Goal: Task Accomplishment & Management: Use online tool/utility

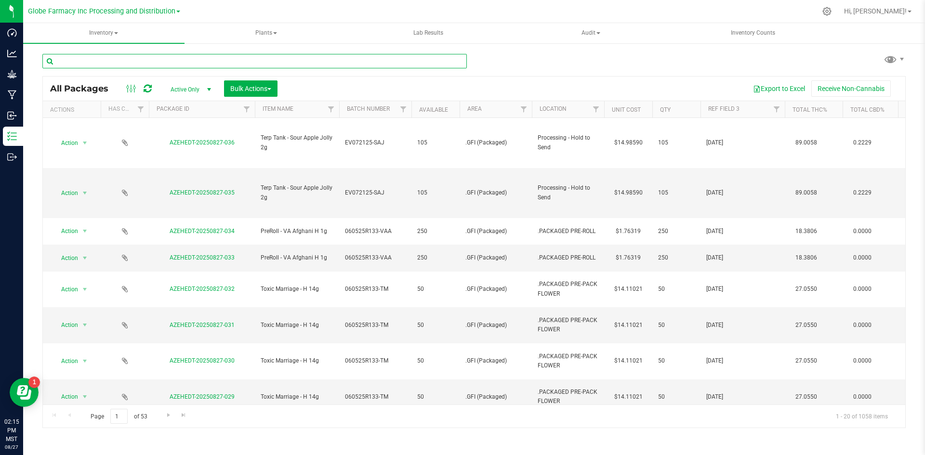
click at [157, 62] on input "text" at bounding box center [254, 61] width 424 height 14
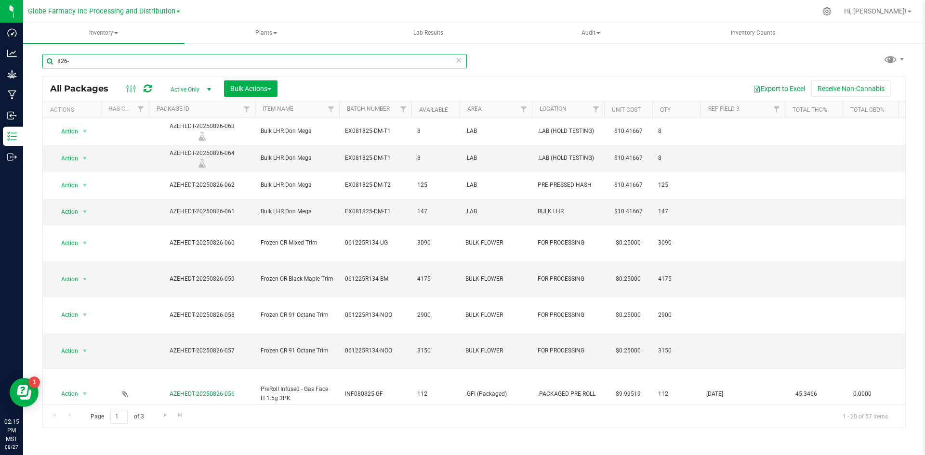
click at [129, 56] on input "826-" at bounding box center [254, 61] width 424 height 14
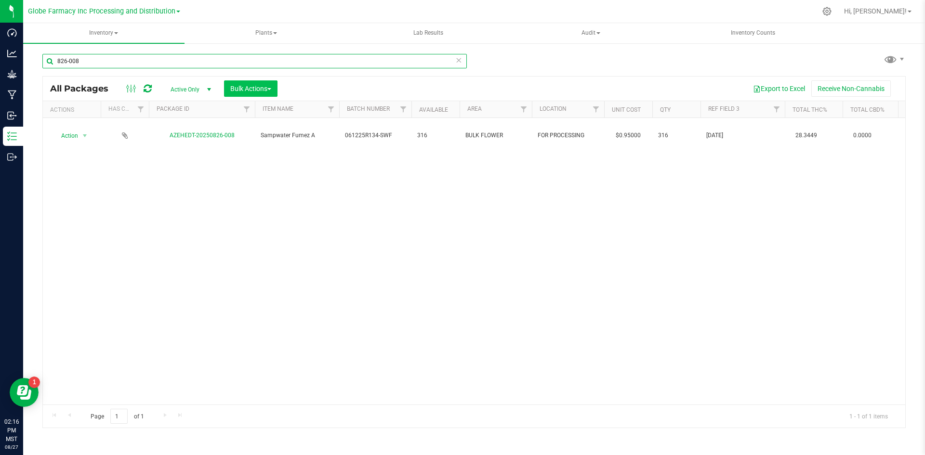
type input "826-008"
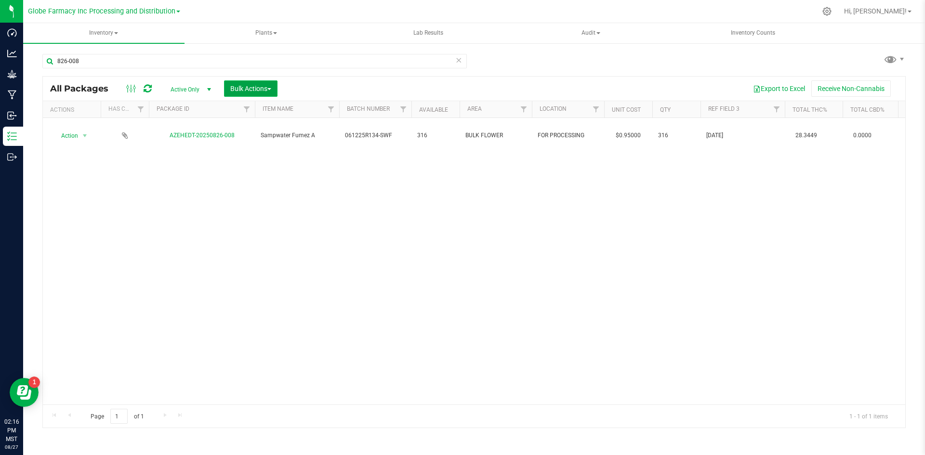
click at [232, 85] on span "Bulk Actions" at bounding box center [250, 89] width 41 height 8
click at [241, 113] on span "Add to manufacturing run" at bounding box center [266, 110] width 73 height 8
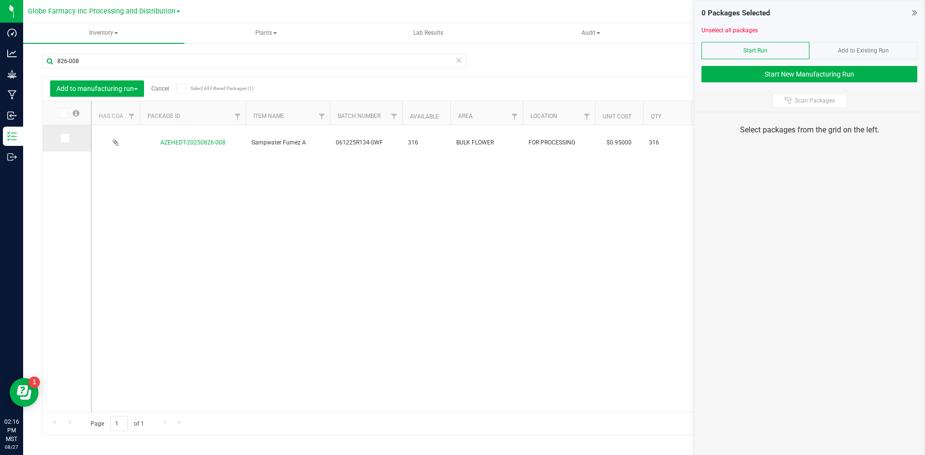
click at [68, 138] on span at bounding box center [65, 138] width 10 height 10
click at [0, 0] on input "checkbox" at bounding box center [0, 0] width 0 height 0
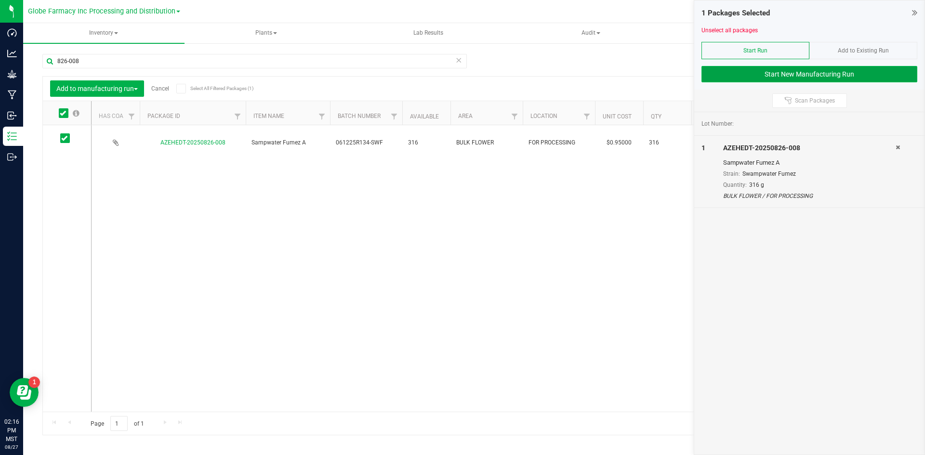
click at [733, 76] on button "Start New Manufacturing Run" at bounding box center [809, 74] width 216 height 16
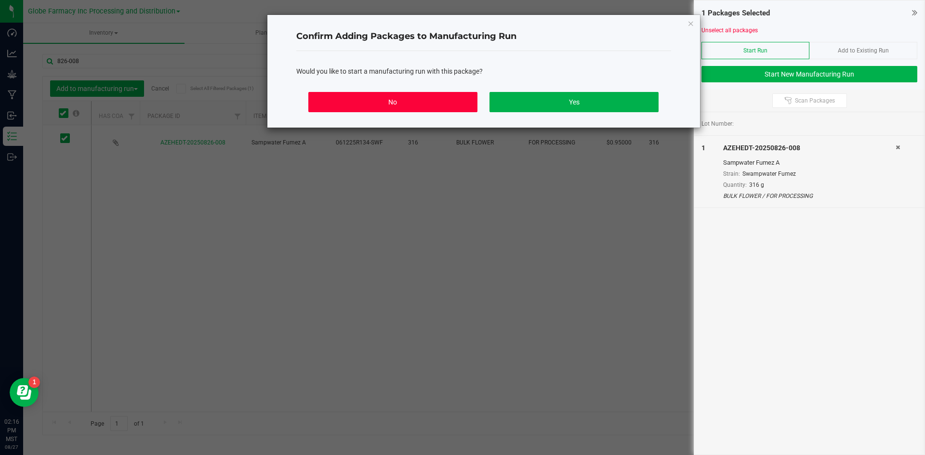
click at [412, 105] on button "No" at bounding box center [392, 102] width 169 height 20
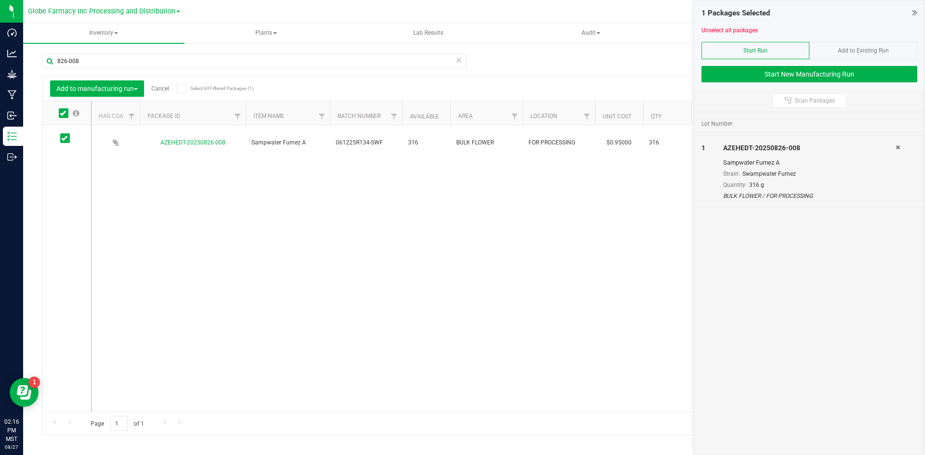
click at [163, 87] on link "Cancel" at bounding box center [160, 88] width 18 height 7
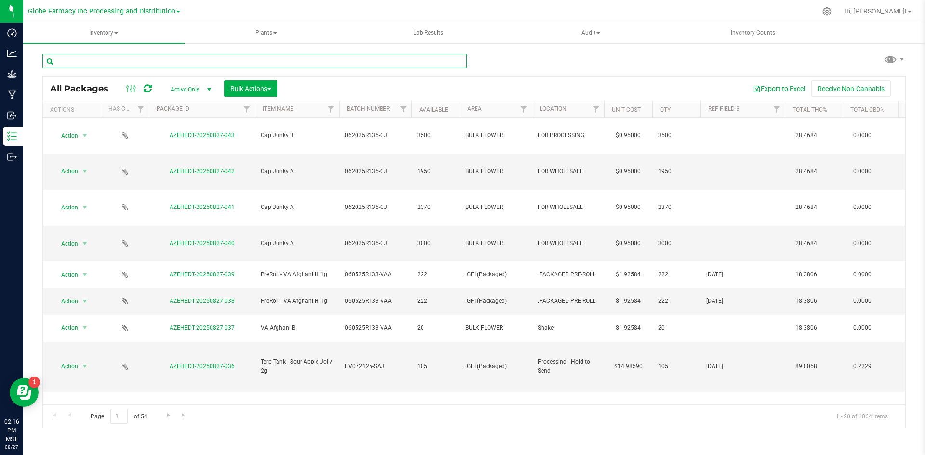
click at [100, 59] on input "text" at bounding box center [254, 61] width 424 height 14
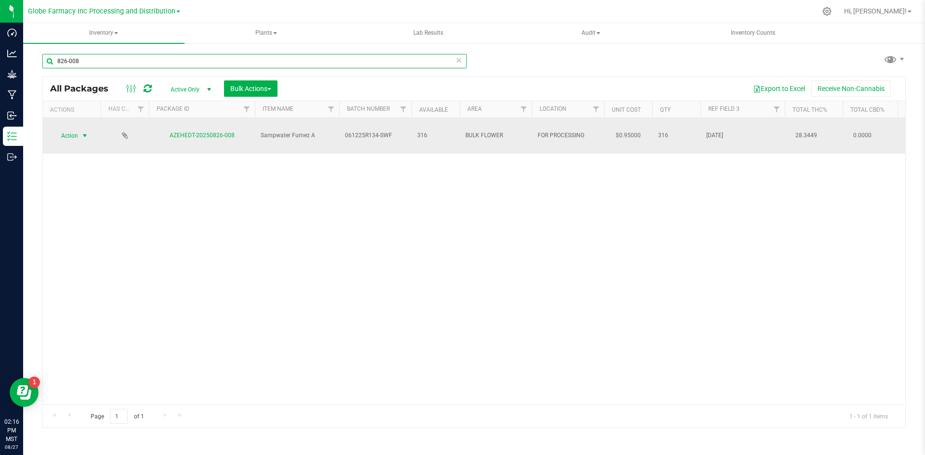
type input "826-008"
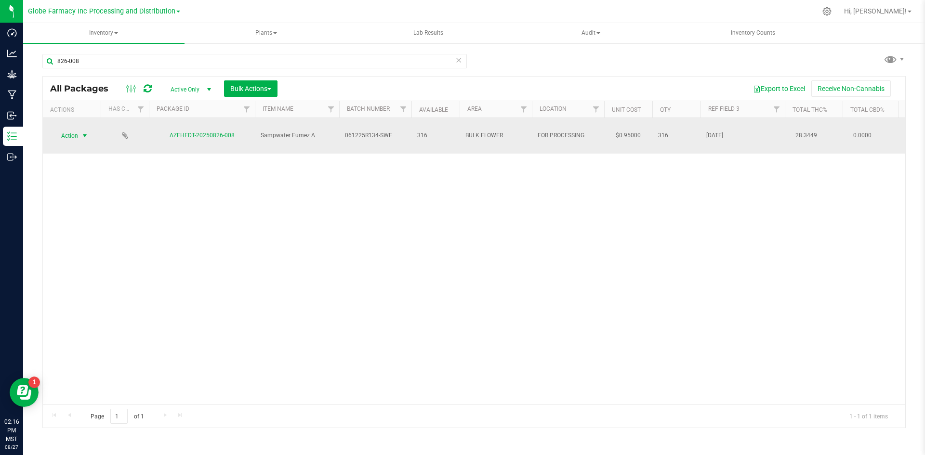
click at [68, 129] on span "Action" at bounding box center [66, 135] width 26 height 13
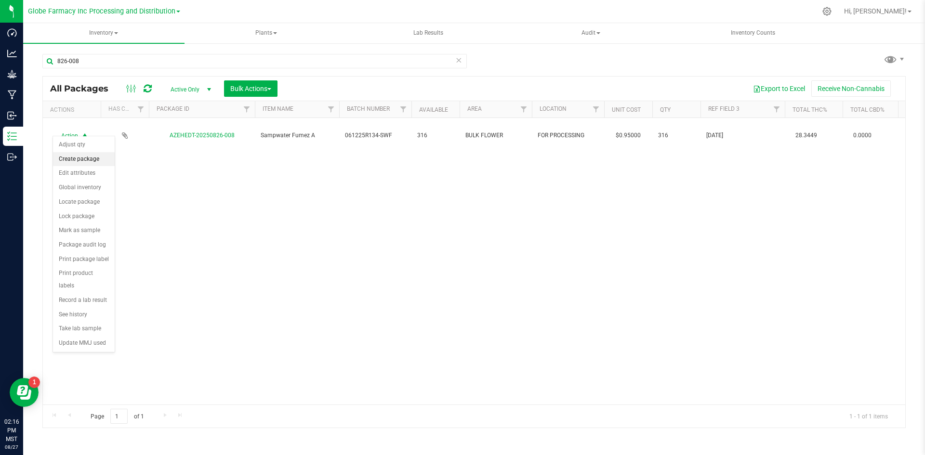
click at [70, 157] on li "Create package" at bounding box center [84, 159] width 62 height 14
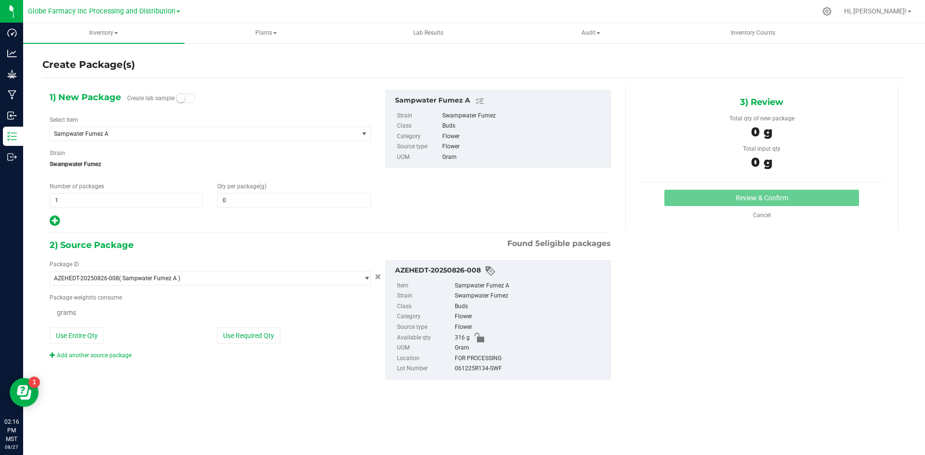
type input "0.0000"
click at [133, 201] on span "1 1" at bounding box center [126, 200] width 153 height 14
click at [133, 201] on input "1" at bounding box center [126, 200] width 152 height 13
type input "2"
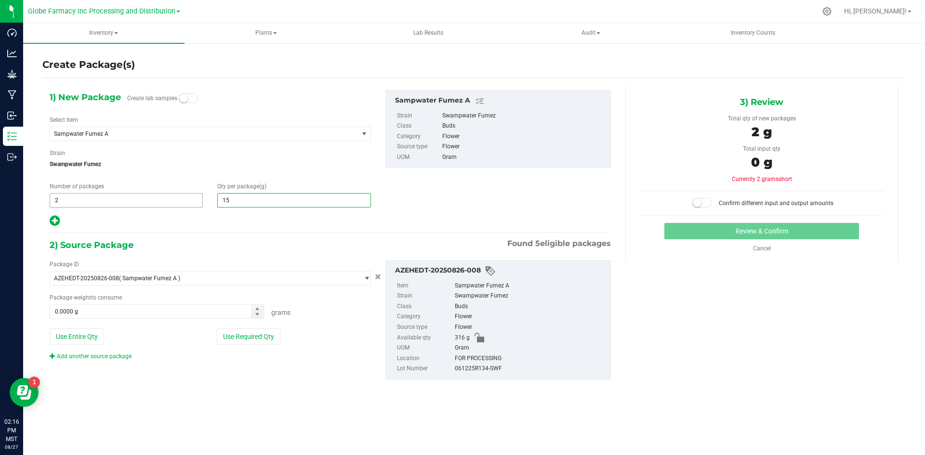
type input "155"
type input "155.0000"
click at [224, 335] on button "Use Required Qty" at bounding box center [249, 337] width 64 height 16
type input "310.0000 g"
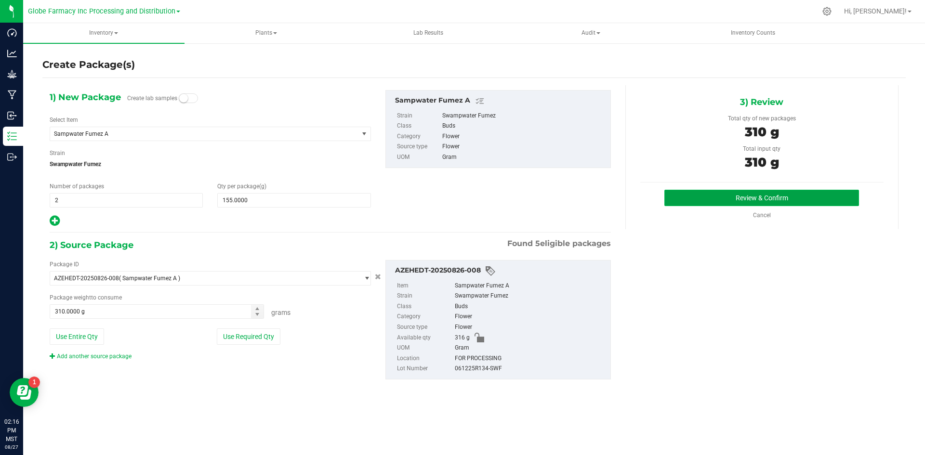
click at [811, 196] on button "Review & Confirm" at bounding box center [761, 198] width 195 height 16
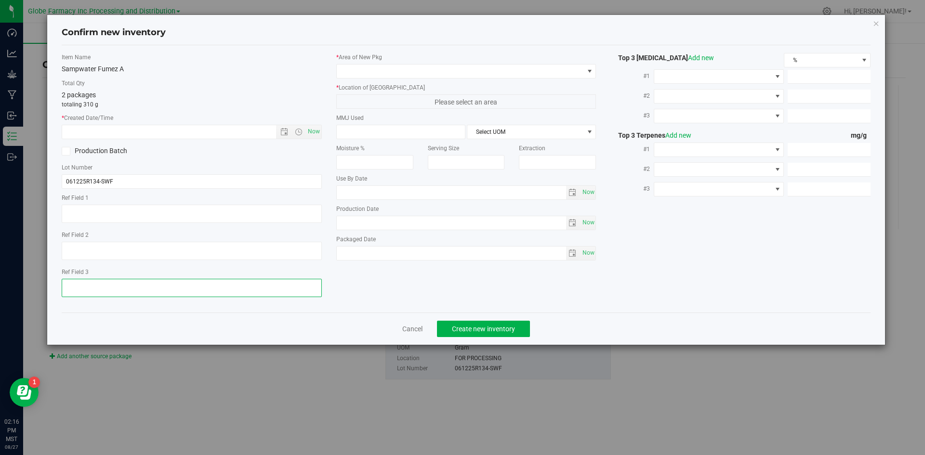
click at [119, 282] on textarea at bounding box center [192, 288] width 260 height 18
type textarea "[DATE]"
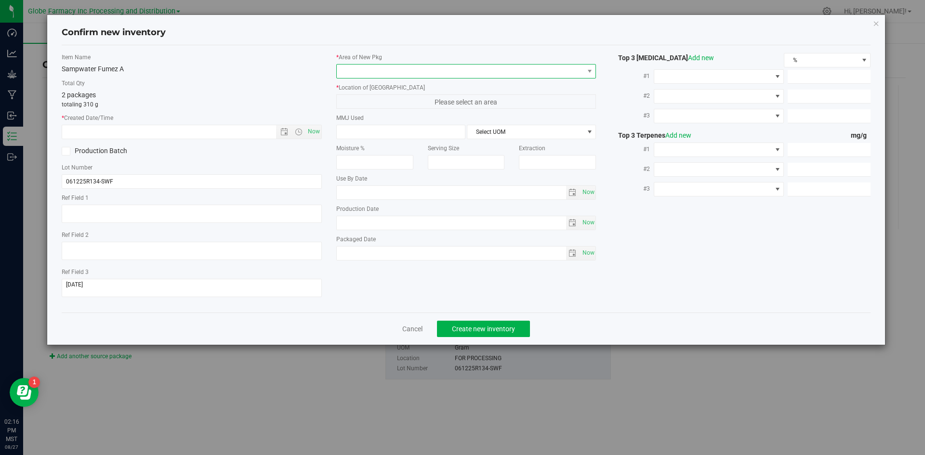
click at [396, 67] on span at bounding box center [460, 71] width 247 height 13
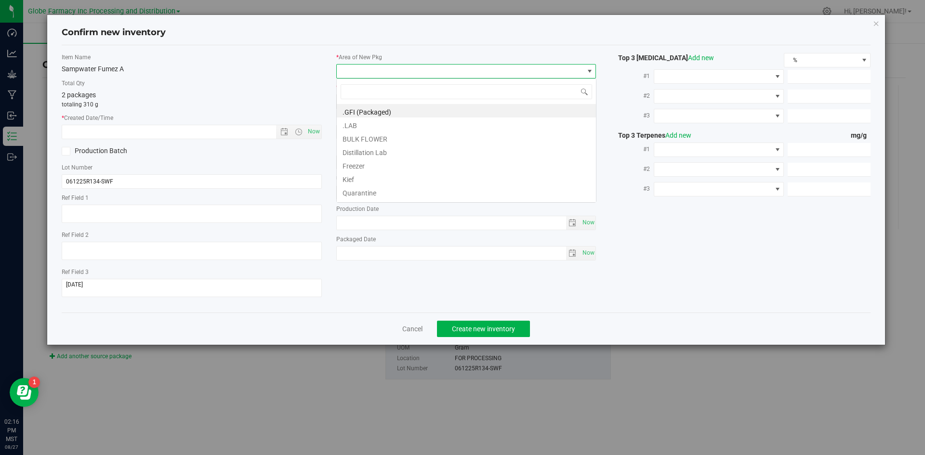
scroll to position [14, 260]
click at [386, 116] on li ".GFI (Packaged)" at bounding box center [466, 110] width 259 height 13
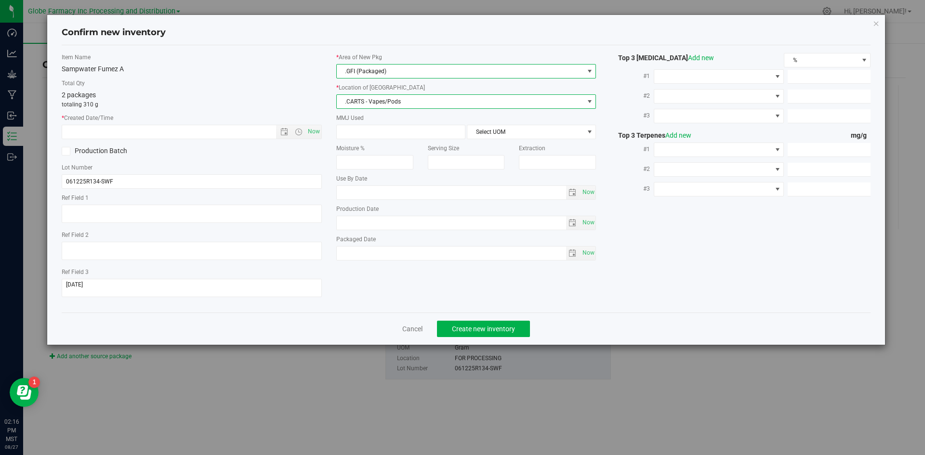
click at [386, 100] on span ".CARTS - Vapes/Pods" at bounding box center [460, 101] width 247 height 13
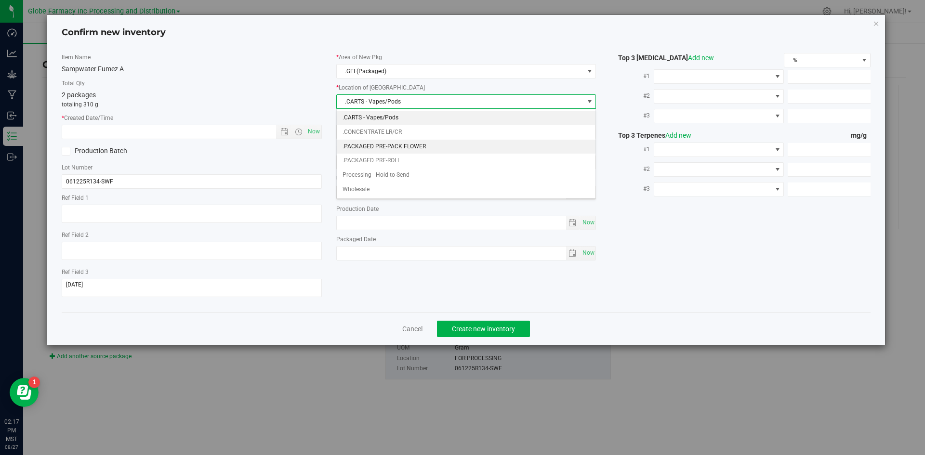
click at [392, 144] on li ".PACKAGED PRE-PACK FLOWER" at bounding box center [466, 147] width 259 height 14
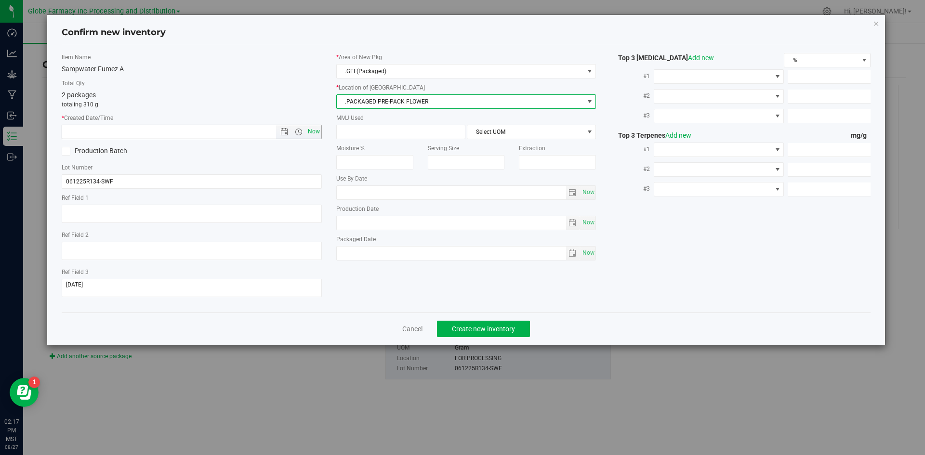
click at [318, 126] on span "Now" at bounding box center [313, 132] width 16 height 14
type input "[DATE] 2:17 PM"
click at [489, 326] on span "Create new inventory" at bounding box center [483, 329] width 63 height 8
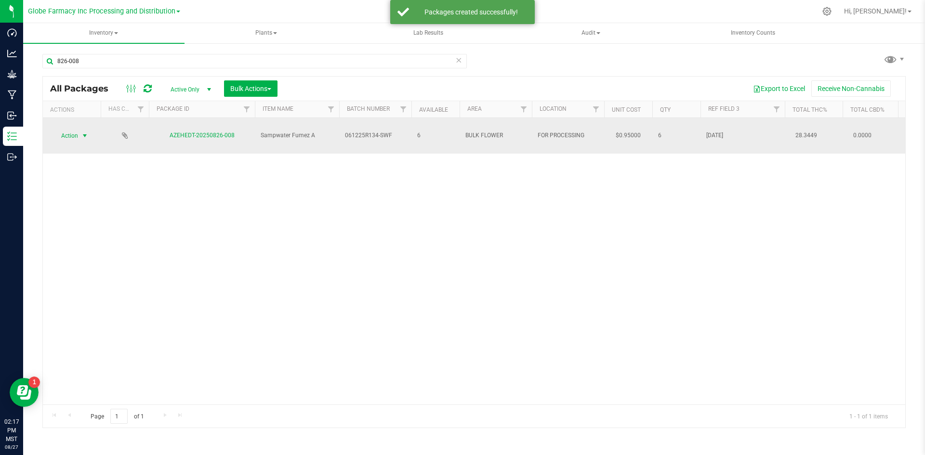
click at [82, 132] on span "select" at bounding box center [85, 136] width 8 height 8
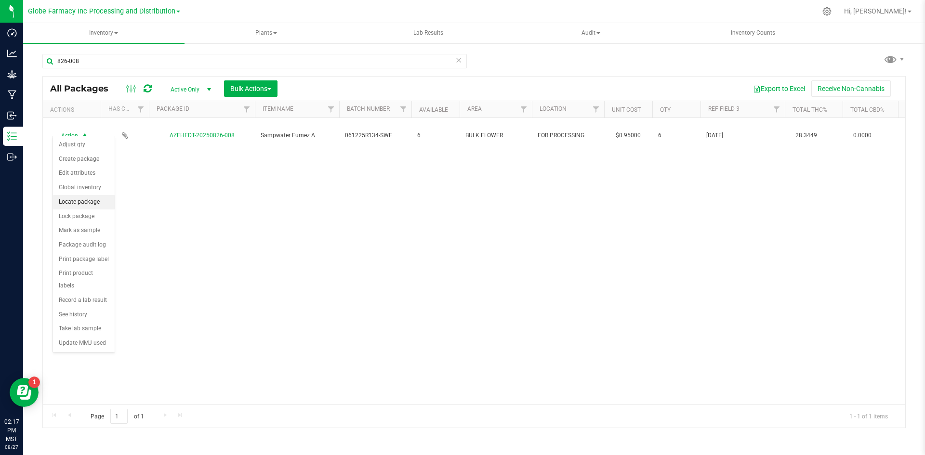
click at [89, 205] on li "Locate package" at bounding box center [84, 202] width 62 height 14
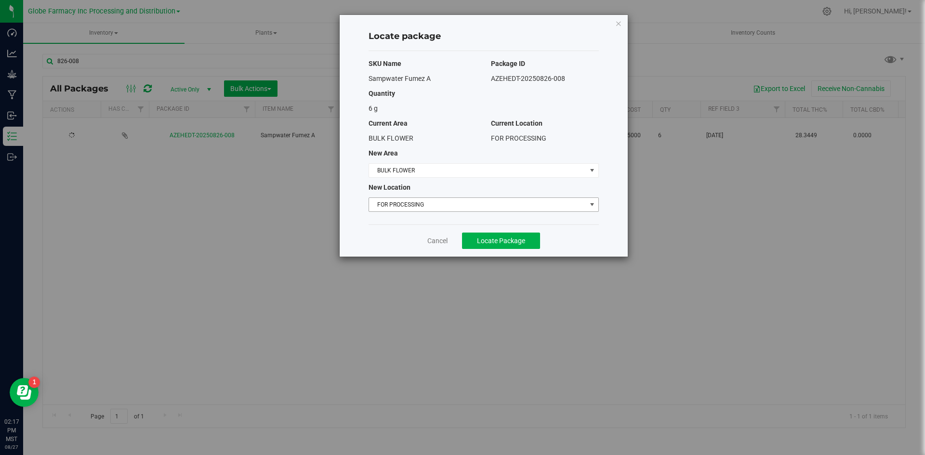
click at [392, 203] on span "FOR PROCESSING" at bounding box center [477, 204] width 217 height 13
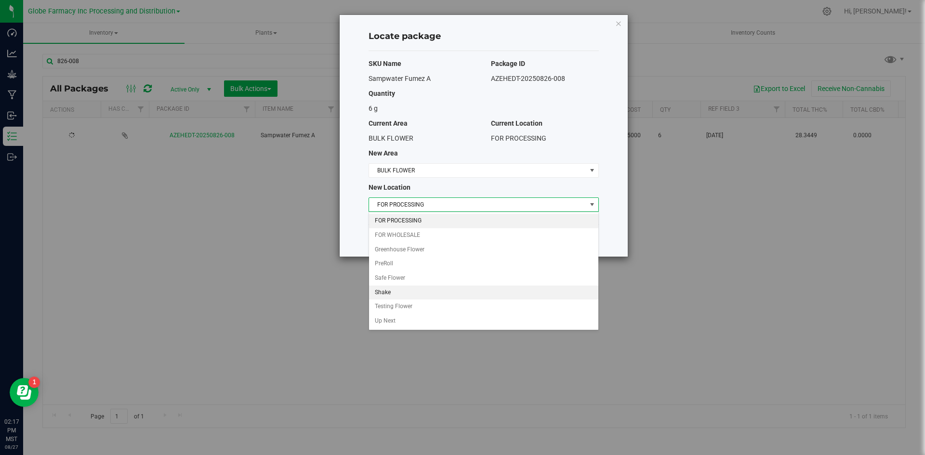
click at [414, 293] on li "Shake" at bounding box center [483, 293] width 229 height 14
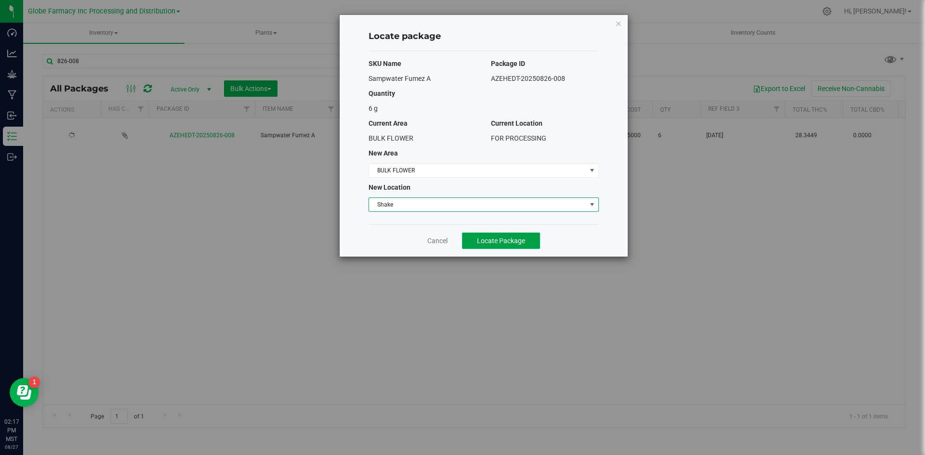
click at [487, 241] on span "Locate Package" at bounding box center [501, 241] width 48 height 8
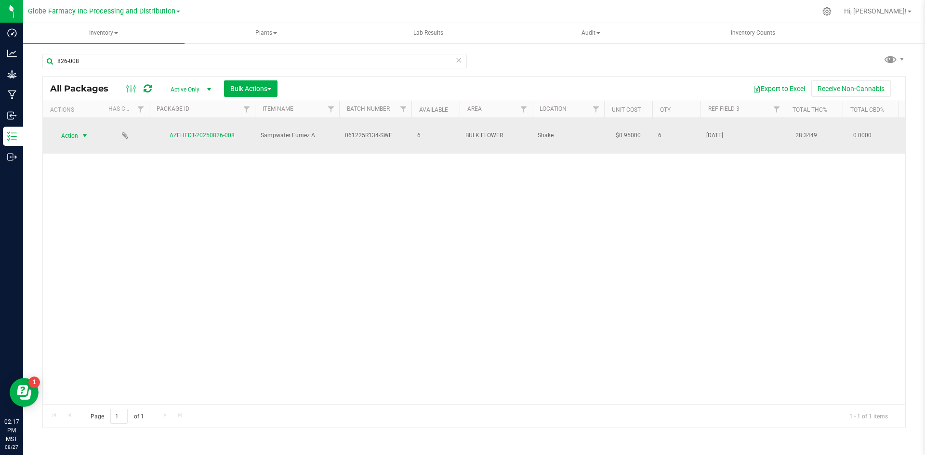
click at [77, 132] on span "Action" at bounding box center [66, 135] width 26 height 13
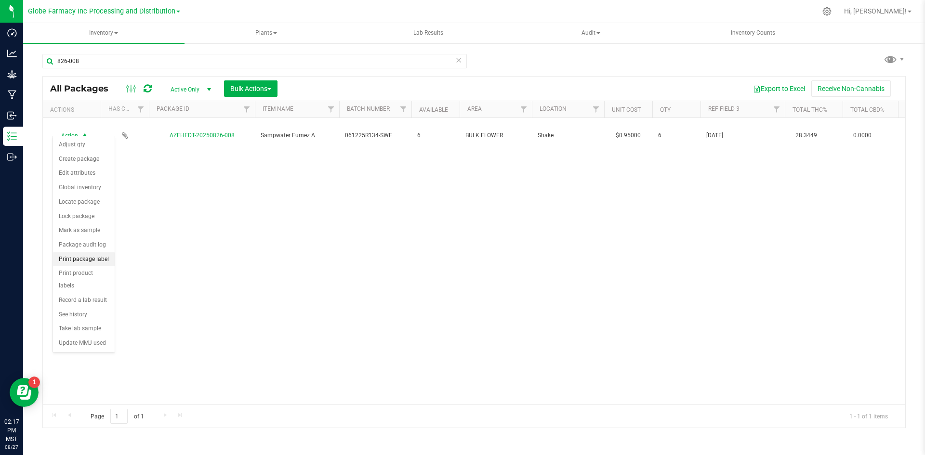
drag, startPoint x: 76, startPoint y: 260, endPoint x: 82, endPoint y: 254, distance: 8.2
click at [76, 259] on li "Print package label" at bounding box center [84, 259] width 62 height 14
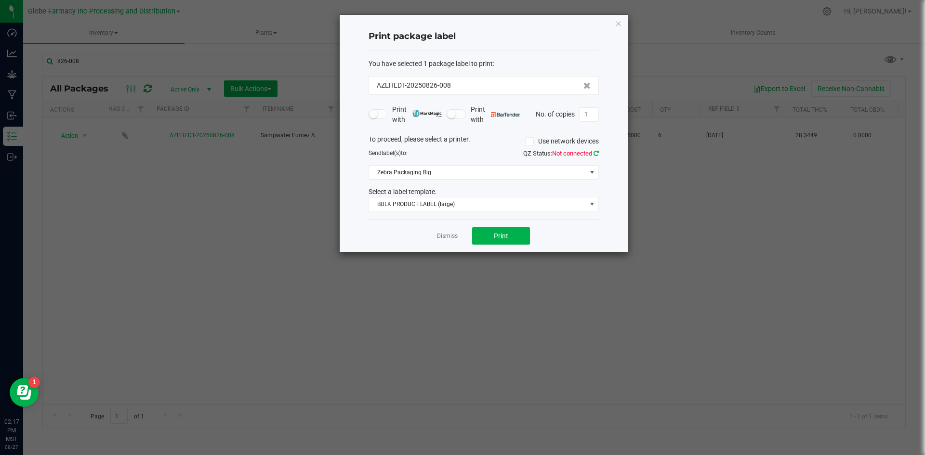
click at [598, 151] on icon at bounding box center [595, 153] width 5 height 6
click at [502, 239] on span "Print" at bounding box center [501, 236] width 14 height 8
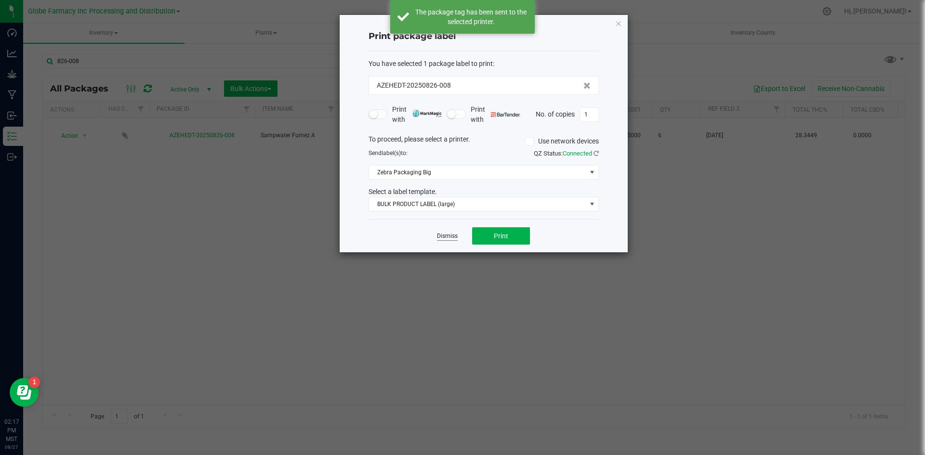
click at [444, 236] on link "Dismiss" at bounding box center [447, 236] width 21 height 8
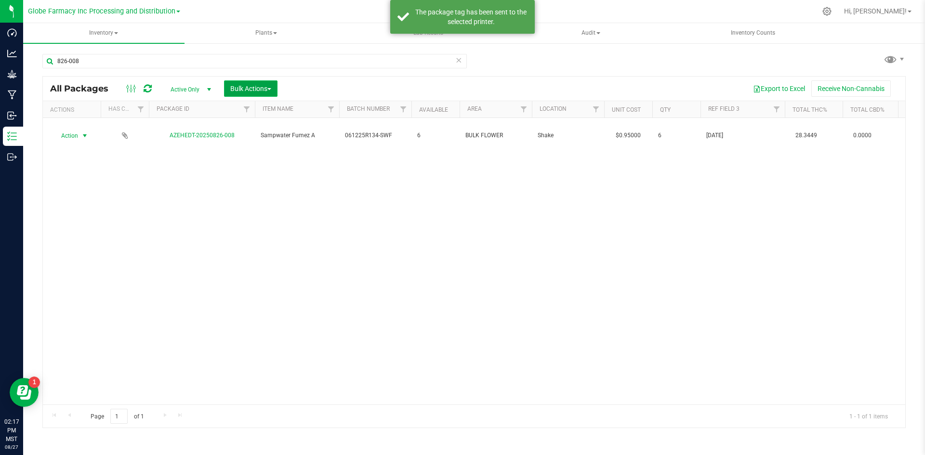
click at [225, 86] on button "Bulk Actions" at bounding box center [250, 88] width 53 height 16
click at [265, 195] on span "Print package labels" at bounding box center [259, 199] width 58 height 8
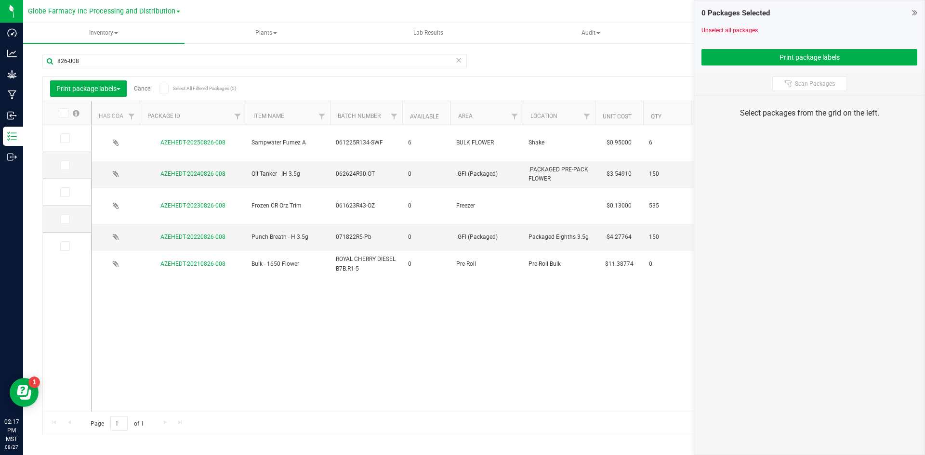
click at [460, 62] on icon at bounding box center [458, 60] width 7 height 12
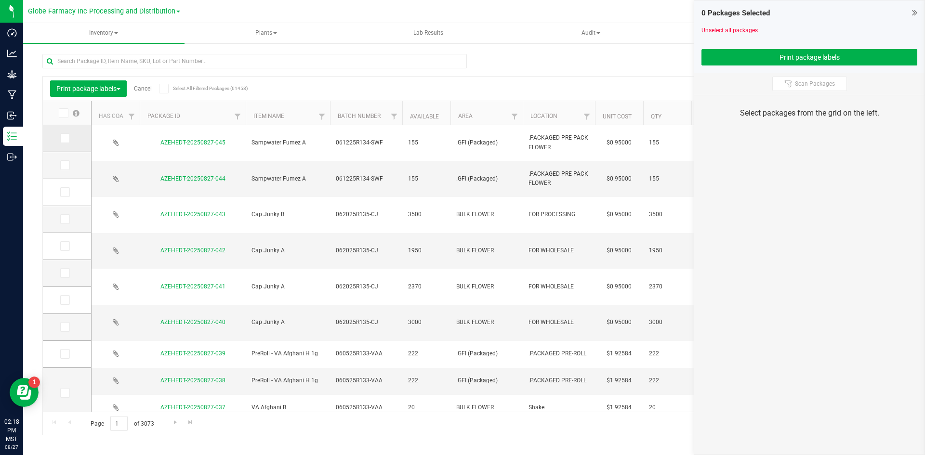
click at [65, 133] on span at bounding box center [65, 138] width 10 height 10
click at [0, 0] on input "checkbox" at bounding box center [0, 0] width 0 height 0
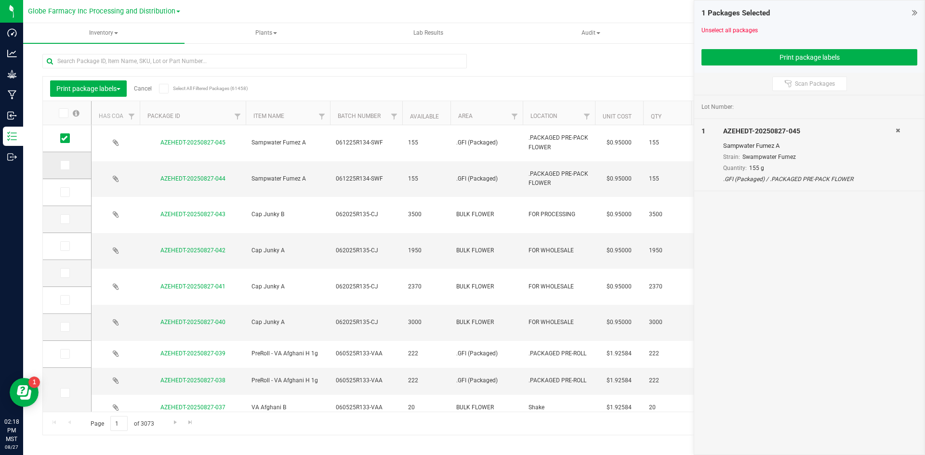
click at [65, 165] on icon at bounding box center [64, 165] width 6 height 0
click at [0, 0] on input "checkbox" at bounding box center [0, 0] width 0 height 0
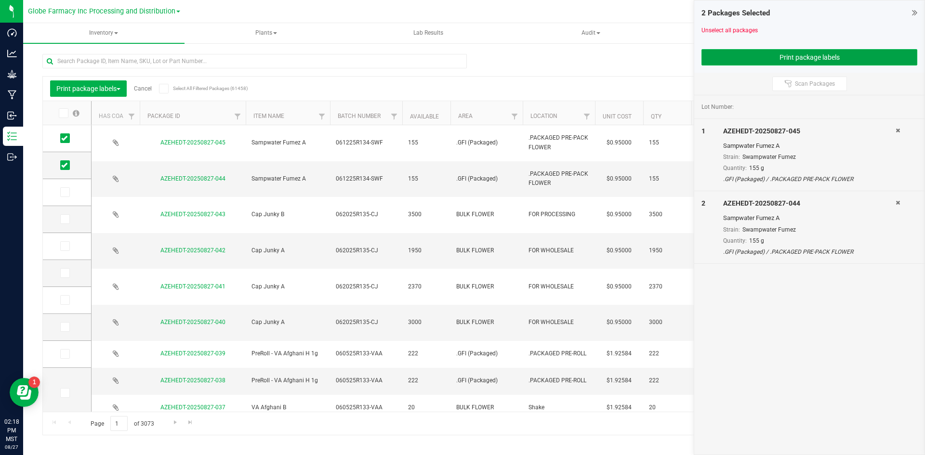
click at [804, 51] on button "Print package labels" at bounding box center [809, 57] width 216 height 16
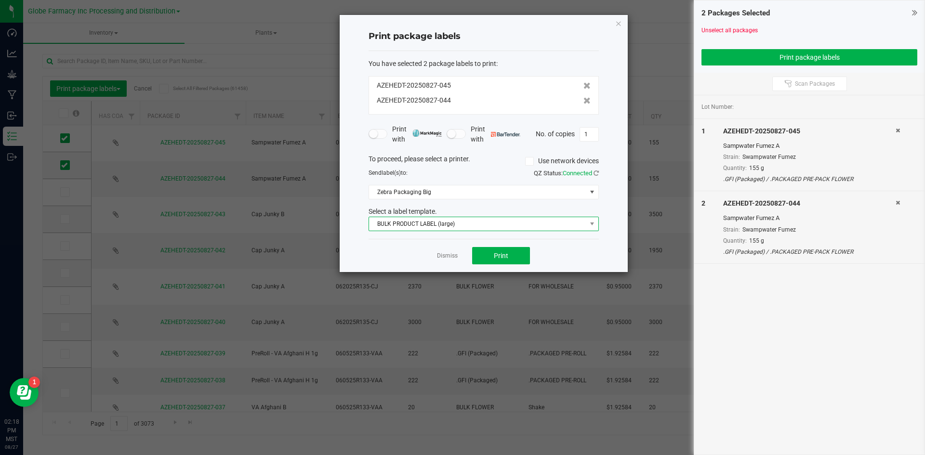
click at [382, 220] on span "BULK PRODUCT LABEL (large)" at bounding box center [477, 223] width 217 height 13
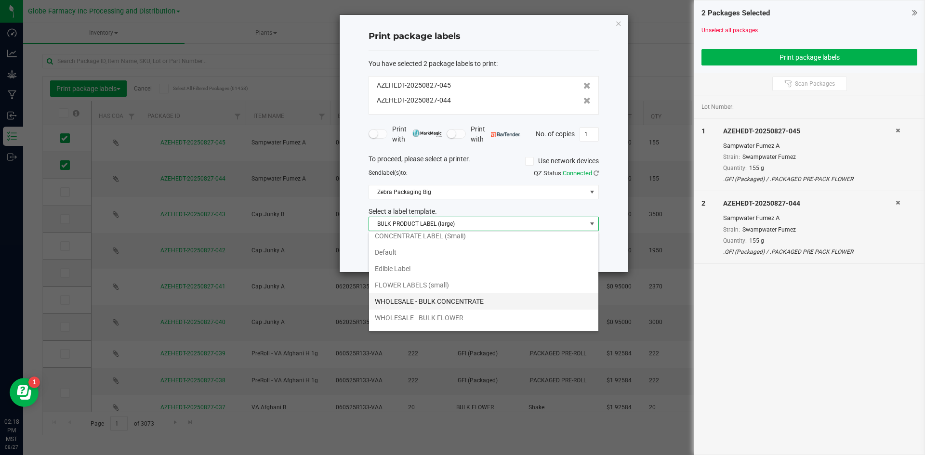
scroll to position [35, 0]
click at [461, 297] on li "WHOLESALE - BULK FLOWER" at bounding box center [483, 305] width 229 height 16
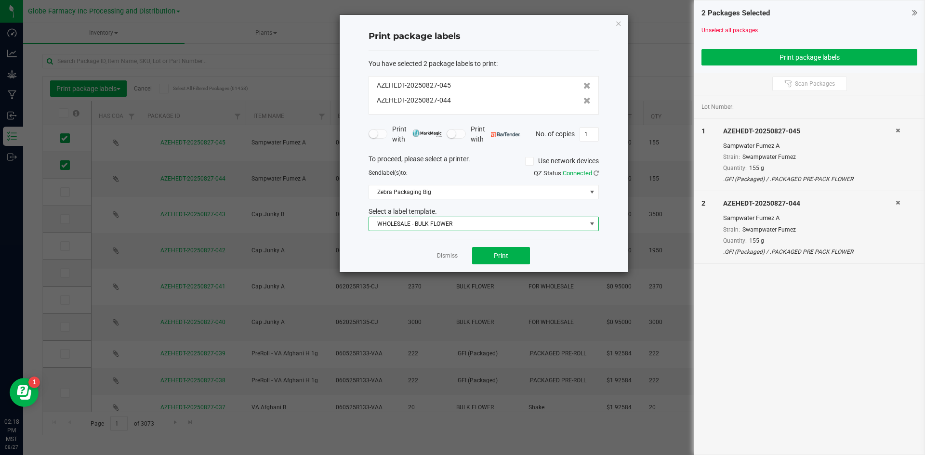
click at [430, 227] on span "WHOLESALE - BULK FLOWER" at bounding box center [477, 223] width 217 height 13
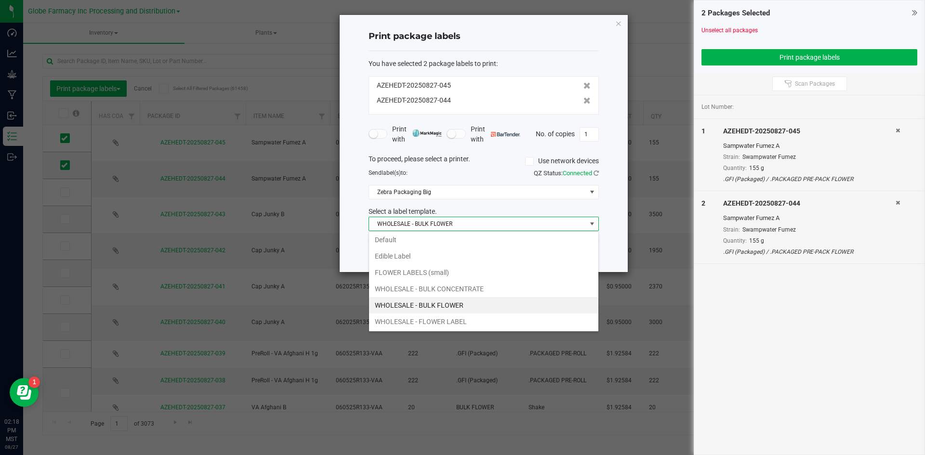
click at [486, 223] on span "WHOLESALE - BULK FLOWER" at bounding box center [477, 223] width 217 height 13
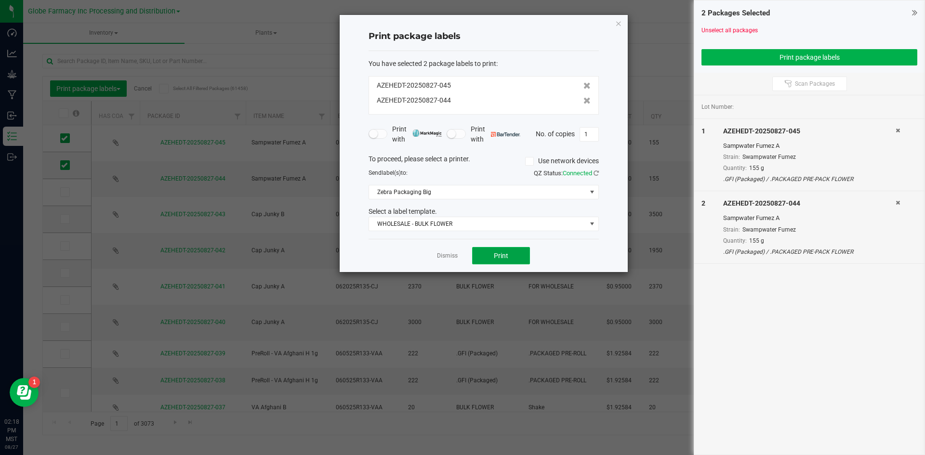
click at [487, 257] on button "Print" at bounding box center [501, 255] width 58 height 17
click at [446, 252] on link "Dismiss" at bounding box center [447, 256] width 21 height 8
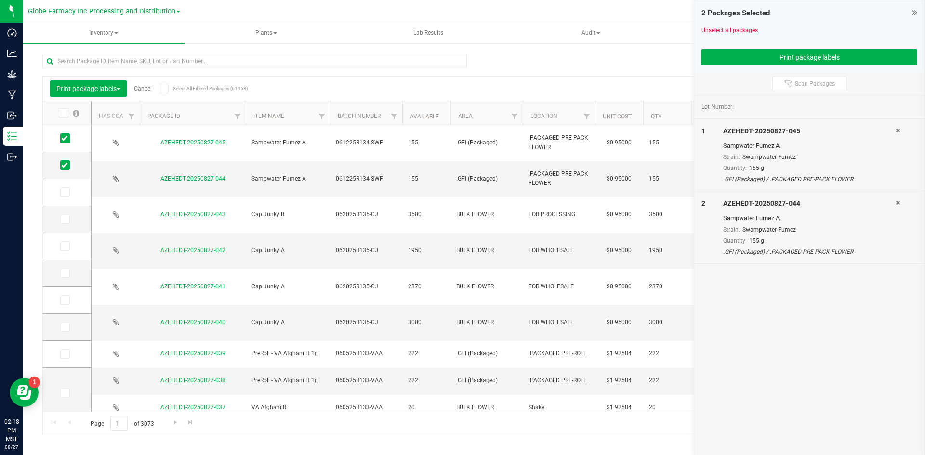
click at [147, 84] on div "Print package labels Cancel Select All Filtered Packages (61458)" at bounding box center [135, 88] width 171 height 16
click at [146, 89] on link "Cancel" at bounding box center [143, 88] width 18 height 7
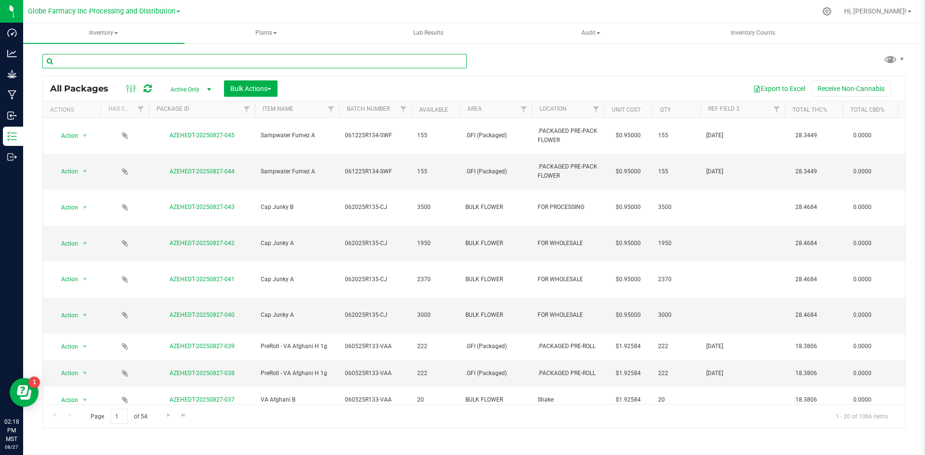
click at [149, 62] on input "text" at bounding box center [254, 61] width 424 height 14
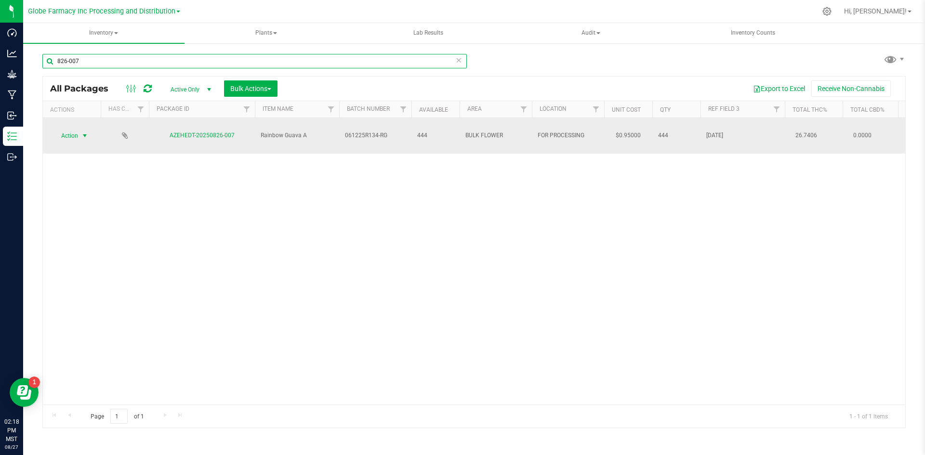
type input "826-007"
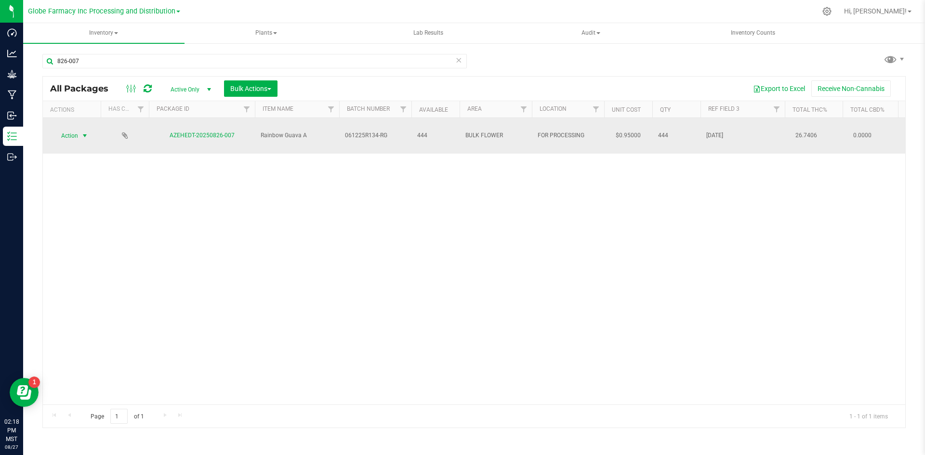
click at [67, 129] on span "Action" at bounding box center [66, 135] width 26 height 13
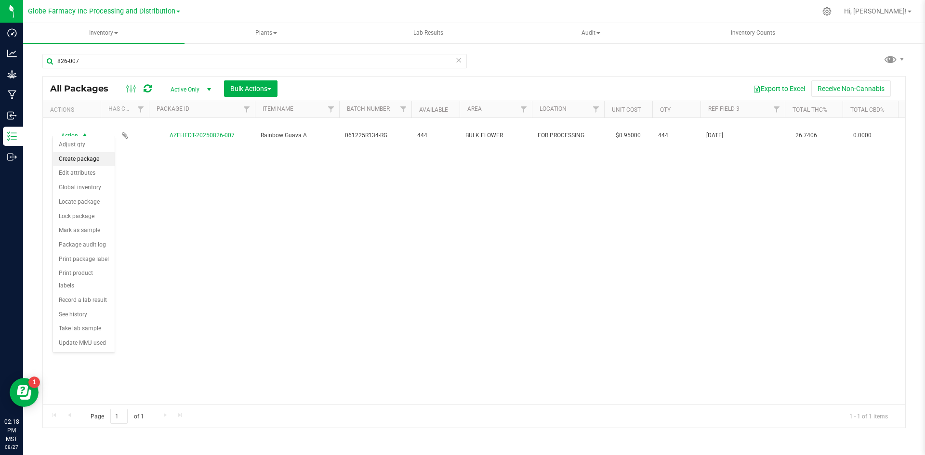
click at [77, 158] on li "Create package" at bounding box center [84, 159] width 62 height 14
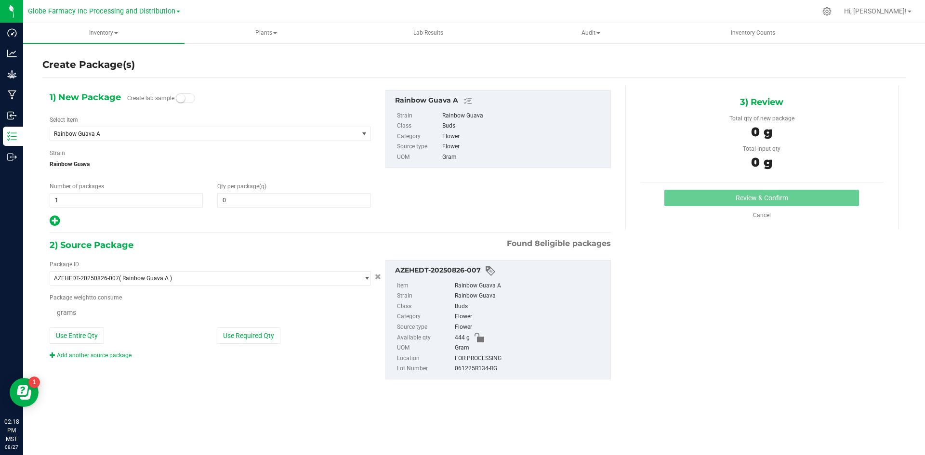
type input "0.0000"
click at [135, 196] on span "1 1" at bounding box center [126, 200] width 153 height 14
click at [135, 196] on input "1" at bounding box center [126, 200] width 152 height 13
type input "3"
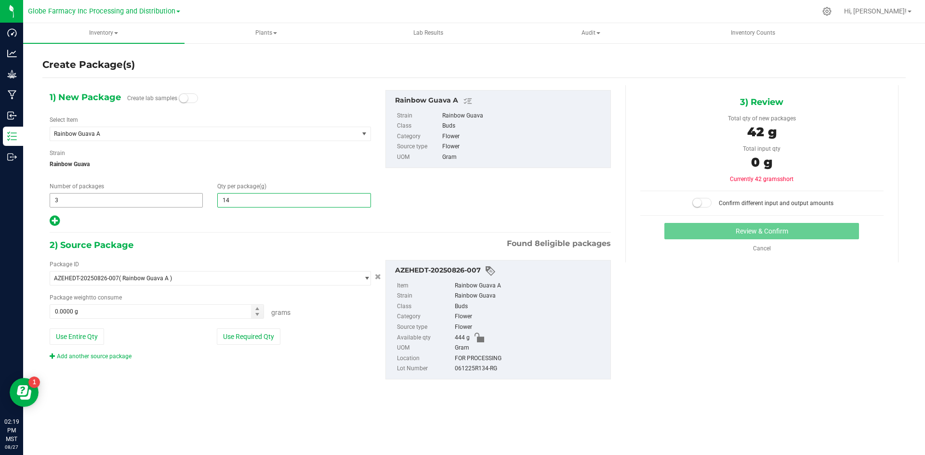
type input "140"
type input "140.0000"
click at [266, 340] on button "Use Required Qty" at bounding box center [249, 337] width 64 height 16
type input "420.0000 g"
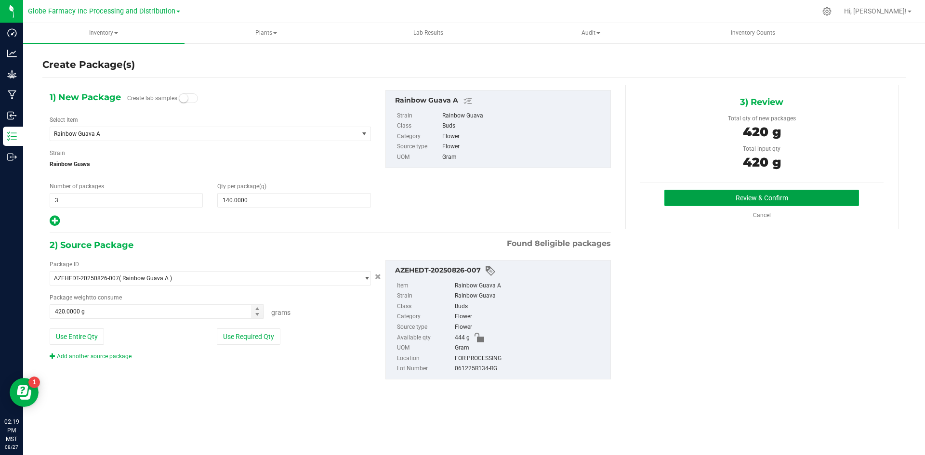
click at [749, 197] on button "Review & Confirm" at bounding box center [761, 198] width 195 height 16
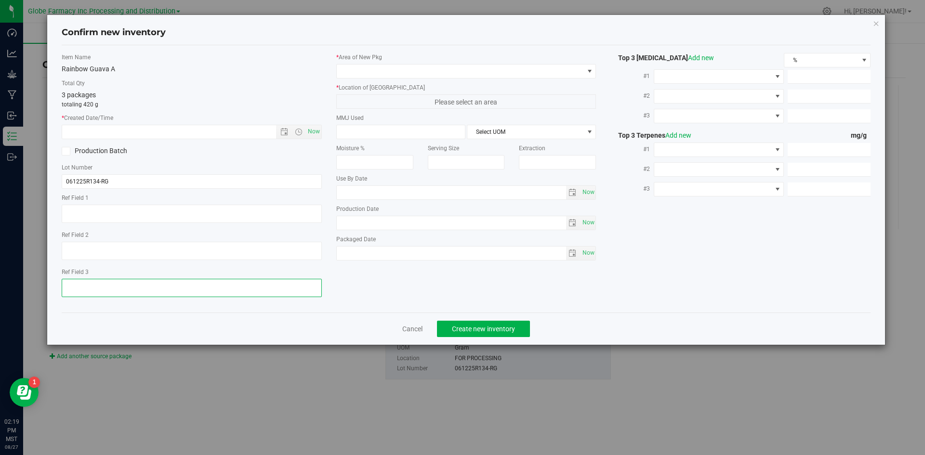
click at [115, 284] on textarea at bounding box center [192, 288] width 260 height 18
type textarea "[DATE]"
click at [315, 135] on span "Now" at bounding box center [313, 132] width 16 height 14
type input "[DATE] 2:19 PM"
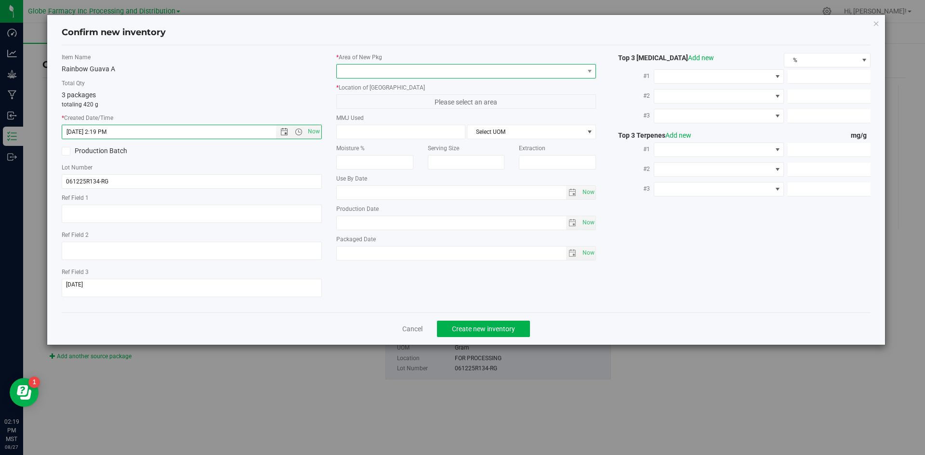
click at [372, 75] on span at bounding box center [460, 71] width 247 height 13
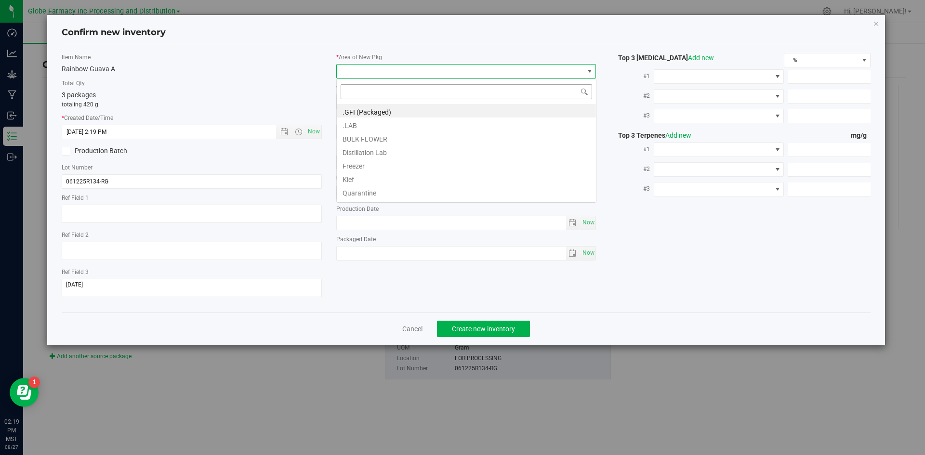
scroll to position [14, 260]
click at [373, 115] on li ".GFI (Packaged)" at bounding box center [466, 110] width 259 height 13
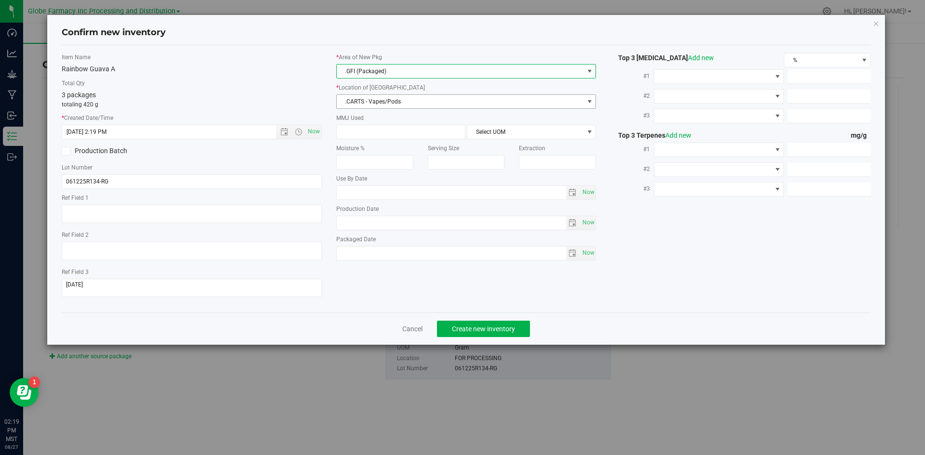
click at [388, 100] on span ".CARTS - Vapes/Pods" at bounding box center [460, 101] width 247 height 13
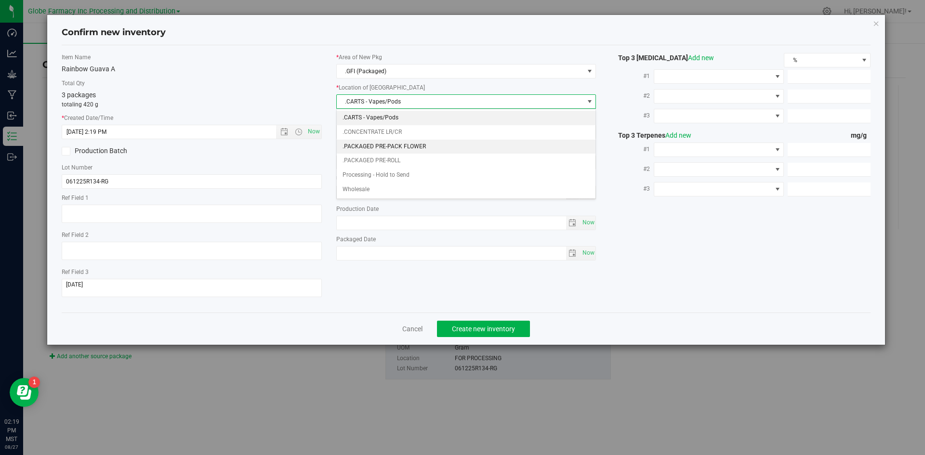
click at [408, 150] on li ".PACKAGED PRE-PACK FLOWER" at bounding box center [466, 147] width 259 height 14
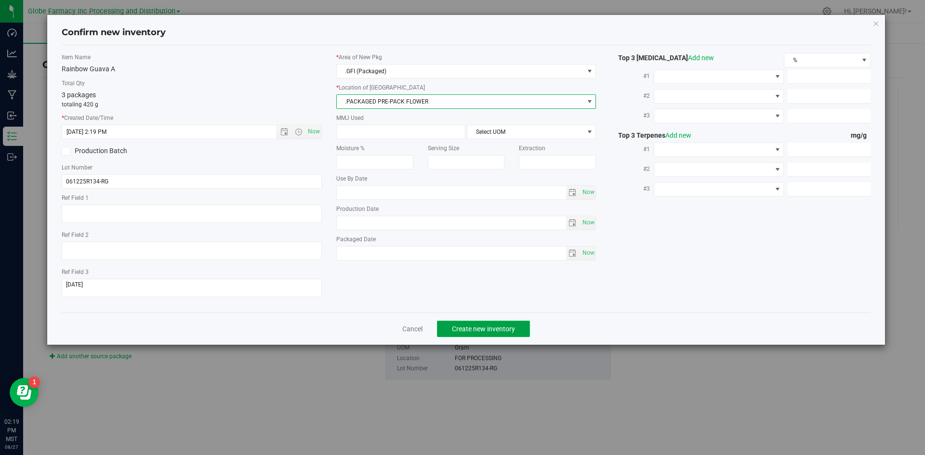
click at [499, 331] on span "Create new inventory" at bounding box center [483, 329] width 63 height 8
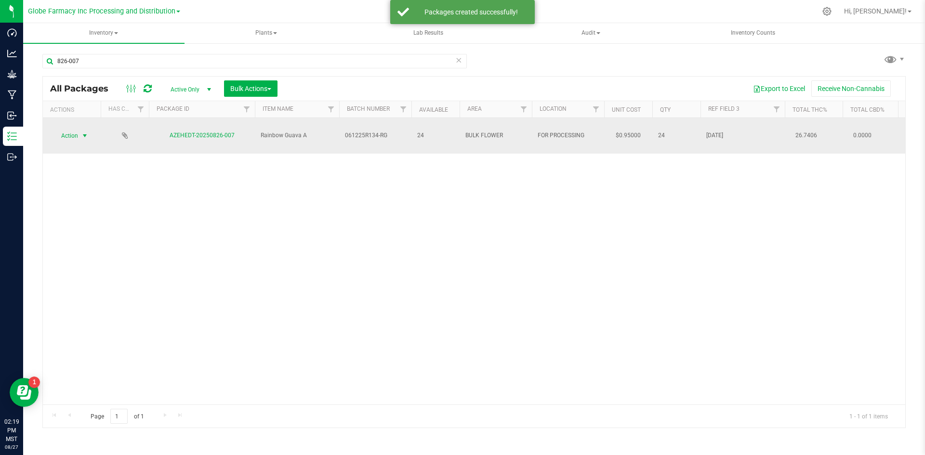
click at [82, 132] on span "select" at bounding box center [85, 136] width 8 height 8
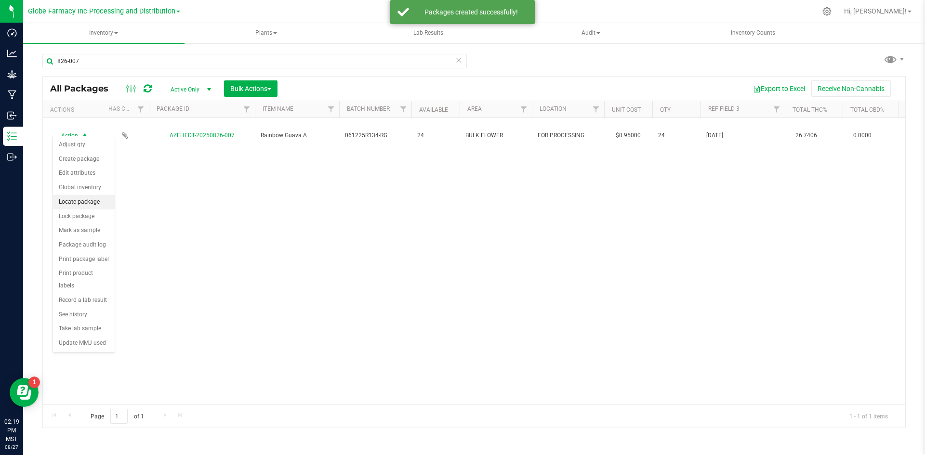
click at [85, 200] on li "Locate package" at bounding box center [84, 202] width 62 height 14
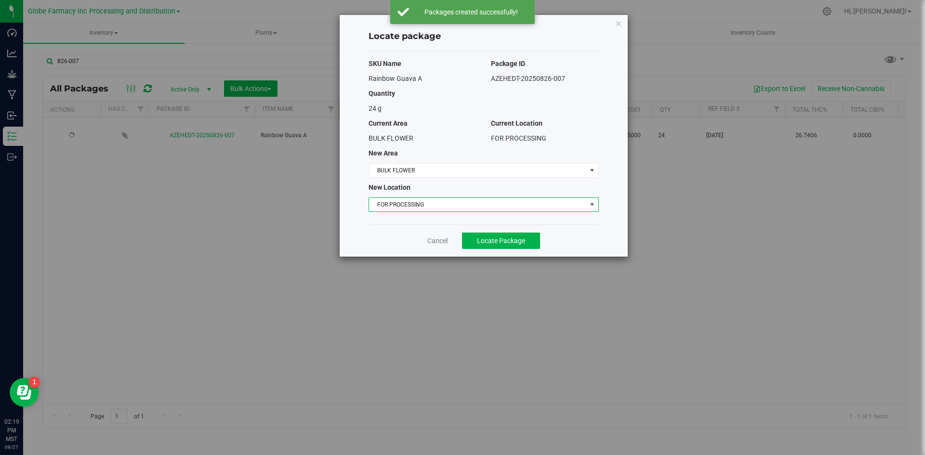
click at [422, 203] on span "FOR PROCESSING" at bounding box center [477, 204] width 217 height 13
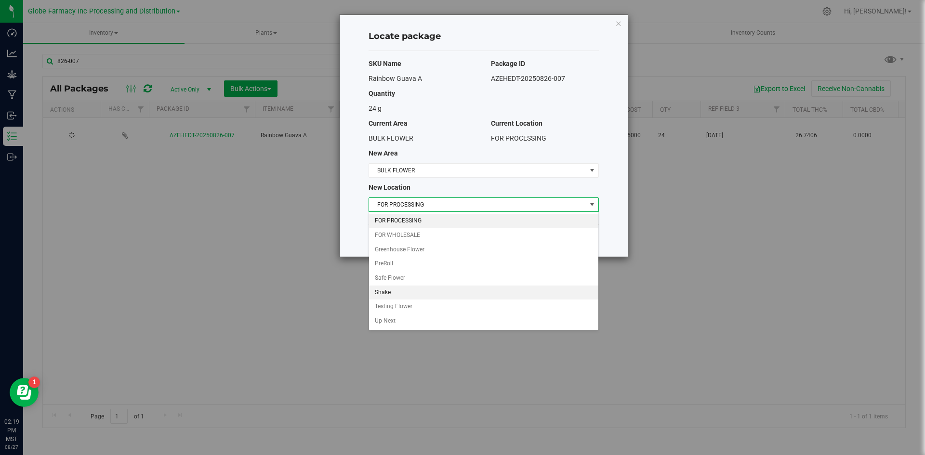
click at [414, 294] on li "Shake" at bounding box center [483, 293] width 229 height 14
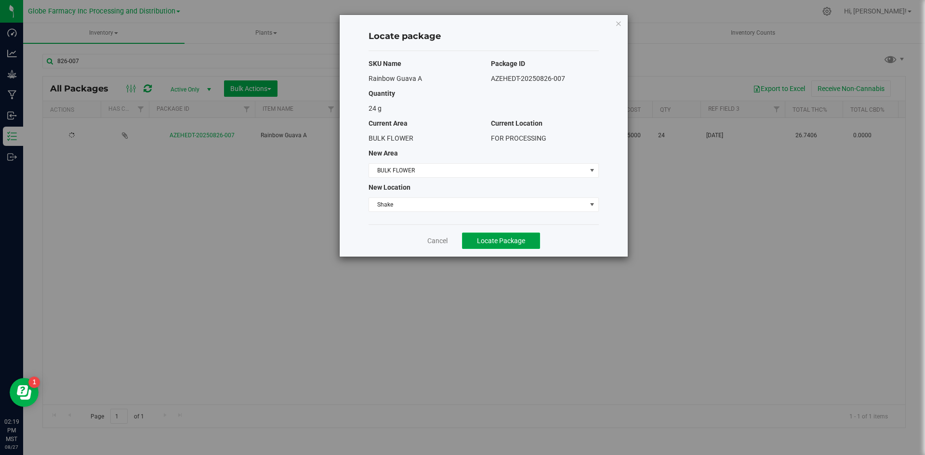
click at [484, 237] on span "Locate Package" at bounding box center [501, 241] width 48 height 8
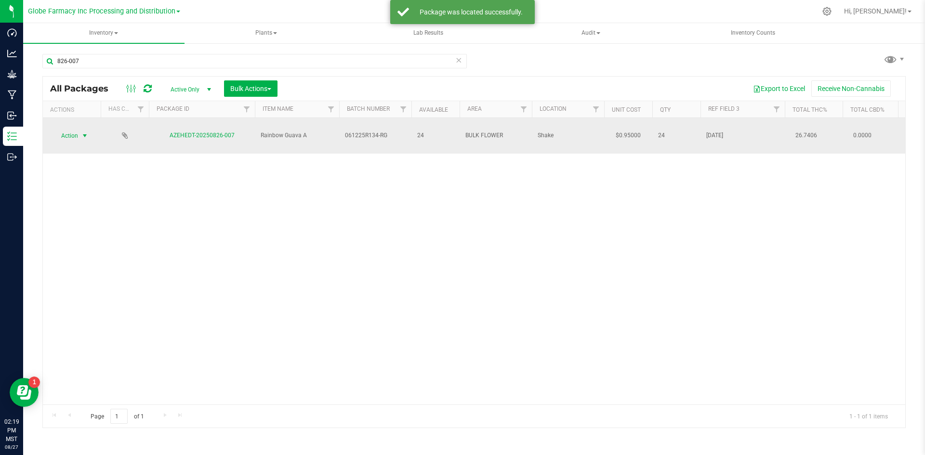
click at [71, 130] on span "Action" at bounding box center [66, 135] width 26 height 13
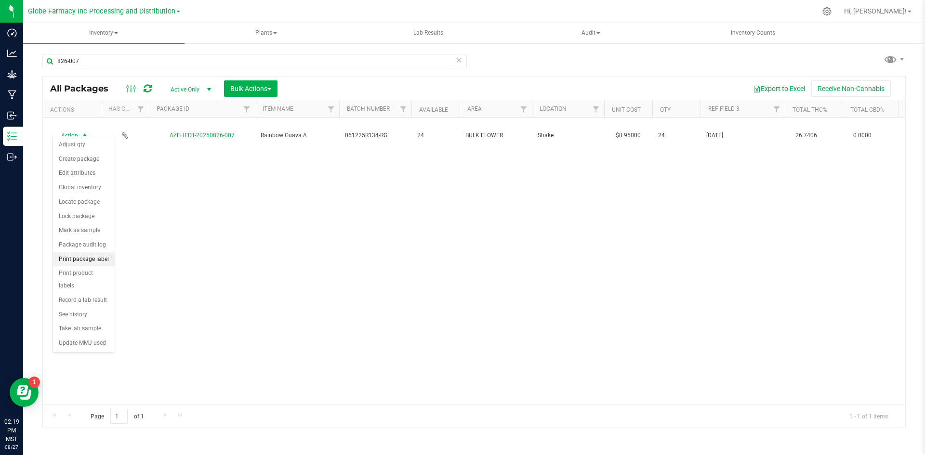
click at [92, 262] on li "Print package label" at bounding box center [84, 259] width 62 height 14
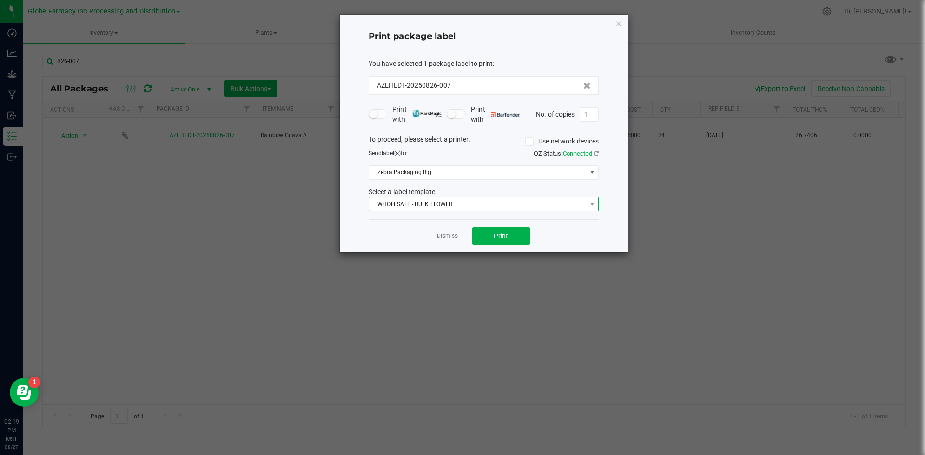
click at [456, 204] on span "WHOLESALE - BULK FLOWER" at bounding box center [477, 204] width 217 height 13
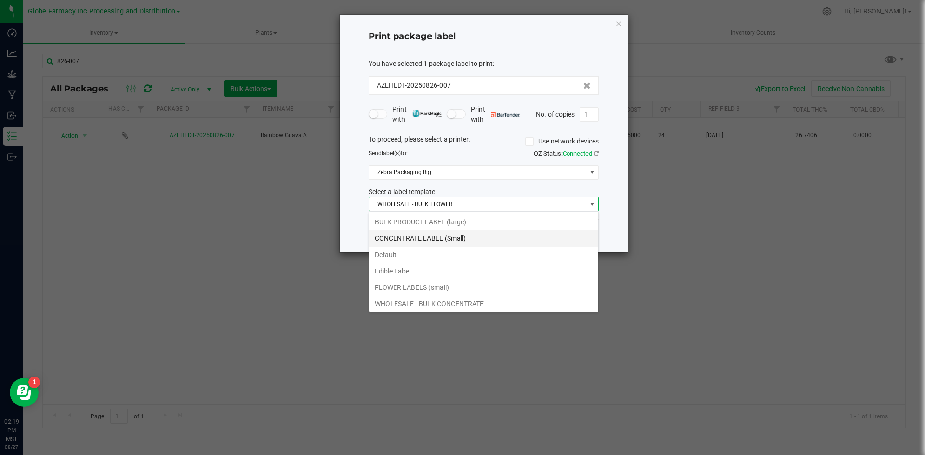
click at [416, 223] on li "BULK PRODUCT LABEL (large)" at bounding box center [483, 222] width 229 height 16
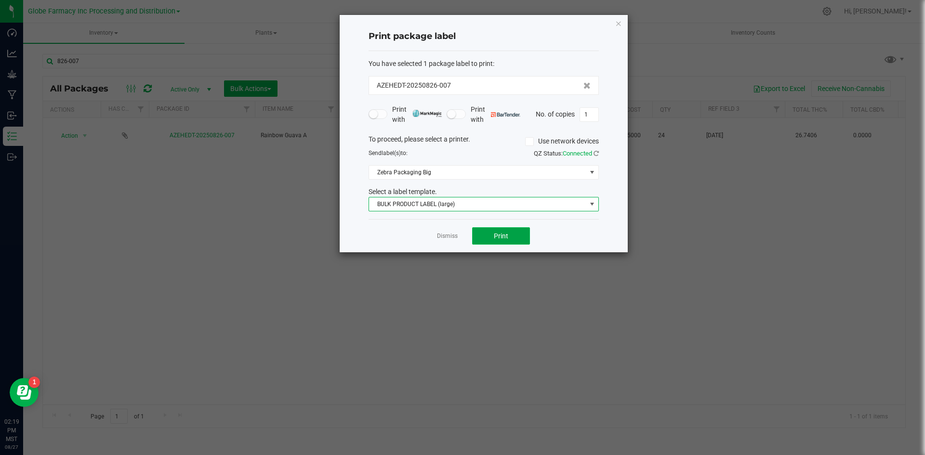
click at [506, 233] on span "Print" at bounding box center [501, 236] width 14 height 8
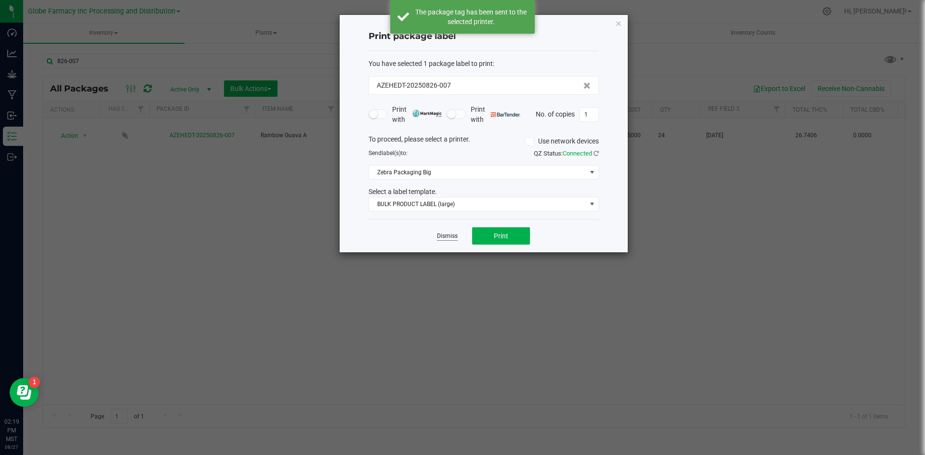
click at [443, 236] on link "Dismiss" at bounding box center [447, 236] width 21 height 8
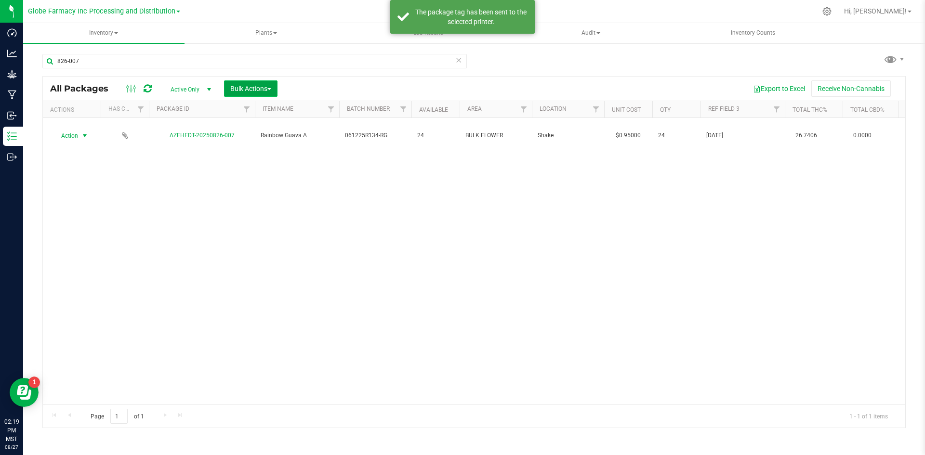
click at [262, 89] on span "Bulk Actions" at bounding box center [250, 89] width 41 height 8
click at [262, 196] on span "Print package labels" at bounding box center [259, 199] width 58 height 8
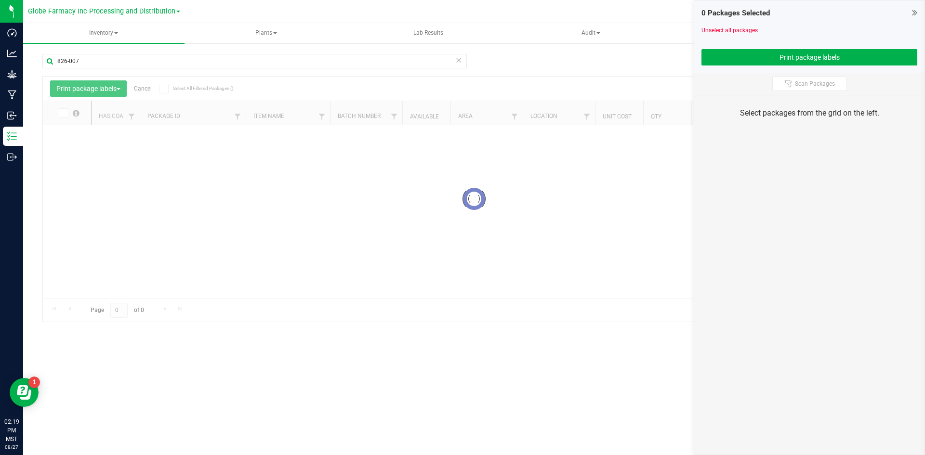
click at [457, 60] on icon at bounding box center [458, 60] width 7 height 12
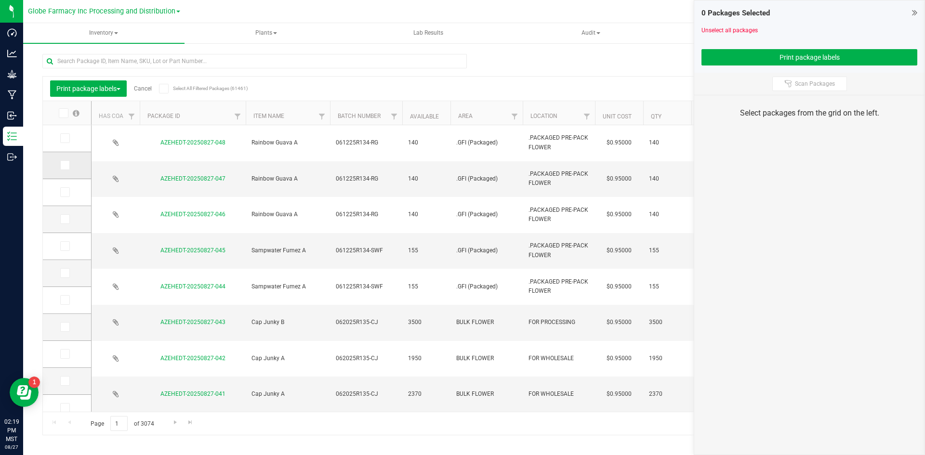
drag, startPoint x: 66, startPoint y: 193, endPoint x: 64, endPoint y: 175, distance: 18.4
click at [66, 192] on icon at bounding box center [64, 192] width 6 height 0
click at [0, 0] on input "checkbox" at bounding box center [0, 0] width 0 height 0
click at [64, 165] on icon at bounding box center [64, 165] width 6 height 0
click at [0, 0] on input "checkbox" at bounding box center [0, 0] width 0 height 0
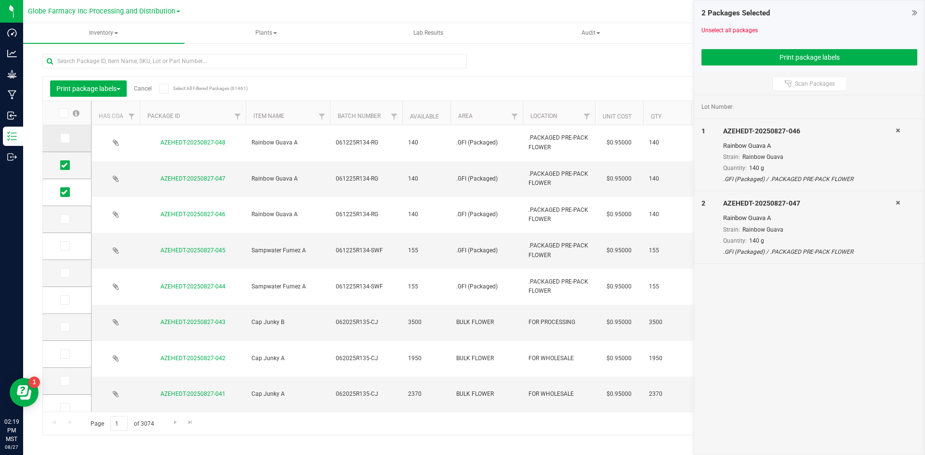
click at [65, 138] on icon at bounding box center [64, 138] width 6 height 0
click at [0, 0] on input "checkbox" at bounding box center [0, 0] width 0 height 0
click at [733, 66] on div "3 Packages Selected Unselect all packages Print package labels" at bounding box center [809, 36] width 230 height 72
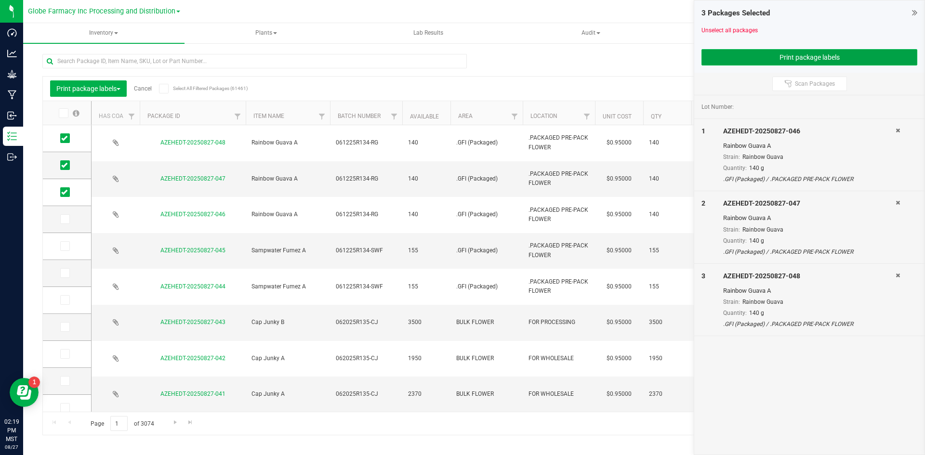
click at [733, 60] on button "Print package labels" at bounding box center [809, 57] width 216 height 16
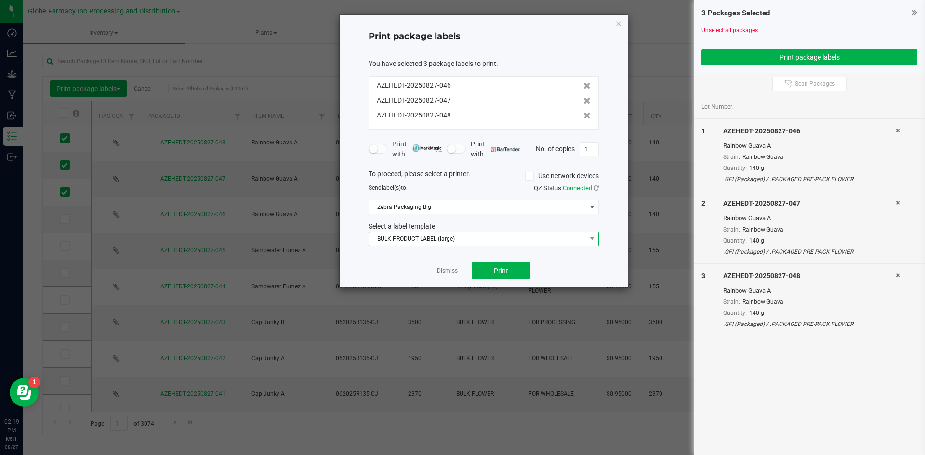
click at [418, 237] on span "BULK PRODUCT LABEL (large)" at bounding box center [477, 238] width 217 height 13
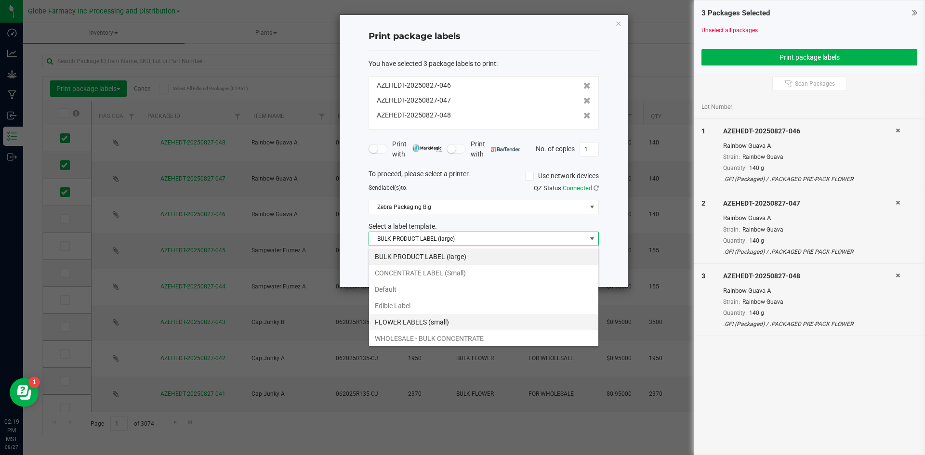
scroll to position [35, 0]
click at [424, 313] on li "WHOLESALE - BULK FLOWER" at bounding box center [483, 320] width 229 height 16
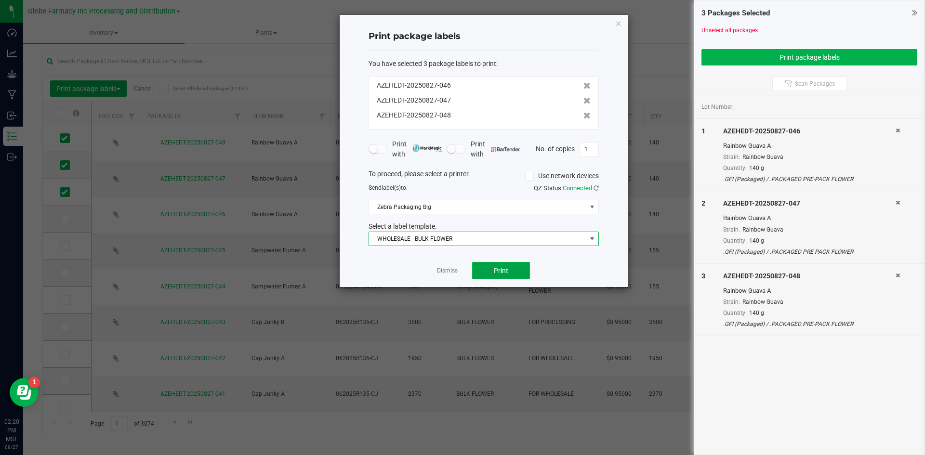
click at [507, 270] on span "Print" at bounding box center [501, 271] width 14 height 8
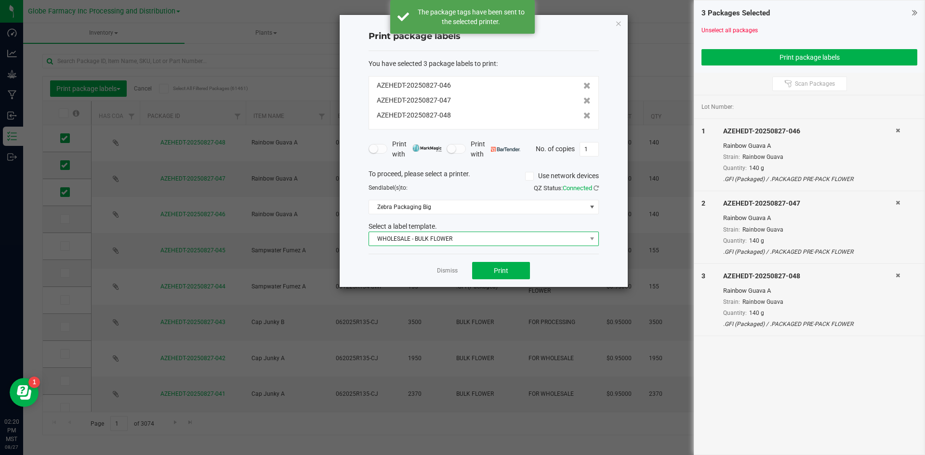
click at [433, 238] on span "WHOLESALE - BULK FLOWER" at bounding box center [477, 238] width 217 height 13
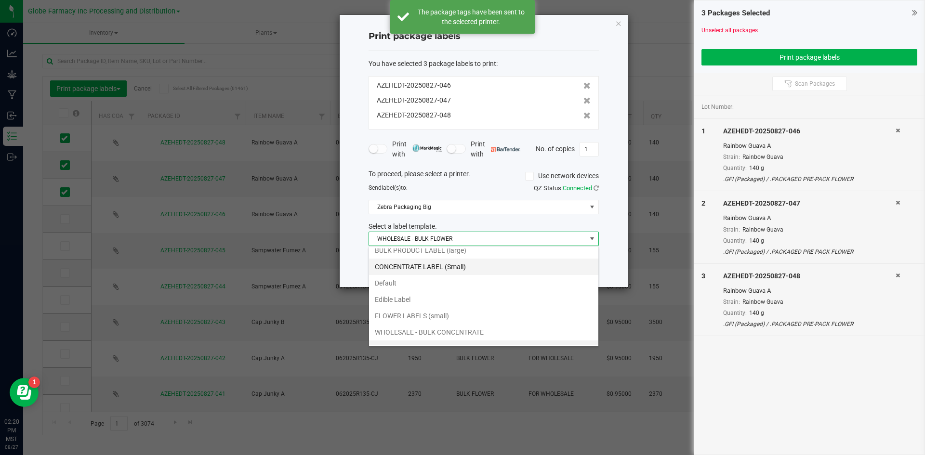
scroll to position [0, 0]
click at [393, 260] on li "BULK PRODUCT LABEL (large)" at bounding box center [483, 257] width 229 height 16
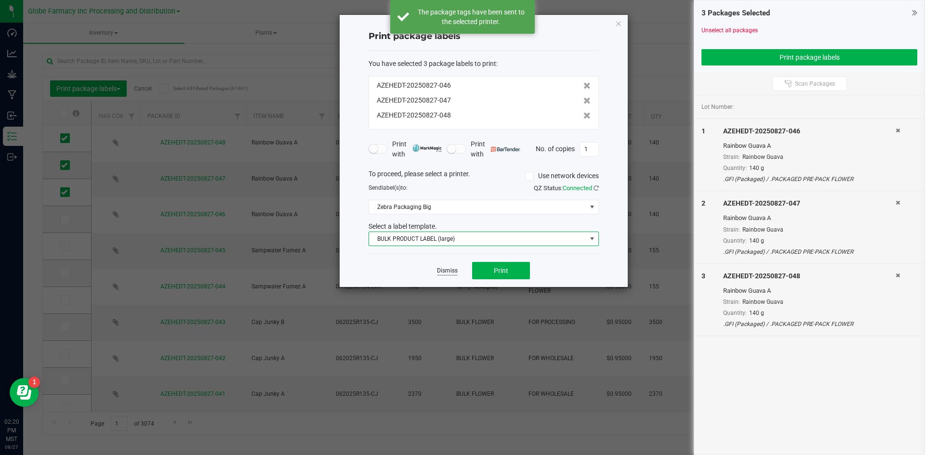
click at [440, 272] on link "Dismiss" at bounding box center [447, 271] width 21 height 8
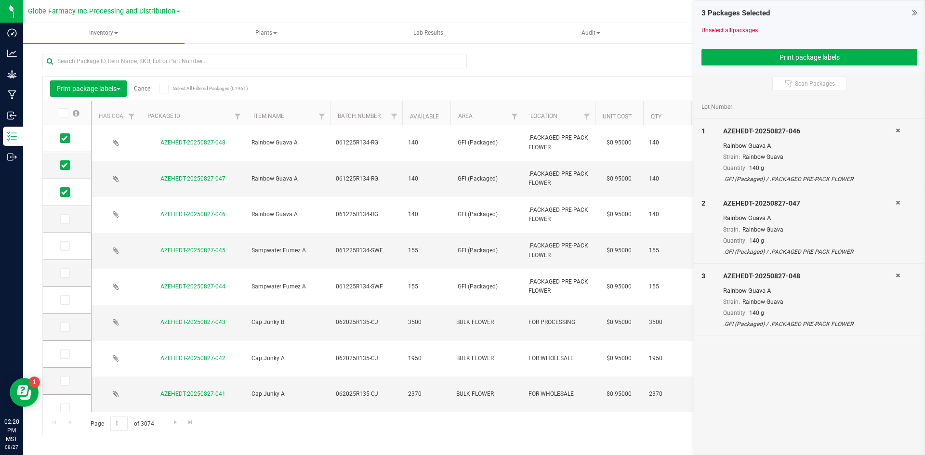
click at [152, 88] on link "Cancel" at bounding box center [143, 88] width 18 height 7
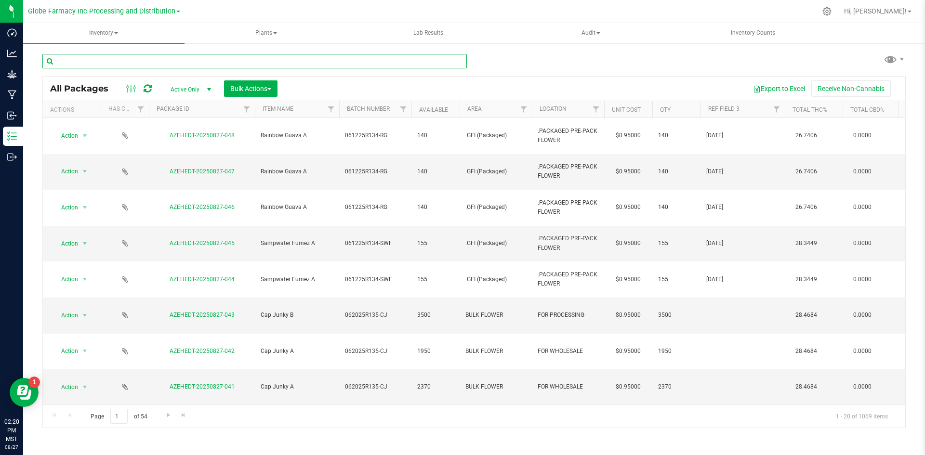
click at [180, 60] on input "text" at bounding box center [254, 61] width 424 height 14
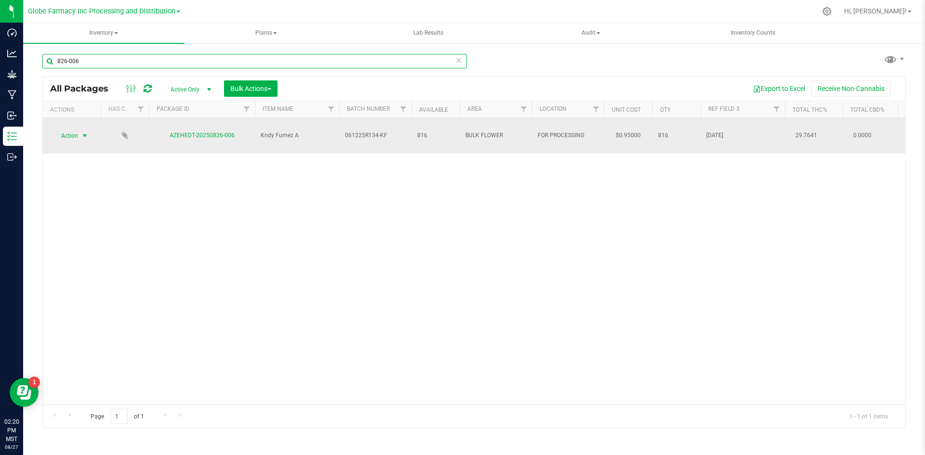
type input "826-006"
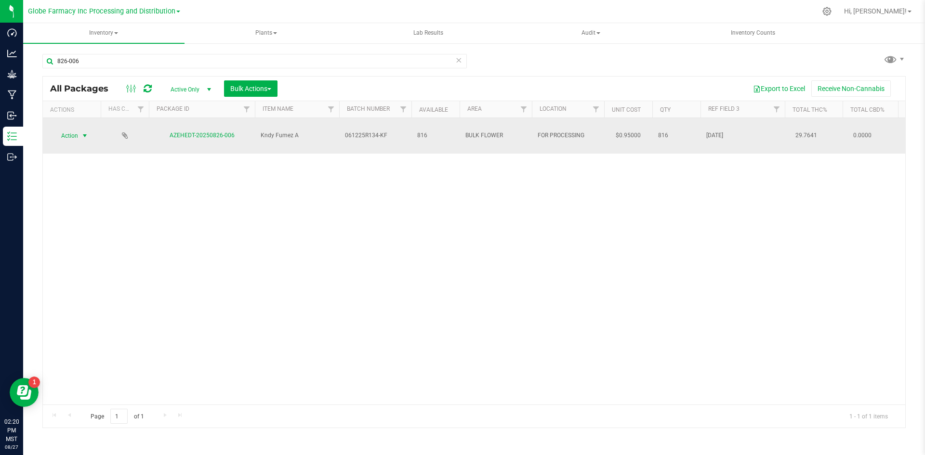
click at [89, 132] on span "select" at bounding box center [85, 136] width 8 height 8
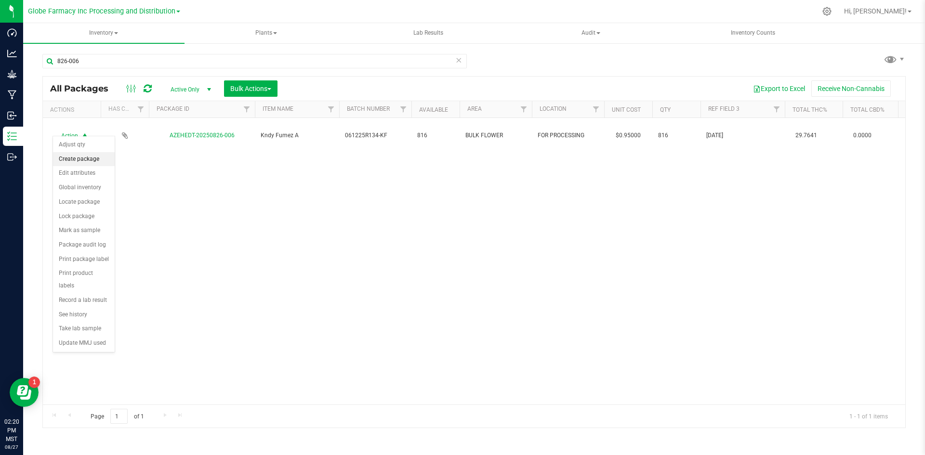
click at [95, 157] on li "Create package" at bounding box center [84, 159] width 62 height 14
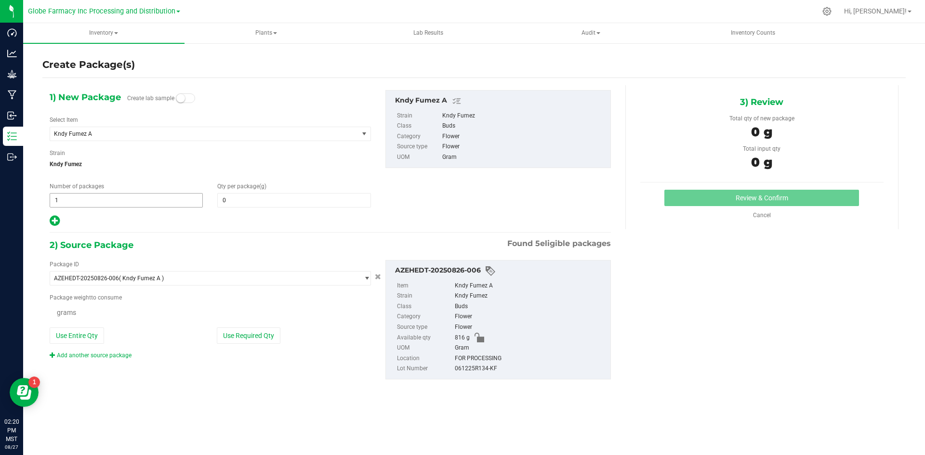
type input "0.0000"
click at [93, 195] on span "1 1" at bounding box center [126, 200] width 153 height 14
click at [93, 195] on input "1" at bounding box center [126, 200] width 152 height 13
type input "4"
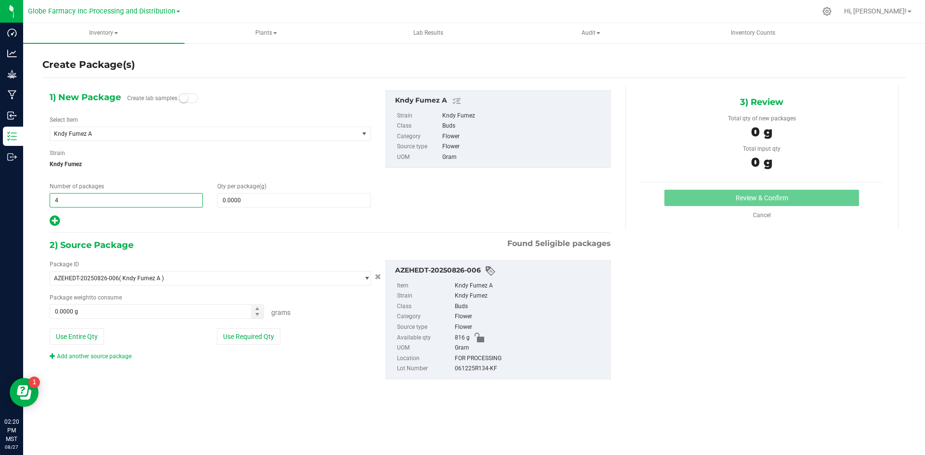
type input "4"
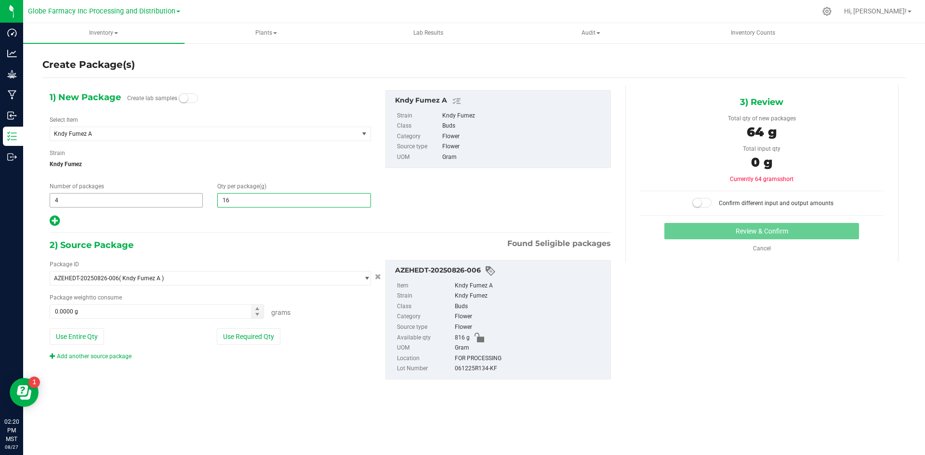
type input "165"
type input "165.0000"
click at [272, 334] on button "Use Required Qty" at bounding box center [249, 337] width 64 height 16
type input "660.0000 g"
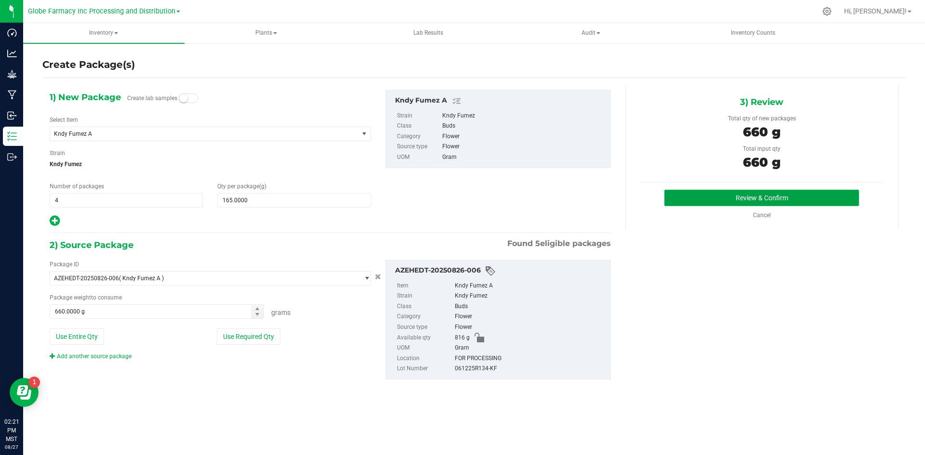
click at [736, 198] on button "Review & Confirm" at bounding box center [761, 198] width 195 height 16
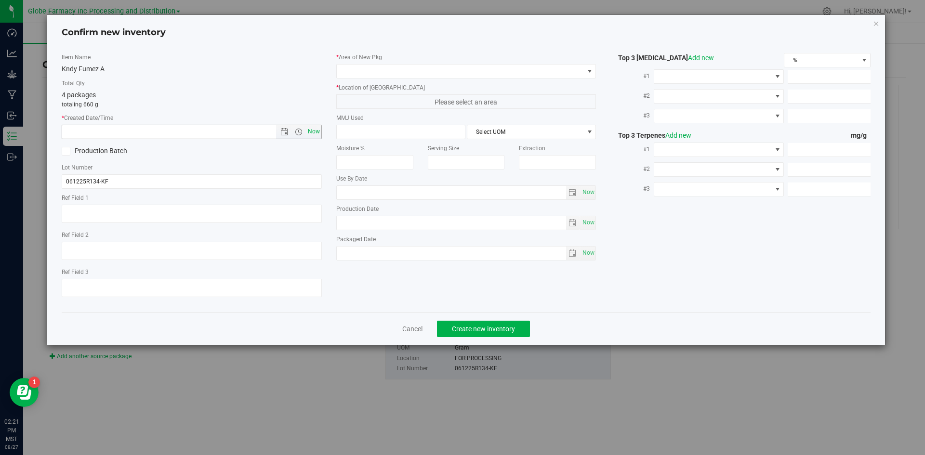
click at [309, 130] on span "Now" at bounding box center [313, 132] width 16 height 14
type input "[DATE] 2:21 PM"
click at [155, 284] on textarea at bounding box center [192, 288] width 260 height 18
type textarea "[DATE]"
click at [396, 69] on span at bounding box center [460, 71] width 247 height 13
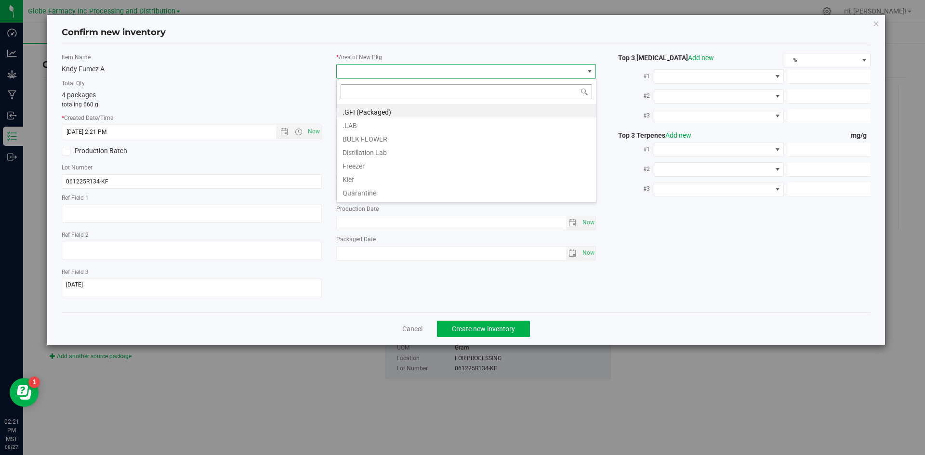
scroll to position [14, 260]
click at [385, 112] on li ".GFI (Packaged)" at bounding box center [466, 110] width 259 height 13
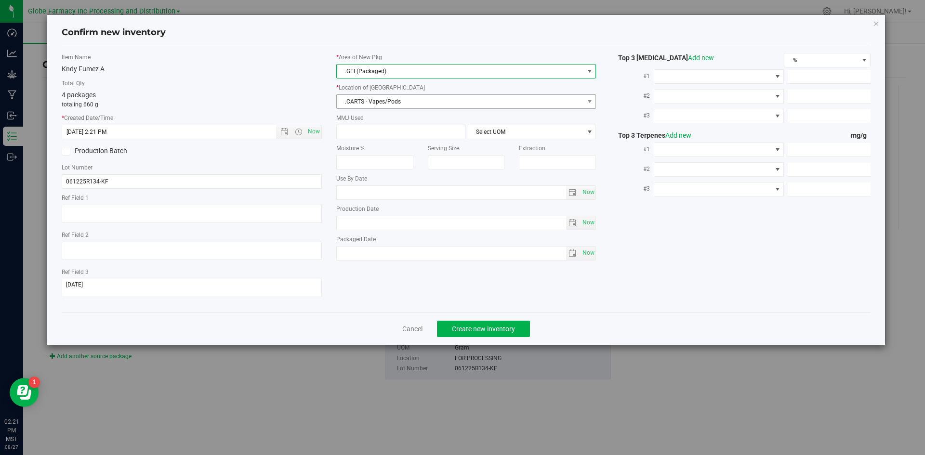
click at [383, 104] on span ".CARTS - Vapes/Pods" at bounding box center [460, 101] width 247 height 13
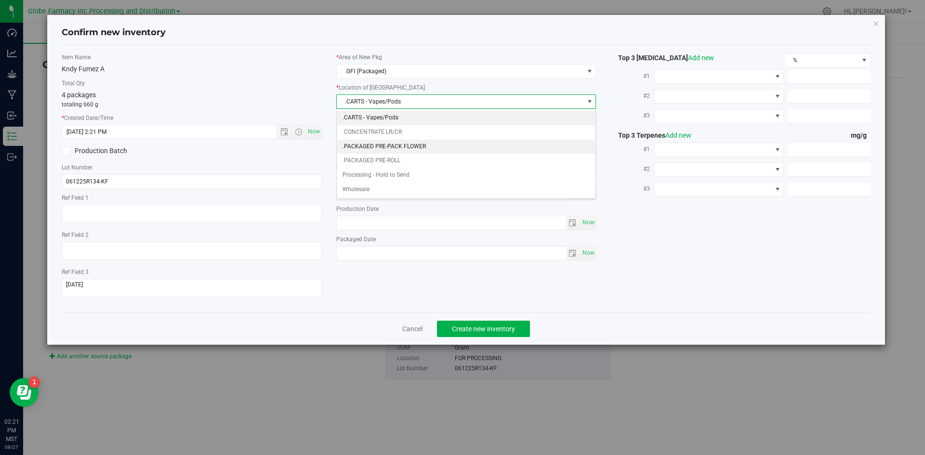
click at [392, 147] on li ".PACKAGED PRE-PACK FLOWER" at bounding box center [466, 147] width 259 height 14
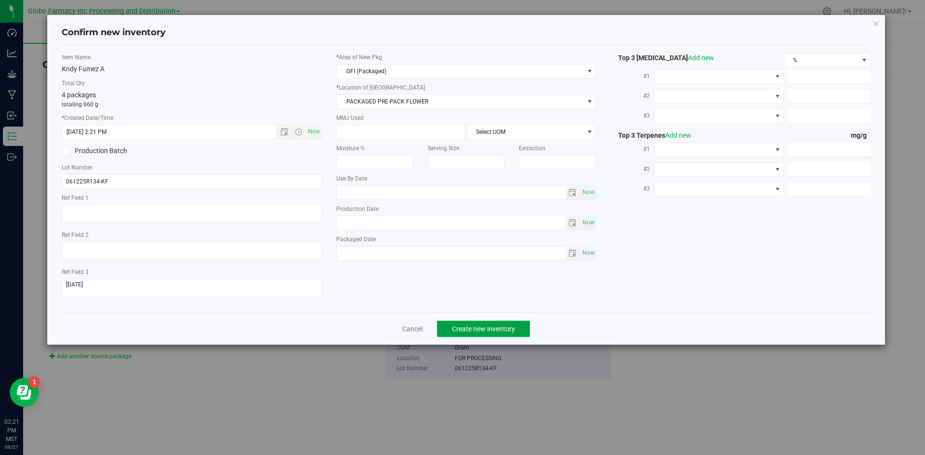
click at [504, 332] on span "Create new inventory" at bounding box center [483, 329] width 63 height 8
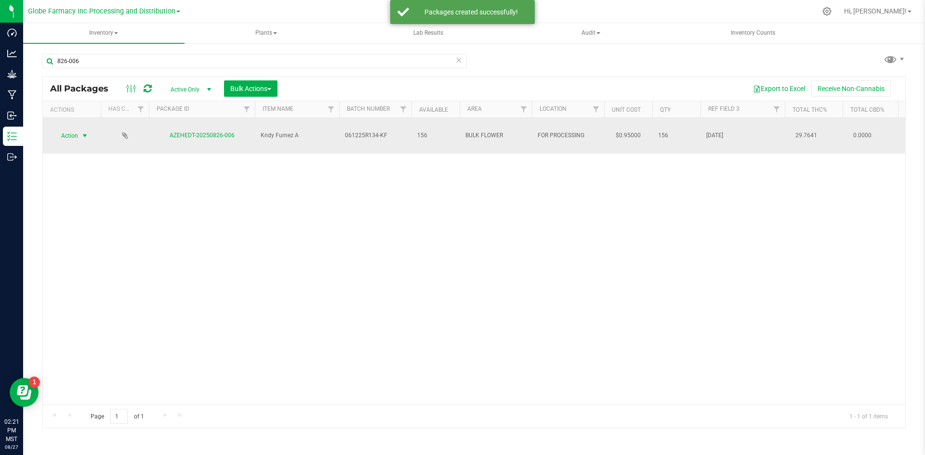
click at [79, 129] on span "select" at bounding box center [85, 135] width 12 height 13
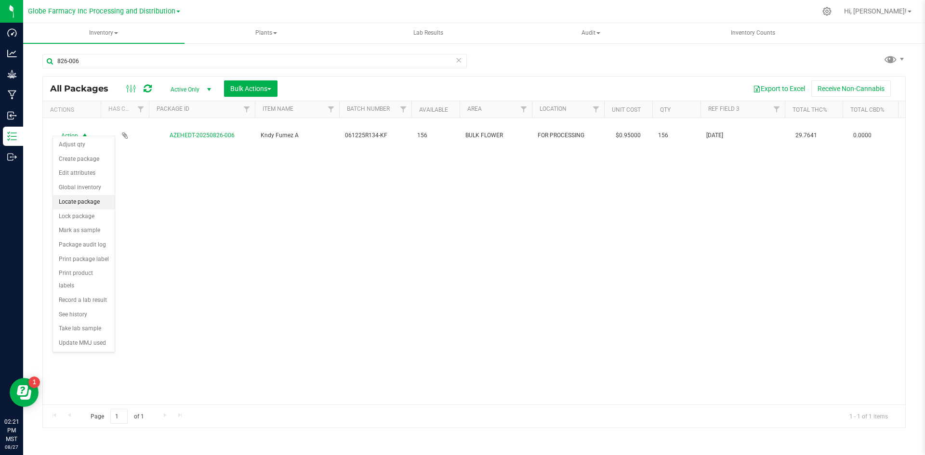
click at [86, 197] on li "Locate package" at bounding box center [84, 202] width 62 height 14
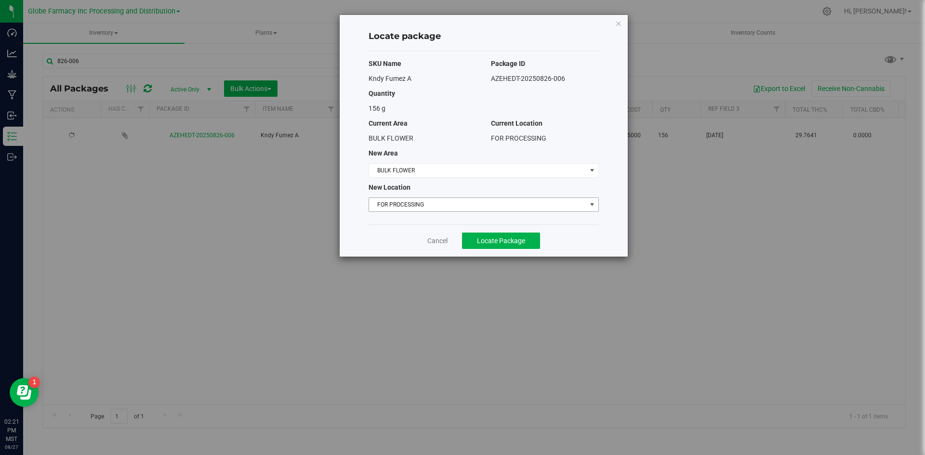
click at [437, 202] on span "FOR PROCESSING" at bounding box center [477, 204] width 217 height 13
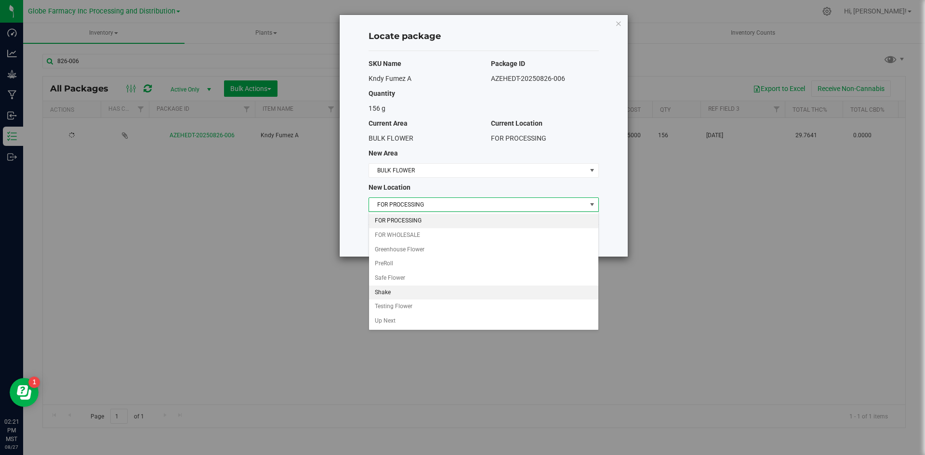
click at [430, 298] on li "Shake" at bounding box center [483, 293] width 229 height 14
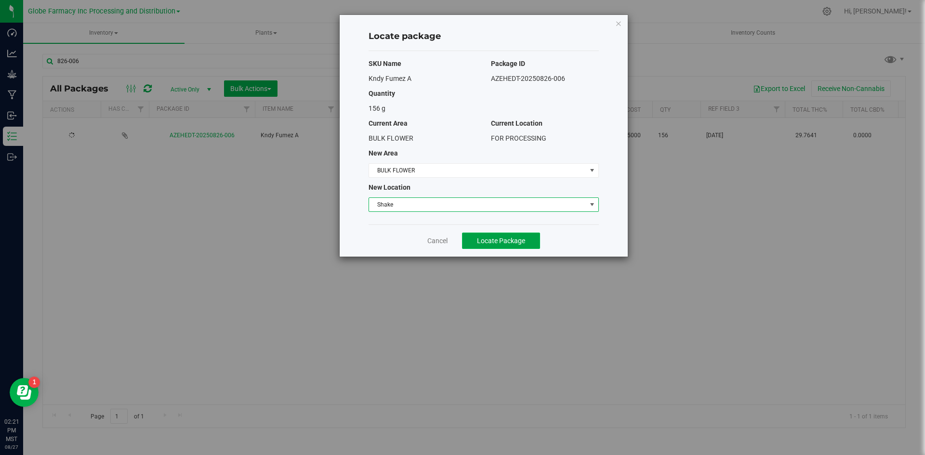
click at [499, 237] on span "Locate Package" at bounding box center [501, 241] width 48 height 8
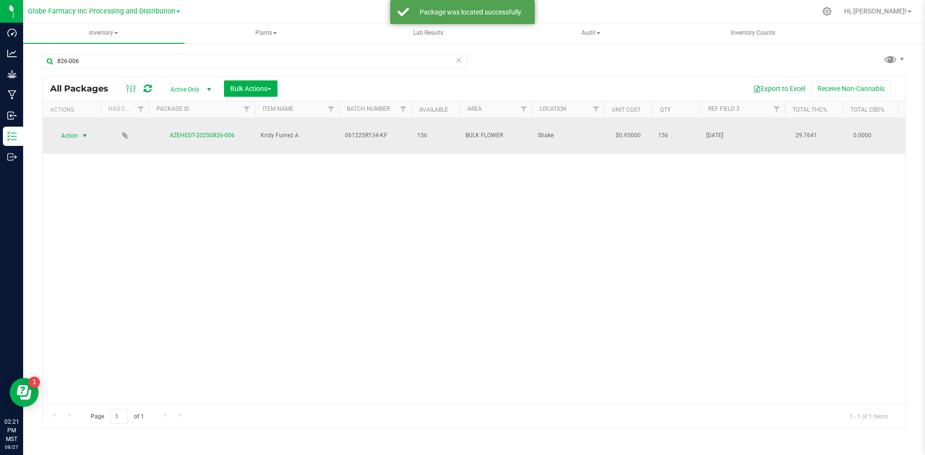
click at [66, 129] on span "Action" at bounding box center [66, 135] width 26 height 13
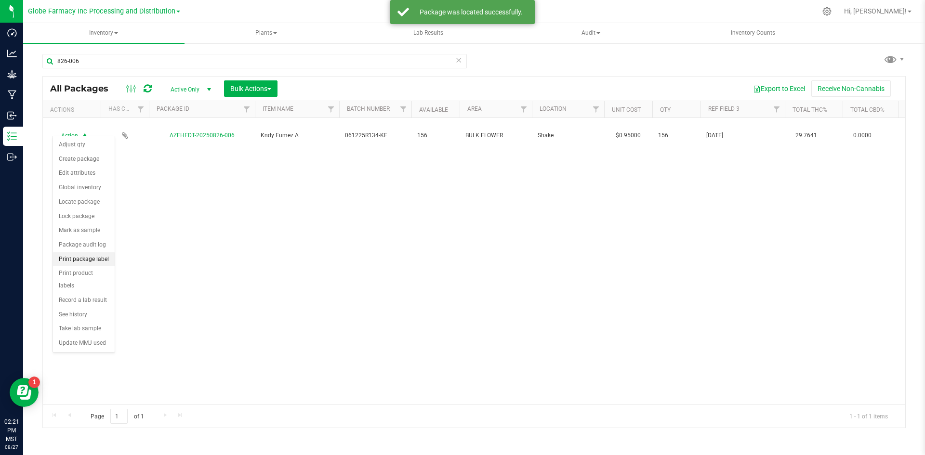
click at [93, 258] on li "Print package label" at bounding box center [84, 259] width 62 height 14
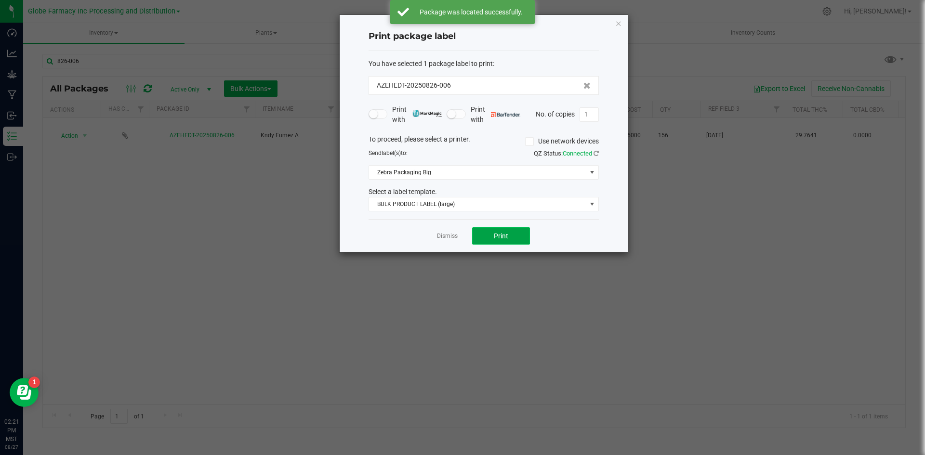
click at [515, 237] on button "Print" at bounding box center [501, 235] width 58 height 17
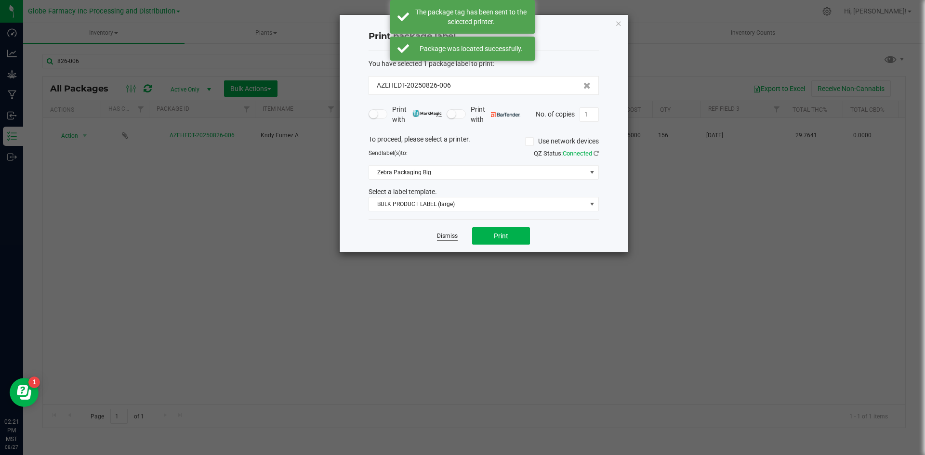
click at [439, 235] on link "Dismiss" at bounding box center [447, 236] width 21 height 8
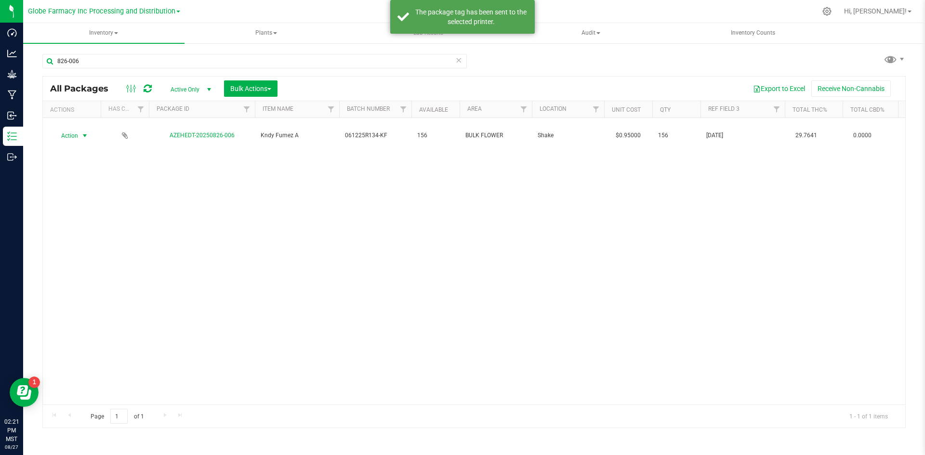
click at [247, 79] on div "All Packages Active Only Active Only Lab Samples Locked All Bulk Actions Add to…" at bounding box center [474, 89] width 862 height 24
click at [246, 88] on span "Bulk Actions" at bounding box center [250, 89] width 41 height 8
click at [254, 195] on span "Print package labels" at bounding box center [259, 199] width 58 height 8
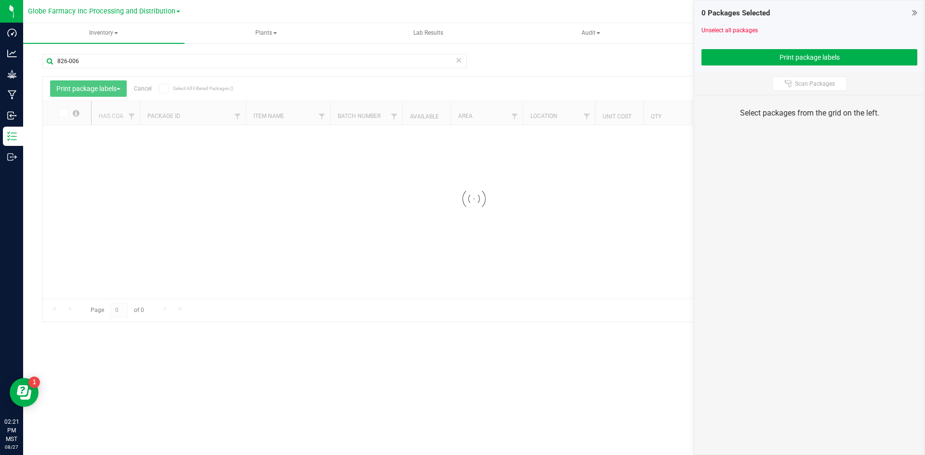
click at [461, 59] on icon at bounding box center [458, 60] width 7 height 12
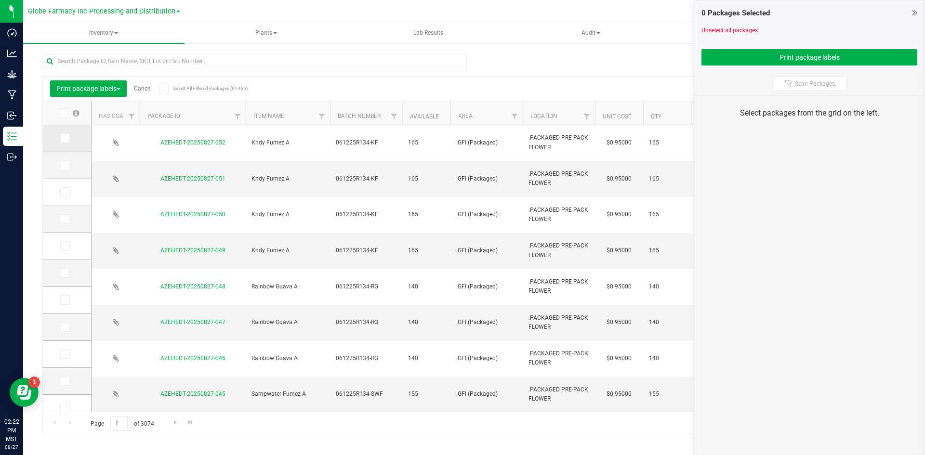
click at [69, 138] on span at bounding box center [65, 138] width 10 height 10
click at [0, 0] on input "checkbox" at bounding box center [0, 0] width 0 height 0
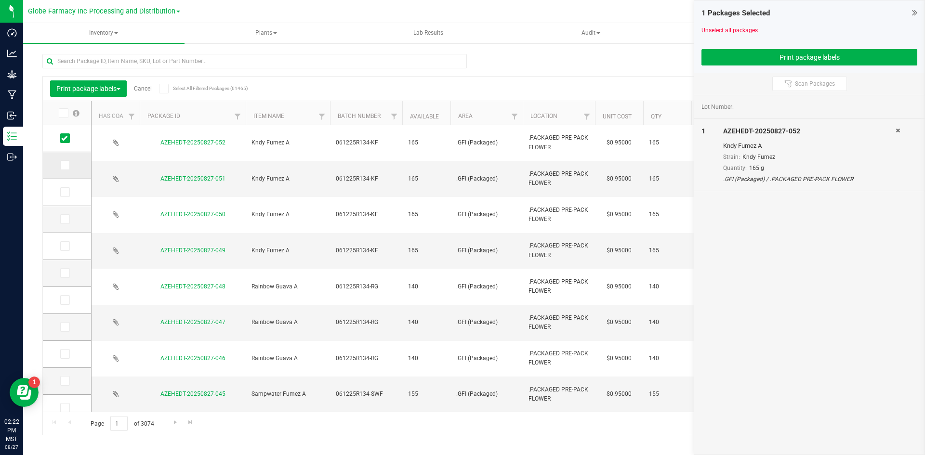
click at [65, 169] on span at bounding box center [65, 165] width 10 height 10
click at [0, 0] on input "checkbox" at bounding box center [0, 0] width 0 height 0
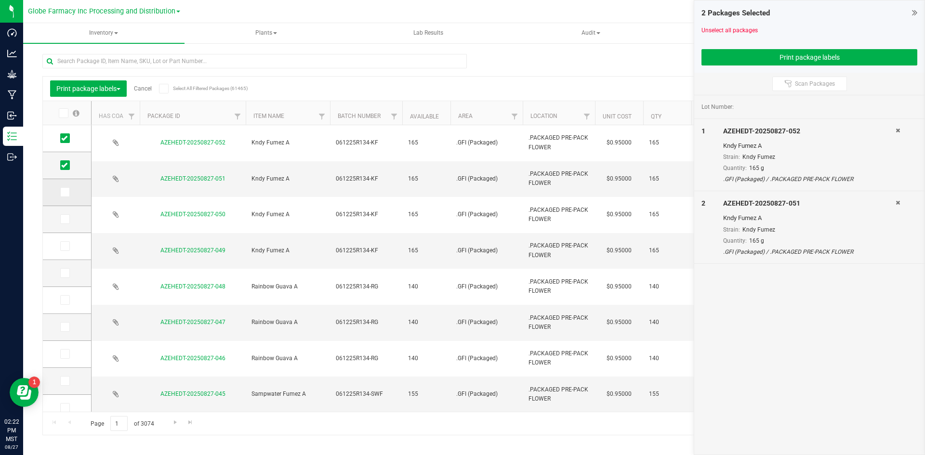
click at [71, 189] on label at bounding box center [67, 192] width 14 height 10
click at [0, 0] on input "checkbox" at bounding box center [0, 0] width 0 height 0
click at [66, 219] on icon at bounding box center [64, 219] width 6 height 0
click at [0, 0] on input "checkbox" at bounding box center [0, 0] width 0 height 0
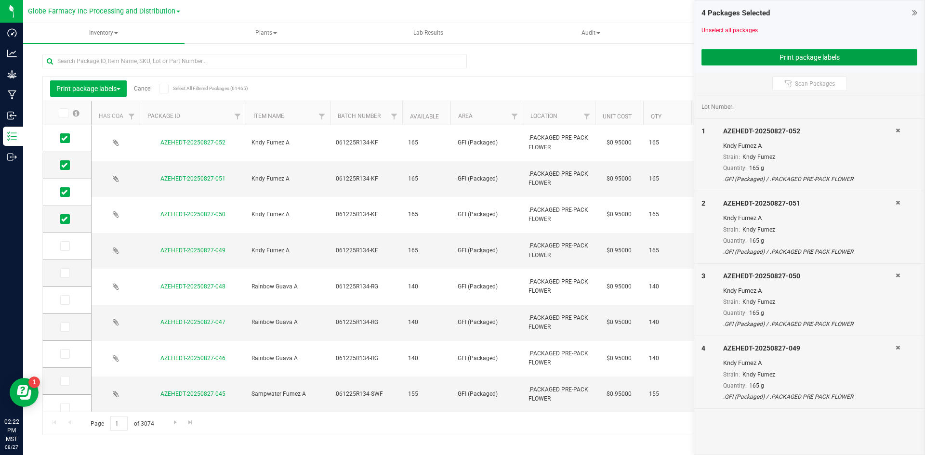
click at [798, 53] on button "Print package labels" at bounding box center [809, 57] width 216 height 16
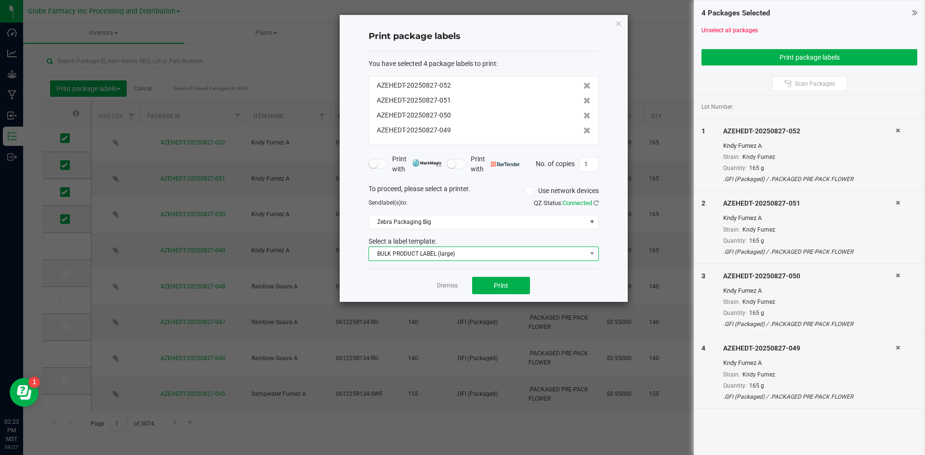
click at [448, 254] on span "BULK PRODUCT LABEL (large)" at bounding box center [477, 253] width 217 height 13
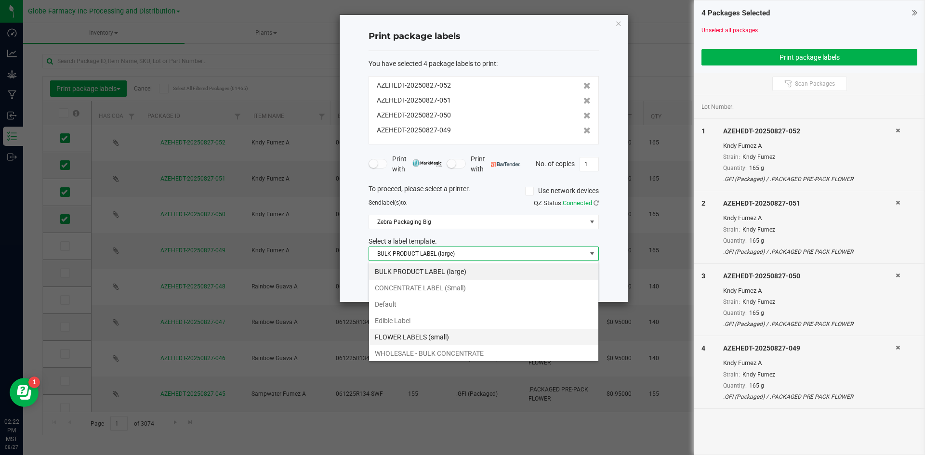
scroll to position [35, 0]
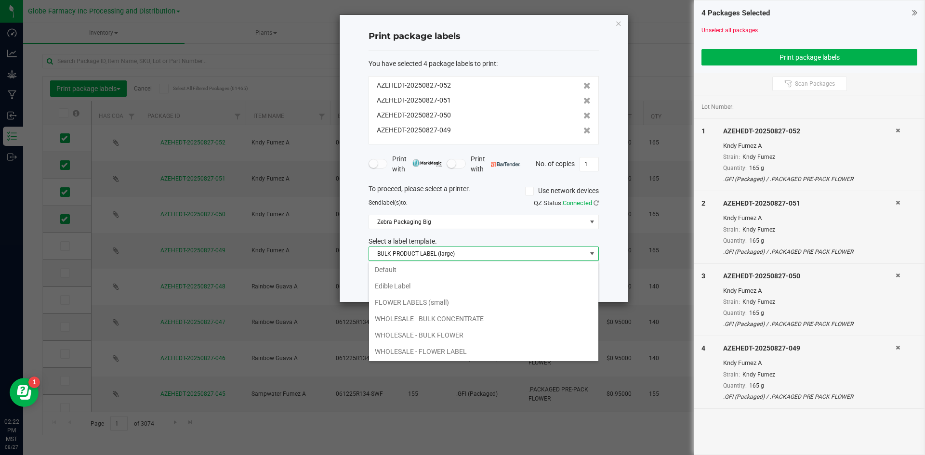
drag, startPoint x: 435, startPoint y: 338, endPoint x: 445, endPoint y: 329, distance: 13.6
click at [434, 339] on li "WHOLESALE - BULK FLOWER" at bounding box center [483, 335] width 229 height 16
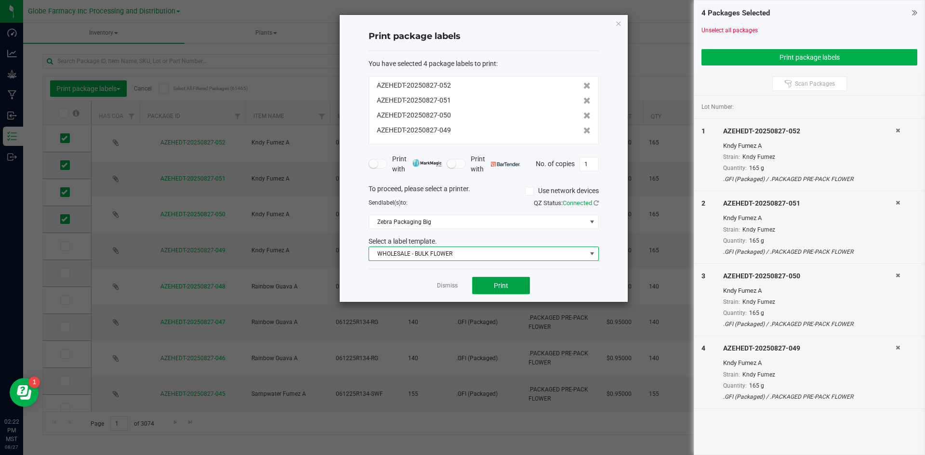
click at [490, 288] on button "Print" at bounding box center [501, 285] width 58 height 17
click at [452, 285] on link "Dismiss" at bounding box center [447, 286] width 21 height 8
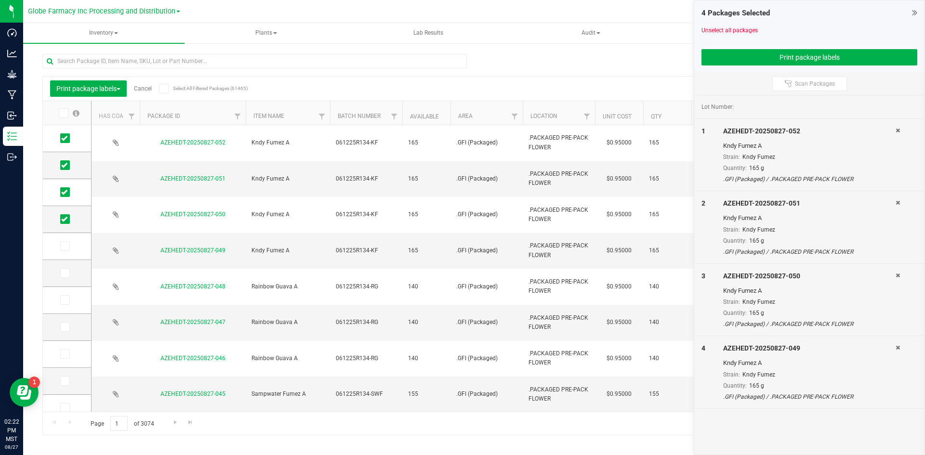
click at [150, 87] on link "Cancel" at bounding box center [143, 88] width 18 height 7
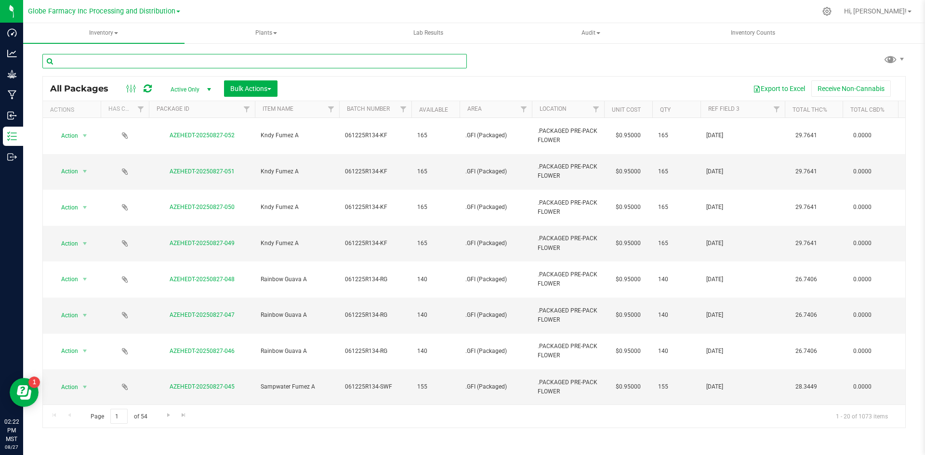
click at [194, 61] on input "text" at bounding box center [254, 61] width 424 height 14
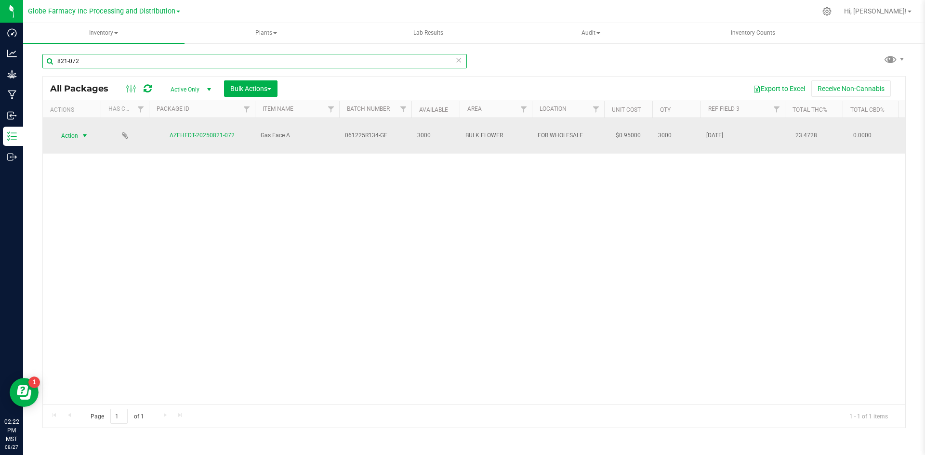
type input "821-072"
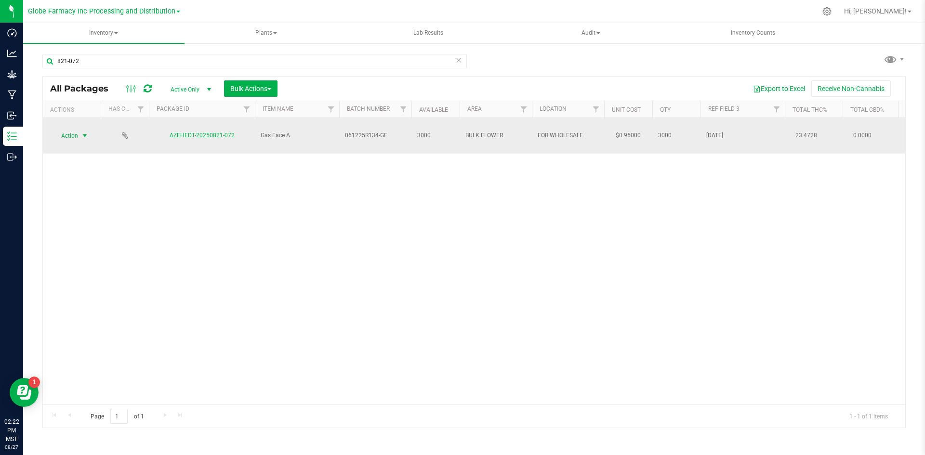
click at [78, 130] on span "Action" at bounding box center [66, 135] width 26 height 13
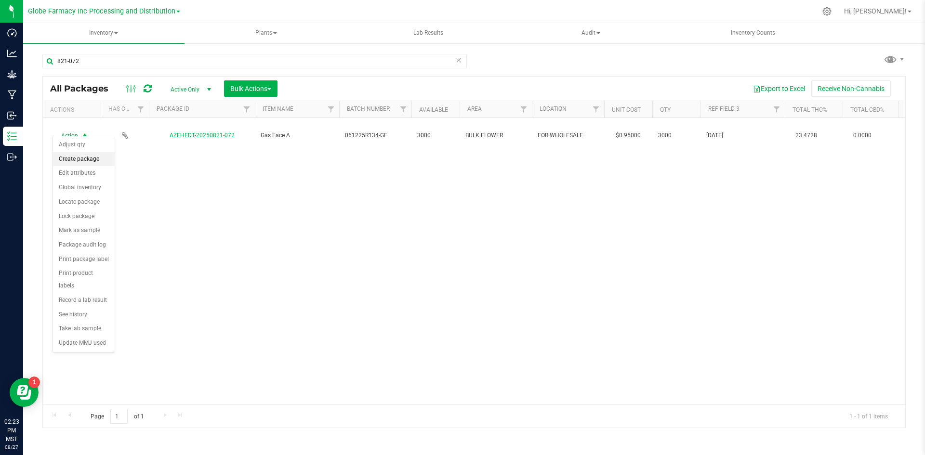
click at [69, 160] on li "Create package" at bounding box center [84, 159] width 62 height 14
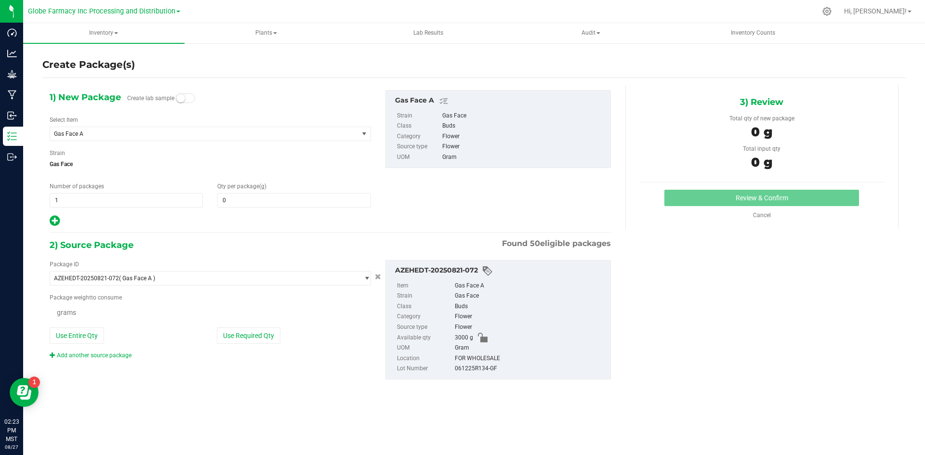
type input "0.0000"
click at [85, 200] on span "1 1" at bounding box center [126, 200] width 153 height 14
click at [0, 0] on input "1" at bounding box center [0, 0] width 0 height 0
type input "4"
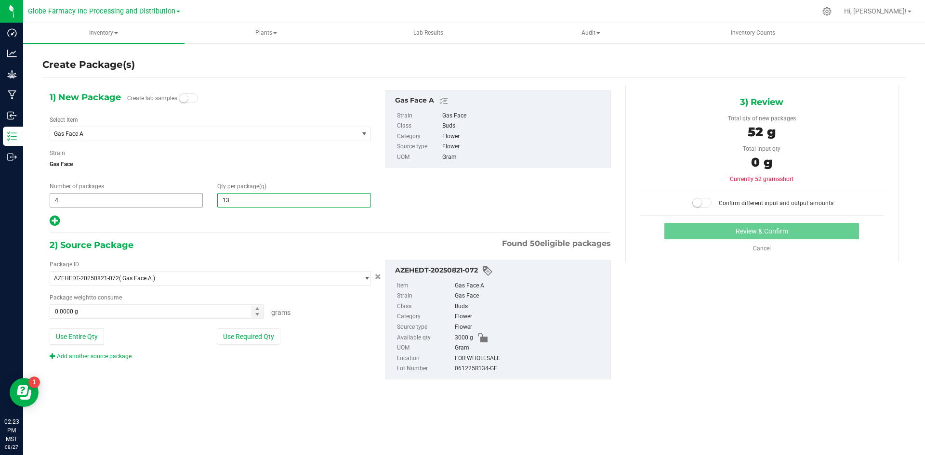
type input "130"
type input "130.0000"
click at [260, 338] on button "Use Required Qty" at bounding box center [249, 337] width 64 height 16
type input "520.0000 g"
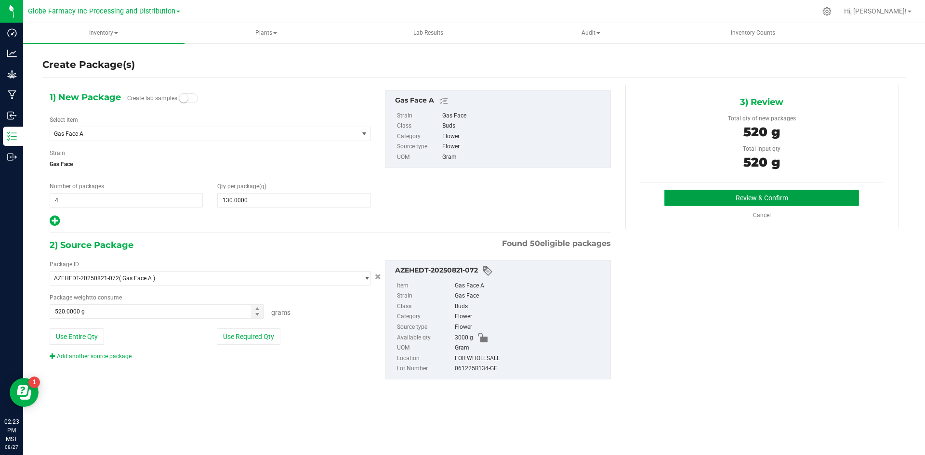
click at [835, 199] on button "Review & Confirm" at bounding box center [761, 198] width 195 height 16
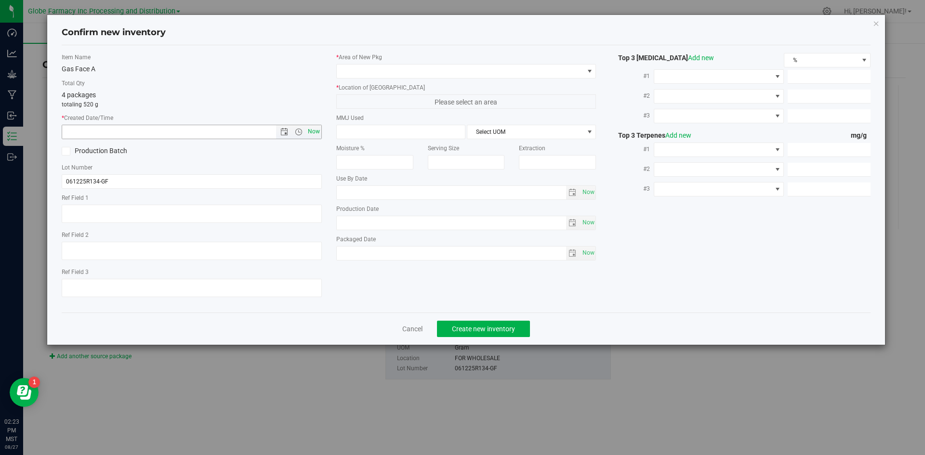
click at [310, 131] on span "Now" at bounding box center [313, 132] width 16 height 14
type input "[DATE] 2:23 PM"
click at [90, 212] on textarea at bounding box center [192, 214] width 260 height 18
click at [75, 284] on textarea at bounding box center [192, 288] width 260 height 18
type textarea "[DATE]"
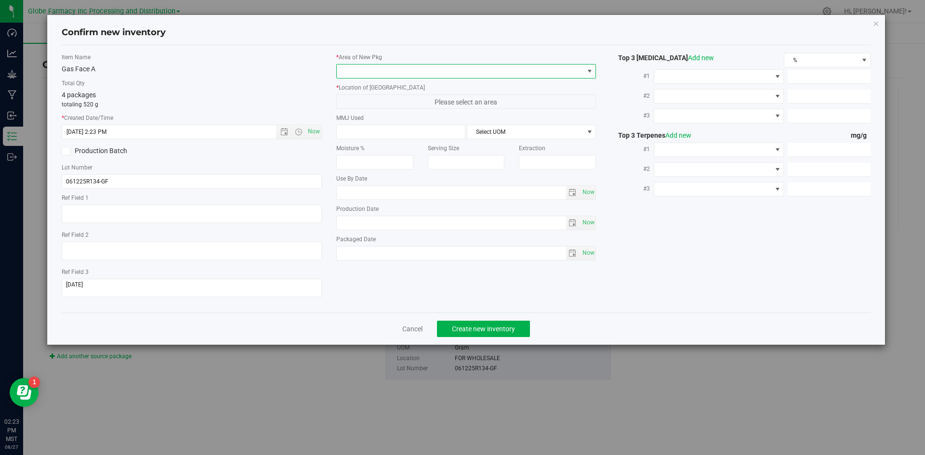
click at [354, 77] on span at bounding box center [460, 71] width 247 height 13
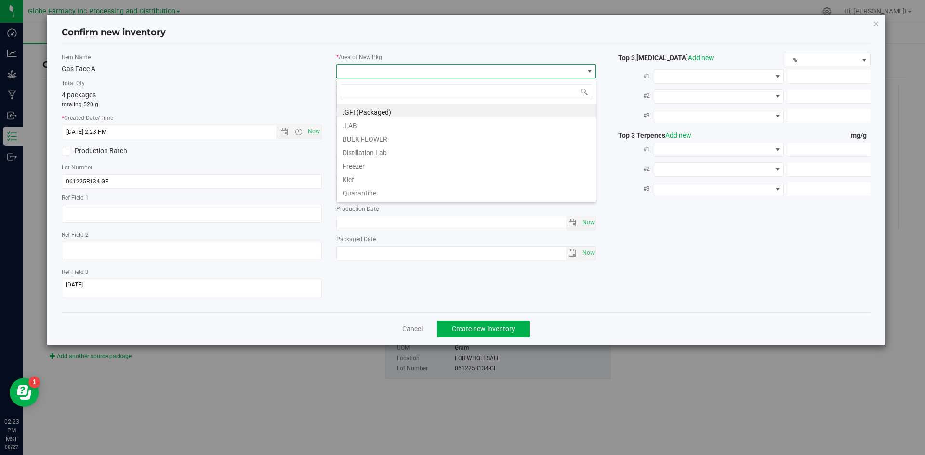
scroll to position [14, 260]
click at [353, 111] on li ".GFI (Packaged)" at bounding box center [466, 110] width 259 height 13
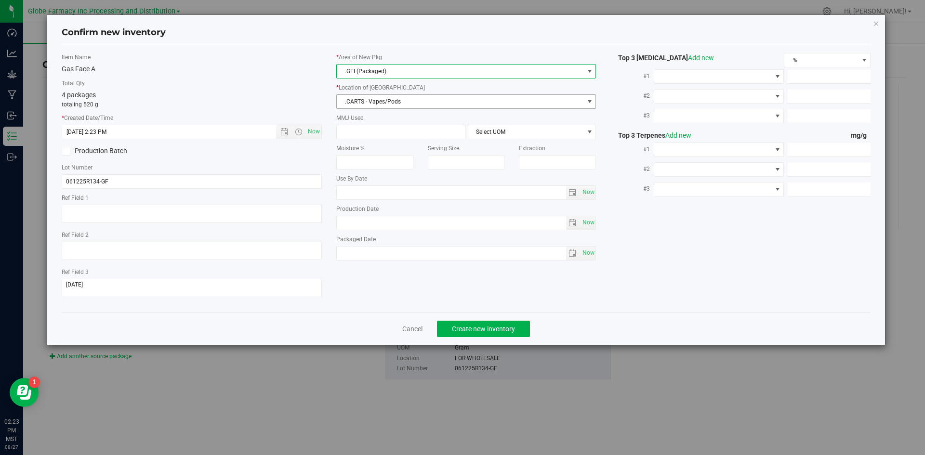
click at [373, 102] on span ".CARTS - Vapes/Pods" at bounding box center [460, 101] width 247 height 13
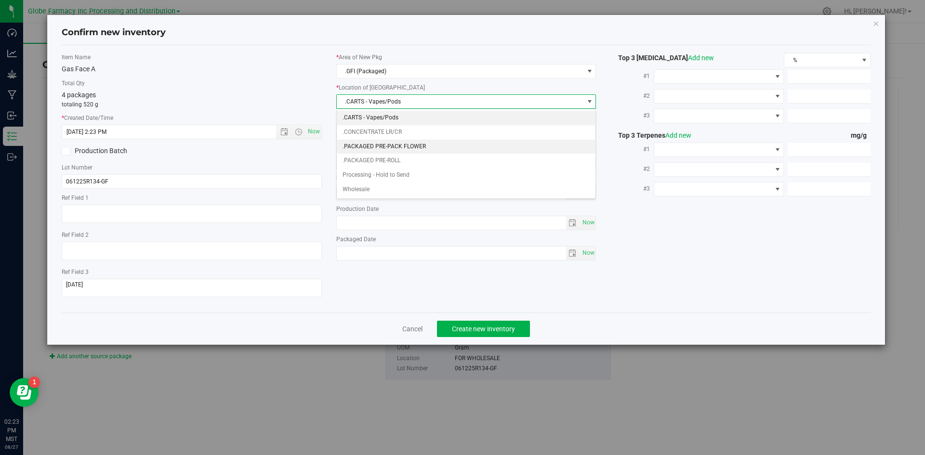
click at [407, 141] on li ".PACKAGED PRE-PACK FLOWER" at bounding box center [466, 147] width 259 height 14
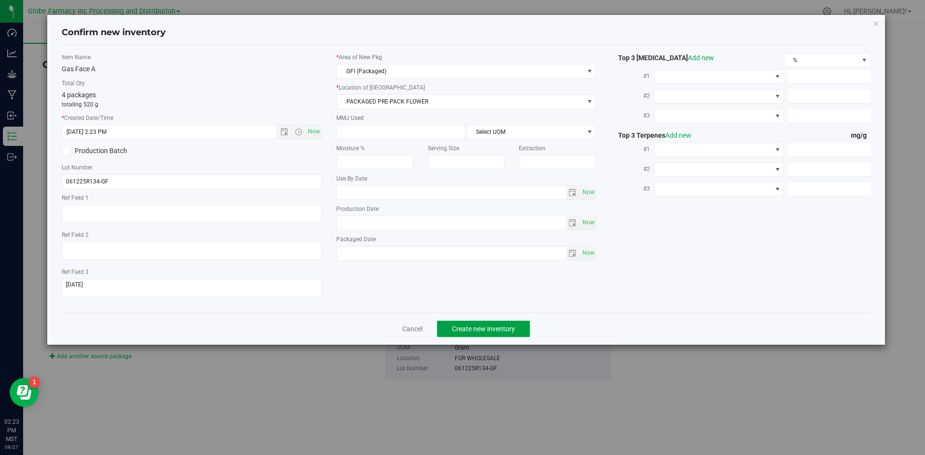
click at [467, 326] on span "Create new inventory" at bounding box center [483, 329] width 63 height 8
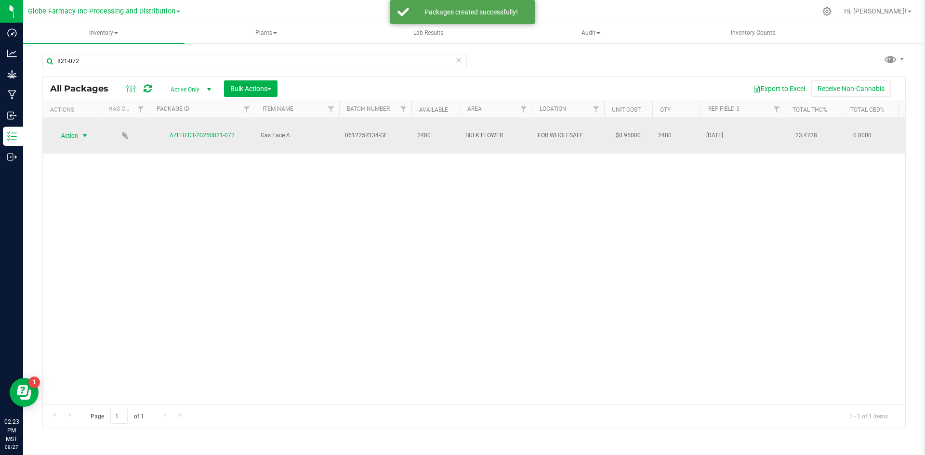
click at [71, 129] on span "Action" at bounding box center [66, 135] width 26 height 13
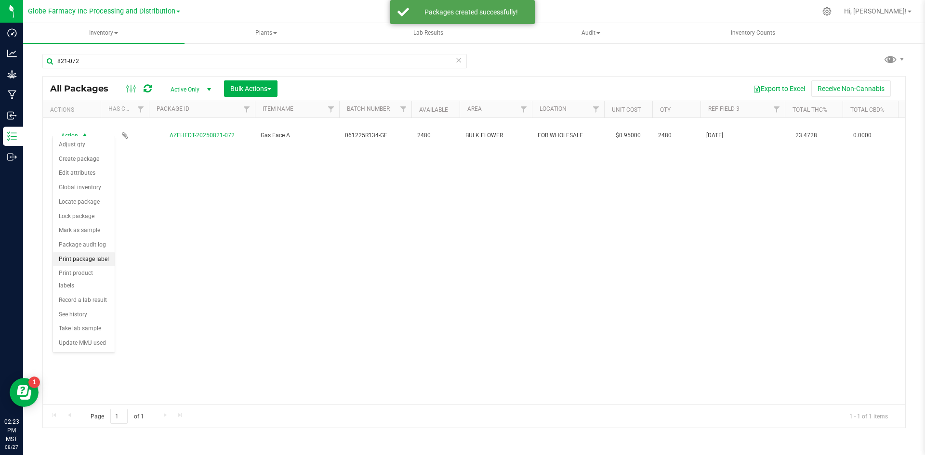
click at [78, 254] on li "Print package label" at bounding box center [84, 259] width 62 height 14
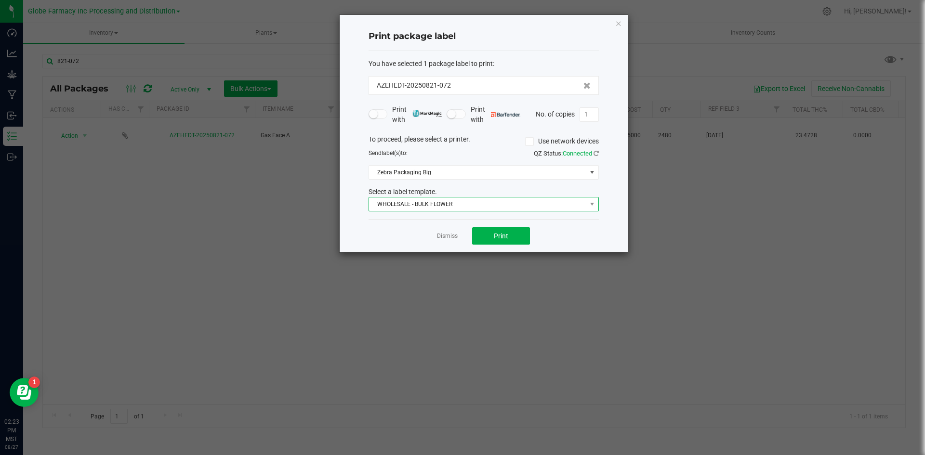
click at [418, 205] on span "WHOLESALE - BULK FLOWER" at bounding box center [477, 204] width 217 height 13
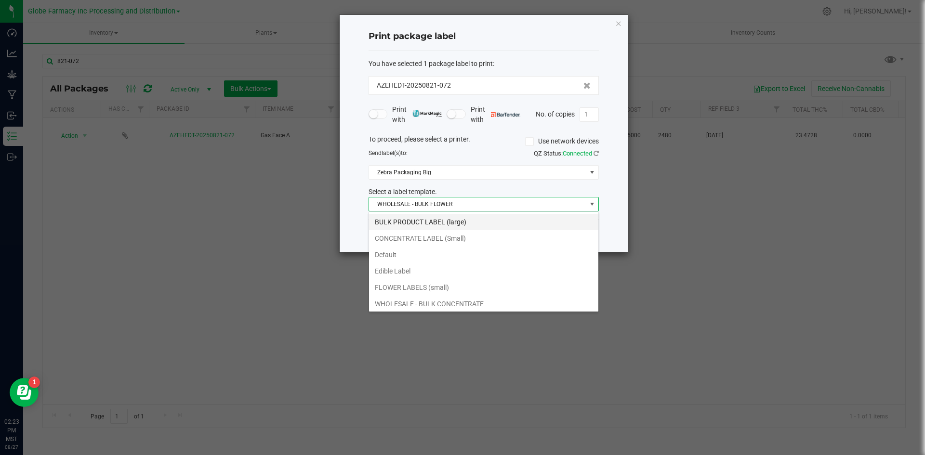
click at [406, 222] on li "BULK PRODUCT LABEL (large)" at bounding box center [483, 222] width 229 height 16
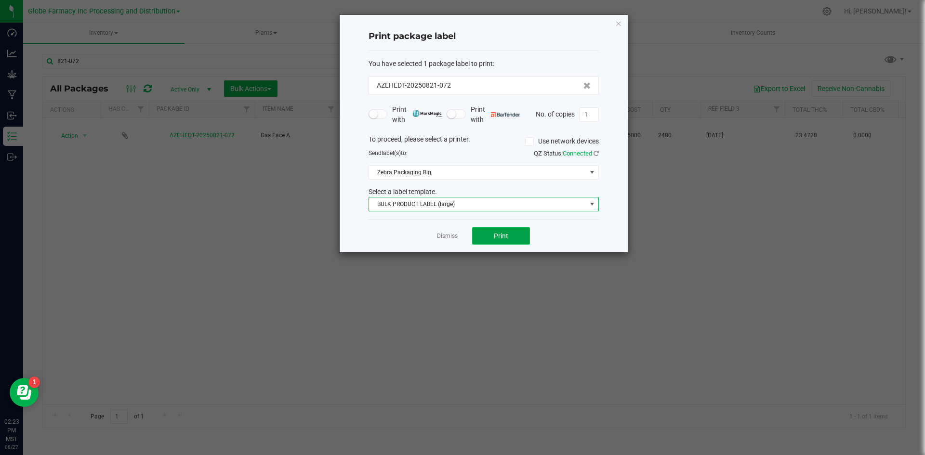
click at [479, 237] on button "Print" at bounding box center [501, 235] width 58 height 17
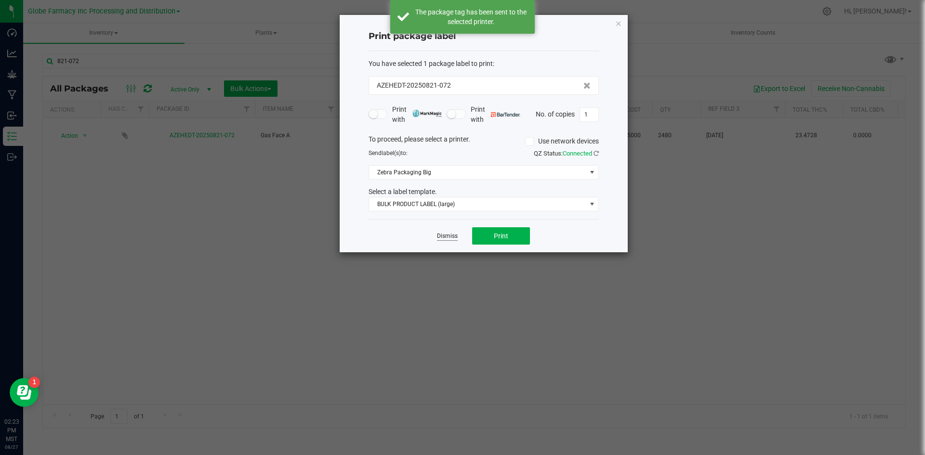
click at [449, 240] on link "Dismiss" at bounding box center [447, 236] width 21 height 8
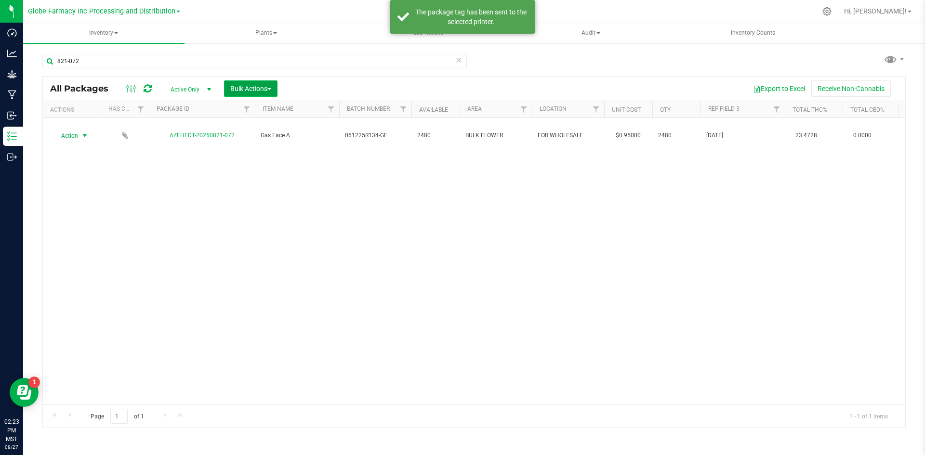
click at [256, 91] on span "Bulk Actions" at bounding box center [250, 89] width 41 height 8
click at [257, 198] on span "Print package labels" at bounding box center [259, 199] width 58 height 8
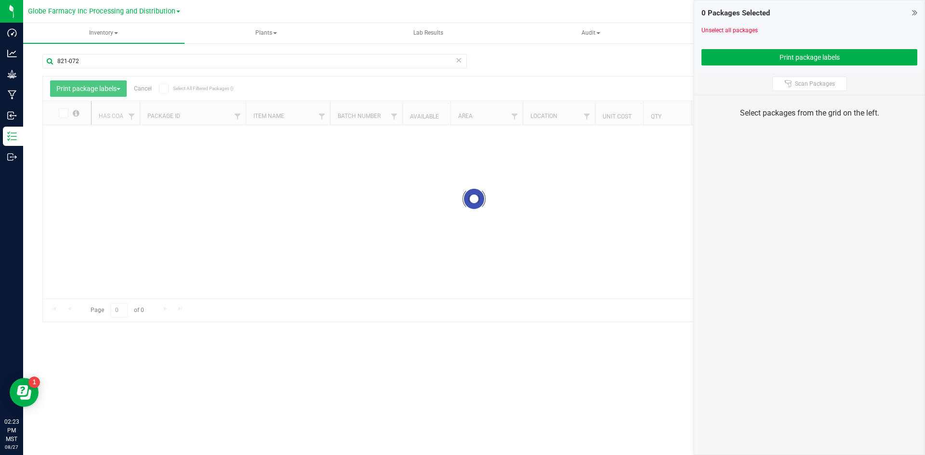
click at [457, 62] on icon at bounding box center [458, 60] width 7 height 12
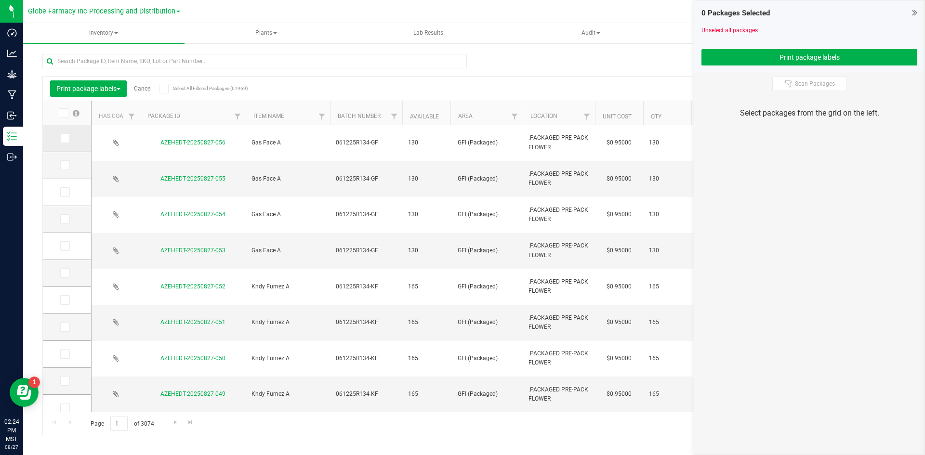
click at [70, 144] on td at bounding box center [67, 138] width 48 height 27
click at [69, 137] on span at bounding box center [65, 138] width 10 height 10
click at [0, 0] on input "checkbox" at bounding box center [0, 0] width 0 height 0
click at [71, 170] on label at bounding box center [67, 165] width 14 height 10
click at [0, 0] on input "checkbox" at bounding box center [0, 0] width 0 height 0
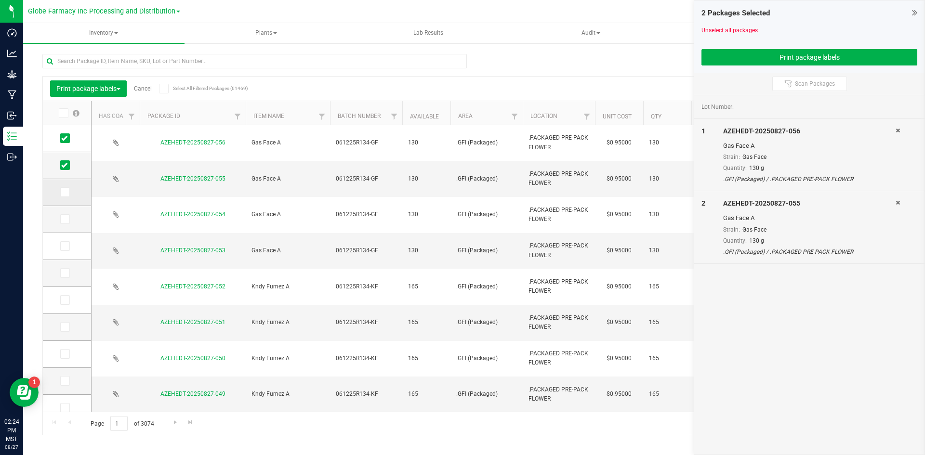
click at [67, 187] on span at bounding box center [65, 192] width 10 height 10
click at [0, 0] on input "checkbox" at bounding box center [0, 0] width 0 height 0
click at [66, 225] on td at bounding box center [67, 219] width 48 height 27
click at [66, 219] on icon at bounding box center [64, 219] width 6 height 0
click at [0, 0] on input "checkbox" at bounding box center [0, 0] width 0 height 0
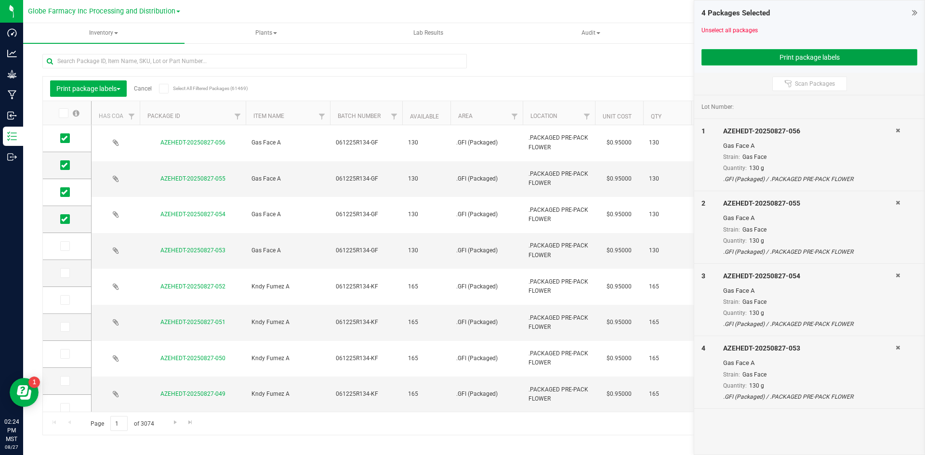
click at [753, 49] on button "Print package labels" at bounding box center [809, 57] width 216 height 16
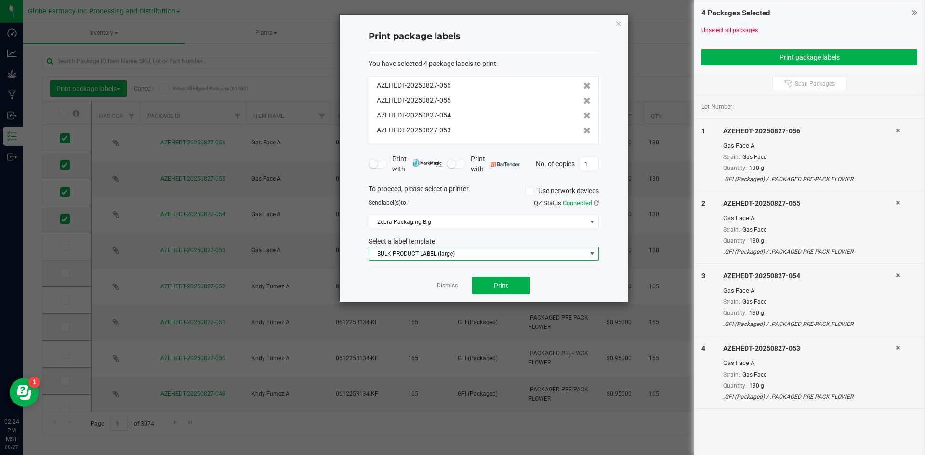
click at [474, 254] on span "BULK PRODUCT LABEL (large)" at bounding box center [477, 253] width 217 height 13
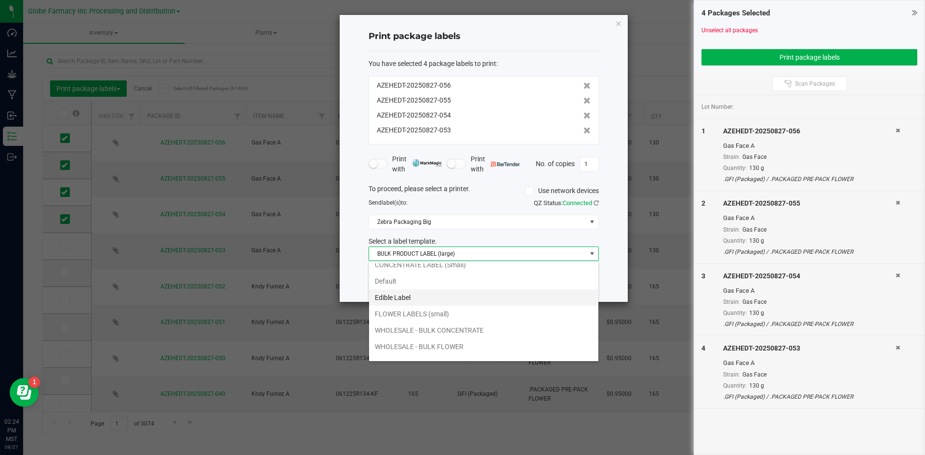
scroll to position [35, 0]
click at [434, 336] on li "WHOLESALE - BULK FLOWER" at bounding box center [483, 335] width 229 height 16
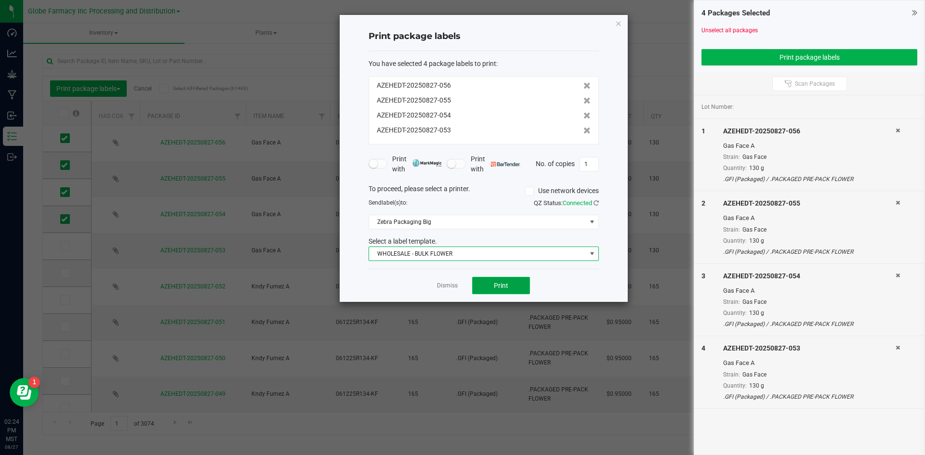
click at [490, 284] on button "Print" at bounding box center [501, 285] width 58 height 17
click at [444, 286] on link "Dismiss" at bounding box center [447, 286] width 21 height 8
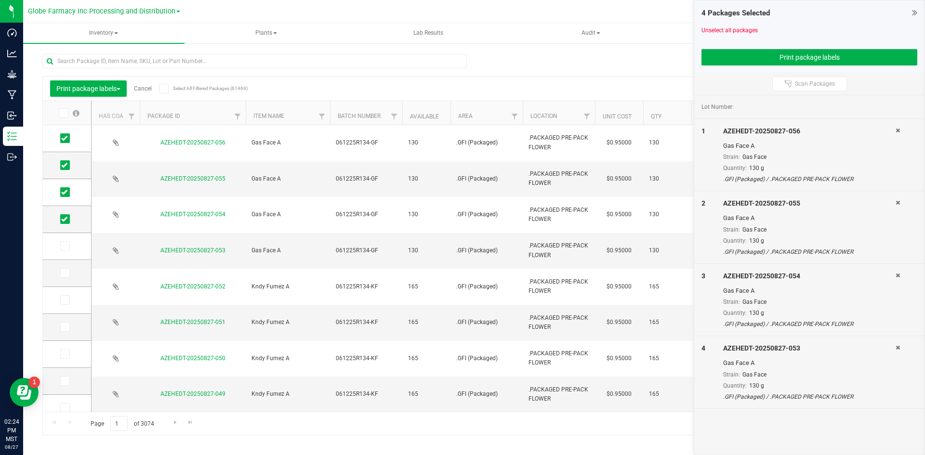
click at [146, 89] on link "Cancel" at bounding box center [143, 88] width 18 height 7
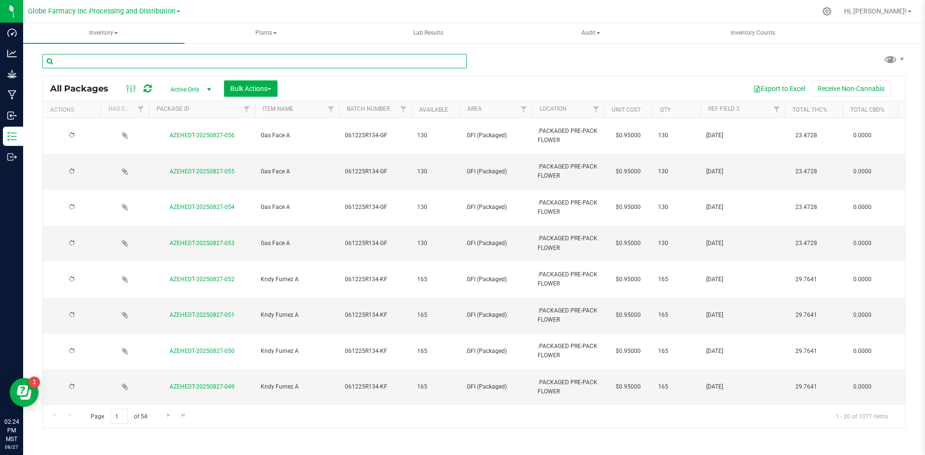
click at [172, 63] on input "text" at bounding box center [254, 61] width 424 height 14
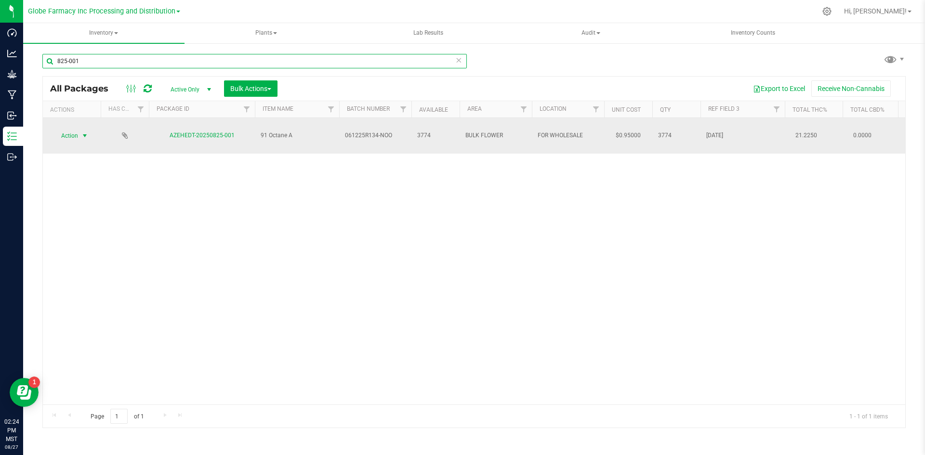
type input "825-001"
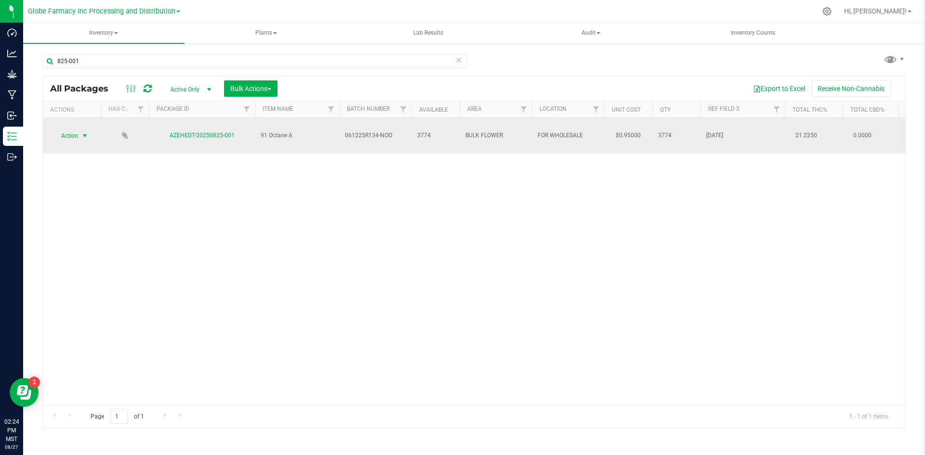
click at [88, 132] on span "select" at bounding box center [85, 136] width 8 height 8
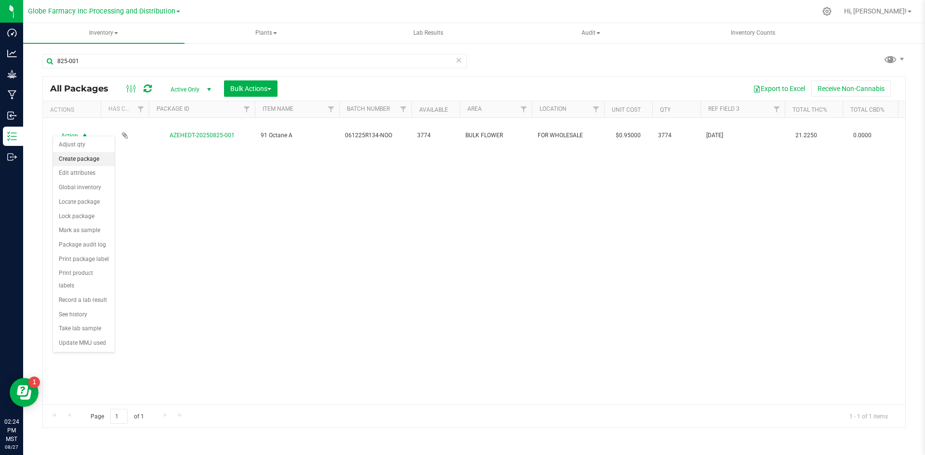
click at [81, 157] on li "Create package" at bounding box center [84, 159] width 62 height 14
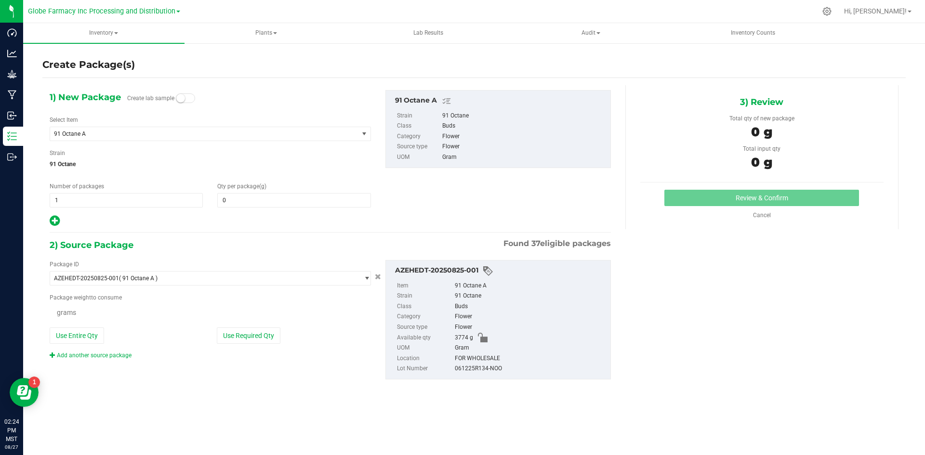
type input "0.0000"
click at [105, 194] on span "1 1" at bounding box center [126, 200] width 153 height 14
click at [105, 194] on input "1" at bounding box center [126, 200] width 152 height 13
type input "4"
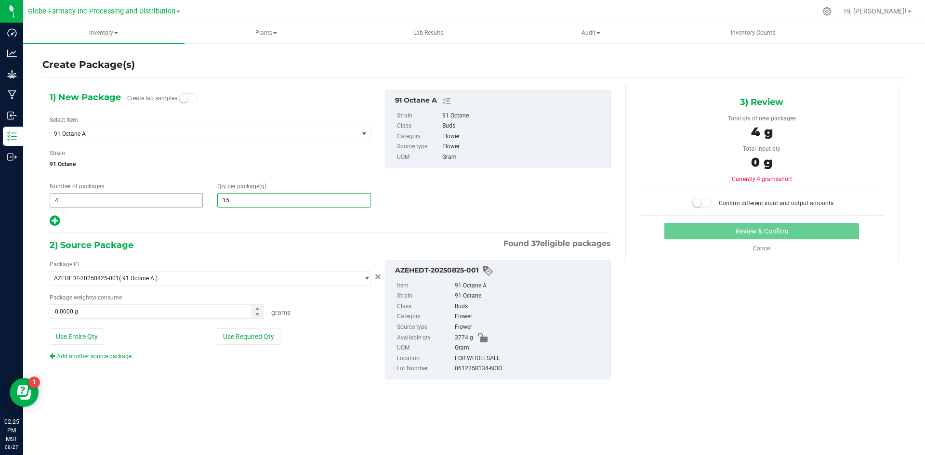
type input "155"
type input "155.0000"
click at [227, 337] on button "Use Required Qty" at bounding box center [249, 337] width 64 height 16
type input "620.0000 g"
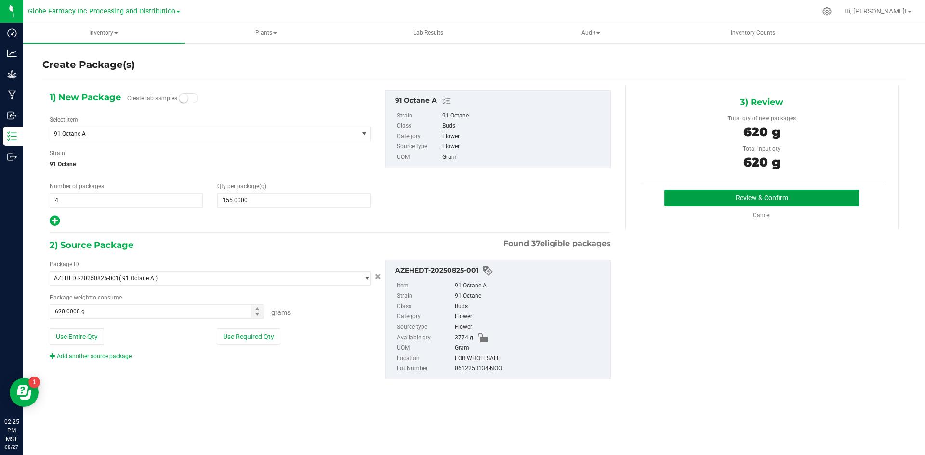
click at [736, 190] on button "Review & Confirm" at bounding box center [761, 198] width 195 height 16
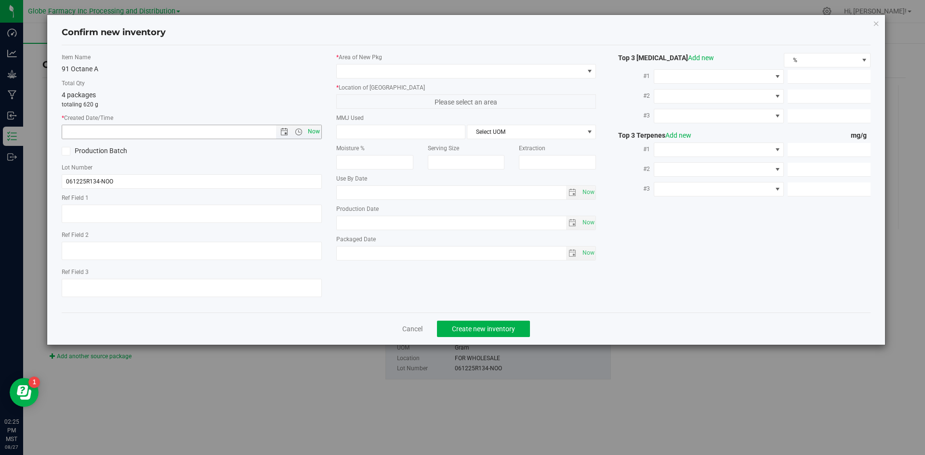
click at [316, 129] on span "Now" at bounding box center [313, 132] width 16 height 14
type input "[DATE] 2:25 PM"
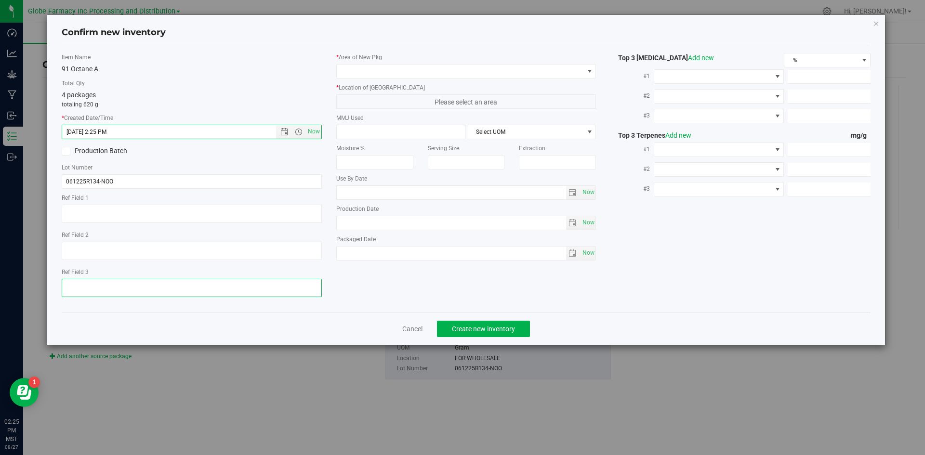
click at [170, 282] on textarea at bounding box center [192, 288] width 260 height 18
type textarea "[DATE]"
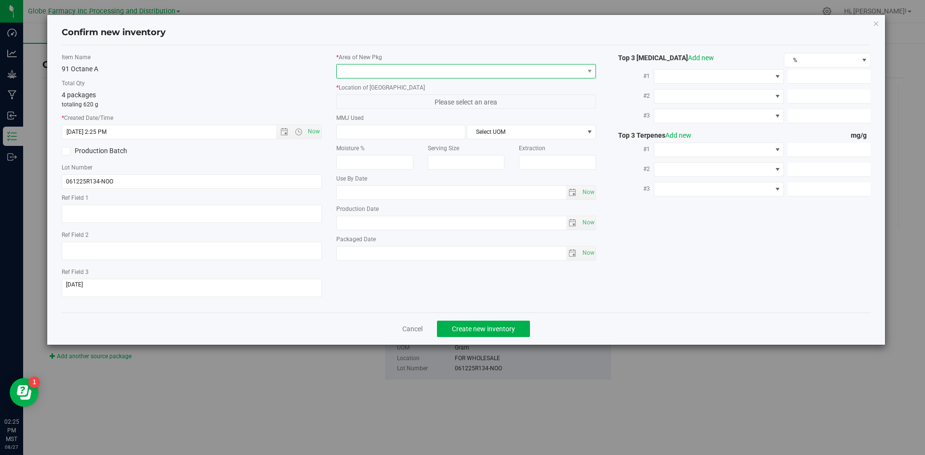
click at [395, 68] on span at bounding box center [460, 71] width 247 height 13
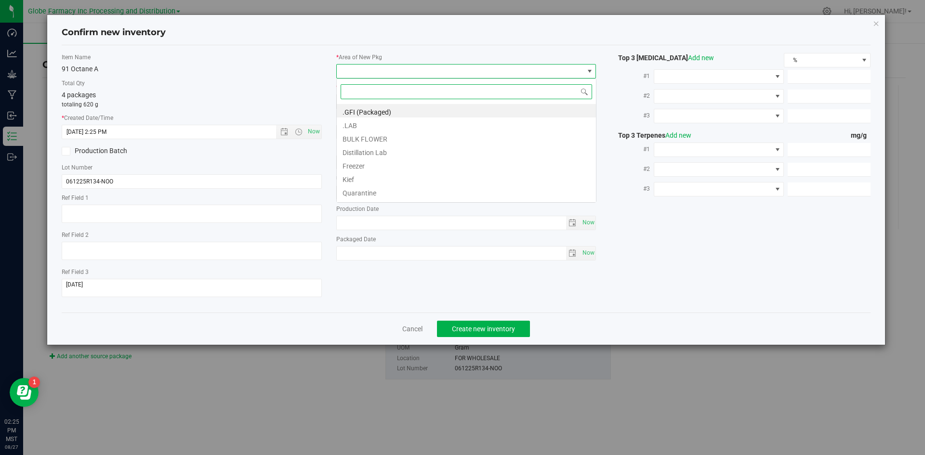
scroll to position [14, 260]
click at [385, 112] on li ".GFI (Packaged)" at bounding box center [466, 110] width 259 height 13
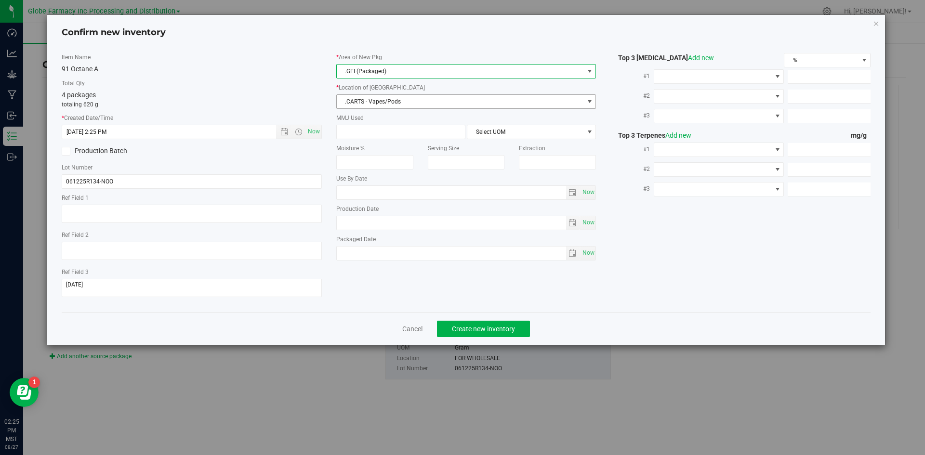
click at [373, 96] on span ".CARTS - Vapes/Pods" at bounding box center [460, 101] width 247 height 13
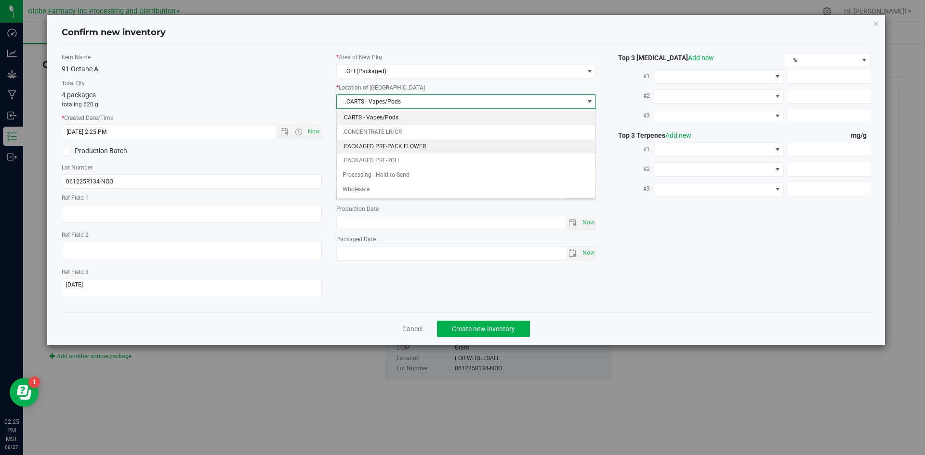
click at [418, 147] on li ".PACKAGED PRE-PACK FLOWER" at bounding box center [466, 147] width 259 height 14
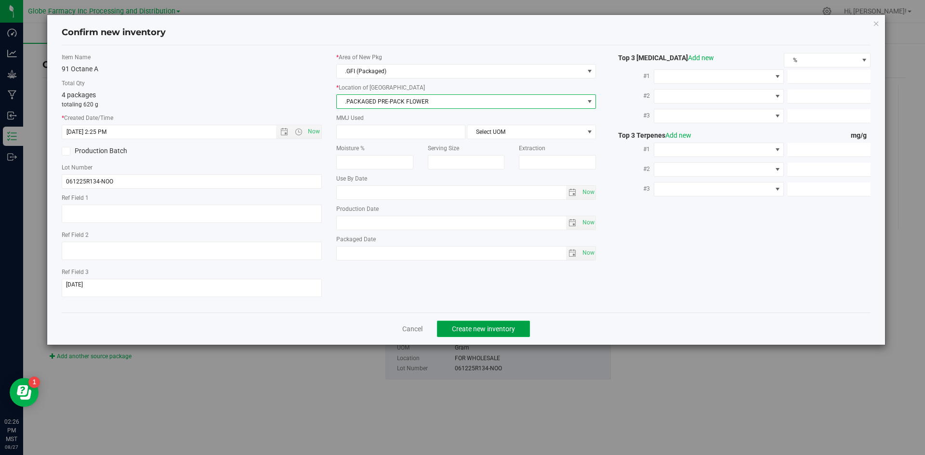
click at [465, 331] on span "Create new inventory" at bounding box center [483, 329] width 63 height 8
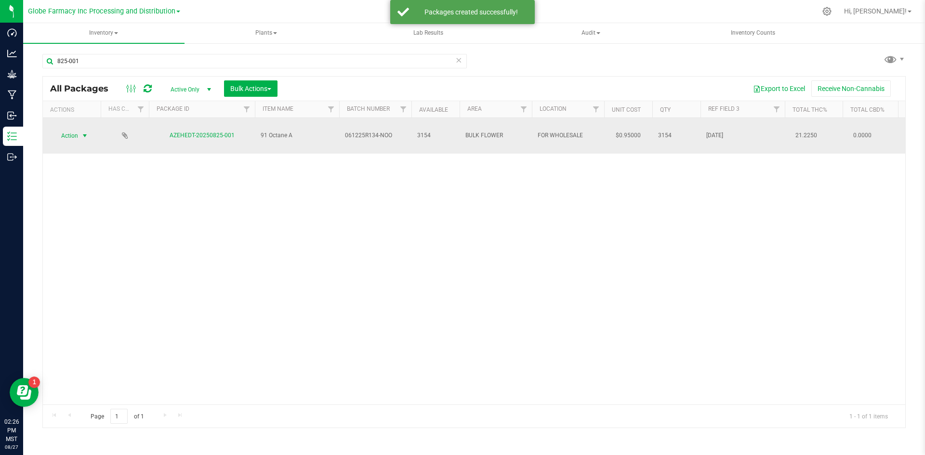
click at [77, 129] on span "Action" at bounding box center [66, 135] width 26 height 13
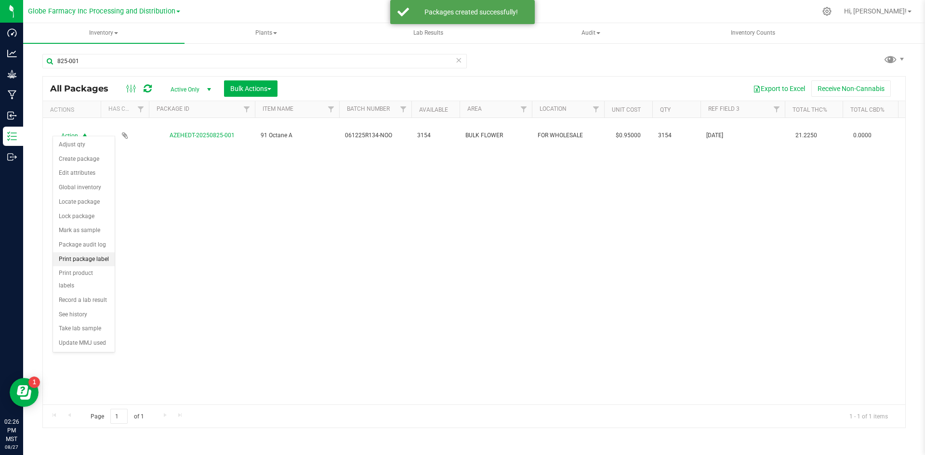
click at [93, 263] on li "Print package label" at bounding box center [84, 259] width 62 height 14
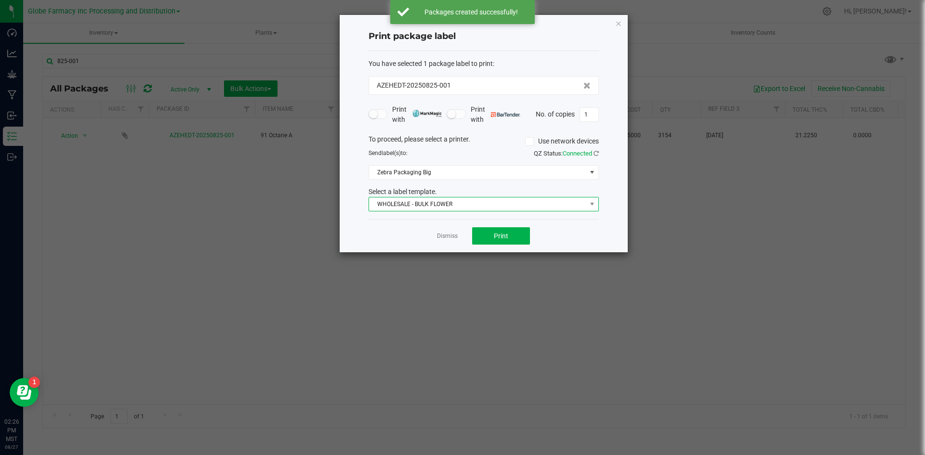
click at [414, 206] on span "WHOLESALE - BULK FLOWER" at bounding box center [477, 204] width 217 height 13
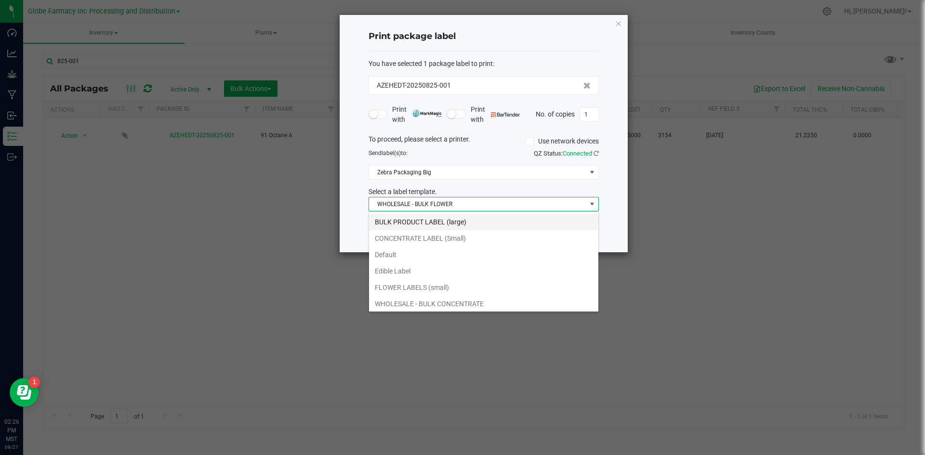
click at [417, 224] on li "BULK PRODUCT LABEL (large)" at bounding box center [483, 222] width 229 height 16
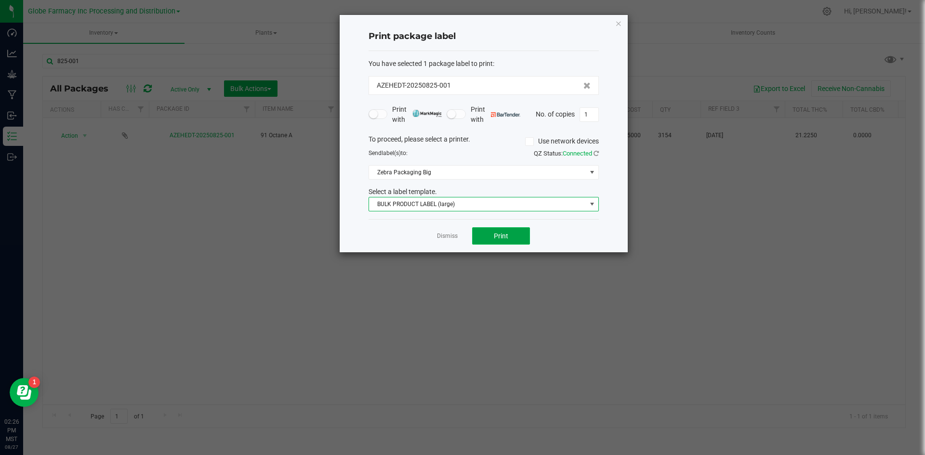
click at [511, 237] on button "Print" at bounding box center [501, 235] width 58 height 17
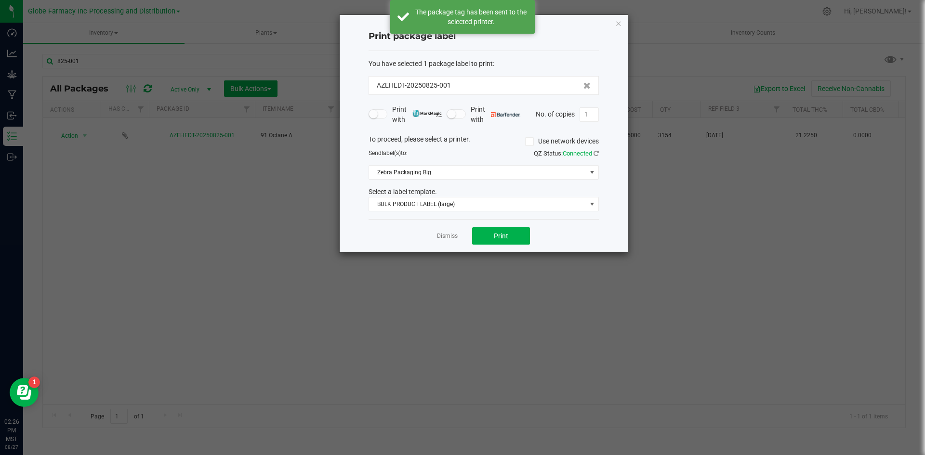
click at [443, 241] on app-cancel-button "Dismiss" at bounding box center [447, 236] width 21 height 10
click at [443, 238] on link "Dismiss" at bounding box center [447, 236] width 21 height 8
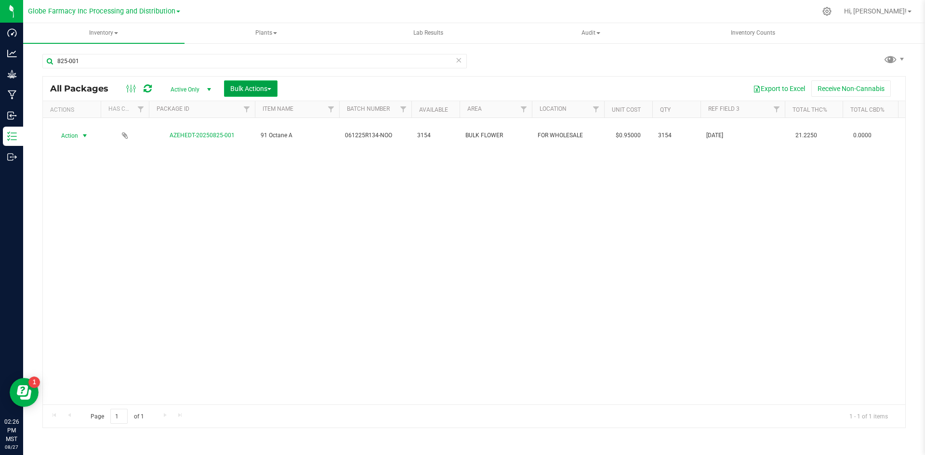
click at [241, 91] on span "Bulk Actions" at bounding box center [250, 89] width 41 height 8
click at [260, 197] on span "Print package labels" at bounding box center [259, 199] width 58 height 8
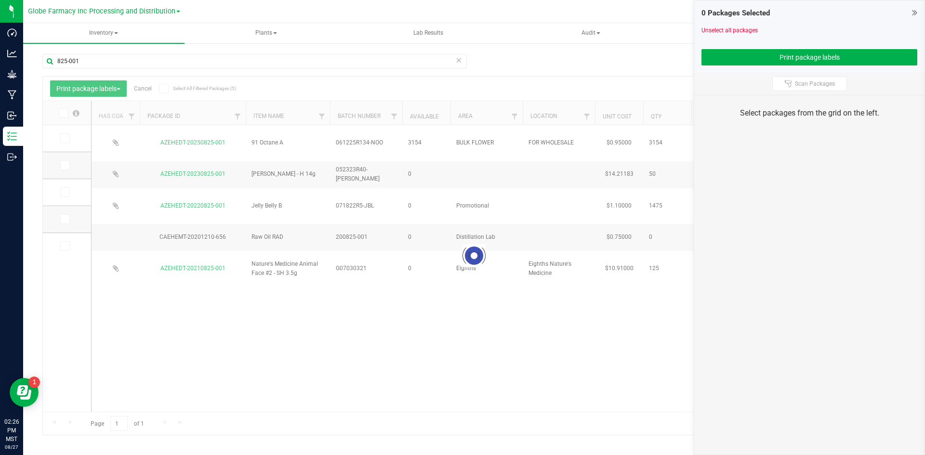
click at [458, 61] on icon at bounding box center [458, 60] width 7 height 12
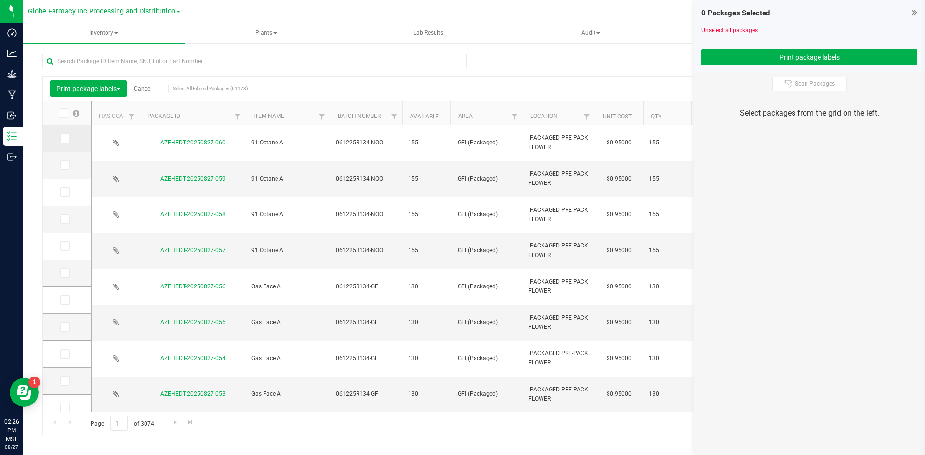
click at [69, 140] on span at bounding box center [65, 138] width 10 height 10
click at [0, 0] on input "checkbox" at bounding box center [0, 0] width 0 height 0
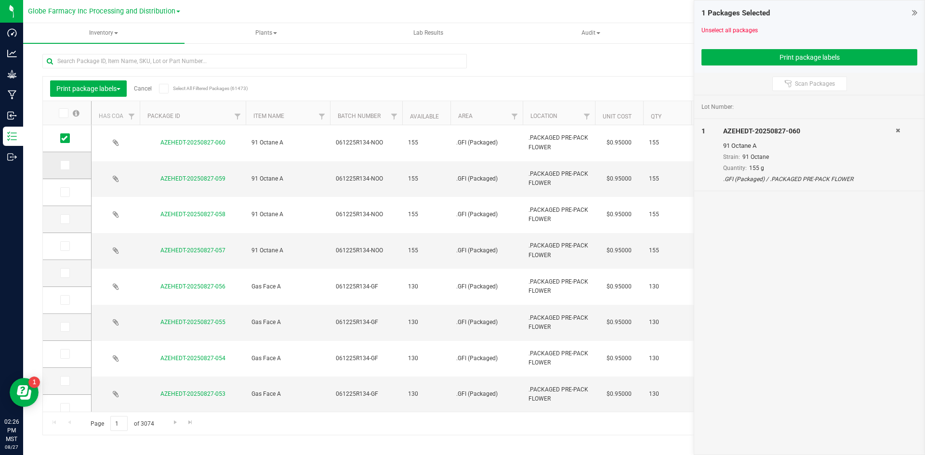
click at [66, 165] on icon at bounding box center [64, 165] width 6 height 0
click at [0, 0] on input "checkbox" at bounding box center [0, 0] width 0 height 0
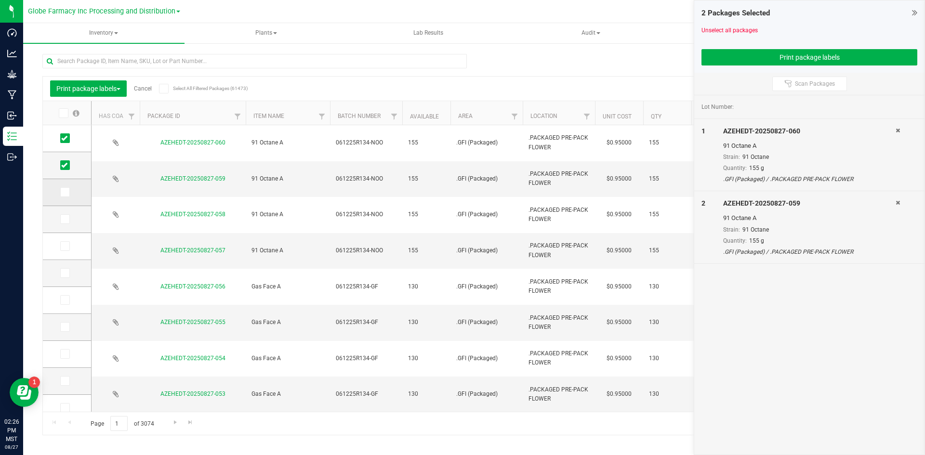
click at [68, 192] on span at bounding box center [65, 192] width 10 height 10
click at [0, 0] on input "checkbox" at bounding box center [0, 0] width 0 height 0
click at [62, 219] on icon at bounding box center [64, 219] width 6 height 0
click at [0, 0] on input "checkbox" at bounding box center [0, 0] width 0 height 0
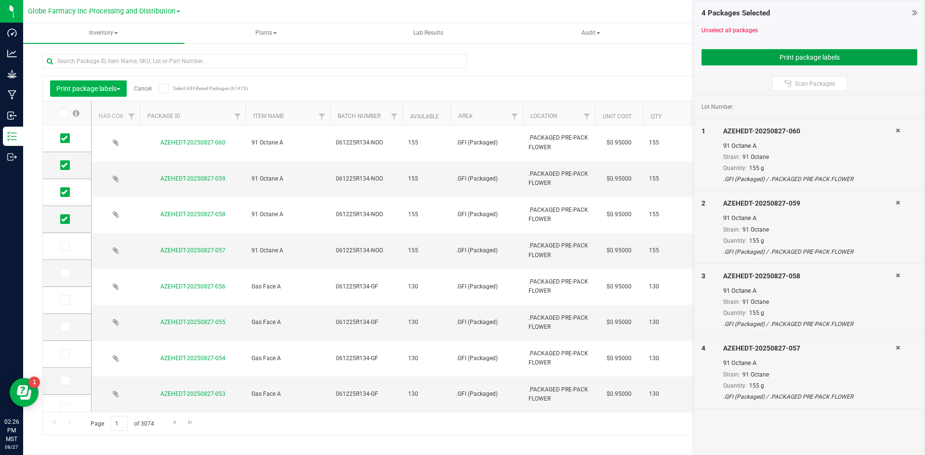
click at [735, 60] on button "Print package labels" at bounding box center [809, 57] width 216 height 16
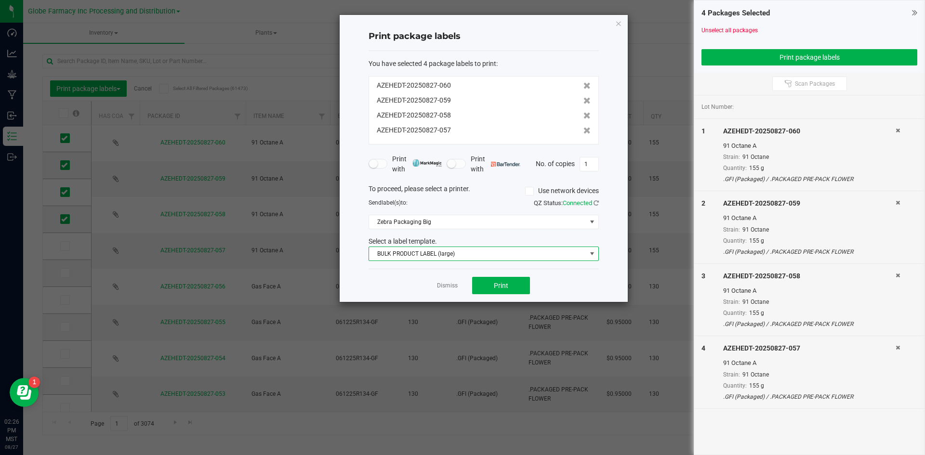
click at [448, 250] on span "BULK PRODUCT LABEL (large)" at bounding box center [477, 253] width 217 height 13
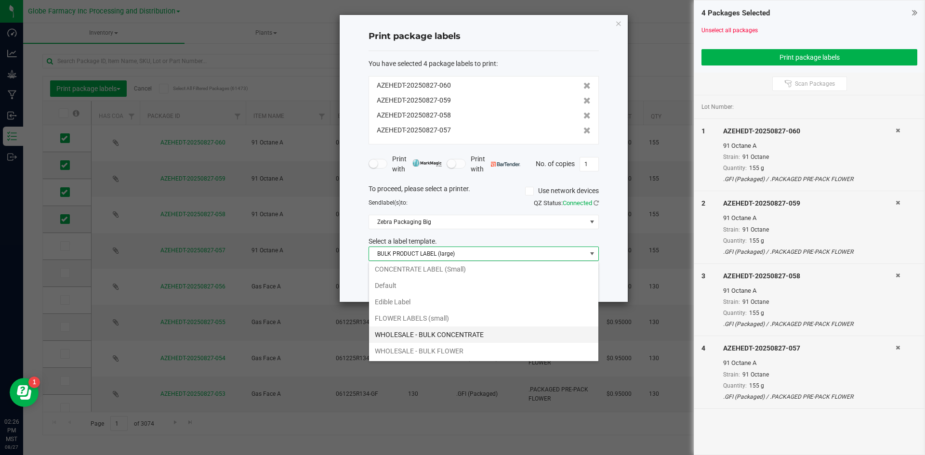
scroll to position [35, 0]
click at [442, 334] on li "WHOLESALE - BULK FLOWER" at bounding box center [483, 335] width 229 height 16
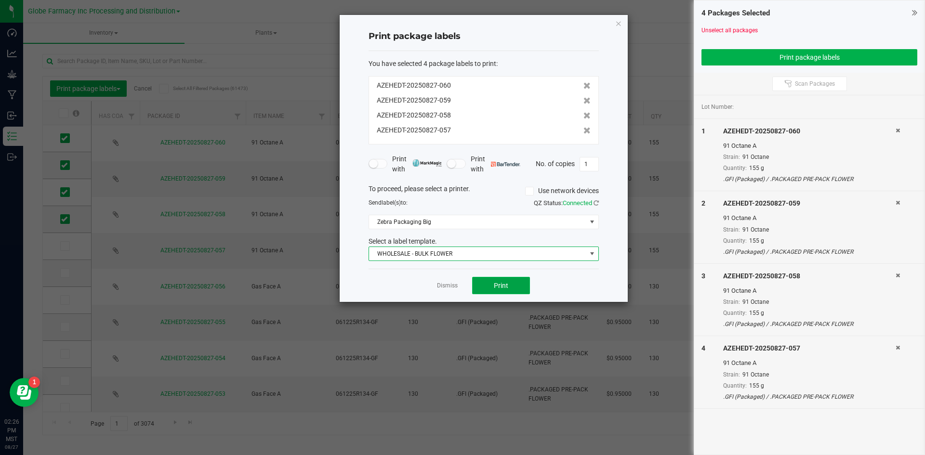
click at [493, 284] on button "Print" at bounding box center [501, 285] width 58 height 17
click at [450, 287] on link "Dismiss" at bounding box center [447, 286] width 21 height 8
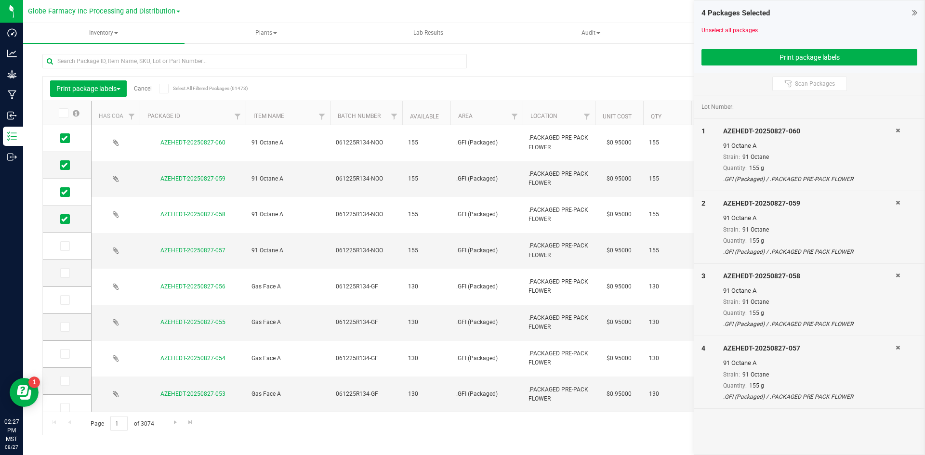
click at [140, 87] on link "Cancel" at bounding box center [143, 88] width 18 height 7
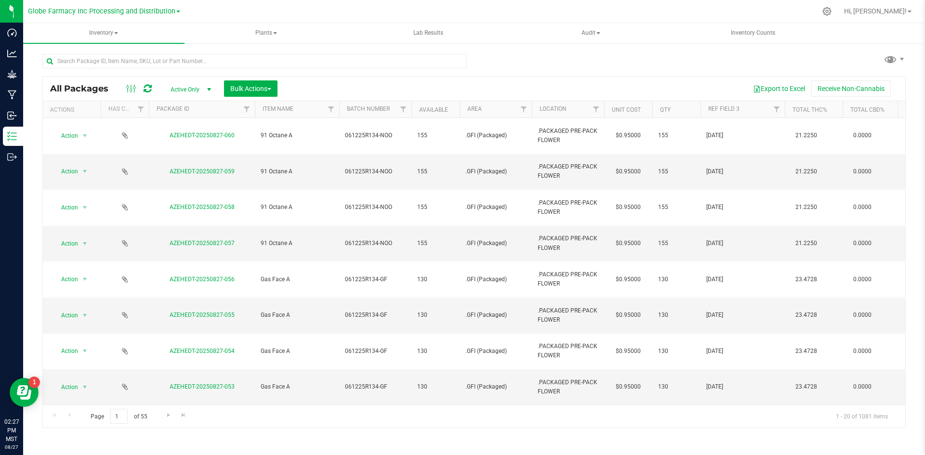
click at [169, 53] on div at bounding box center [258, 60] width 432 height 31
click at [171, 59] on input "text" at bounding box center [254, 61] width 424 height 14
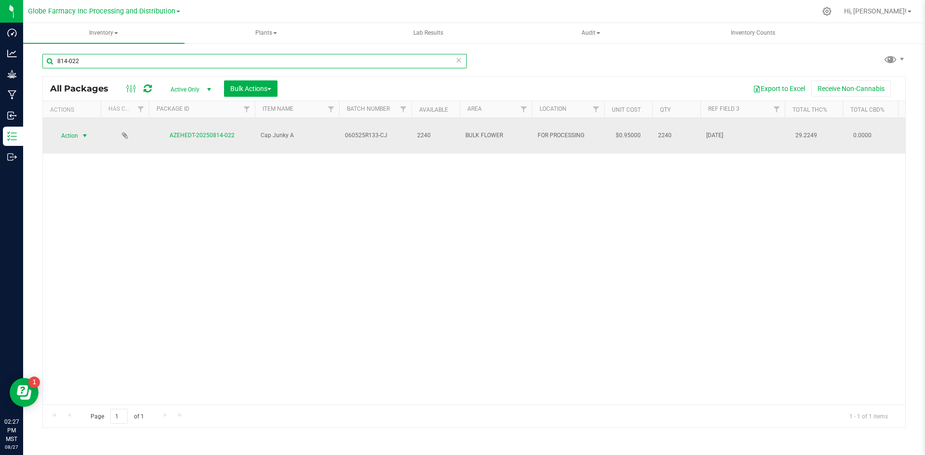
type input "814-022"
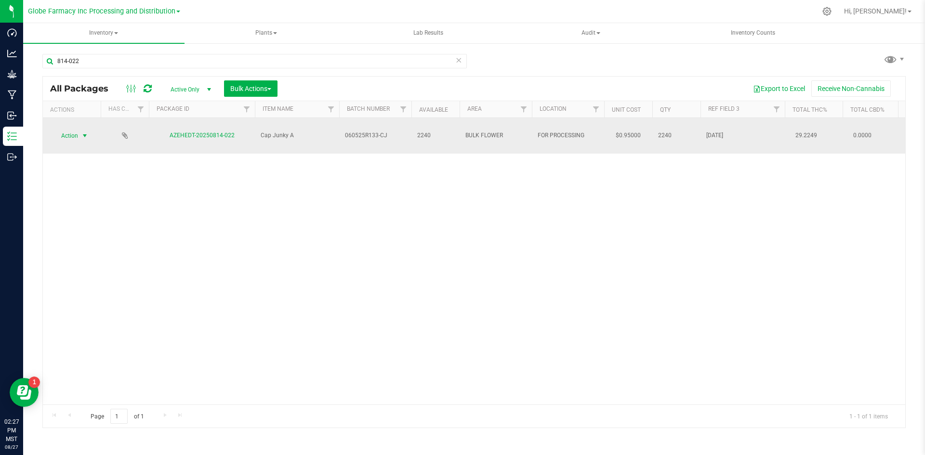
click at [71, 133] on span "Action" at bounding box center [66, 135] width 26 height 13
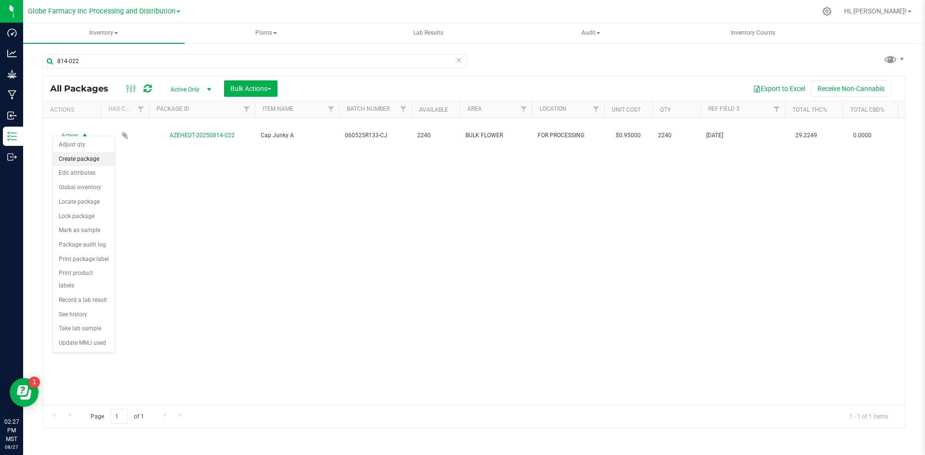
click at [70, 156] on li "Create package" at bounding box center [84, 159] width 62 height 14
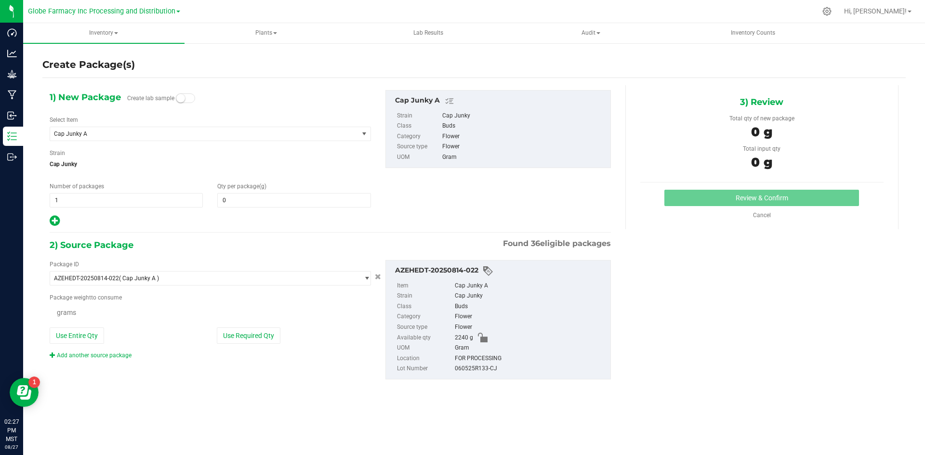
type input "0.0000"
click at [97, 203] on span "1 1" at bounding box center [126, 200] width 153 height 14
click at [97, 203] on input "1" at bounding box center [126, 200] width 152 height 13
type input "3"
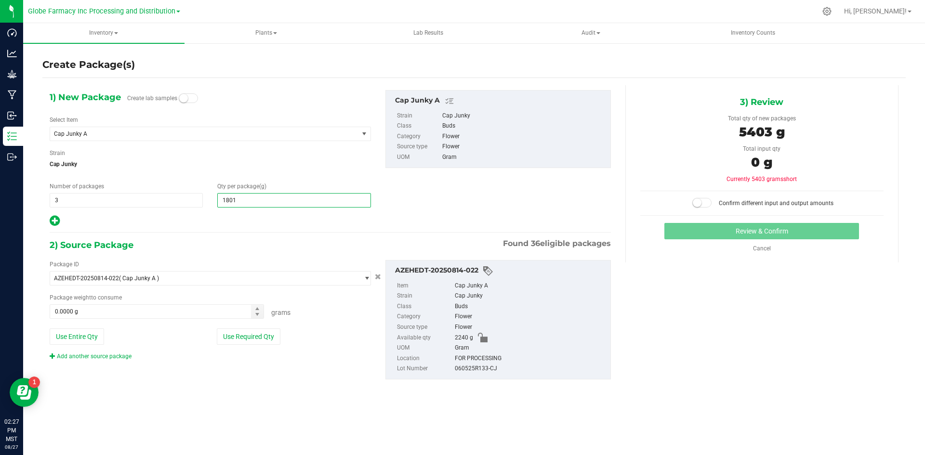
type input "180"
type input "180.0000"
click at [247, 344] on button "Use Required Qty" at bounding box center [249, 337] width 64 height 16
type input "540.0000 g"
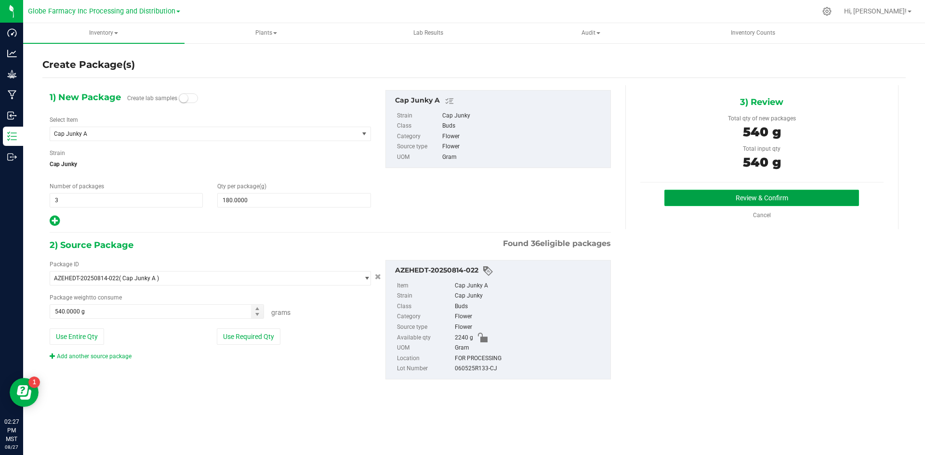
click at [742, 197] on button "Review & Confirm" at bounding box center [761, 198] width 195 height 16
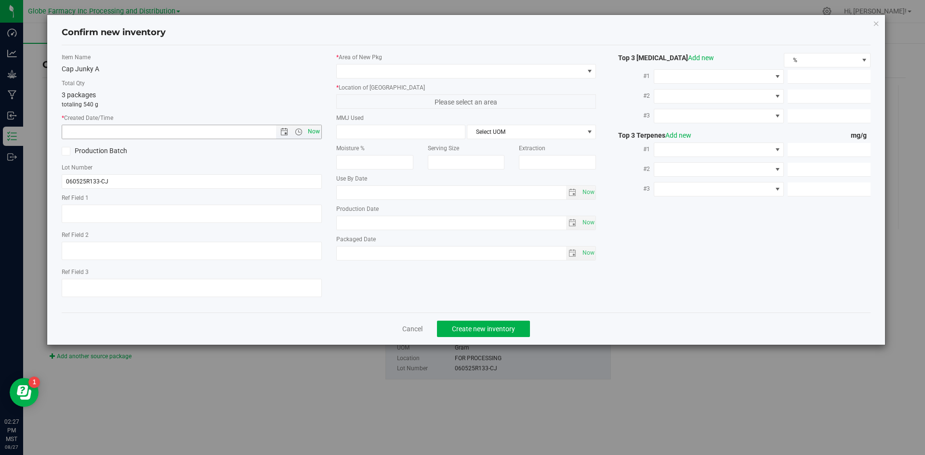
click at [316, 132] on span "Now" at bounding box center [313, 132] width 16 height 14
type input "[DATE] 2:27 PM"
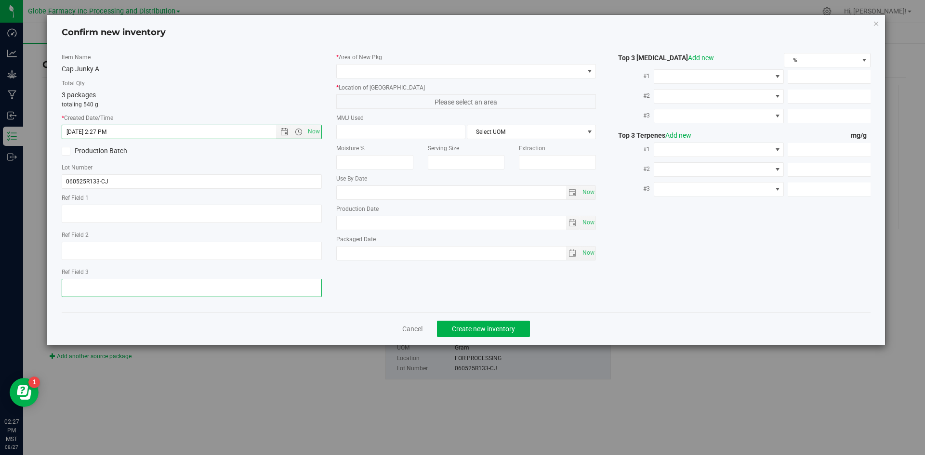
click at [142, 285] on textarea at bounding box center [192, 288] width 260 height 18
type textarea "[DATE]"
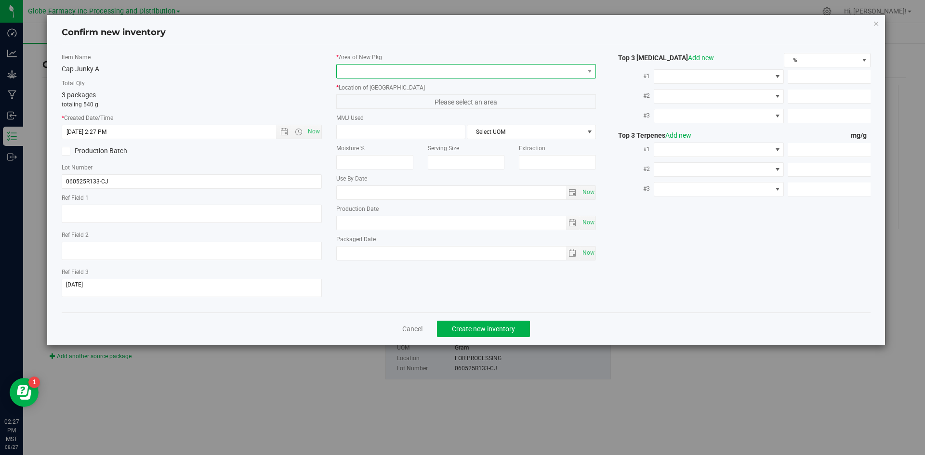
click at [366, 71] on span at bounding box center [460, 71] width 247 height 13
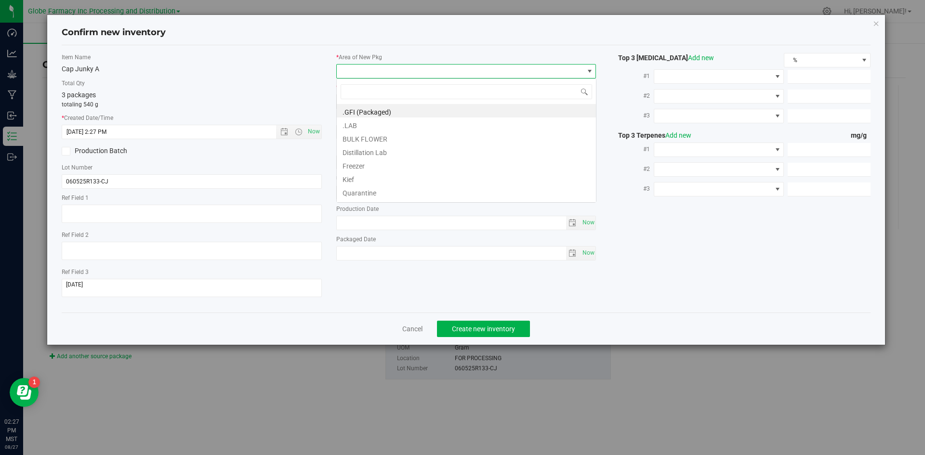
scroll to position [14, 260]
click at [361, 113] on li ".GFI (Packaged)" at bounding box center [466, 110] width 259 height 13
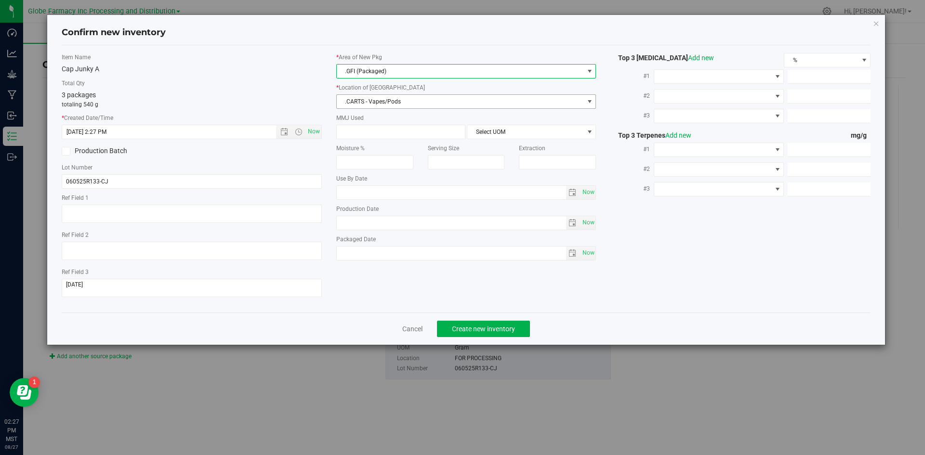
click at [367, 98] on span ".CARTS - Vapes/Pods" at bounding box center [460, 101] width 247 height 13
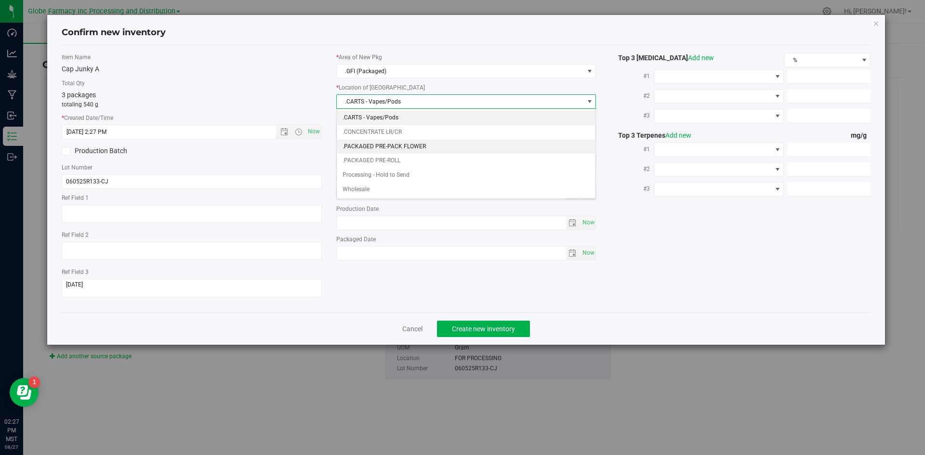
click at [409, 149] on li ".PACKAGED PRE-PACK FLOWER" at bounding box center [466, 147] width 259 height 14
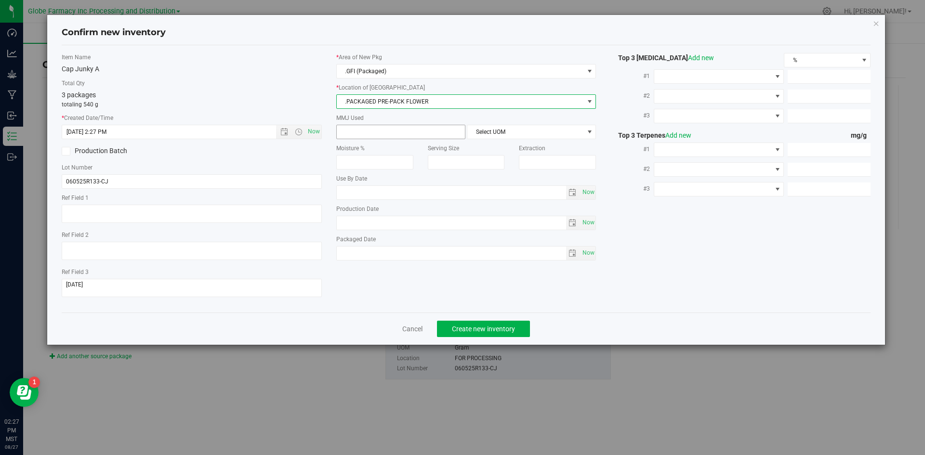
click at [396, 132] on span at bounding box center [400, 132] width 129 height 14
click at [476, 327] on span "Create new inventory" at bounding box center [483, 329] width 63 height 8
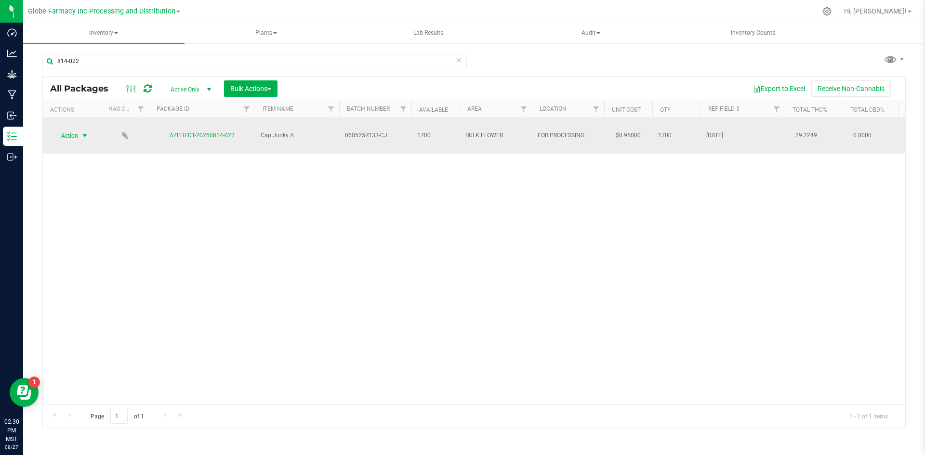
click at [82, 132] on span "select" at bounding box center [85, 136] width 8 height 8
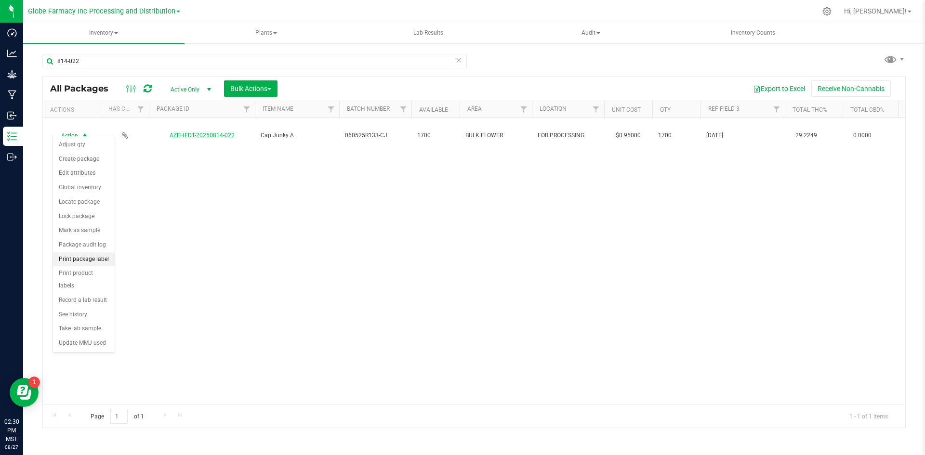
click at [81, 263] on li "Print package label" at bounding box center [84, 259] width 62 height 14
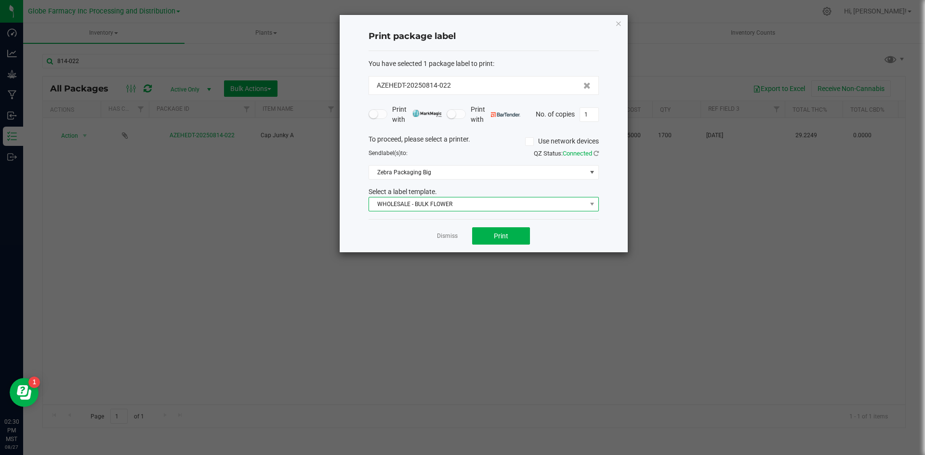
click at [471, 203] on span "WHOLESALE - BULK FLOWER" at bounding box center [477, 204] width 217 height 13
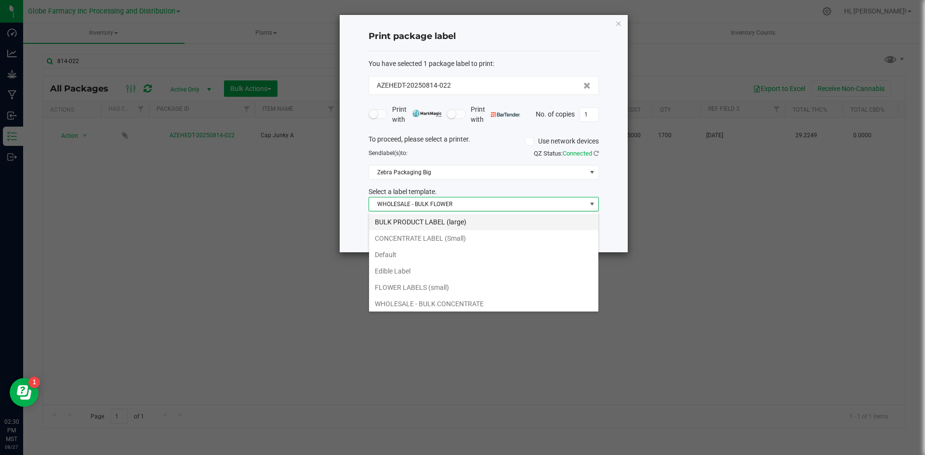
click at [422, 226] on li "BULK PRODUCT LABEL (large)" at bounding box center [483, 222] width 229 height 16
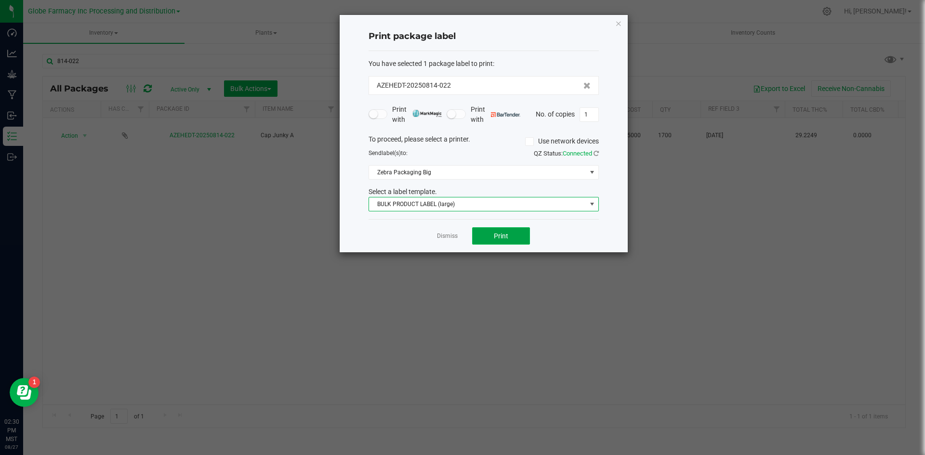
click at [500, 240] on button "Print" at bounding box center [501, 235] width 58 height 17
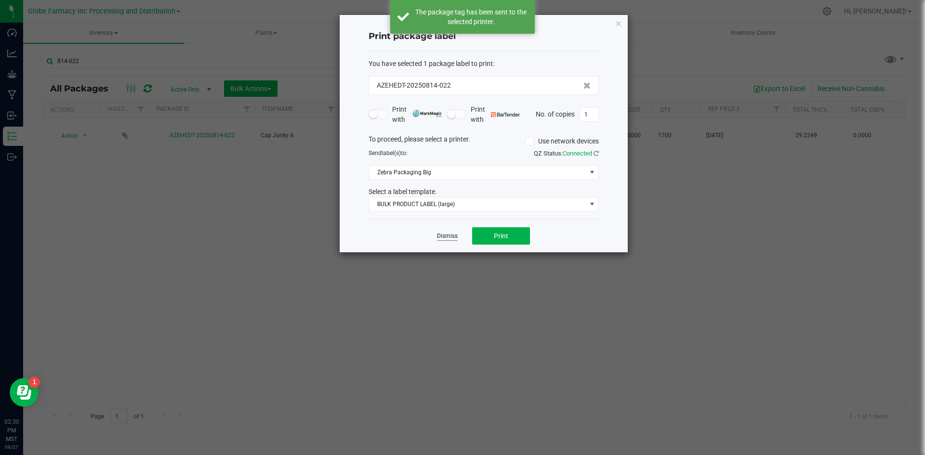
click at [450, 235] on link "Dismiss" at bounding box center [447, 236] width 21 height 8
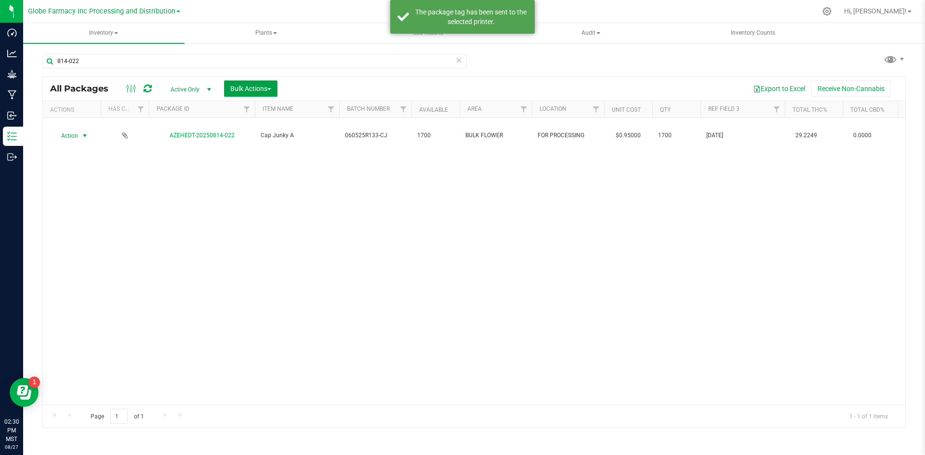
click at [244, 90] on span "Bulk Actions" at bounding box center [250, 89] width 41 height 8
click at [255, 196] on span "Print package labels" at bounding box center [259, 199] width 58 height 8
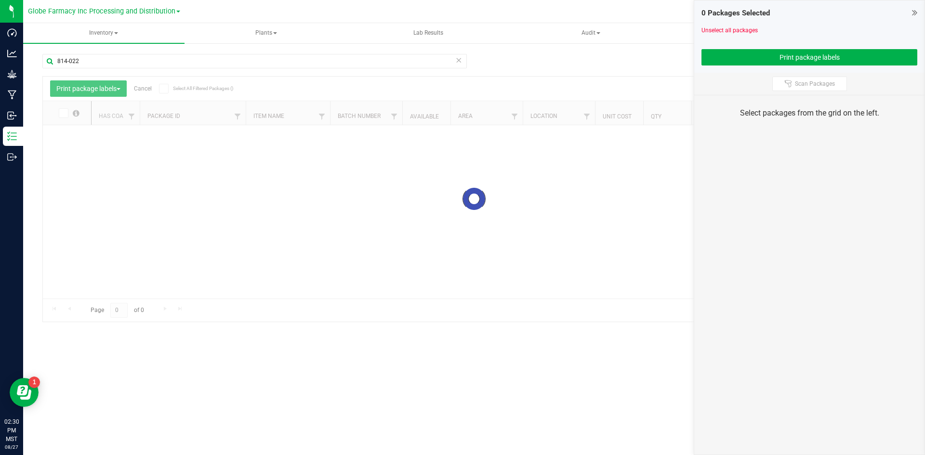
click at [460, 61] on icon at bounding box center [458, 60] width 7 height 12
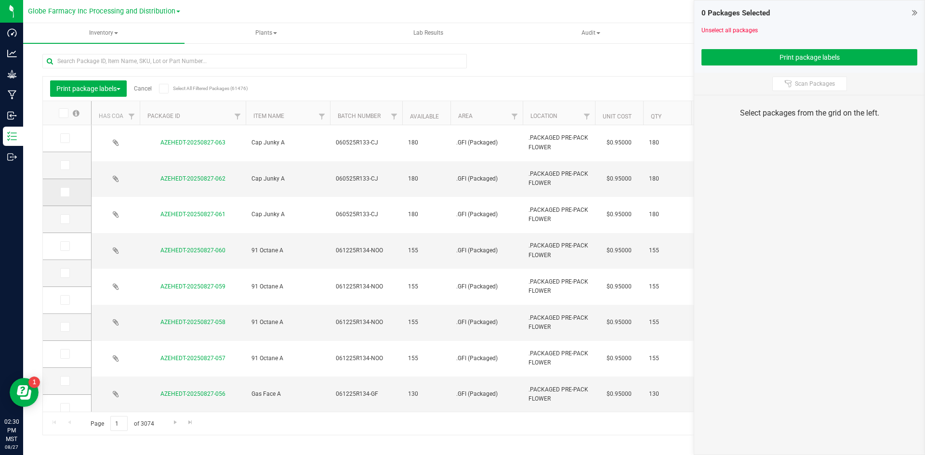
click at [68, 189] on span at bounding box center [65, 192] width 10 height 10
click at [0, 0] on input "checkbox" at bounding box center [0, 0] width 0 height 0
click at [64, 171] on td at bounding box center [67, 165] width 48 height 27
click at [65, 165] on icon at bounding box center [64, 165] width 6 height 0
click at [0, 0] on input "checkbox" at bounding box center [0, 0] width 0 height 0
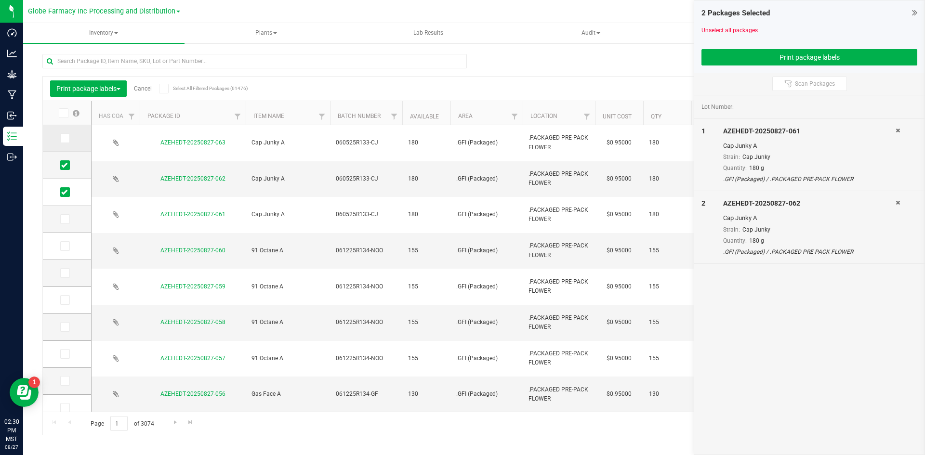
click at [66, 138] on icon at bounding box center [64, 138] width 6 height 0
click at [0, 0] on input "checkbox" at bounding box center [0, 0] width 0 height 0
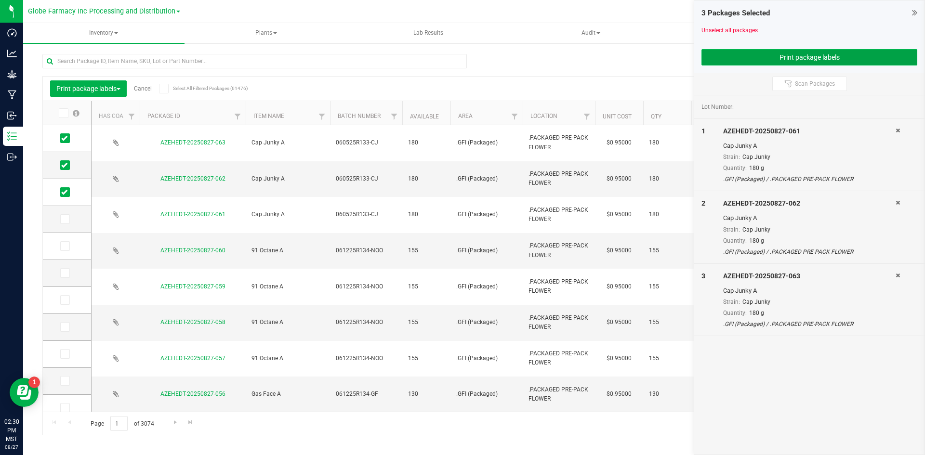
click at [776, 57] on button "Print package labels" at bounding box center [809, 57] width 216 height 16
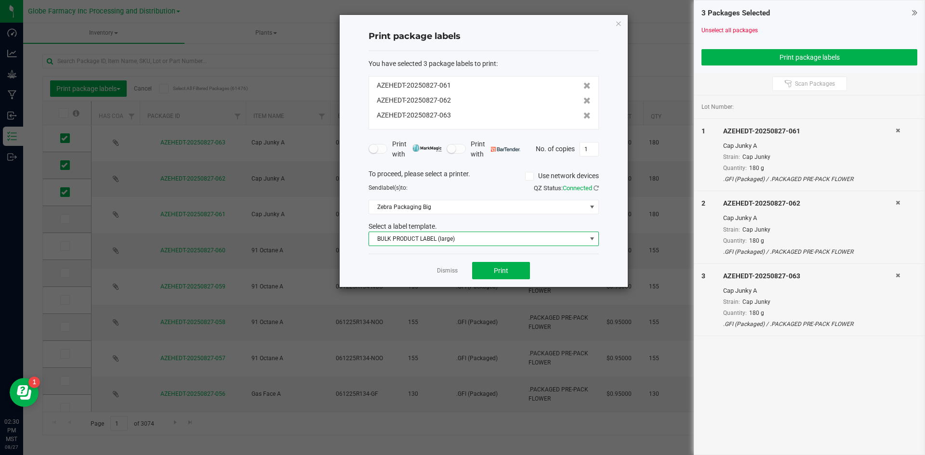
click at [460, 234] on span "BULK PRODUCT LABEL (large)" at bounding box center [477, 238] width 217 height 13
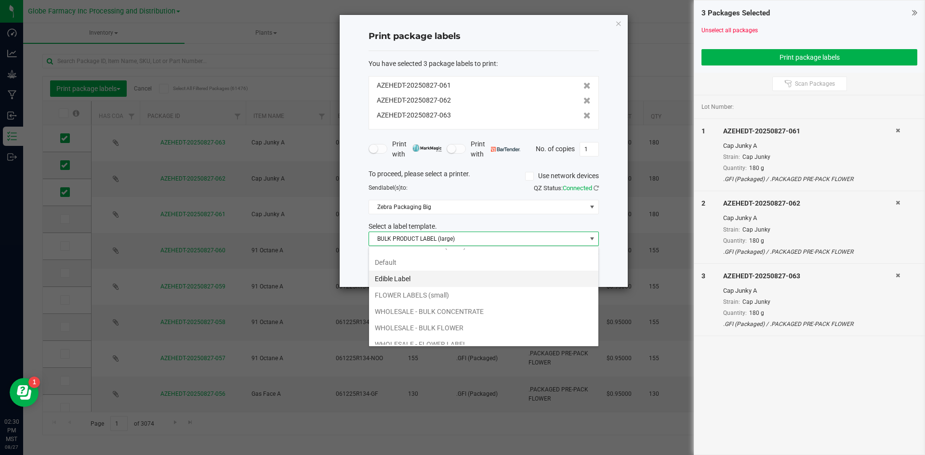
scroll to position [35, 0]
click at [435, 316] on li "WHOLESALE - BULK FLOWER" at bounding box center [483, 320] width 229 height 16
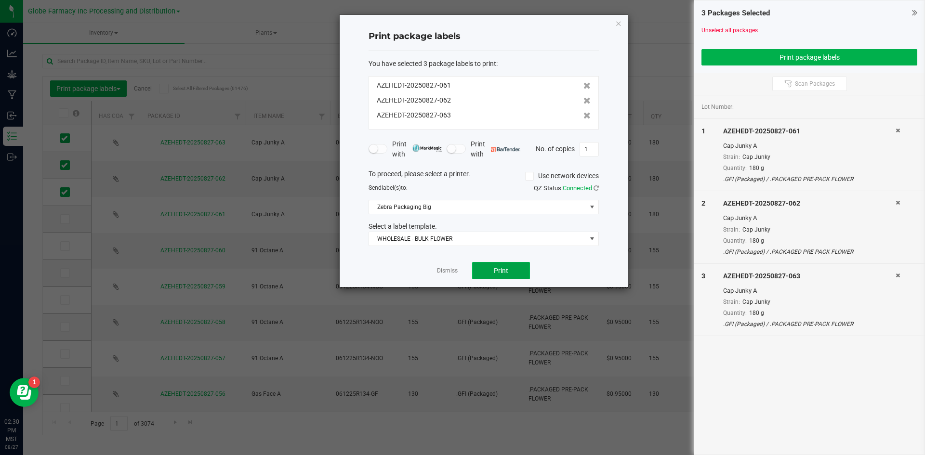
click at [472, 267] on button "Print" at bounding box center [501, 270] width 58 height 17
click at [444, 269] on link "Dismiss" at bounding box center [447, 271] width 21 height 8
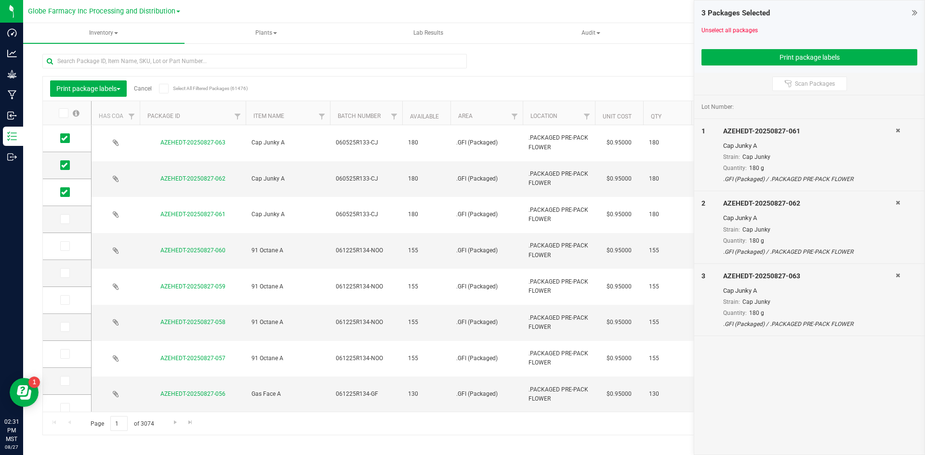
click at [145, 88] on link "Cancel" at bounding box center [143, 88] width 18 height 7
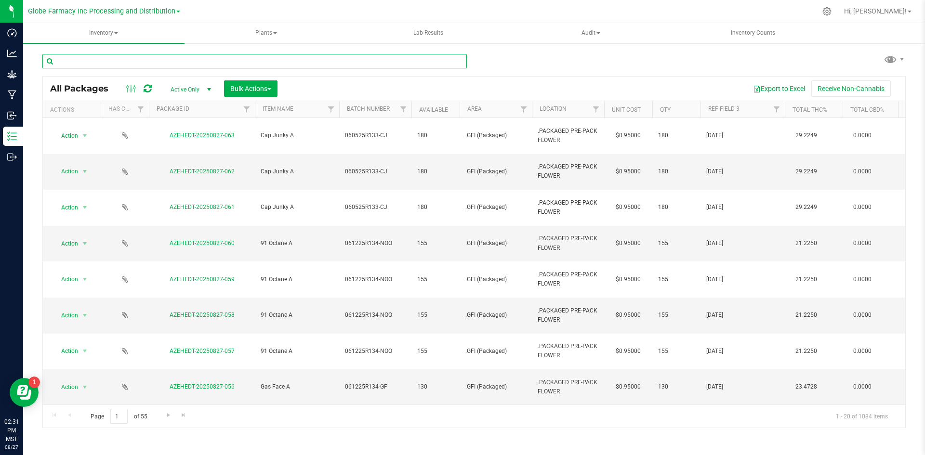
click at [180, 72] on div at bounding box center [254, 65] width 424 height 22
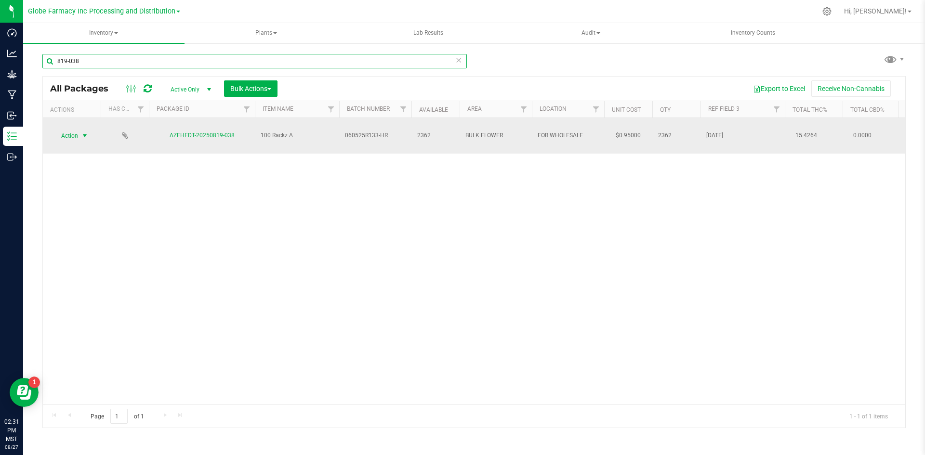
type input "819-038"
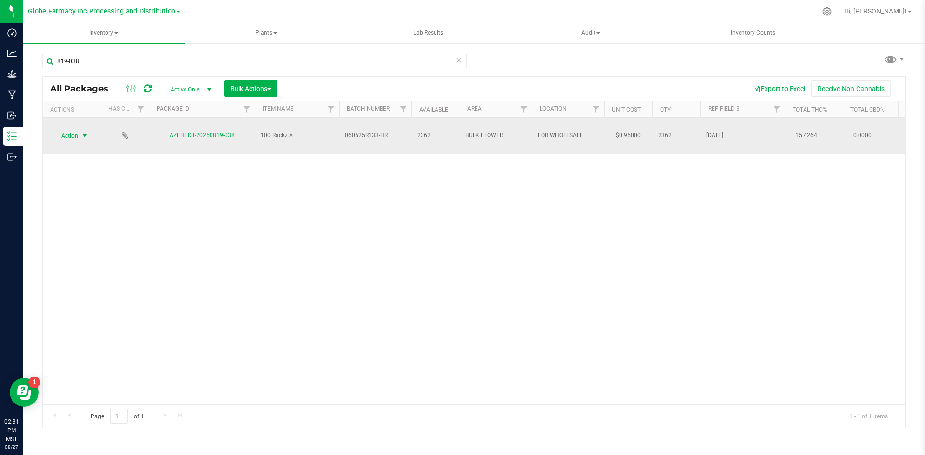
click at [75, 129] on span "Action" at bounding box center [66, 135] width 26 height 13
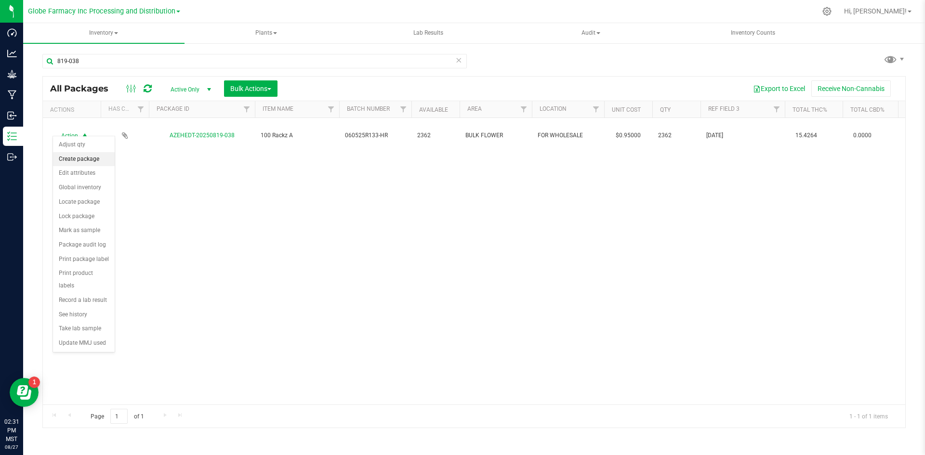
click at [72, 160] on li "Create package" at bounding box center [84, 159] width 62 height 14
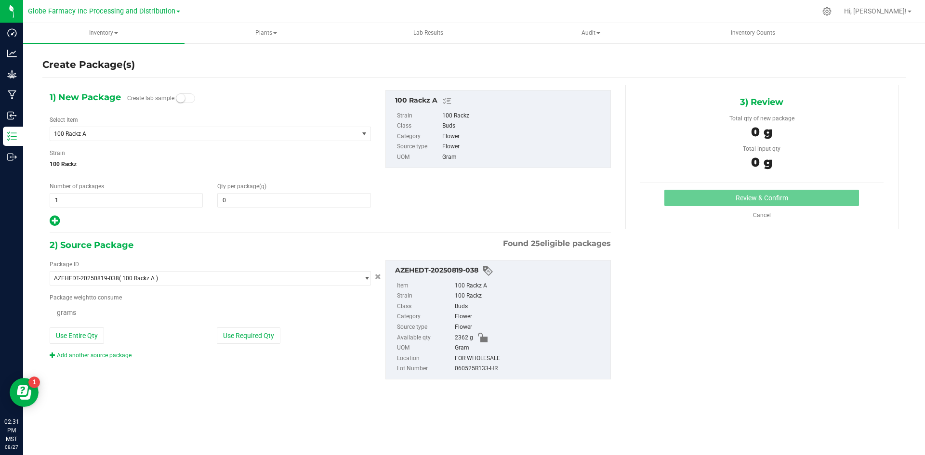
type input "0.0000"
click at [102, 191] on div "Number of packages 1 1" at bounding box center [126, 195] width 168 height 26
click at [98, 197] on span "1 1" at bounding box center [126, 200] width 153 height 14
click at [98, 197] on input "1" at bounding box center [126, 200] width 152 height 13
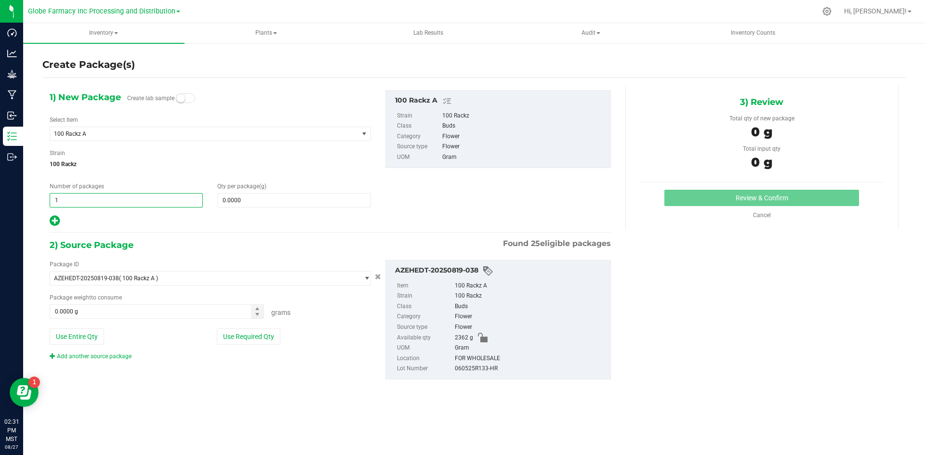
click at [98, 197] on input "1" at bounding box center [126, 200] width 152 height 13
type input "1"
type input "3"
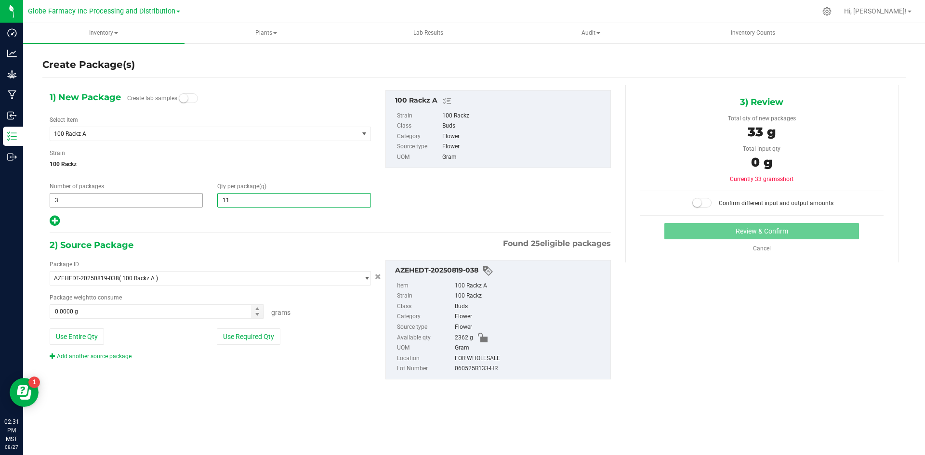
type input "110"
type input "110.0000"
click at [240, 339] on button "Use Required Qty" at bounding box center [249, 337] width 64 height 16
type input "330.0000 g"
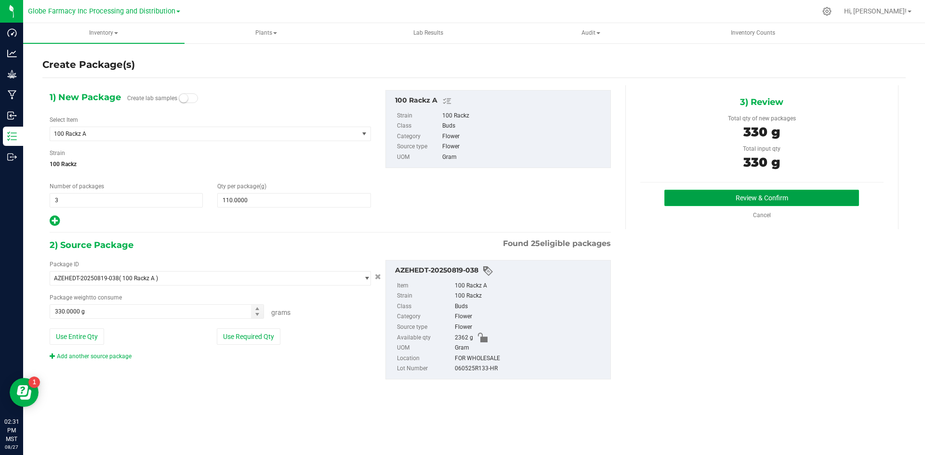
click at [693, 198] on button "Review & Confirm" at bounding box center [761, 198] width 195 height 16
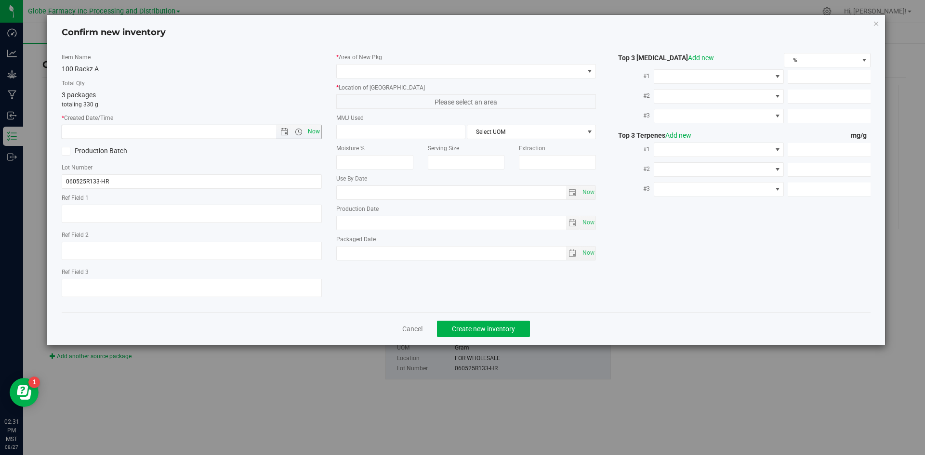
click at [315, 133] on span "Now" at bounding box center [313, 132] width 16 height 14
type input "[DATE] 2:32 PM"
click at [79, 281] on textarea at bounding box center [192, 288] width 260 height 18
type textarea "[DATE]"
click at [400, 75] on span at bounding box center [460, 71] width 247 height 13
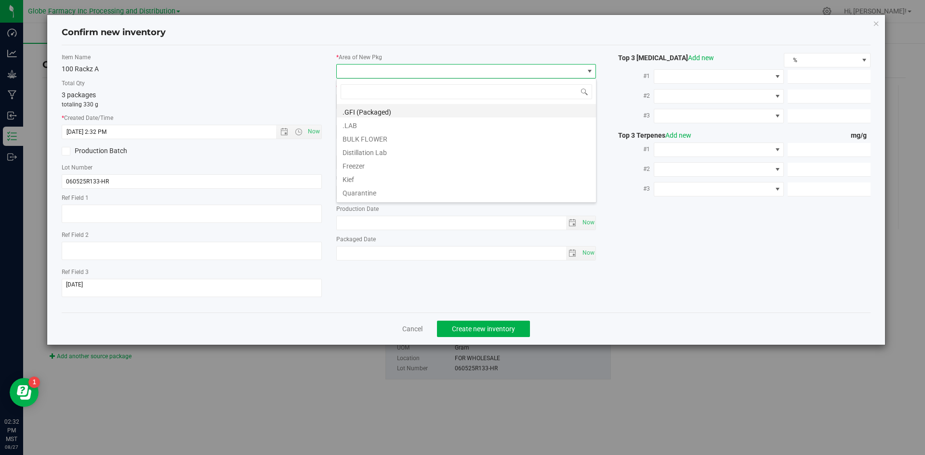
scroll to position [14, 260]
click at [374, 108] on li ".GFI (Packaged)" at bounding box center [466, 110] width 259 height 13
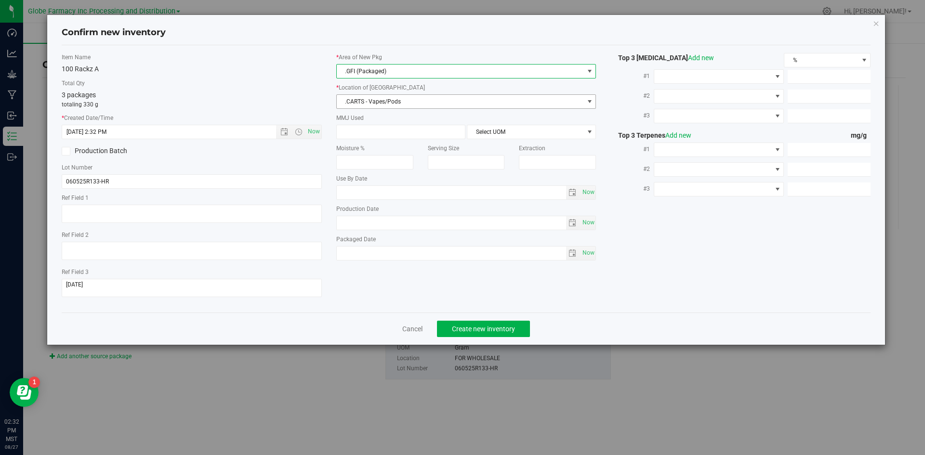
click at [377, 96] on span ".CARTS - Vapes/Pods" at bounding box center [460, 101] width 247 height 13
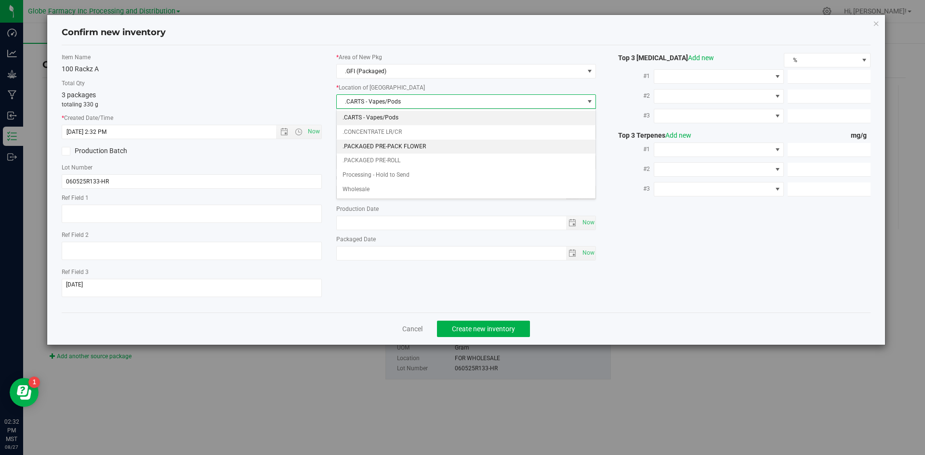
click at [388, 142] on li ".PACKAGED PRE-PACK FLOWER" at bounding box center [466, 147] width 259 height 14
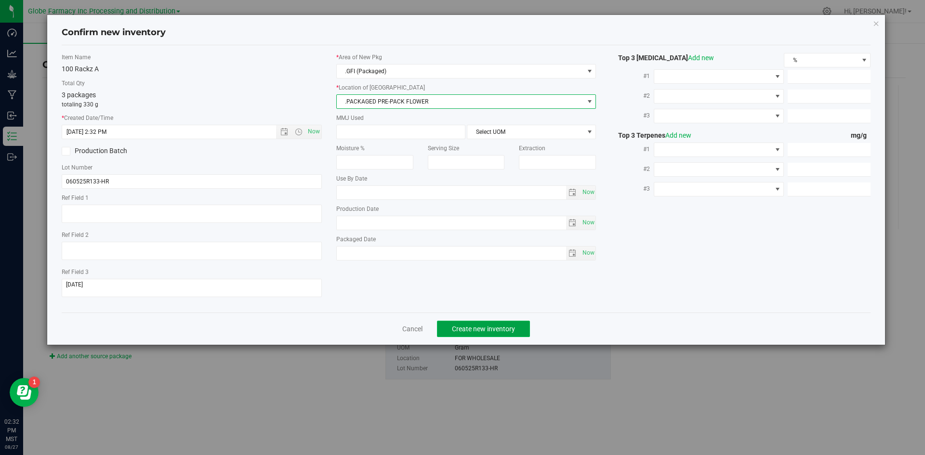
click at [468, 328] on span "Create new inventory" at bounding box center [483, 329] width 63 height 8
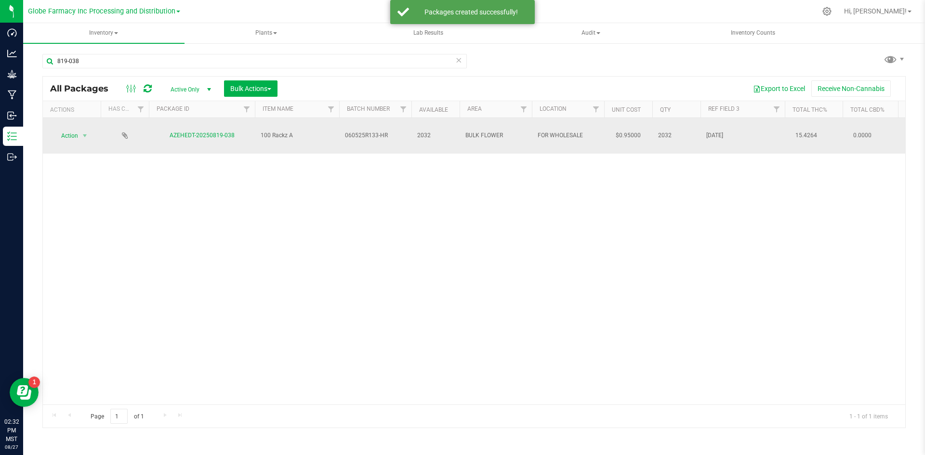
click at [91, 131] on div "Action Action Adjust qty Create package Edit attributes Global inventory Locate…" at bounding box center [72, 135] width 46 height 13
click at [71, 129] on span "Action" at bounding box center [66, 135] width 26 height 13
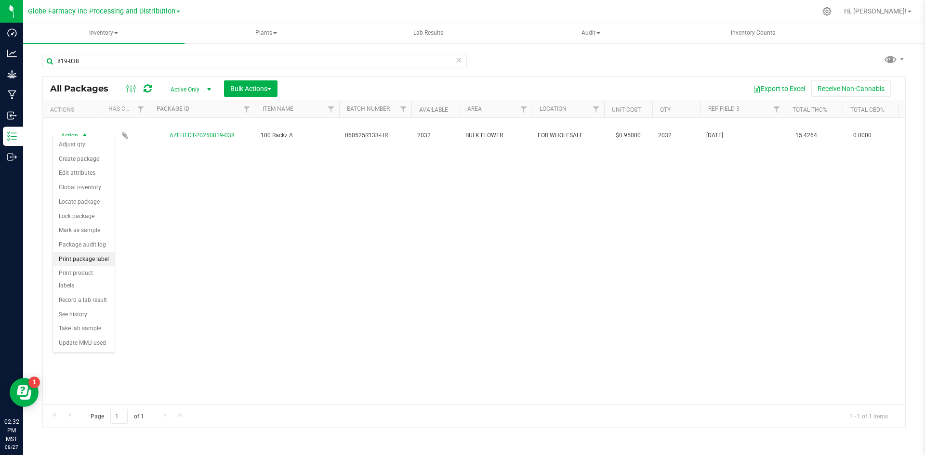
click at [84, 258] on li "Print package label" at bounding box center [84, 259] width 62 height 14
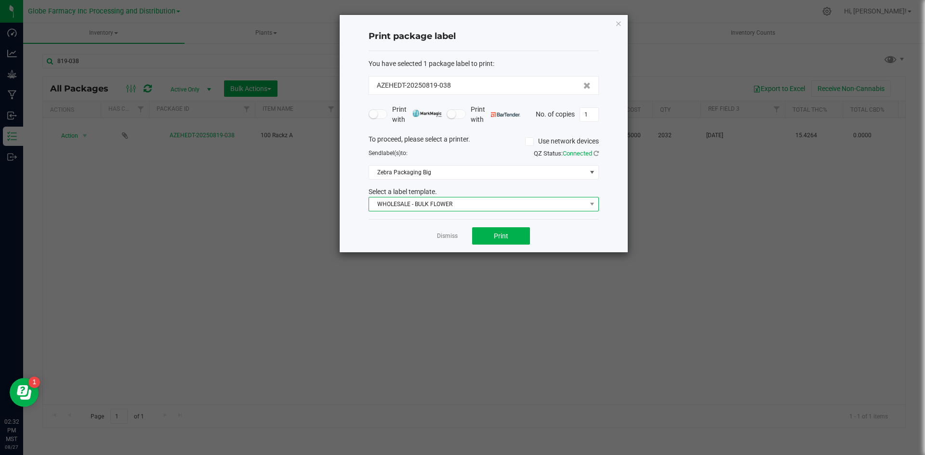
click at [385, 205] on span "WHOLESALE - BULK FLOWER" at bounding box center [477, 204] width 217 height 13
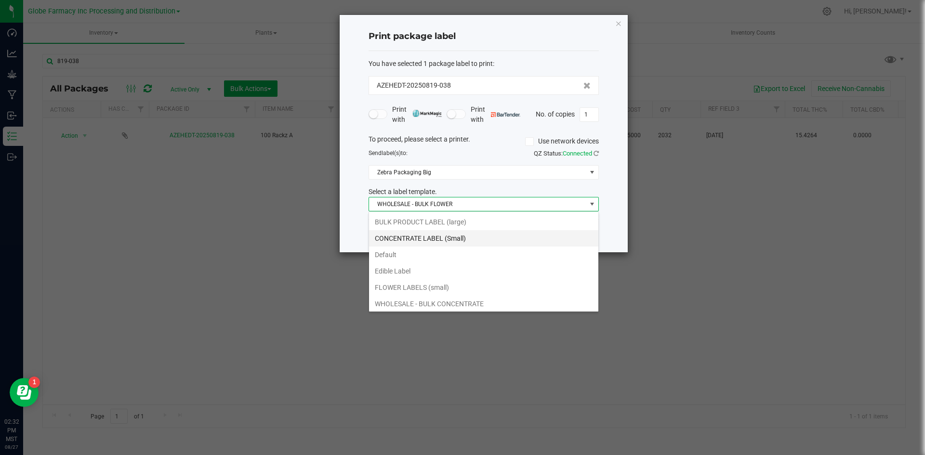
click at [392, 219] on li "BULK PRODUCT LABEL (large)" at bounding box center [483, 222] width 229 height 16
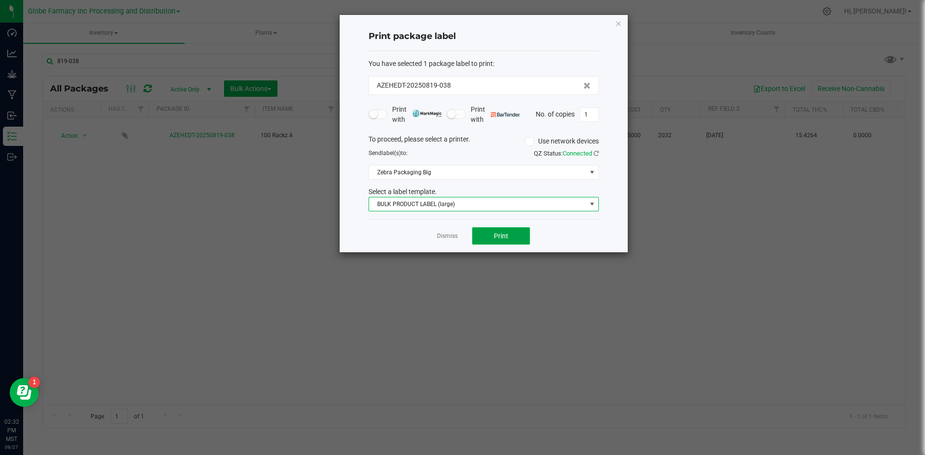
click at [497, 232] on span "Print" at bounding box center [501, 236] width 14 height 8
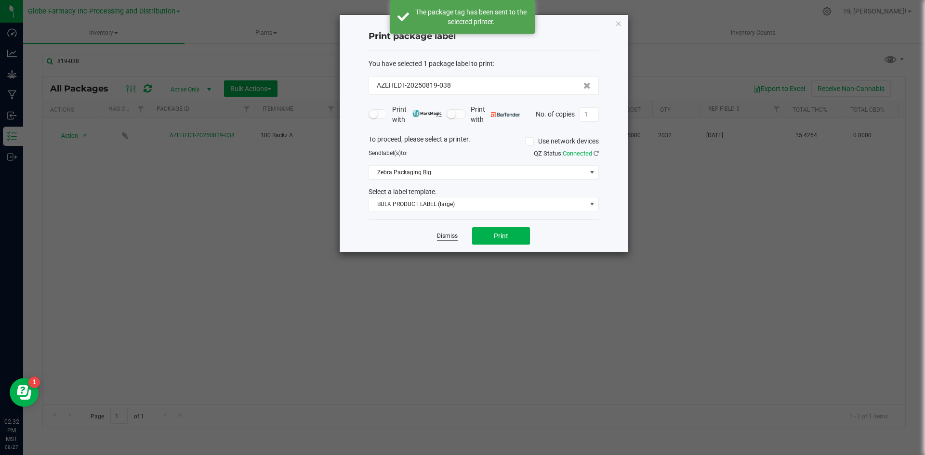
click at [442, 233] on link "Dismiss" at bounding box center [447, 236] width 21 height 8
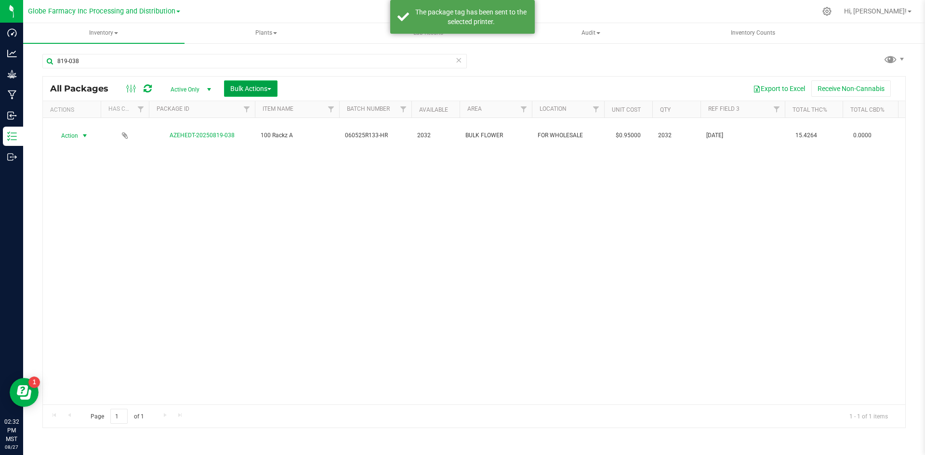
click at [250, 81] on button "Bulk Actions" at bounding box center [250, 88] width 53 height 16
click at [283, 197] on span "Print package labels" at bounding box center [259, 199] width 58 height 8
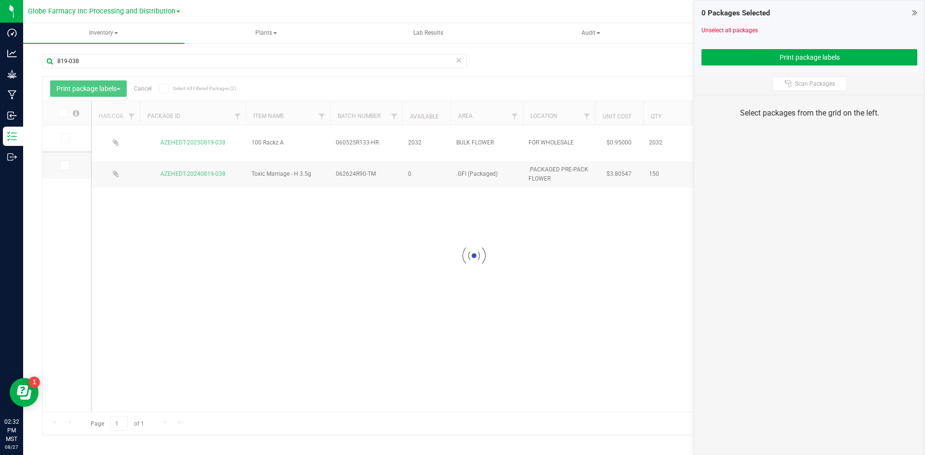
click at [457, 60] on icon at bounding box center [458, 60] width 7 height 12
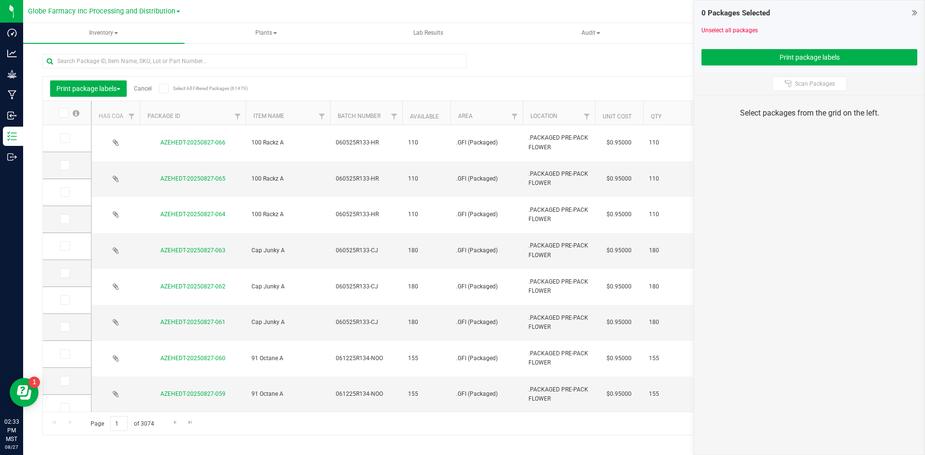
click at [63, 138] on icon at bounding box center [64, 138] width 6 height 0
click at [0, 0] on input "checkbox" at bounding box center [0, 0] width 0 height 0
click at [66, 165] on icon at bounding box center [64, 165] width 6 height 0
click at [0, 0] on input "checkbox" at bounding box center [0, 0] width 0 height 0
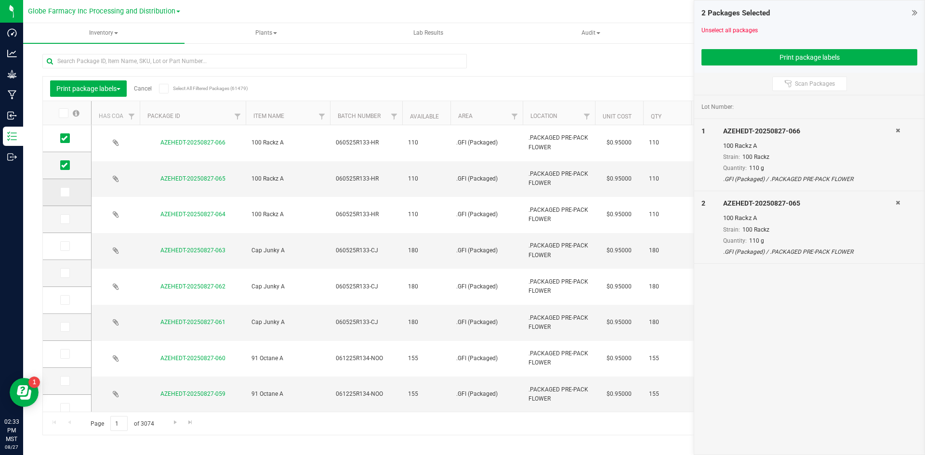
click at [66, 187] on span at bounding box center [65, 192] width 10 height 10
click at [0, 0] on input "checkbox" at bounding box center [0, 0] width 0 height 0
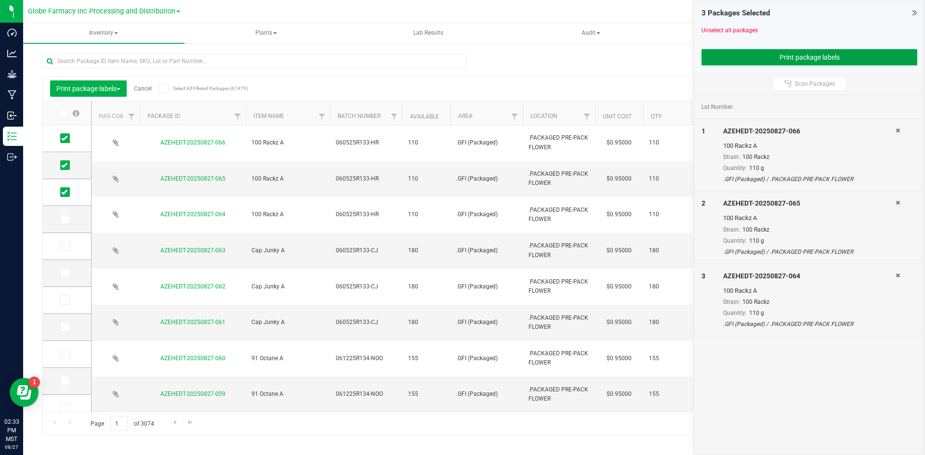
click at [789, 54] on button "Print package labels" at bounding box center [809, 57] width 216 height 16
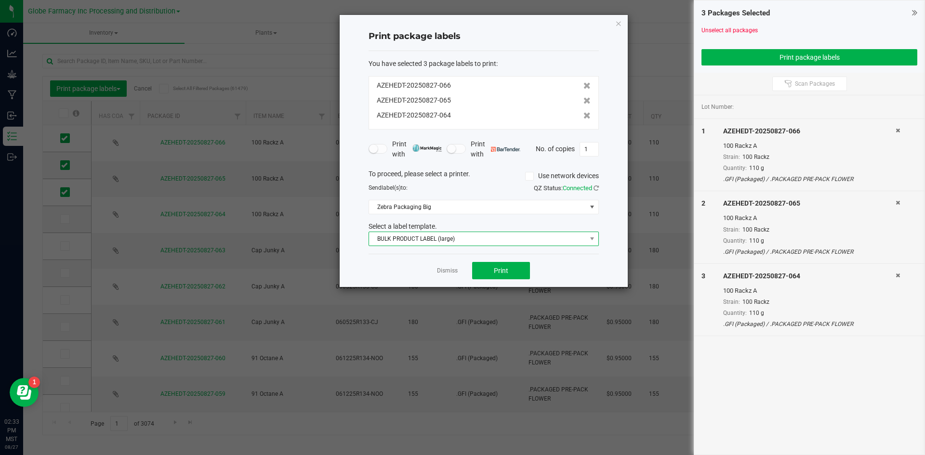
click at [452, 239] on span "BULK PRODUCT LABEL (large)" at bounding box center [477, 238] width 217 height 13
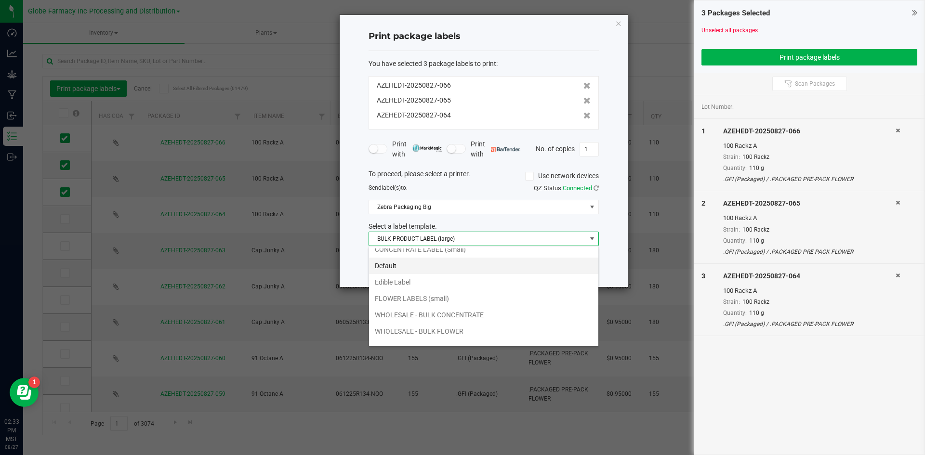
scroll to position [35, 0]
click at [426, 320] on li "WHOLESALE - BULK FLOWER" at bounding box center [483, 320] width 229 height 16
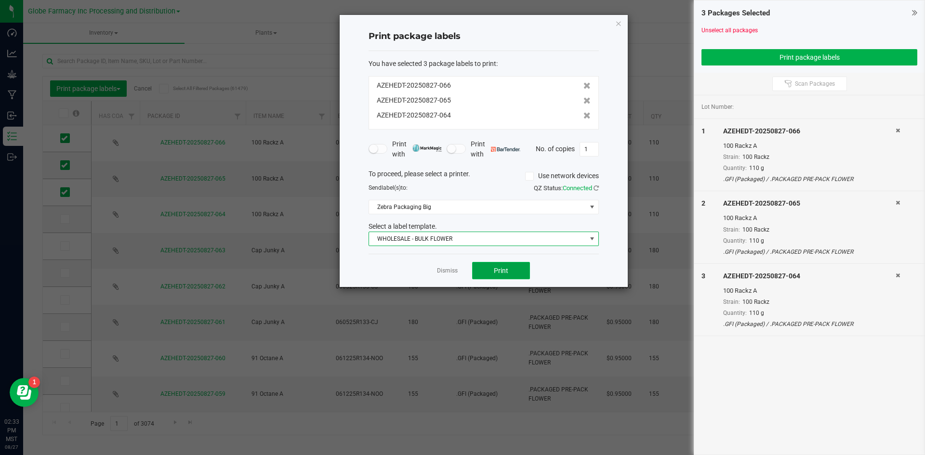
click at [496, 272] on span "Print" at bounding box center [501, 271] width 14 height 8
click at [449, 273] on link "Dismiss" at bounding box center [447, 271] width 21 height 8
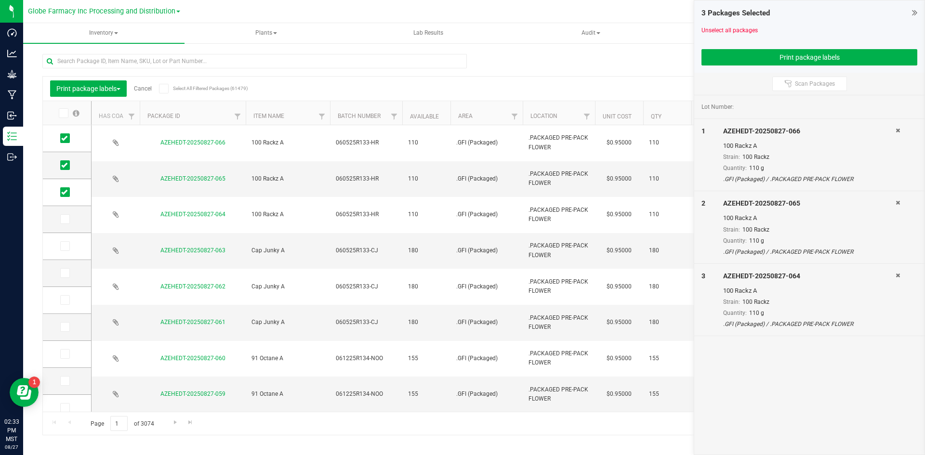
click at [140, 86] on link "Cancel" at bounding box center [143, 88] width 18 height 7
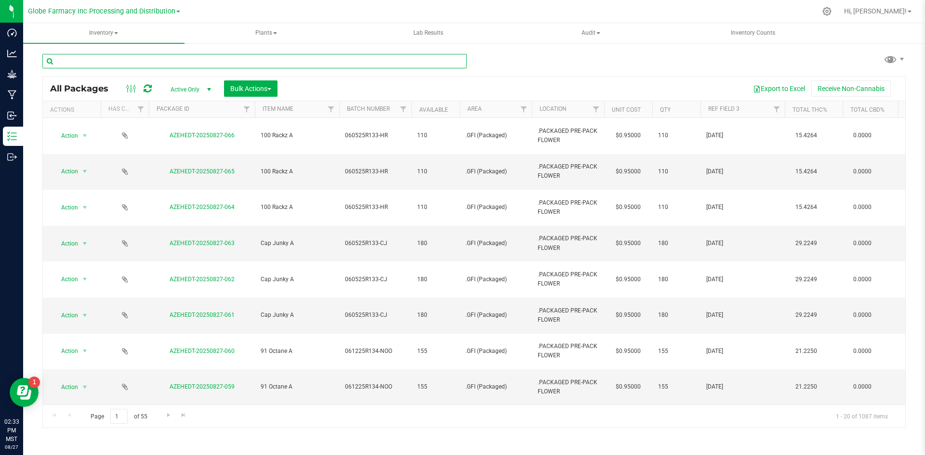
click at [211, 66] on input "text" at bounding box center [254, 61] width 424 height 14
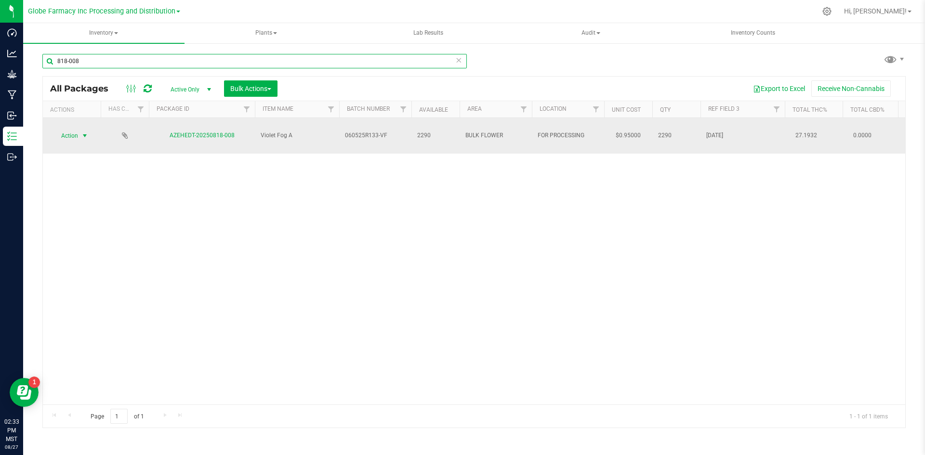
type input "818-008"
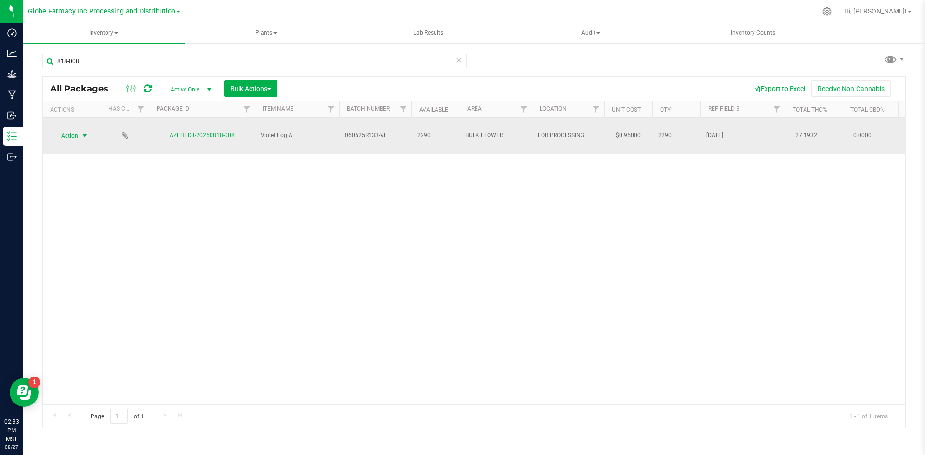
click at [82, 132] on span "select" at bounding box center [85, 136] width 8 height 8
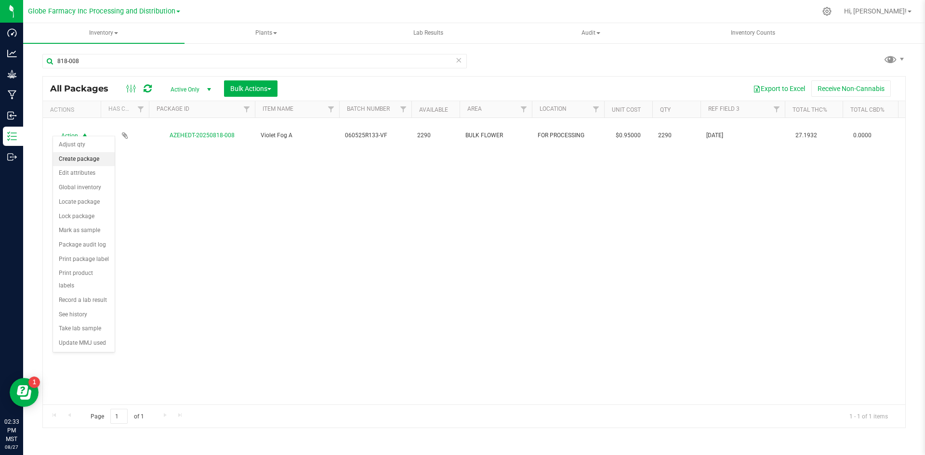
click at [86, 160] on li "Create package" at bounding box center [84, 159] width 62 height 14
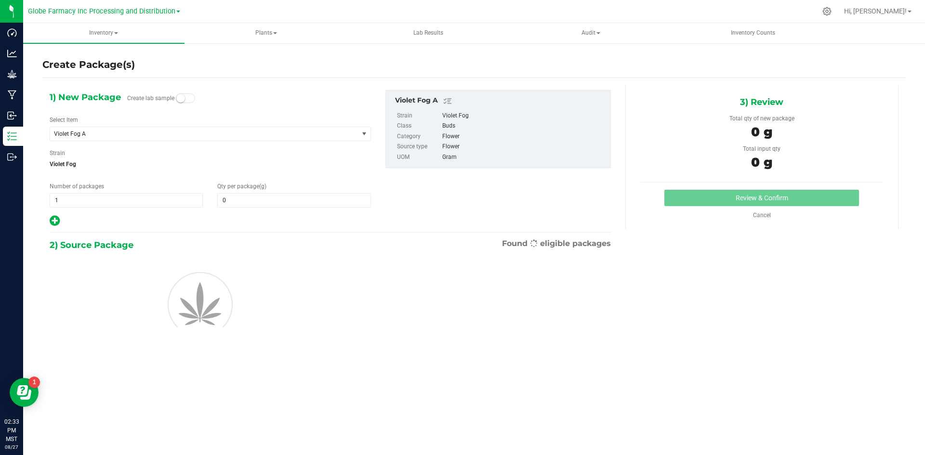
type input "0.0000"
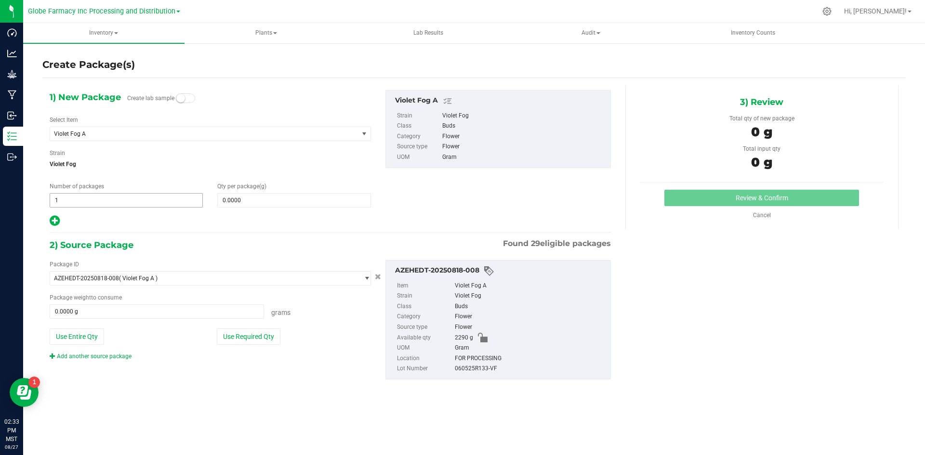
click at [126, 198] on span "1 1" at bounding box center [126, 200] width 153 height 14
click at [126, 198] on input "1" at bounding box center [126, 200] width 152 height 13
type input "3"
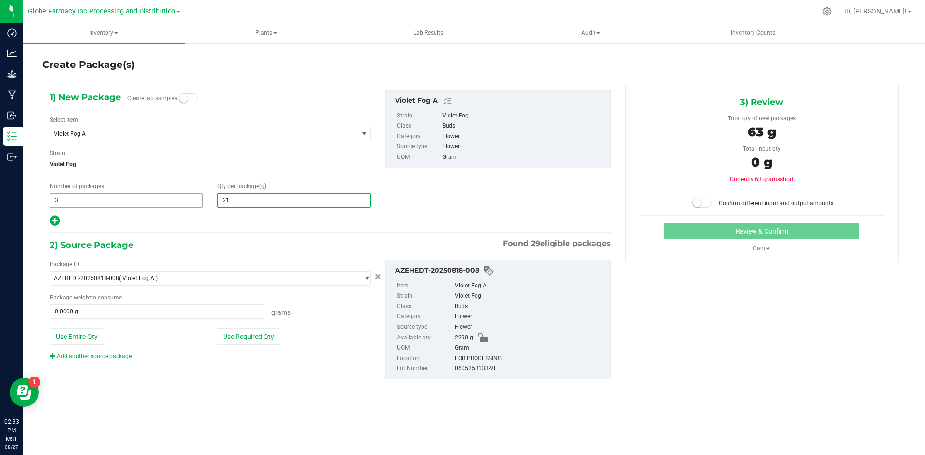
type input "210"
type input "210.0000"
click at [250, 341] on button "Use Required Qty" at bounding box center [249, 337] width 64 height 16
type input "630.0000 g"
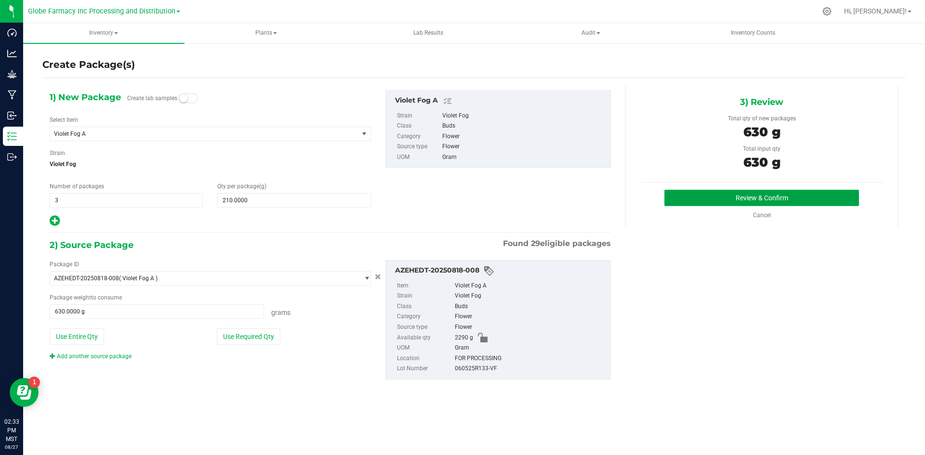
click at [777, 202] on button "Review & Confirm" at bounding box center [761, 198] width 195 height 16
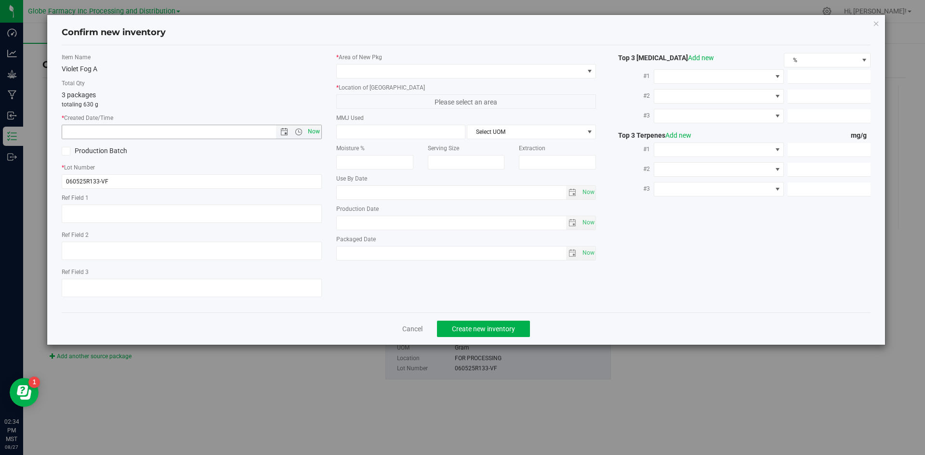
click at [315, 137] on span "Now" at bounding box center [313, 132] width 16 height 14
type input "[DATE] 2:34 PM"
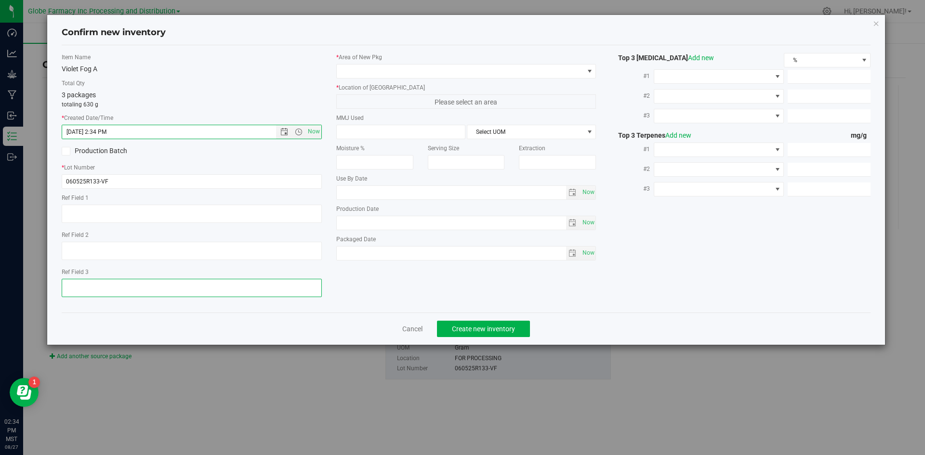
click at [149, 287] on textarea at bounding box center [192, 288] width 260 height 18
type textarea "[DATE]"
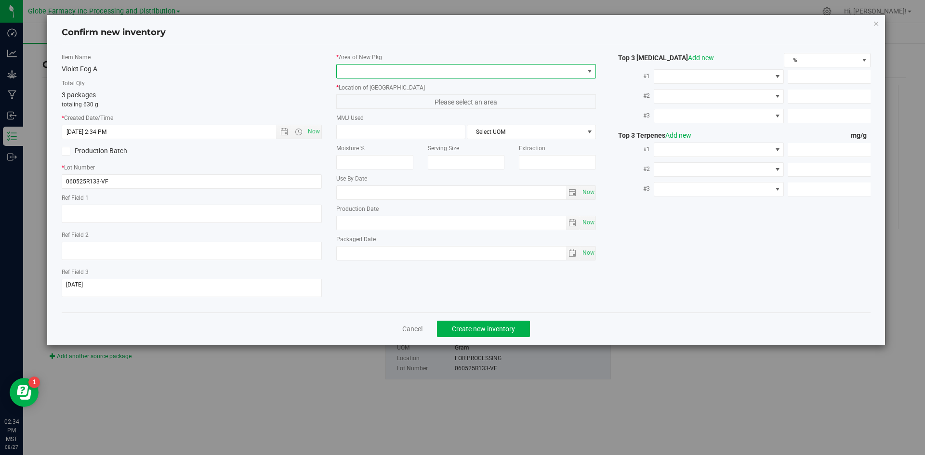
click at [390, 65] on span at bounding box center [460, 71] width 247 height 13
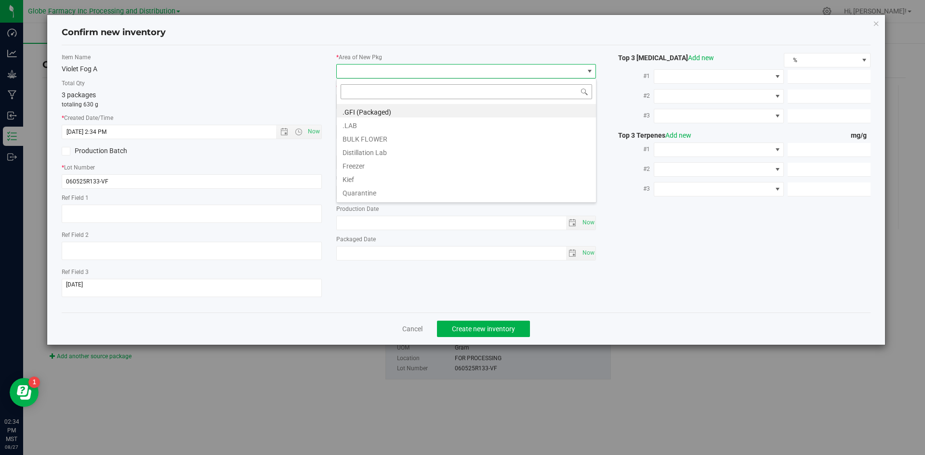
scroll to position [14, 260]
click at [377, 106] on li ".GFI (Packaged)" at bounding box center [466, 110] width 259 height 13
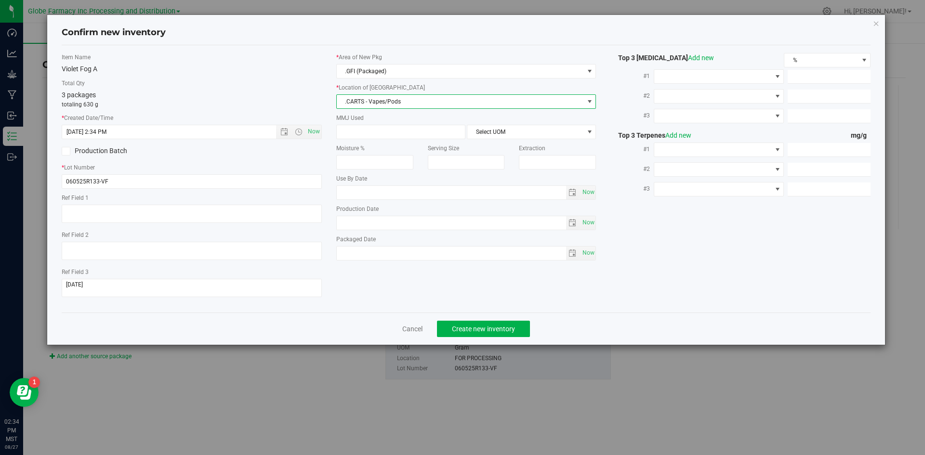
click at [374, 104] on span ".CARTS - Vapes/Pods" at bounding box center [460, 101] width 247 height 13
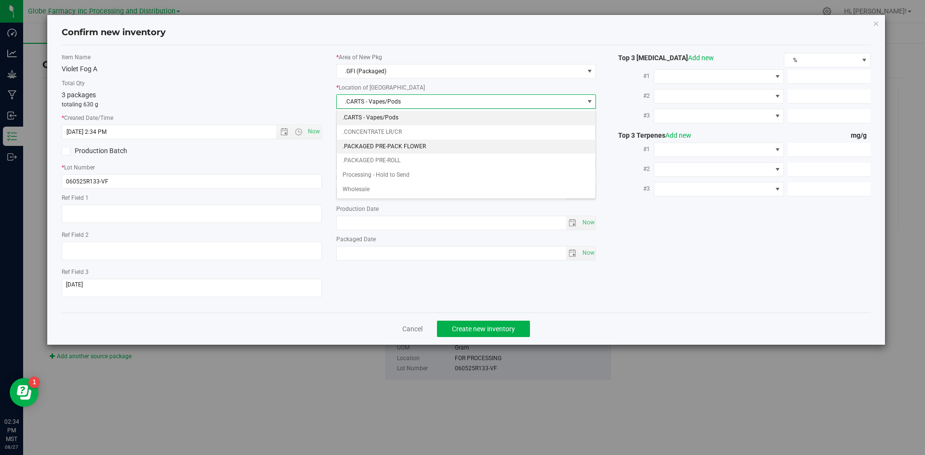
click at [396, 148] on li ".PACKAGED PRE-PACK FLOWER" at bounding box center [466, 147] width 259 height 14
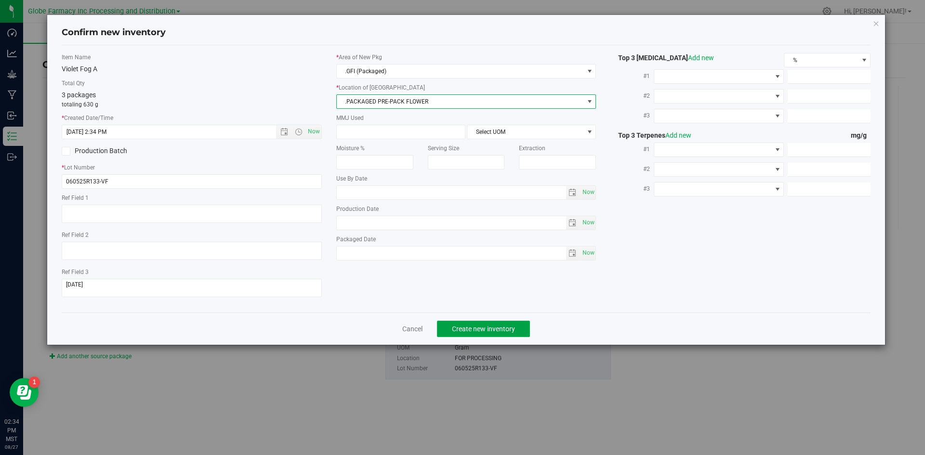
click at [470, 325] on button "Create new inventory" at bounding box center [483, 329] width 93 height 16
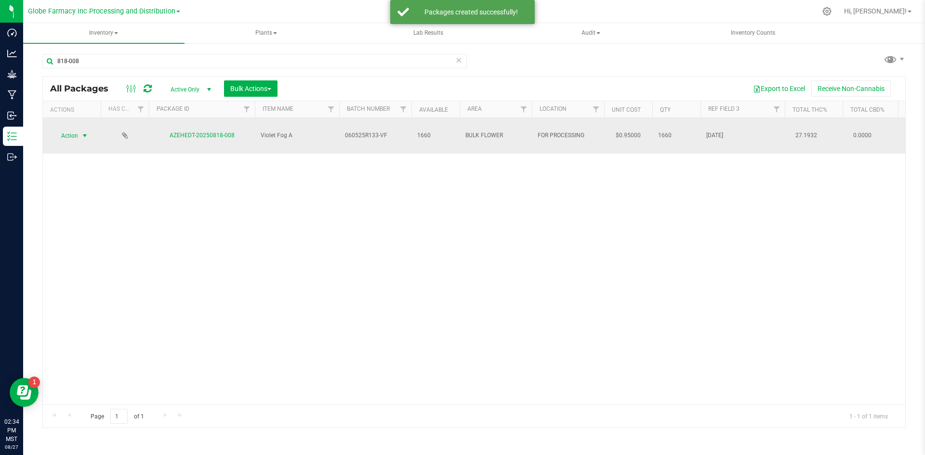
click at [69, 129] on span "Action" at bounding box center [66, 135] width 26 height 13
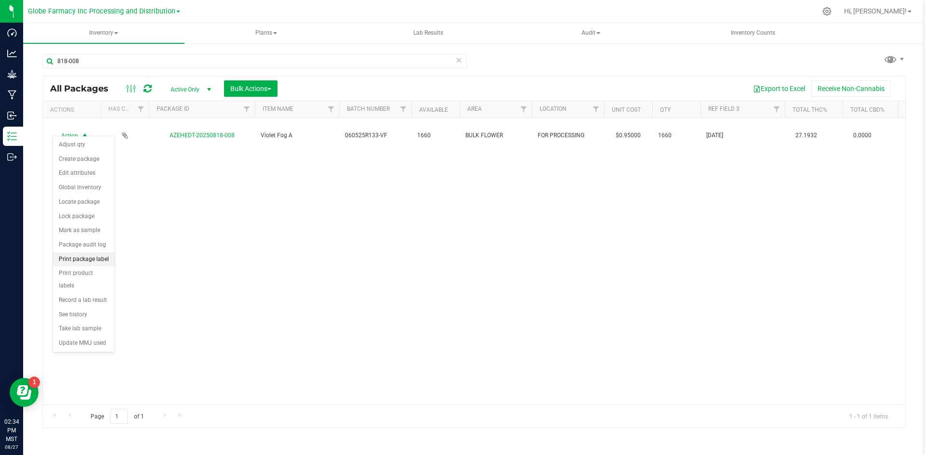
click at [84, 259] on li "Print package label" at bounding box center [84, 259] width 62 height 14
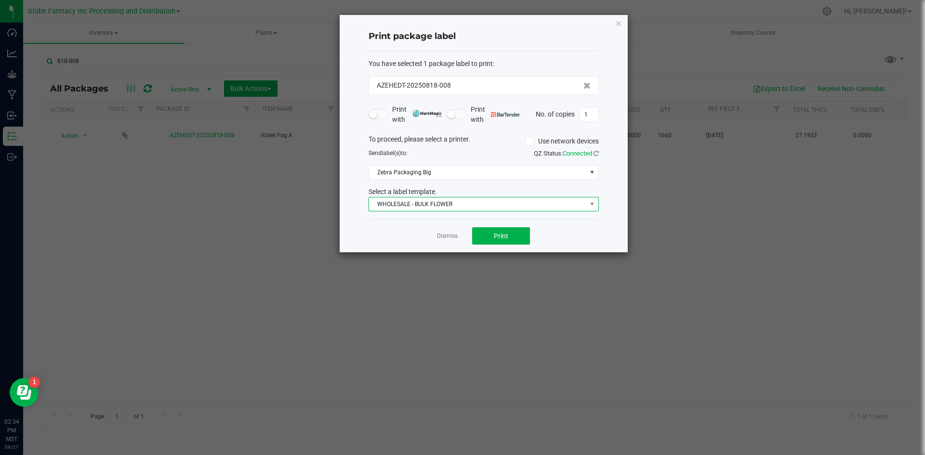
click at [423, 204] on span "WHOLESALE - BULK FLOWER" at bounding box center [477, 204] width 217 height 13
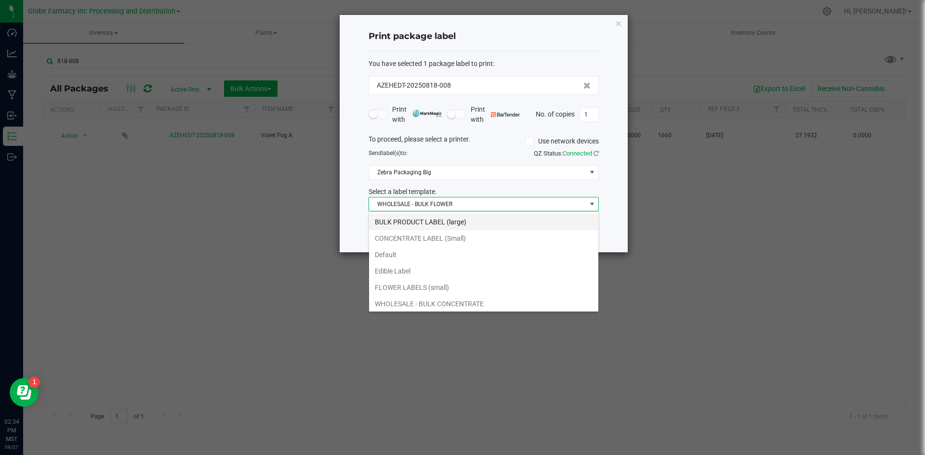
click at [417, 214] on li "BULK PRODUCT LABEL (large)" at bounding box center [483, 222] width 229 height 16
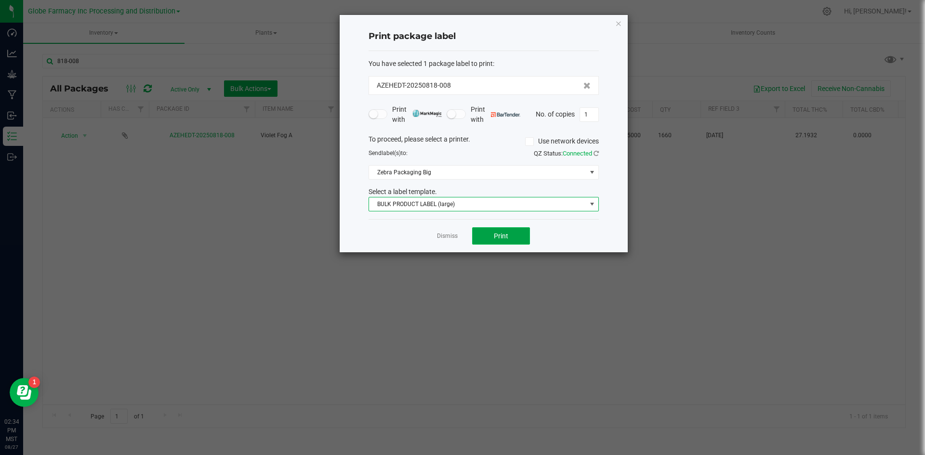
click at [500, 236] on span "Print" at bounding box center [501, 236] width 14 height 8
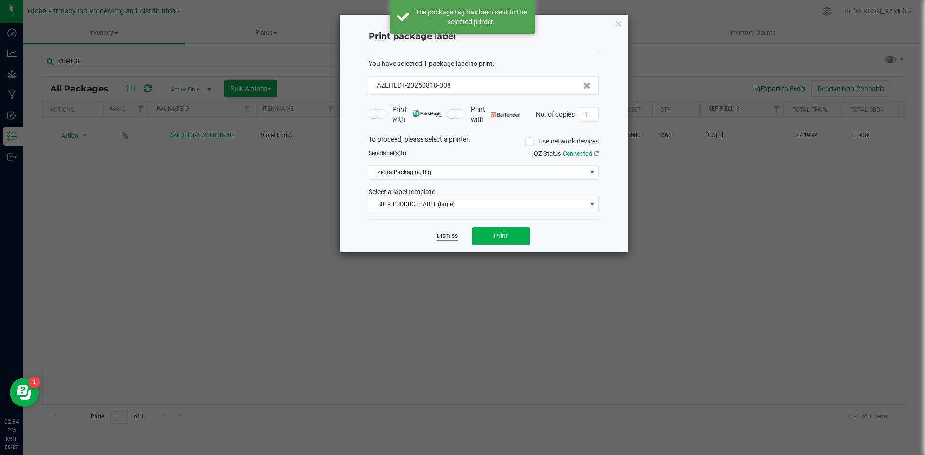
click at [451, 240] on link "Dismiss" at bounding box center [447, 236] width 21 height 8
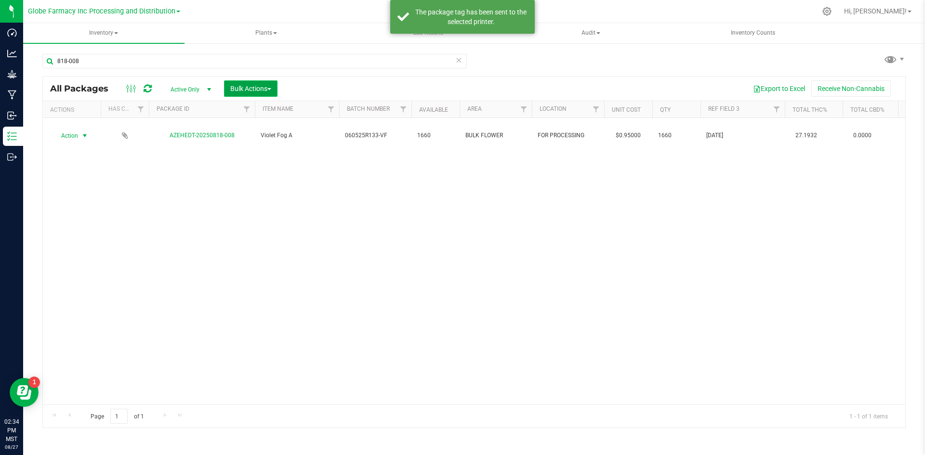
click at [261, 94] on button "Bulk Actions" at bounding box center [250, 88] width 53 height 16
click at [246, 198] on span "Print package labels" at bounding box center [259, 199] width 58 height 8
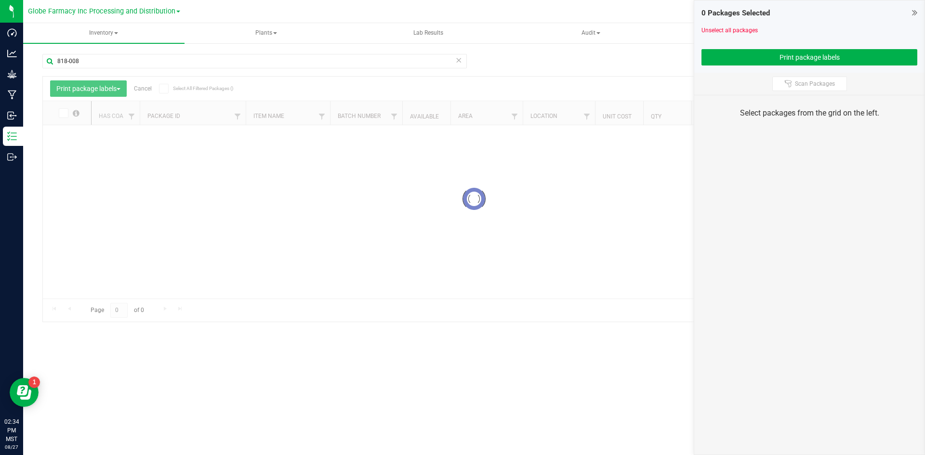
click at [461, 62] on icon at bounding box center [458, 60] width 7 height 12
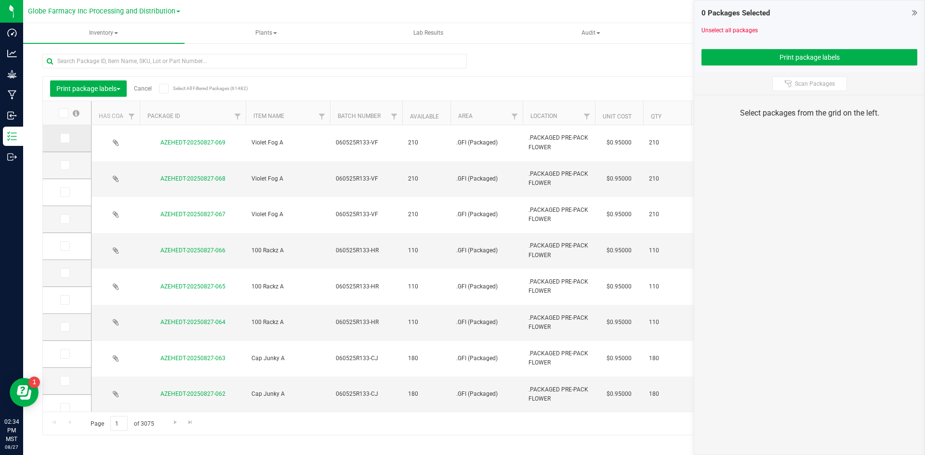
click at [64, 138] on icon at bounding box center [64, 138] width 6 height 0
click at [0, 0] on input "checkbox" at bounding box center [0, 0] width 0 height 0
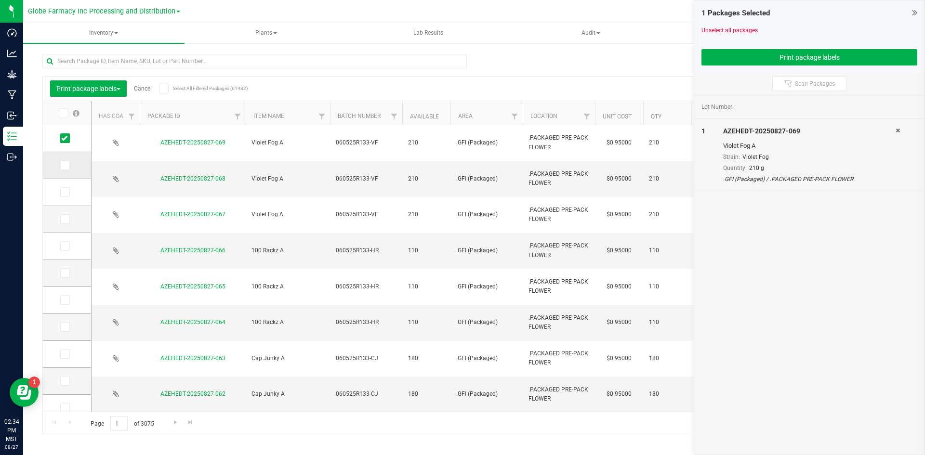
click at [62, 165] on icon at bounding box center [64, 165] width 6 height 0
click at [0, 0] on input "checkbox" at bounding box center [0, 0] width 0 height 0
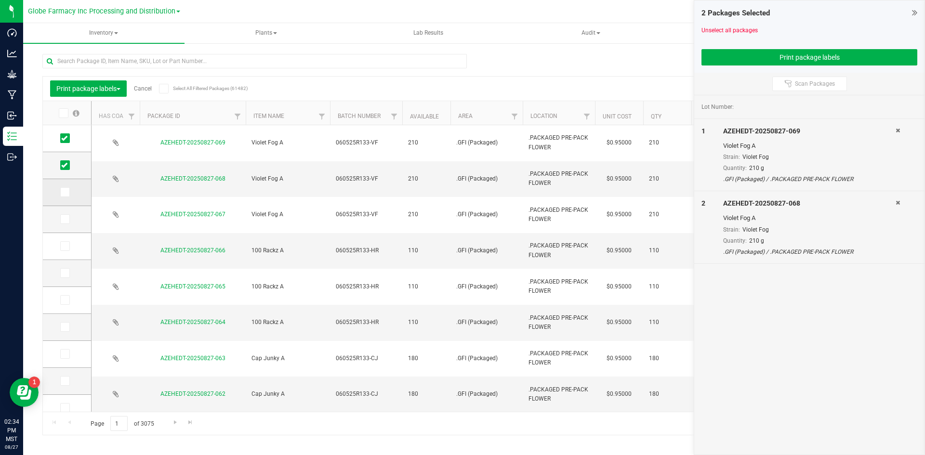
click at [68, 189] on span at bounding box center [65, 192] width 10 height 10
click at [0, 0] on input "checkbox" at bounding box center [0, 0] width 0 height 0
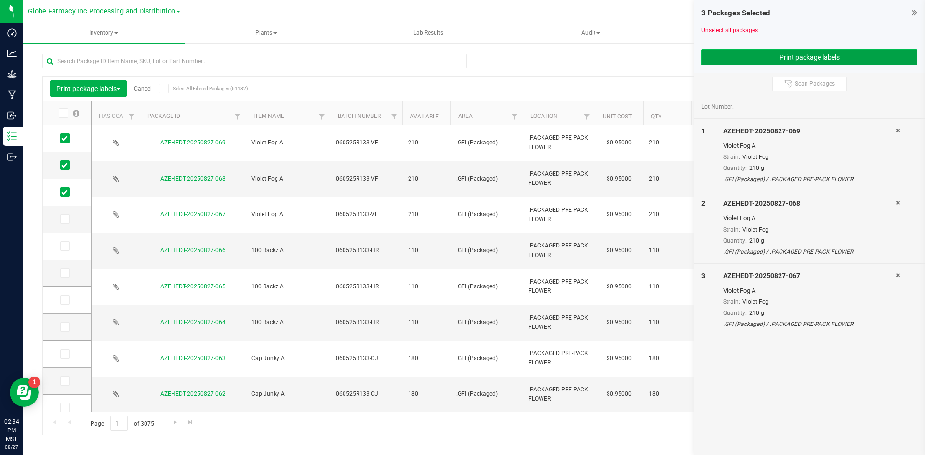
click at [824, 53] on button "Print package labels" at bounding box center [809, 57] width 216 height 16
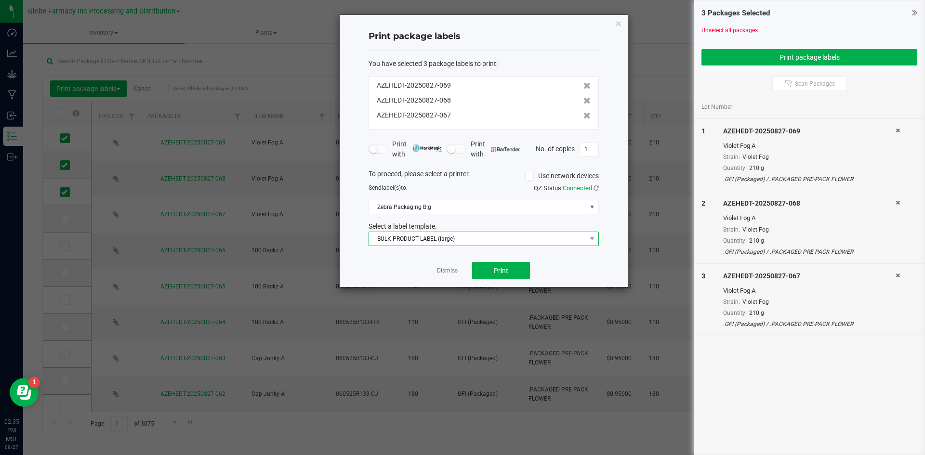
click at [509, 236] on span "BULK PRODUCT LABEL (large)" at bounding box center [477, 238] width 217 height 13
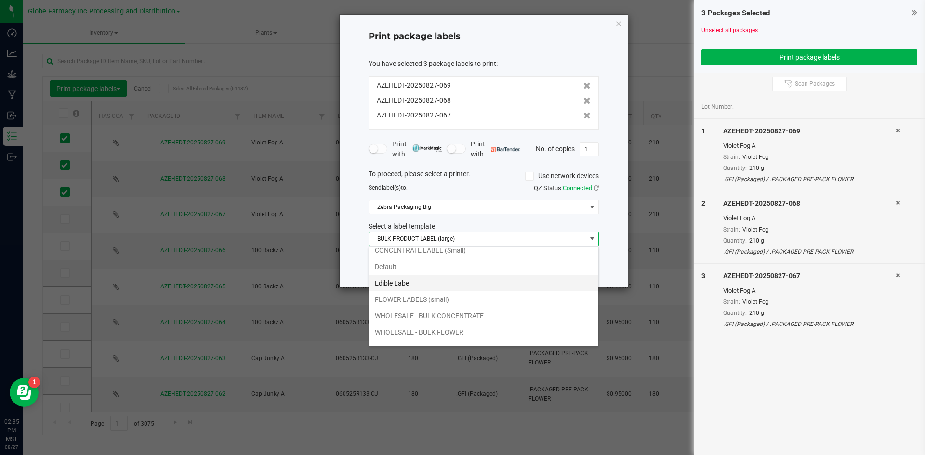
scroll to position [35, 0]
click at [472, 319] on li "WHOLESALE - BULK FLOWER" at bounding box center [483, 320] width 229 height 16
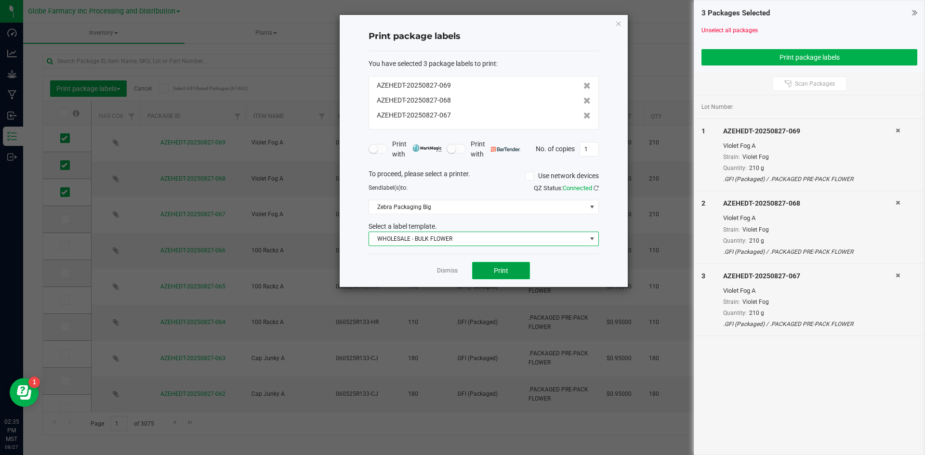
click at [514, 270] on button "Print" at bounding box center [501, 270] width 58 height 17
click at [439, 271] on link "Dismiss" at bounding box center [447, 271] width 21 height 8
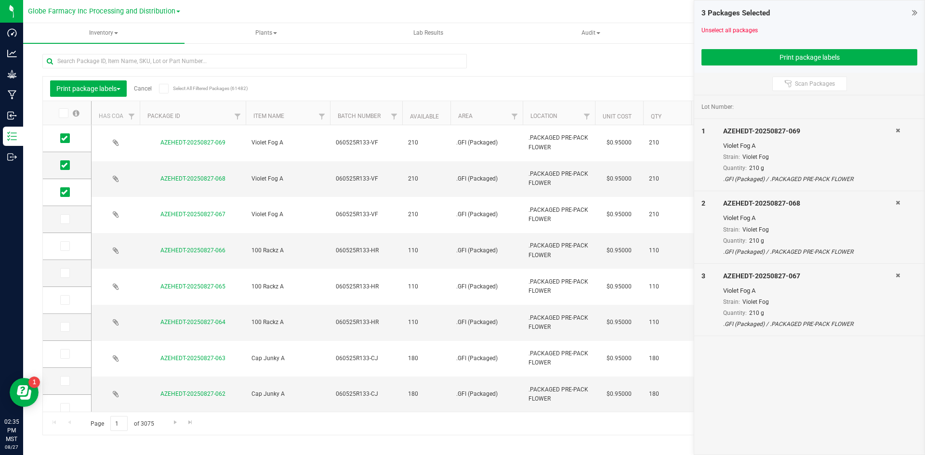
click at [142, 89] on link "Cancel" at bounding box center [143, 88] width 18 height 7
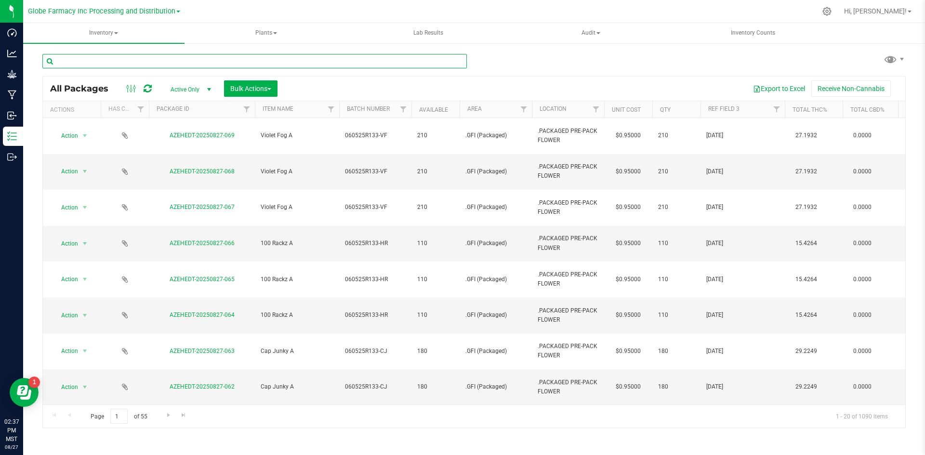
click at [128, 67] on input "text" at bounding box center [254, 61] width 424 height 14
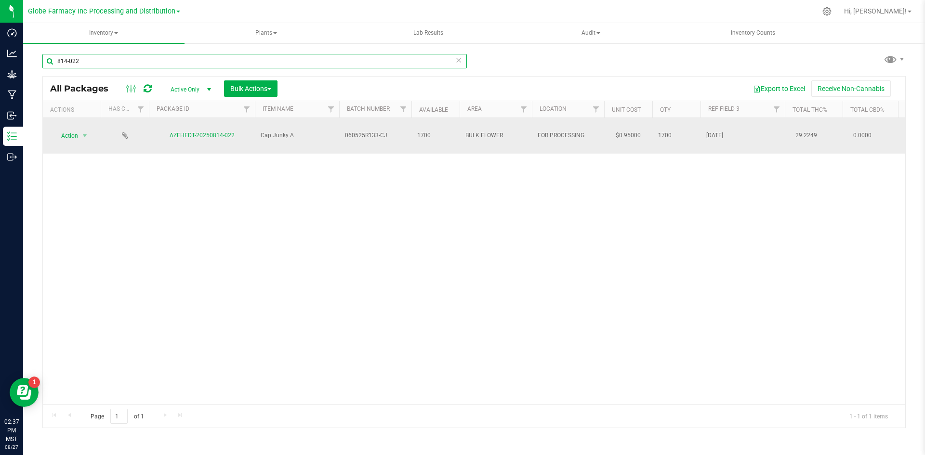
type input "814-022"
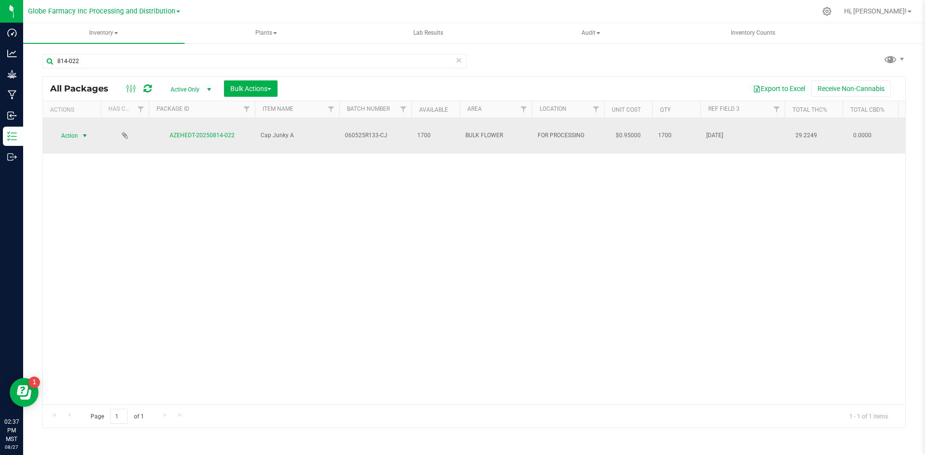
click at [63, 129] on span "Action" at bounding box center [66, 135] width 26 height 13
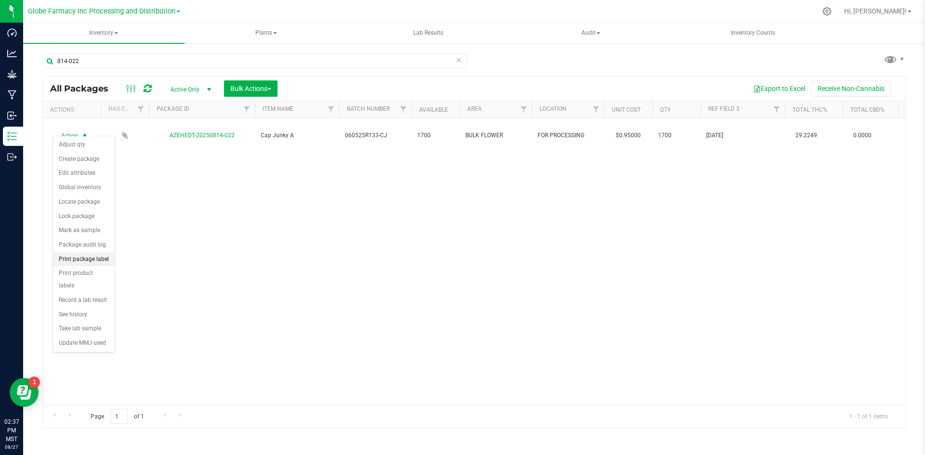
click at [74, 259] on li "Print package label" at bounding box center [84, 259] width 62 height 14
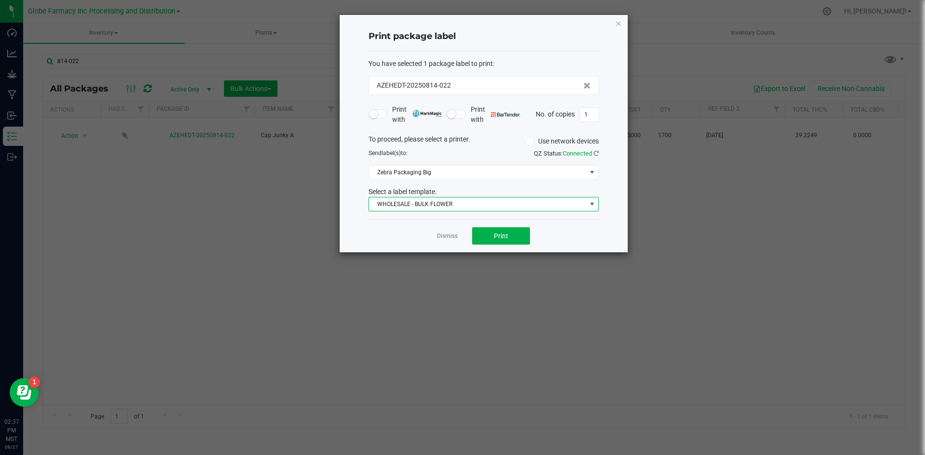
click at [443, 205] on span "WHOLESALE - BULK FLOWER" at bounding box center [477, 204] width 217 height 13
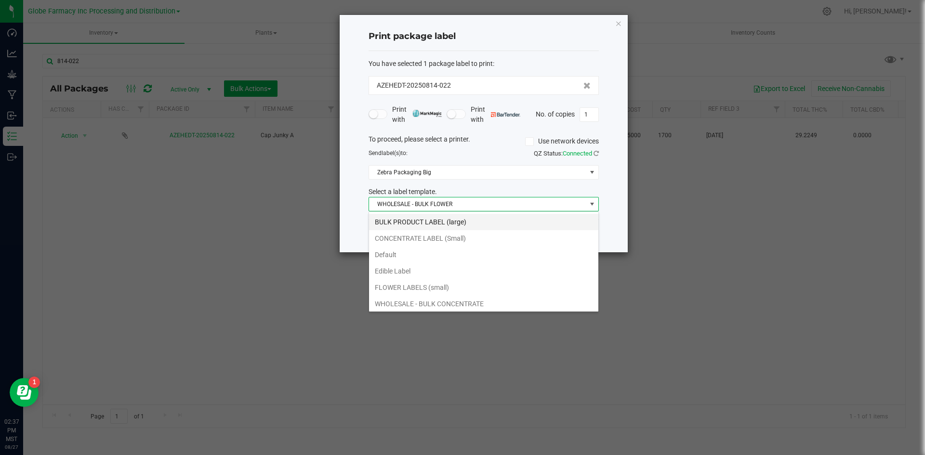
click at [443, 221] on li "BULK PRODUCT LABEL (large)" at bounding box center [483, 222] width 229 height 16
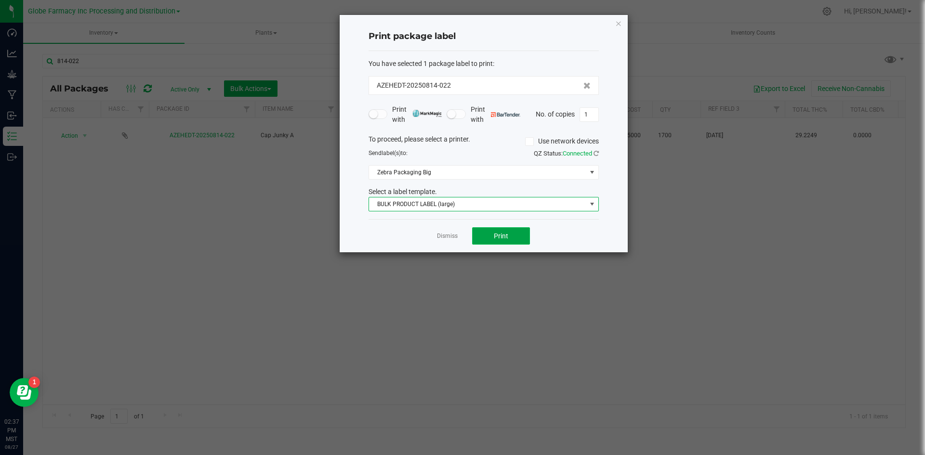
click at [522, 241] on button "Print" at bounding box center [501, 235] width 58 height 17
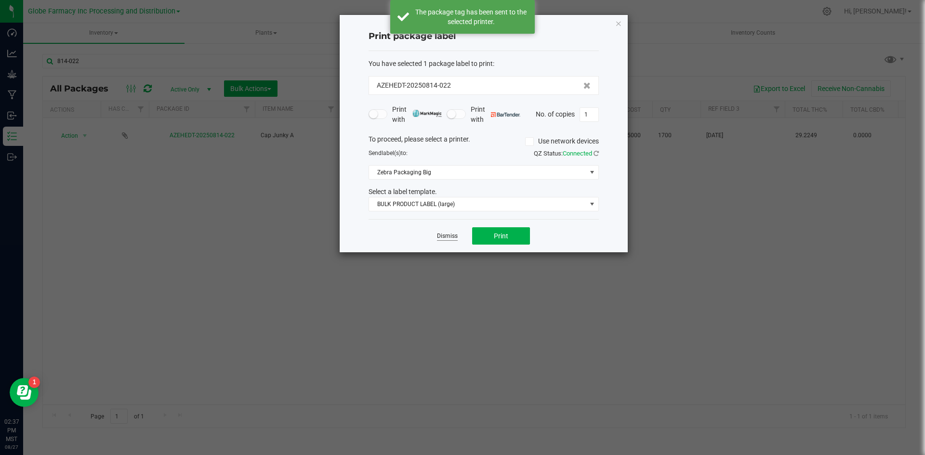
click at [439, 233] on link "Dismiss" at bounding box center [447, 236] width 21 height 8
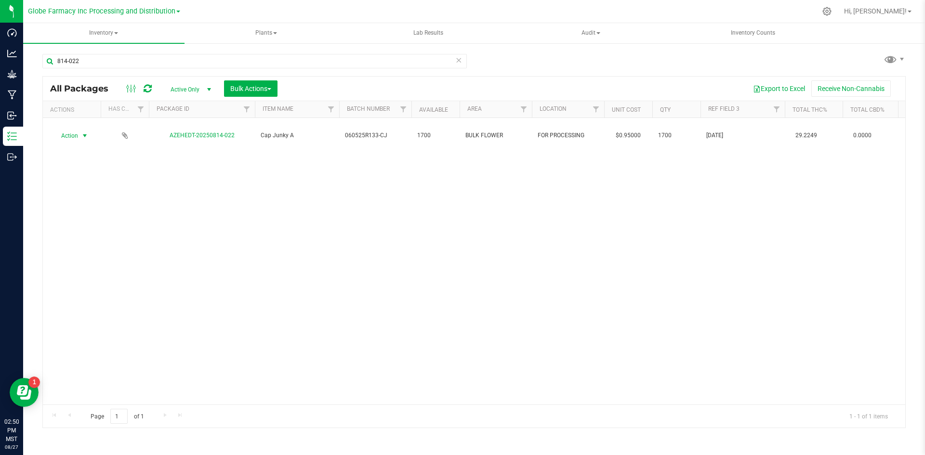
click at [461, 64] on icon at bounding box center [458, 60] width 7 height 12
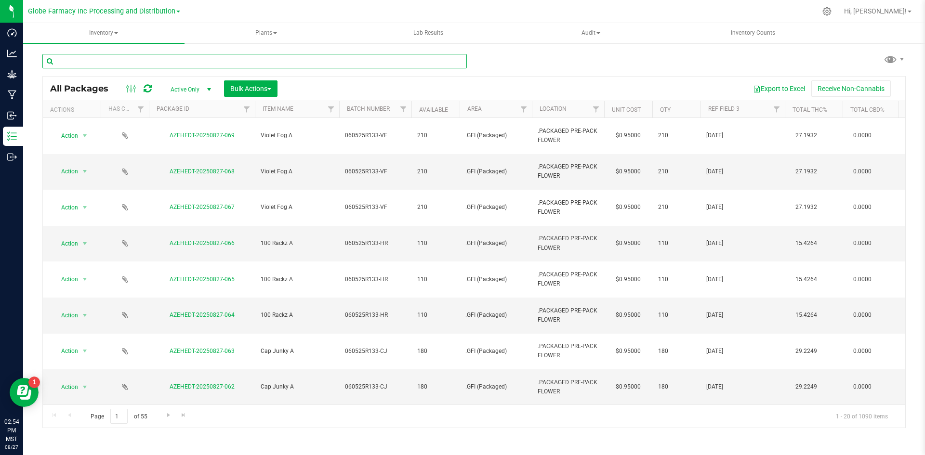
click at [181, 68] on input "text" at bounding box center [254, 61] width 424 height 14
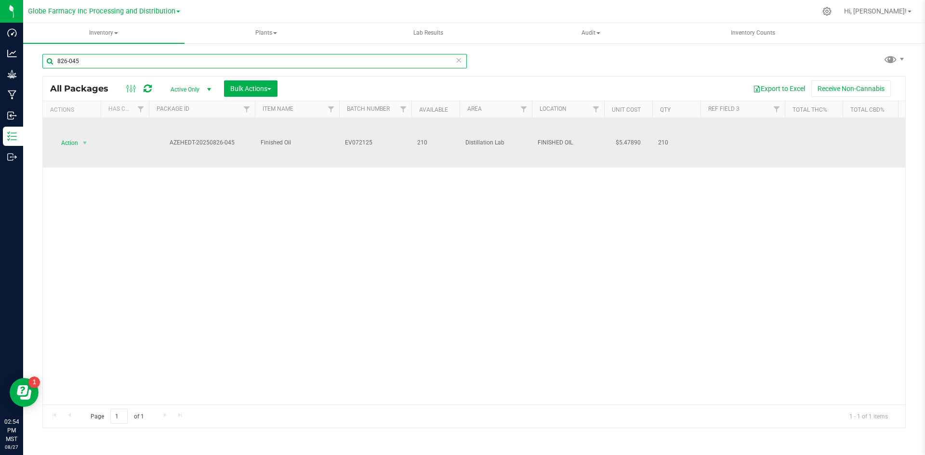
type input "826-045"
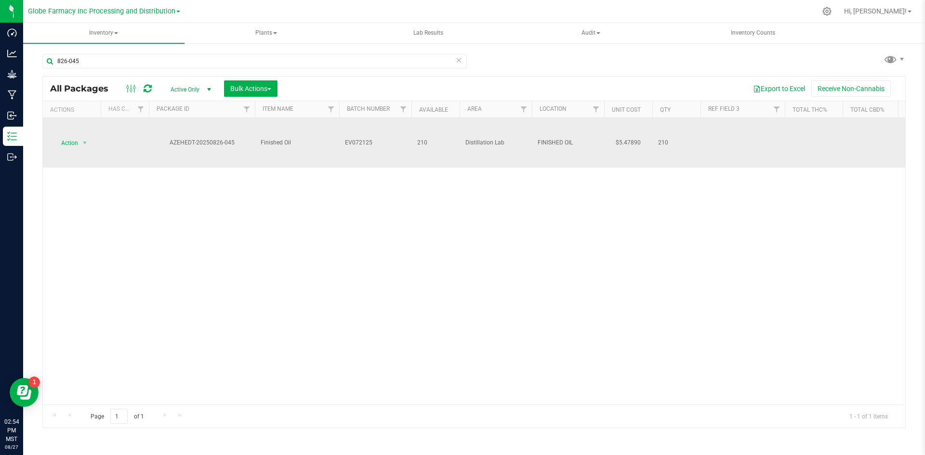
click at [372, 141] on span "EV072125" at bounding box center [375, 142] width 61 height 9
type input "EV072125-AN"
click at [285, 179] on div "All Packages Active Only Active Only Lab Samples Locked All Bulk Actions Add to…" at bounding box center [473, 252] width 863 height 352
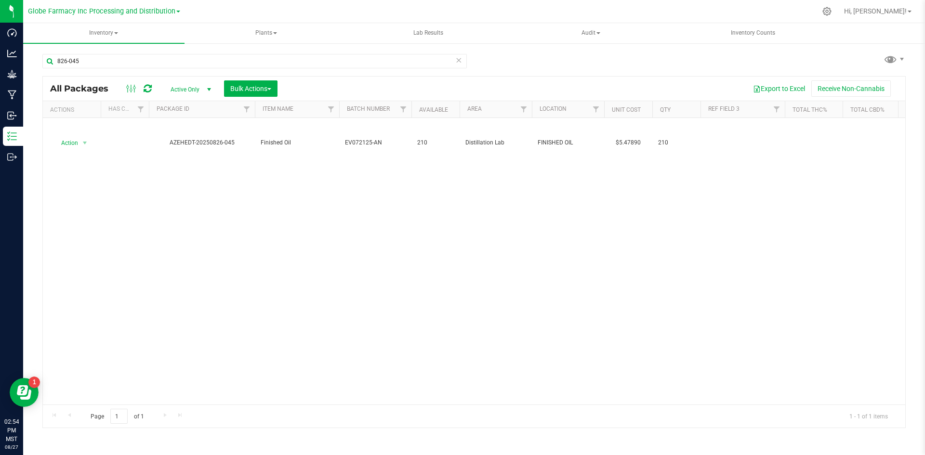
click at [152, 85] on div at bounding box center [139, 89] width 32 height 12
click at [146, 87] on icon at bounding box center [148, 89] width 8 height 10
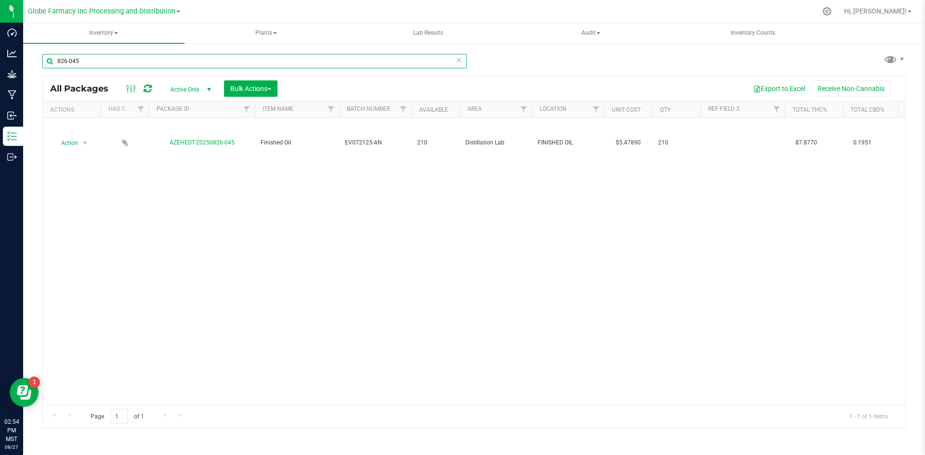
click at [110, 61] on input "826-045" at bounding box center [254, 61] width 424 height 14
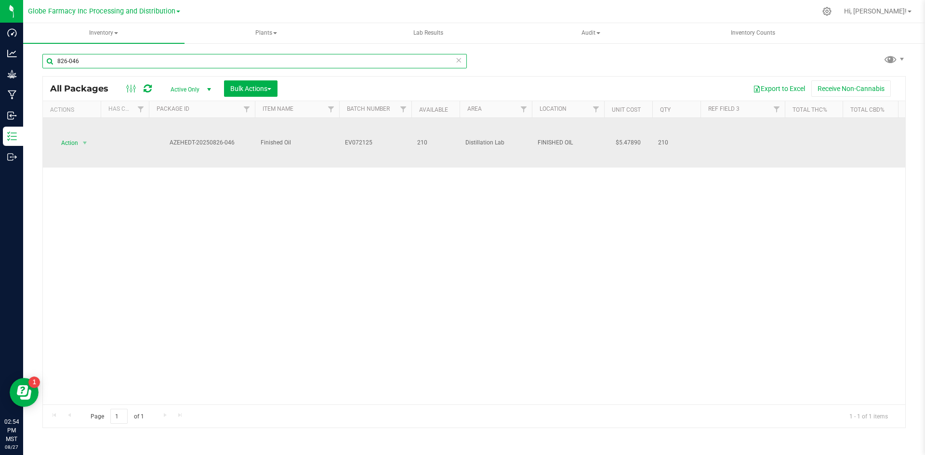
type input "826-046"
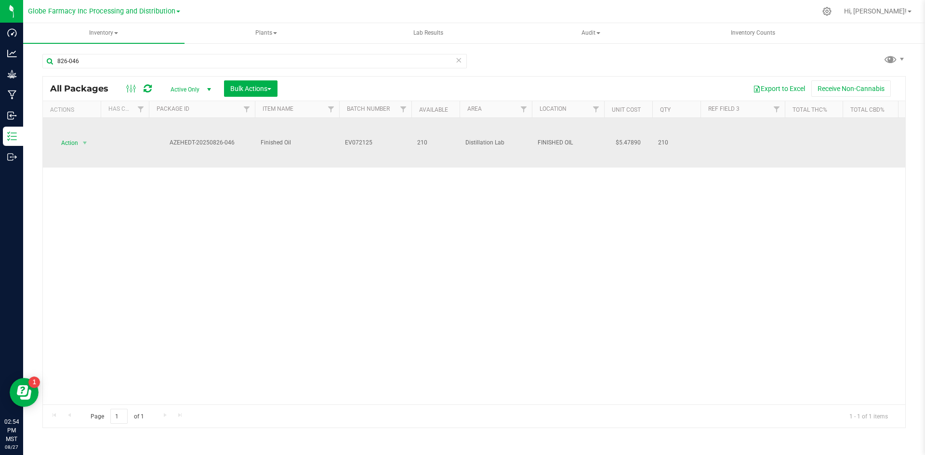
click at [372, 140] on span "EV072125" at bounding box center [375, 142] width 61 height 9
type input "EV072125-AN"
click at [155, 162] on div "All Packages Active Only Active Only Lab Samples Locked All Bulk Actions Add to…" at bounding box center [473, 252] width 863 height 352
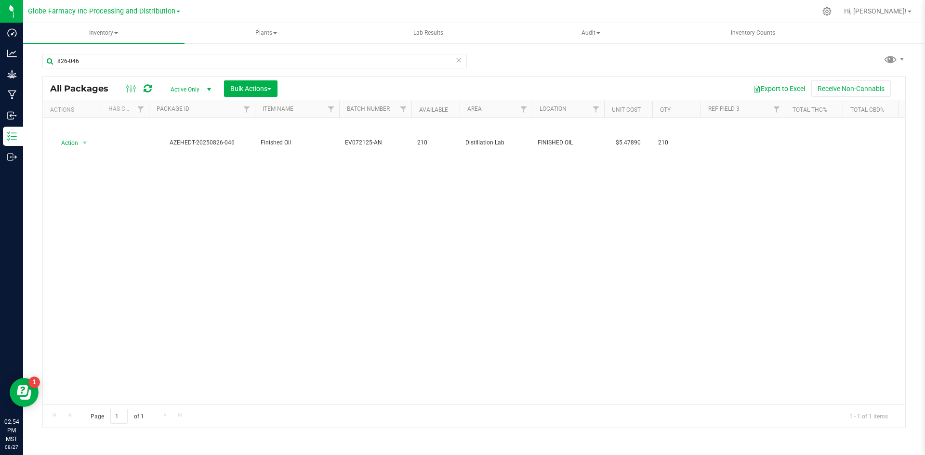
click at [144, 92] on icon at bounding box center [148, 89] width 8 height 10
click at [260, 83] on button "Bulk Actions" at bounding box center [250, 88] width 53 height 16
click at [258, 112] on span "Add to manufacturing run" at bounding box center [266, 110] width 73 height 8
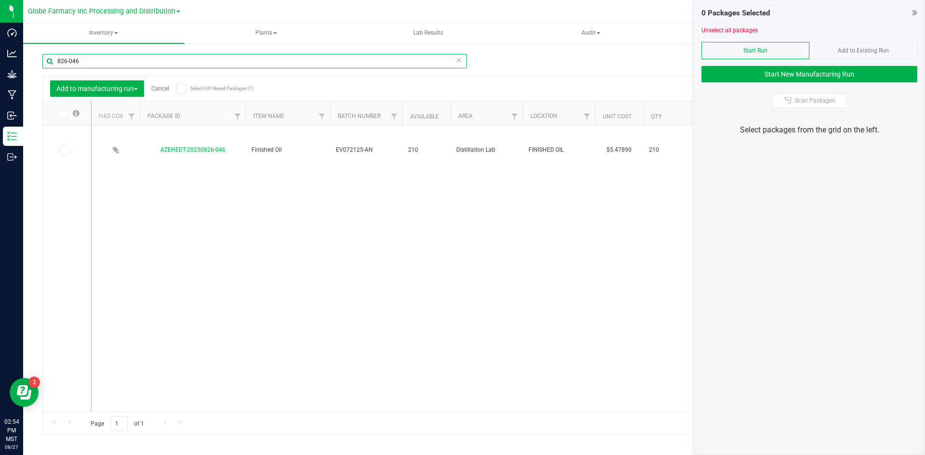
click at [109, 55] on input "826-046" at bounding box center [254, 61] width 424 height 14
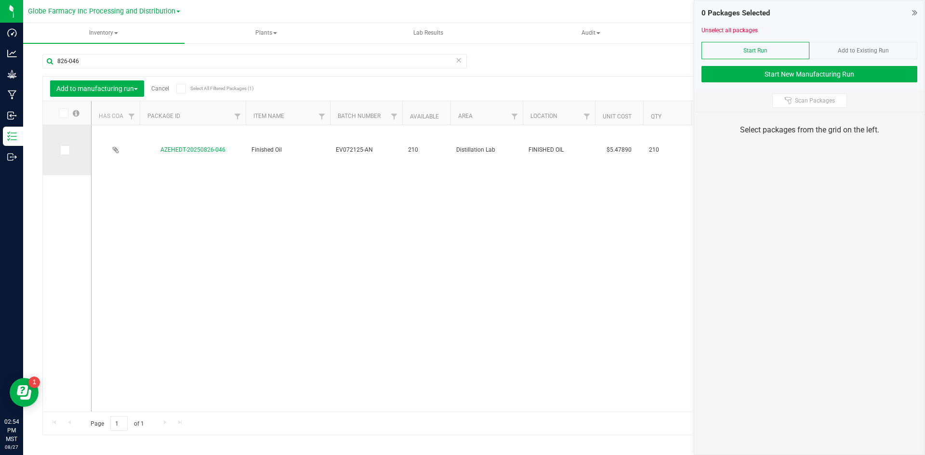
click at [68, 151] on span at bounding box center [65, 150] width 10 height 10
click at [0, 0] on input "checkbox" at bounding box center [0, 0] width 0 height 0
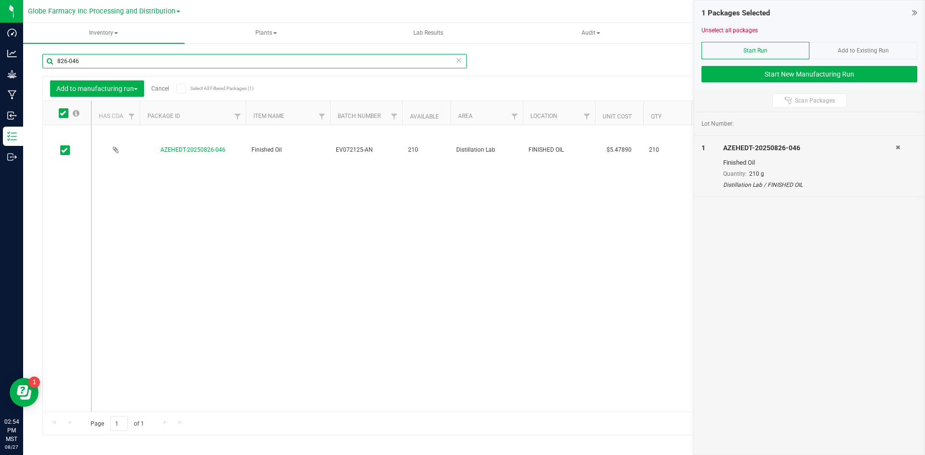
click at [97, 56] on input "826-046" at bounding box center [254, 61] width 424 height 14
type input "826-045"
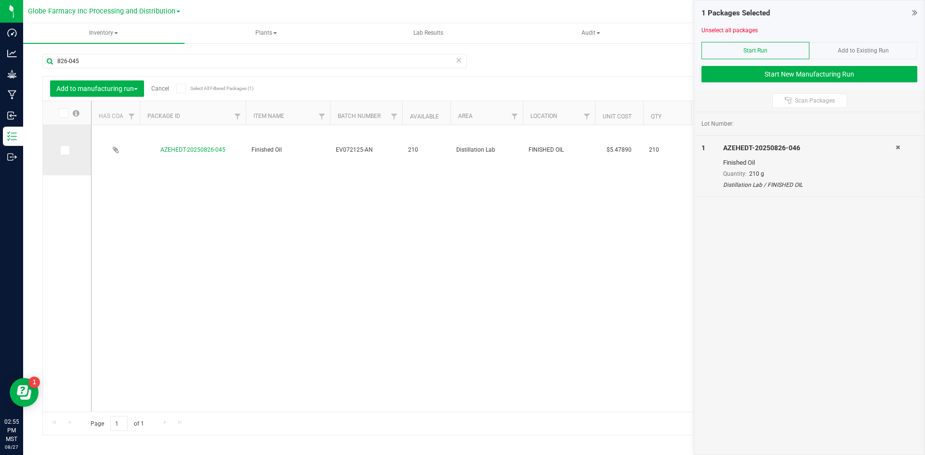
click at [67, 150] on span at bounding box center [65, 150] width 10 height 10
click at [0, 0] on input "checkbox" at bounding box center [0, 0] width 0 height 0
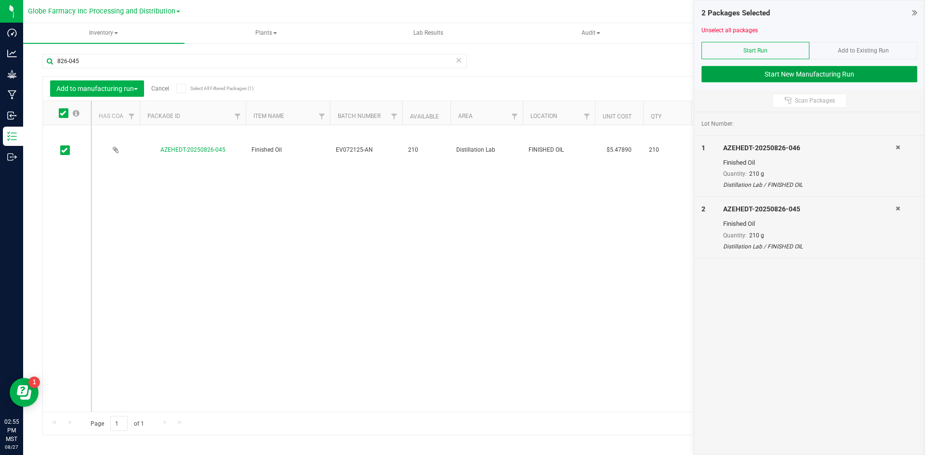
click at [740, 71] on button "Start New Manufacturing Run" at bounding box center [809, 74] width 216 height 16
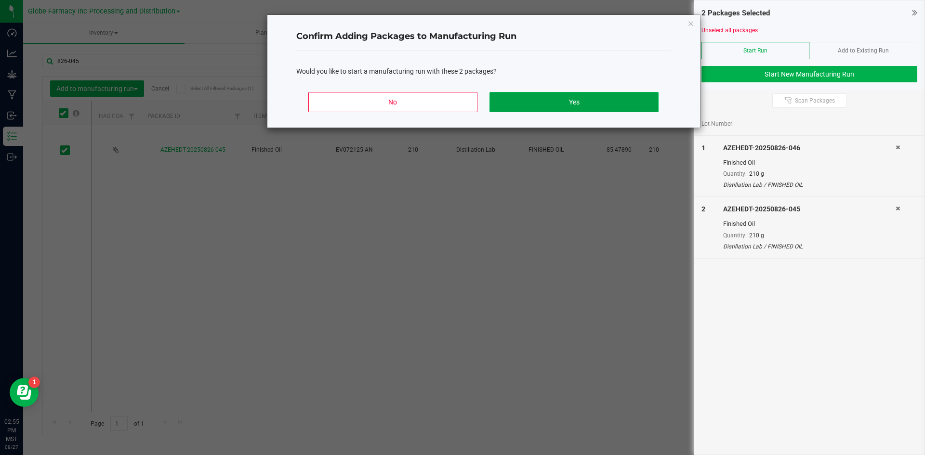
click at [523, 109] on button "Yes" at bounding box center [573, 102] width 169 height 20
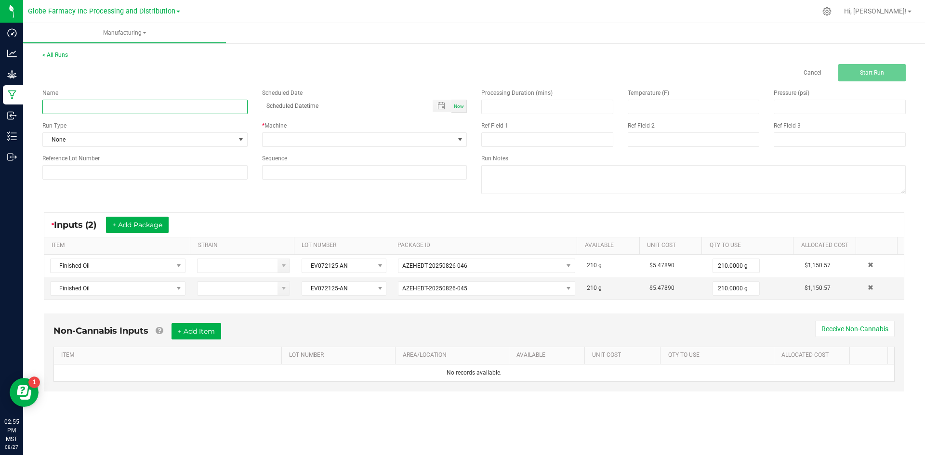
click at [174, 109] on input at bounding box center [144, 107] width 205 height 14
type input "R"
type input "TERP TANK APRICOT NECTAR 2G"
click at [293, 146] on span at bounding box center [364, 139] width 205 height 14
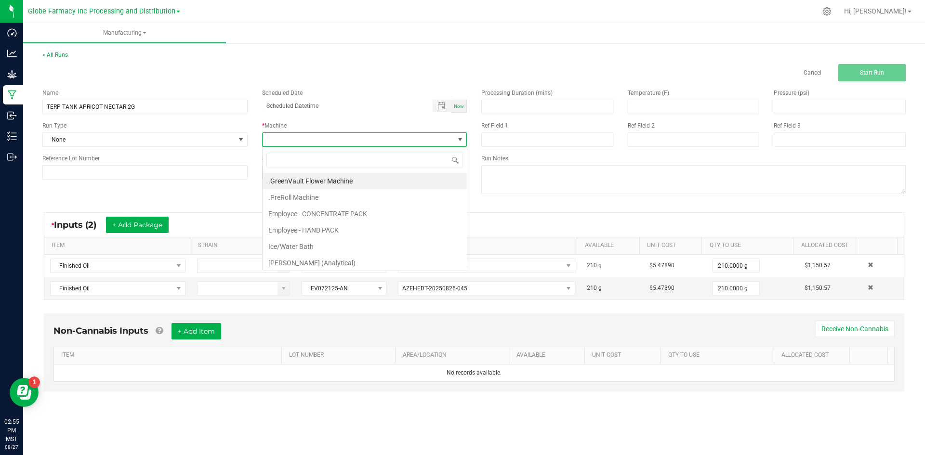
scroll to position [14, 205]
click at [303, 215] on li "Employee - CONCENTRATE PACK" at bounding box center [365, 214] width 204 height 16
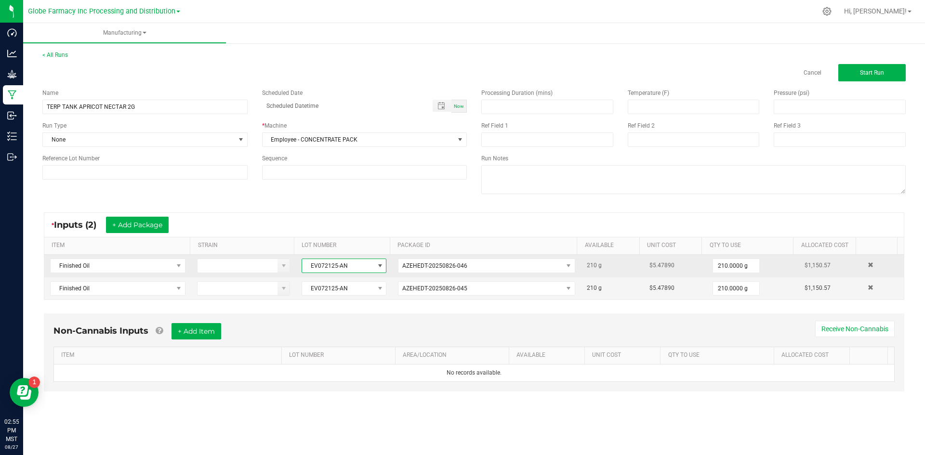
click at [309, 267] on span "EV072125-AN" at bounding box center [338, 265] width 72 height 13
drag, startPoint x: 307, startPoint y: 264, endPoint x: 357, endPoint y: 264, distance: 49.6
click at [357, 264] on span "EV072125-AN" at bounding box center [338, 265] width 72 height 13
copy span "EV072125-AN"
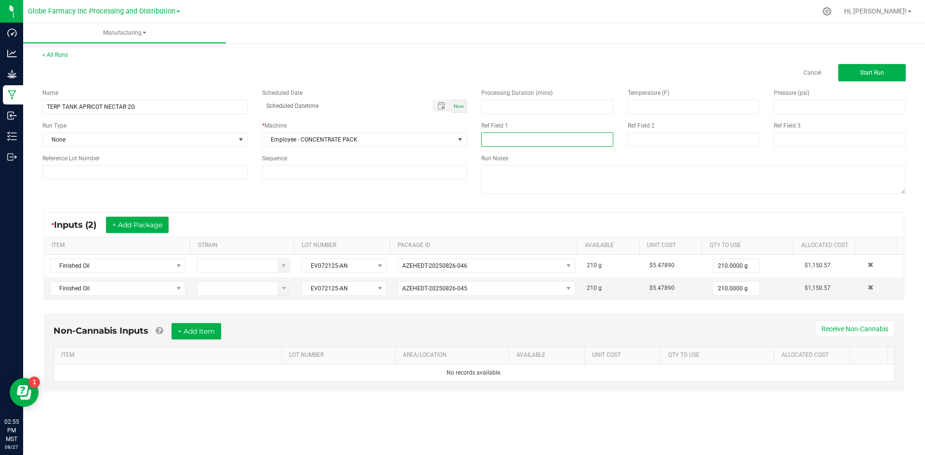
paste input "EV072125-AN"
type input "EV072125-AN"
click at [640, 139] on input at bounding box center [694, 139] width 132 height 14
type input "[DATE] VAPES"
click at [201, 334] on button "+ Add Item" at bounding box center [196, 331] width 50 height 16
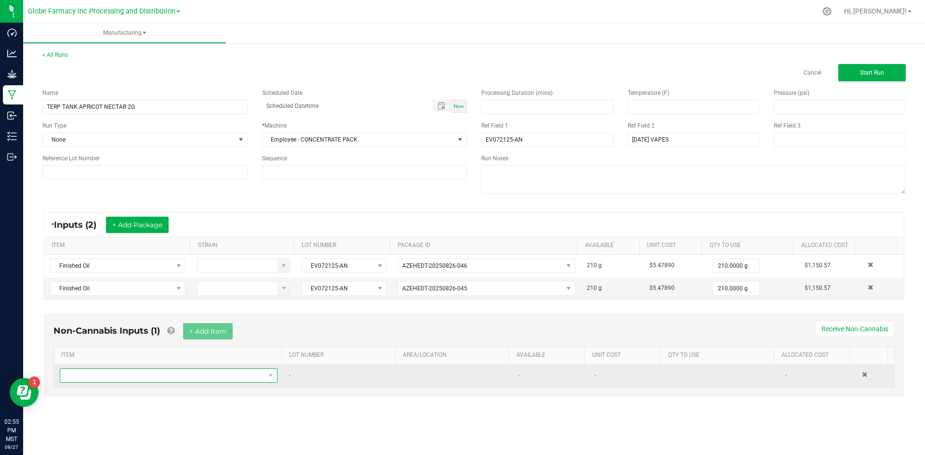
click at [175, 371] on span "NO DATA FOUND" at bounding box center [162, 375] width 205 height 13
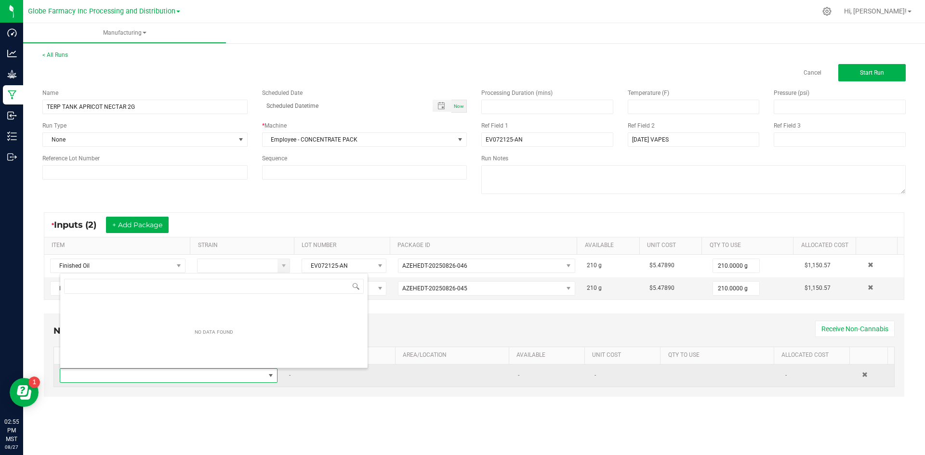
scroll to position [14, 214]
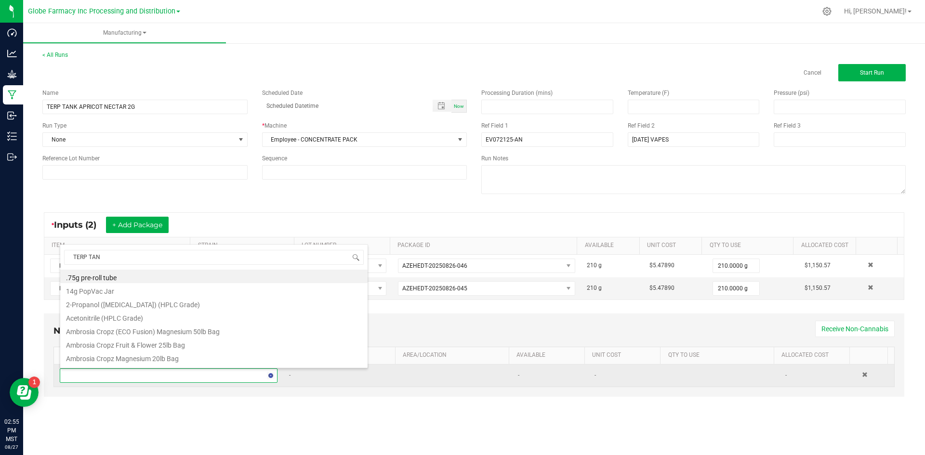
type input "TERP TANK"
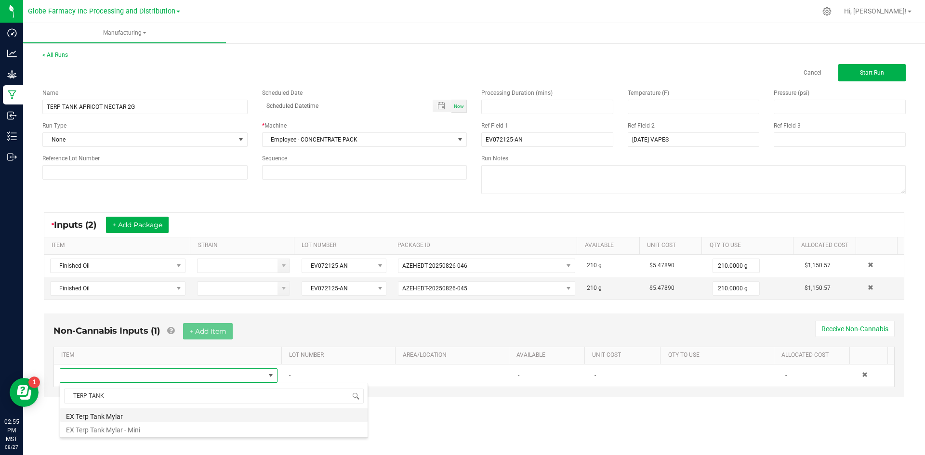
click at [111, 416] on li "EX Terp Tank Mylar" at bounding box center [213, 414] width 307 height 13
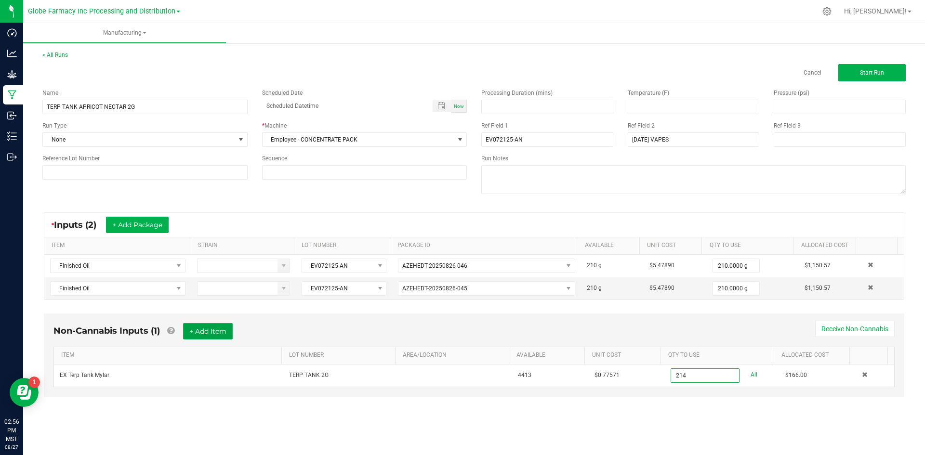
type input "214 ea"
click at [201, 330] on button "+ Add Item" at bounding box center [208, 331] width 50 height 16
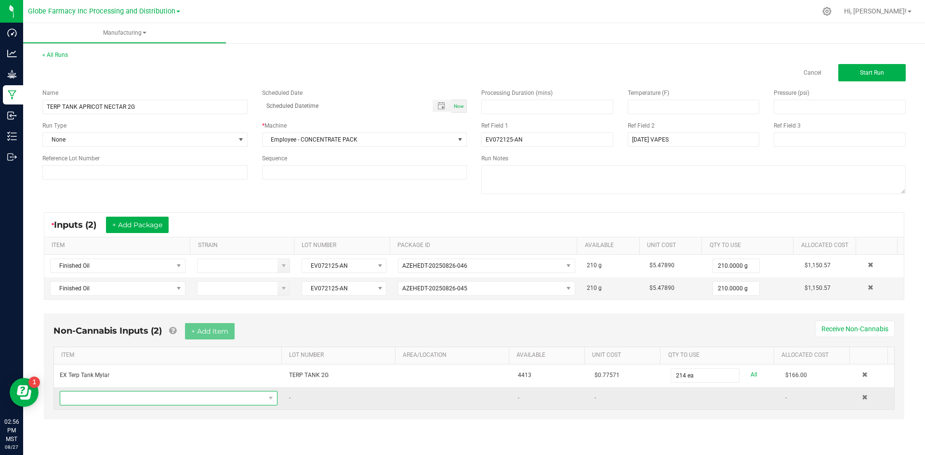
click at [173, 395] on span "NO DATA FOUND" at bounding box center [162, 398] width 205 height 13
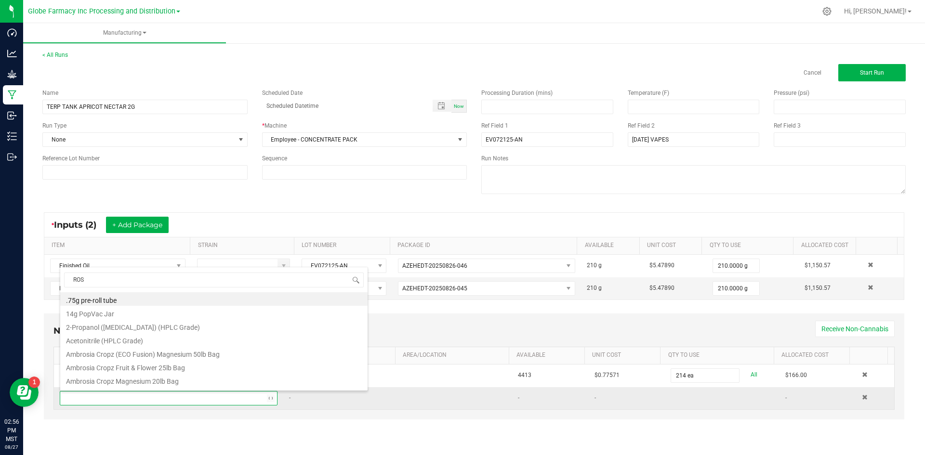
type input "ROSI"
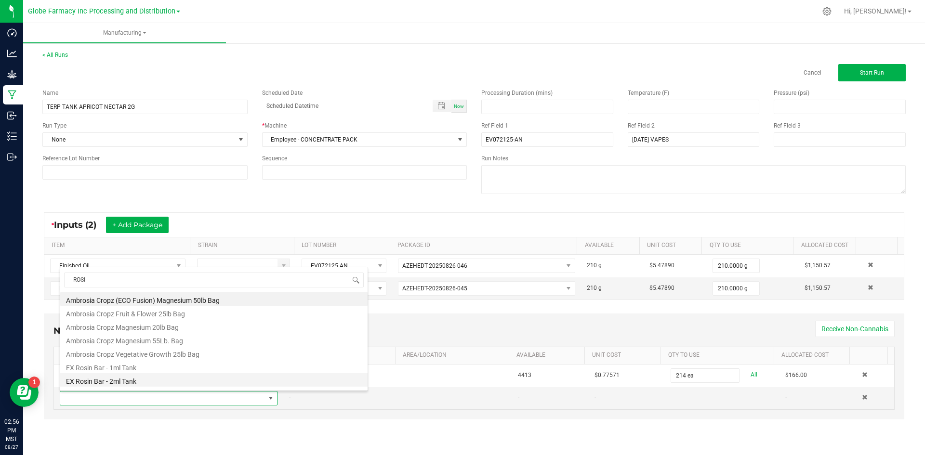
click at [158, 383] on li "EX Rosin Bar - 2ml Tank" at bounding box center [213, 379] width 307 height 13
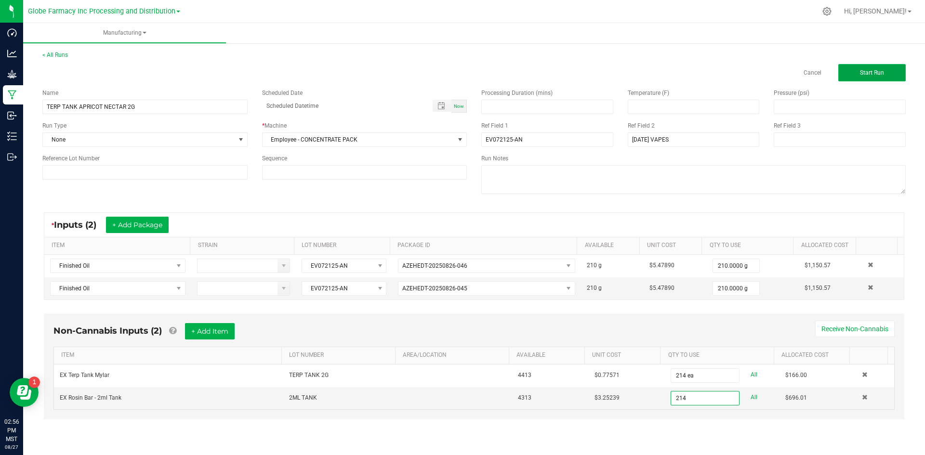
type input "214 ea"
click at [890, 73] on button "Start Run" at bounding box center [871, 72] width 67 height 17
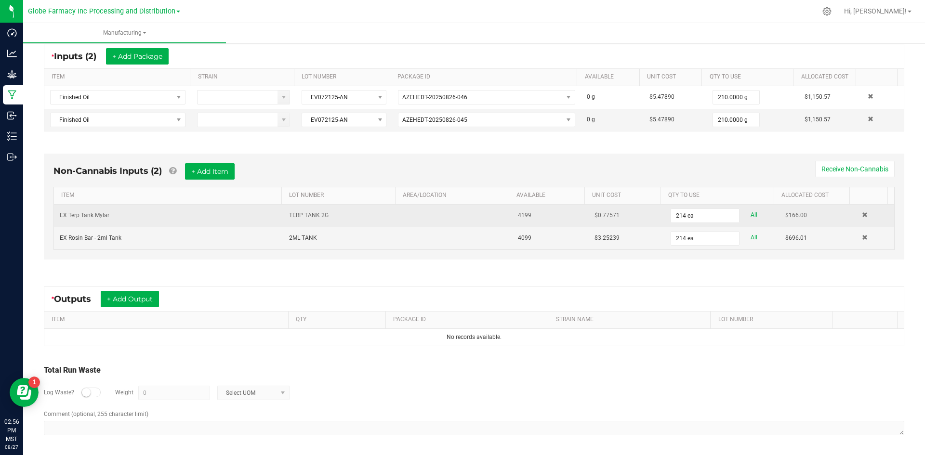
scroll to position [182, 0]
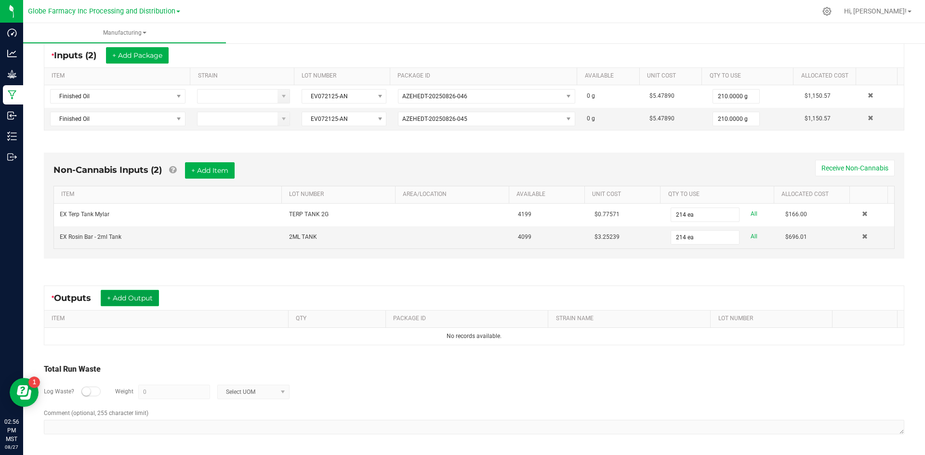
click at [142, 298] on button "+ Add Output" at bounding box center [130, 298] width 58 height 16
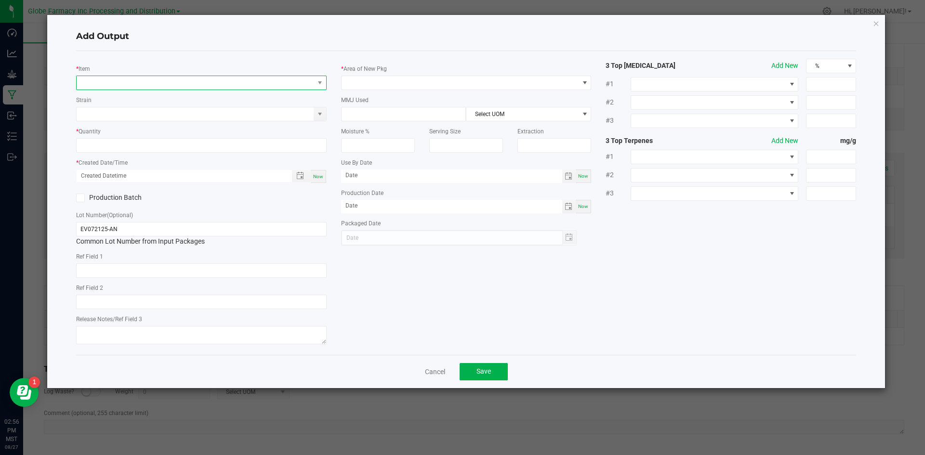
click at [179, 84] on span "NO DATA FOUND" at bounding box center [195, 82] width 237 height 13
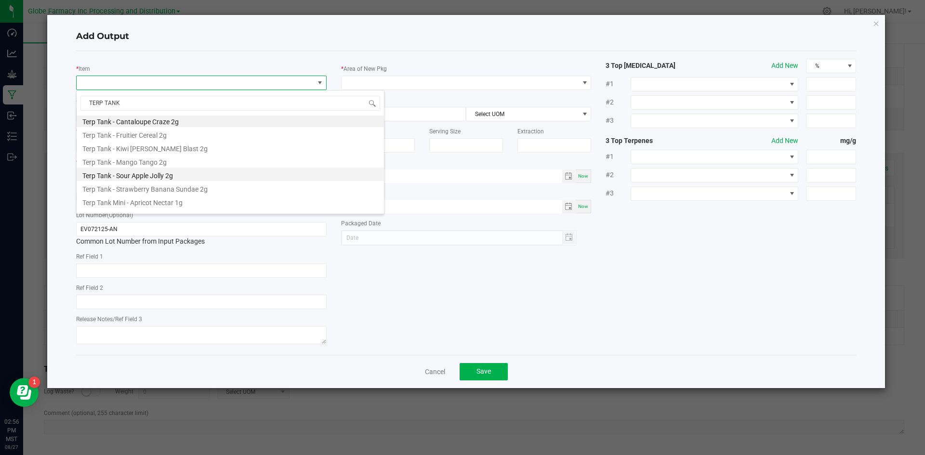
scroll to position [0, 0]
type input "TERP TANK"
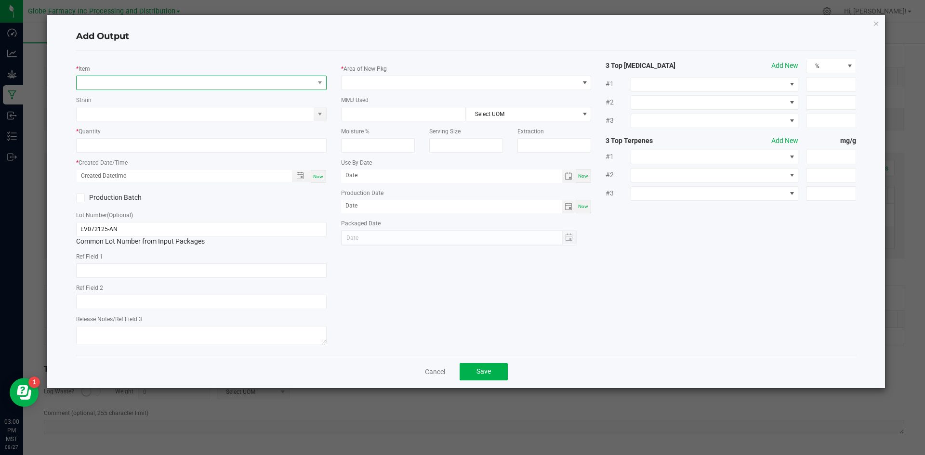
click at [159, 89] on span "NO DATA FOUND" at bounding box center [195, 82] width 237 height 13
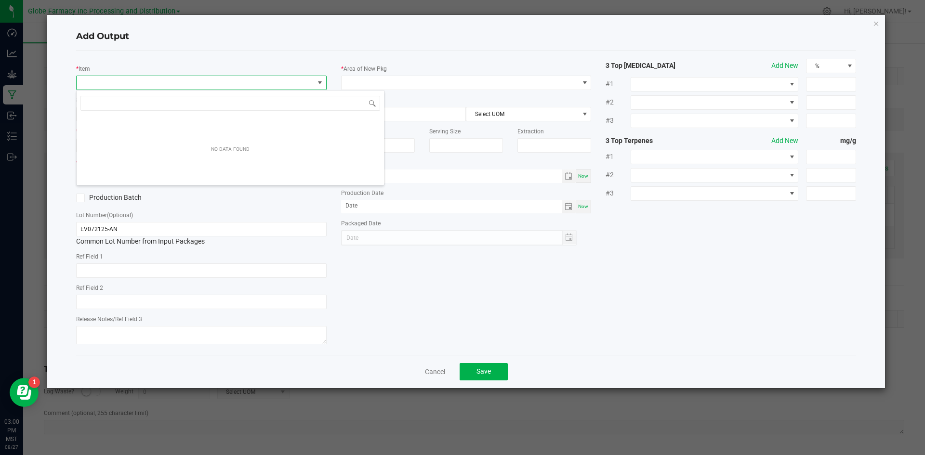
scroll to position [14, 250]
type input "terp tank"
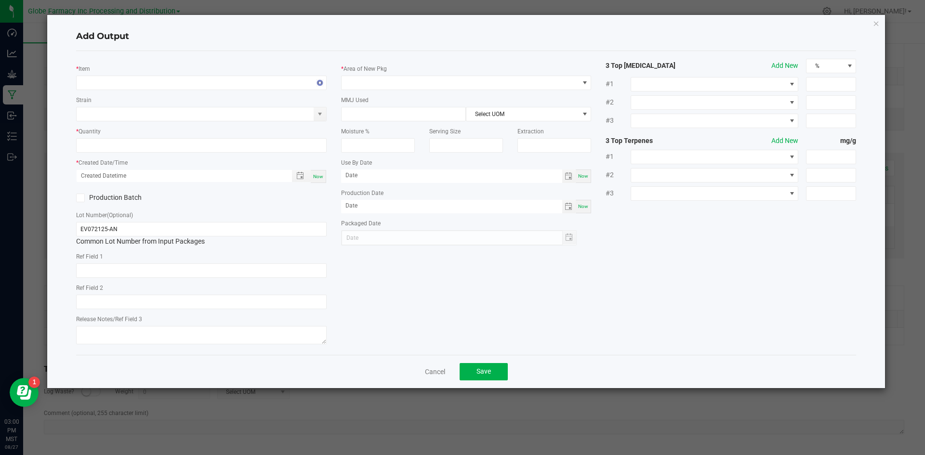
click at [105, 65] on div "* Item" at bounding box center [201, 77] width 250 height 26
click at [105, 81] on span "NO DATA FOUND" at bounding box center [195, 82] width 237 height 13
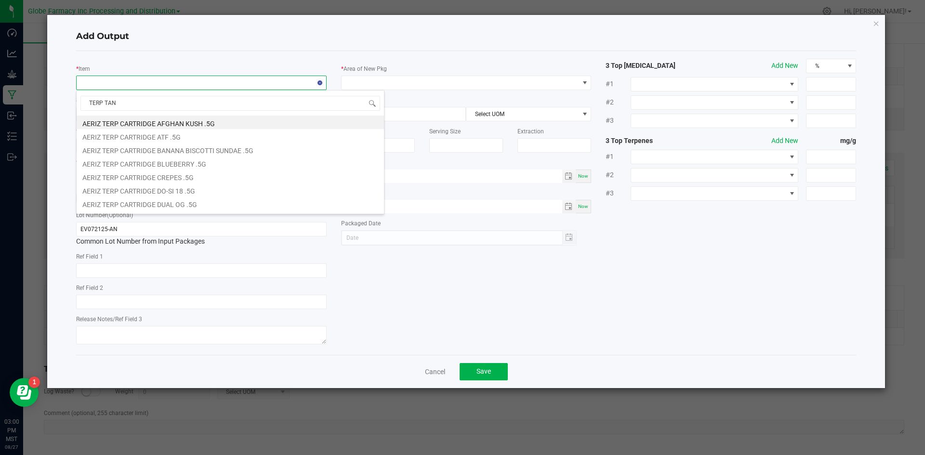
type input "TERP TANK"
click at [165, 126] on li "Terp Tank - Apricot Nectar 2g" at bounding box center [230, 122] width 307 height 13
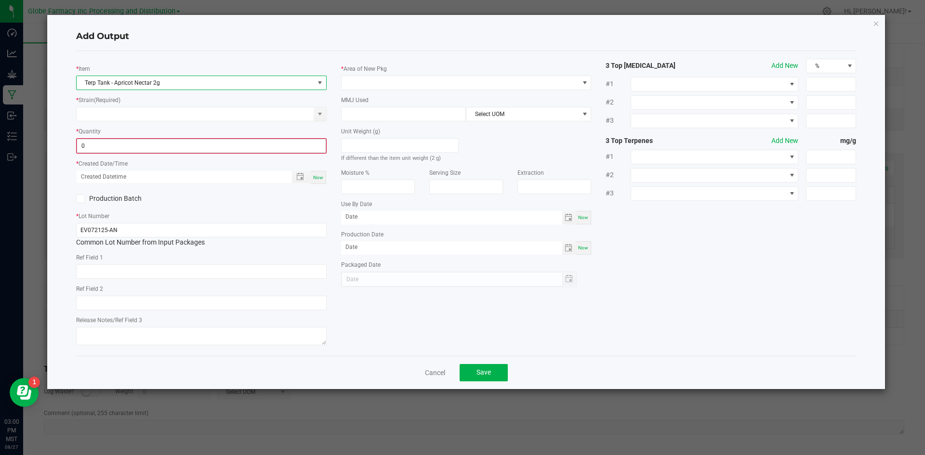
click at [157, 142] on input "0" at bounding box center [201, 145] width 249 height 13
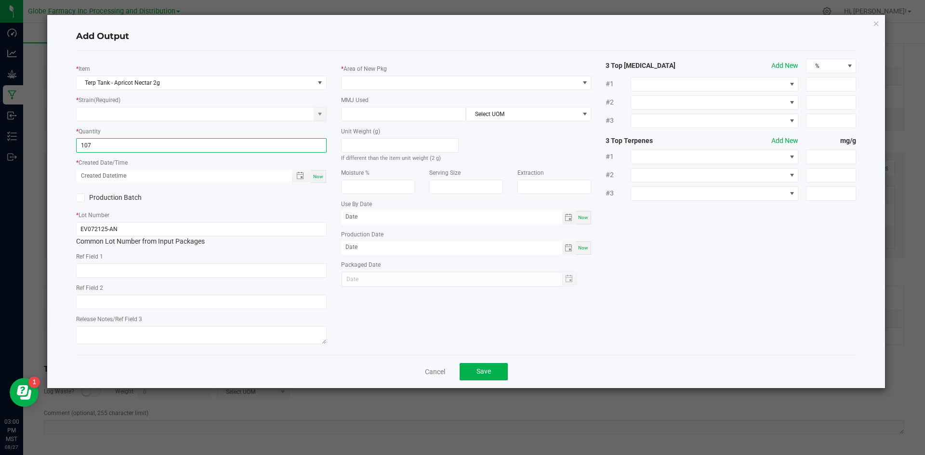
type input "107 ea"
click at [319, 178] on span "Now" at bounding box center [318, 176] width 10 height 5
type input "[DATE] 3:00 PM"
type input "[DATE]"
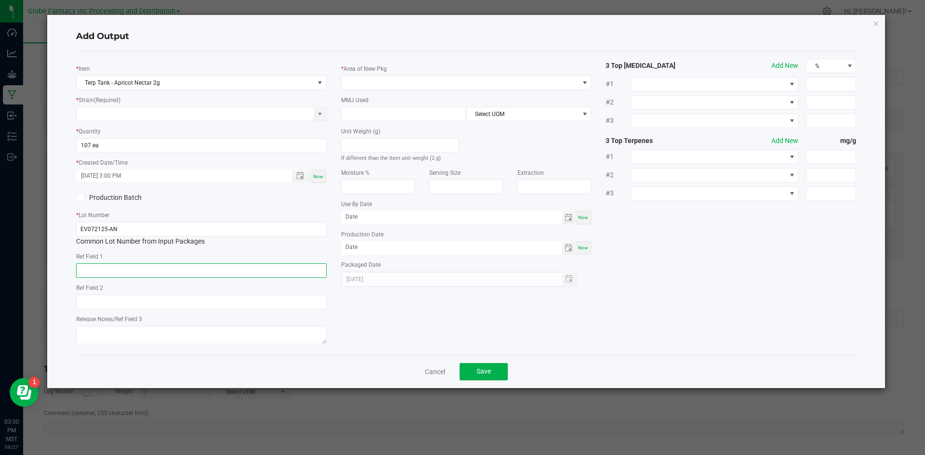
click at [190, 272] on input "text" at bounding box center [201, 271] width 250 height 14
type input "CONCENTRATE"
paste input "Cannabis Derived Distillate, Organic Terpenes"
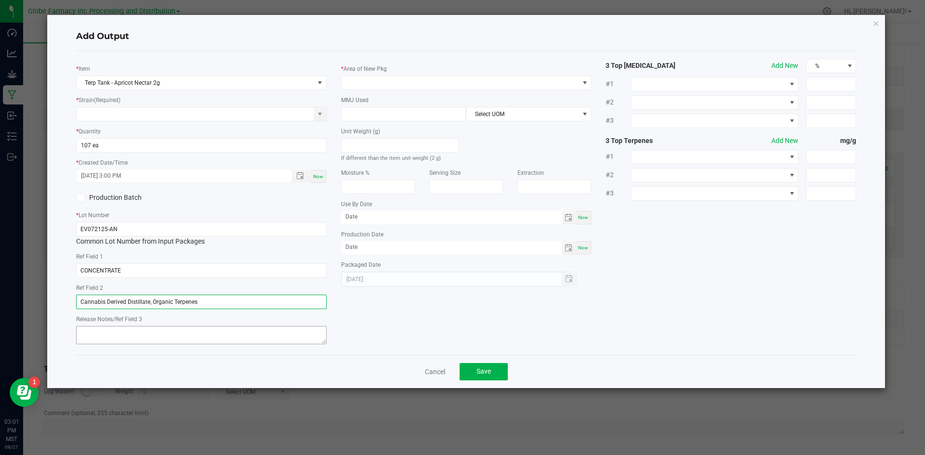
type input "Cannabis Derived Distillate, Organic Terpenes"
click at [171, 335] on textarea at bounding box center [201, 335] width 250 height 18
type textarea "[DATE]"
click at [430, 76] on span at bounding box center [466, 83] width 250 height 14
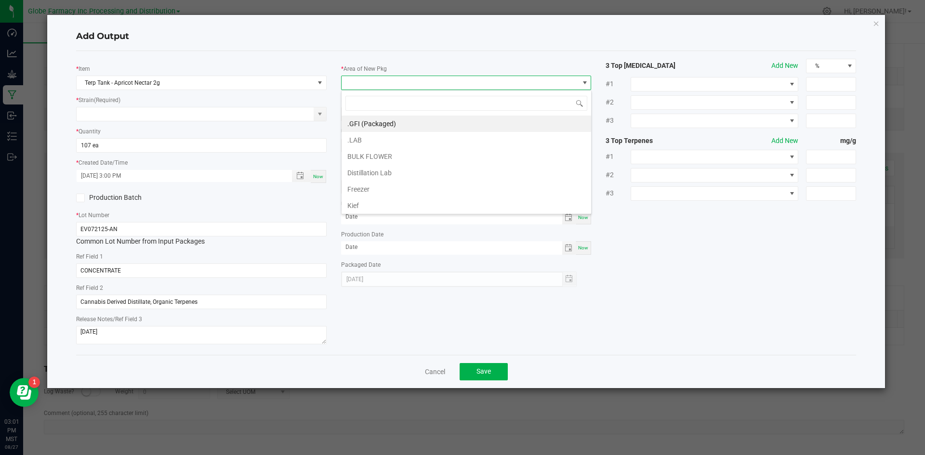
click at [429, 79] on span at bounding box center [460, 82] width 237 height 13
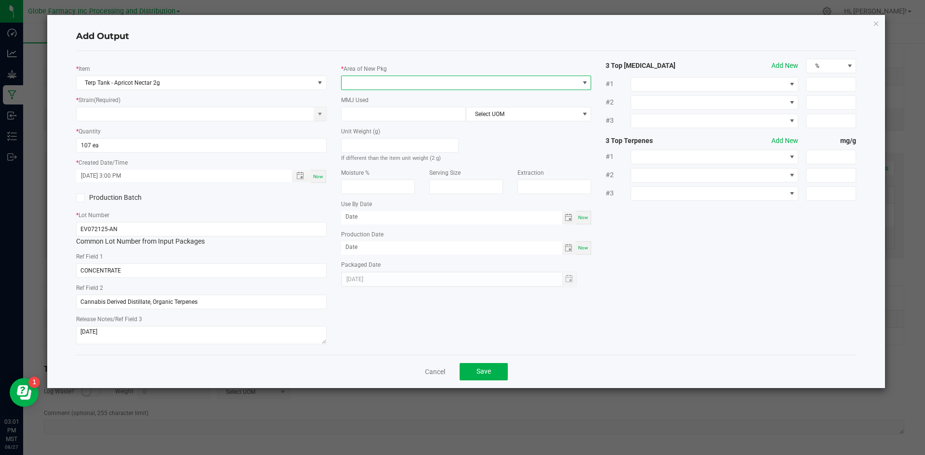
click at [392, 72] on div "* Area of New Pkg" at bounding box center [466, 77] width 250 height 26
click at [390, 90] on span at bounding box center [466, 83] width 250 height 14
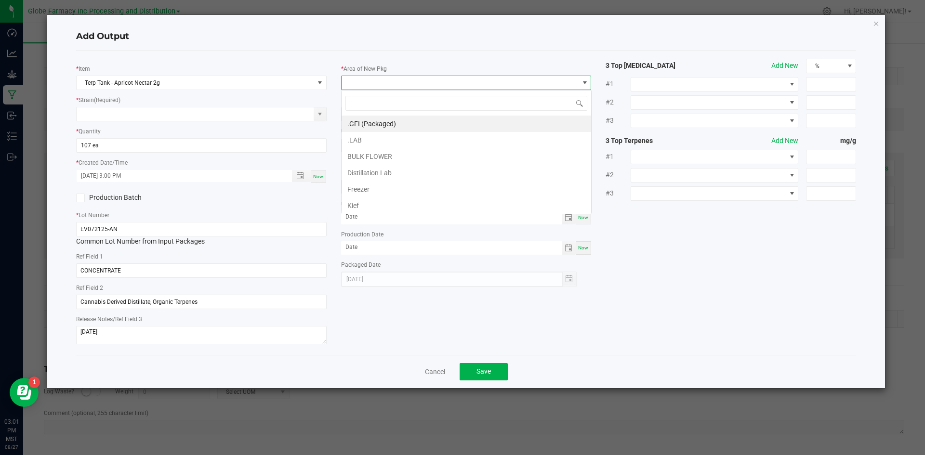
scroll to position [14, 250]
click at [387, 116] on li ".GFI (Packaged)" at bounding box center [467, 124] width 250 height 16
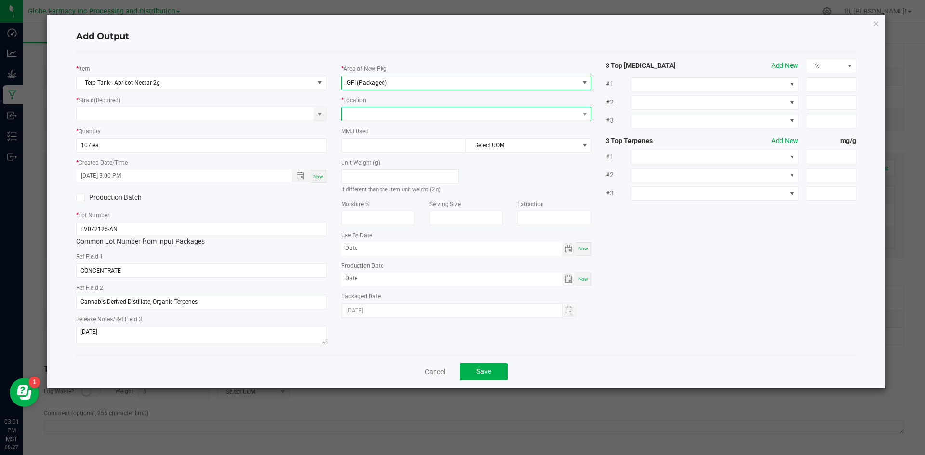
click at [382, 108] on span at bounding box center [460, 113] width 237 height 13
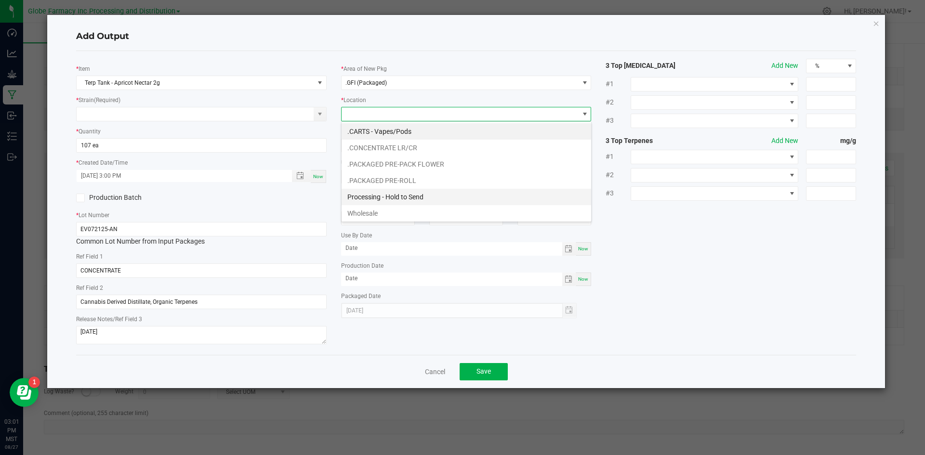
click at [398, 198] on li "Processing - Hold to Send" at bounding box center [467, 197] width 250 height 16
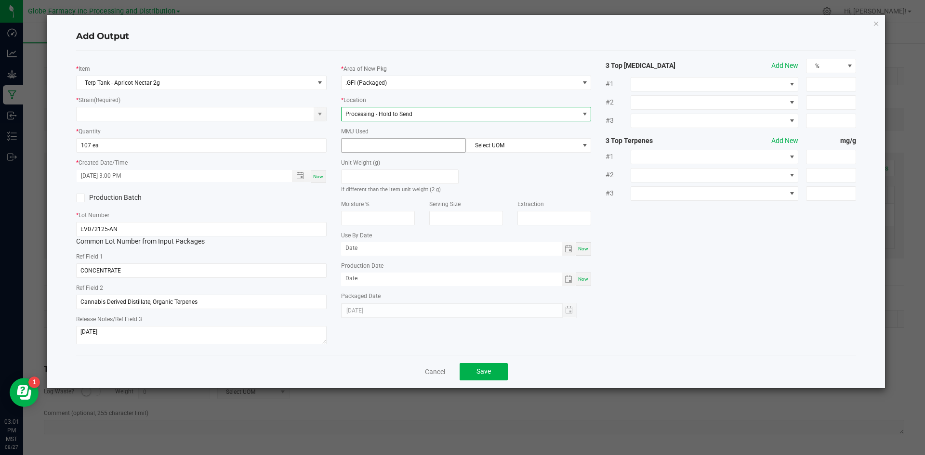
click at [393, 147] on input at bounding box center [404, 145] width 124 height 13
type input "2"
click at [499, 143] on span "Select UOM" at bounding box center [522, 145] width 112 height 13
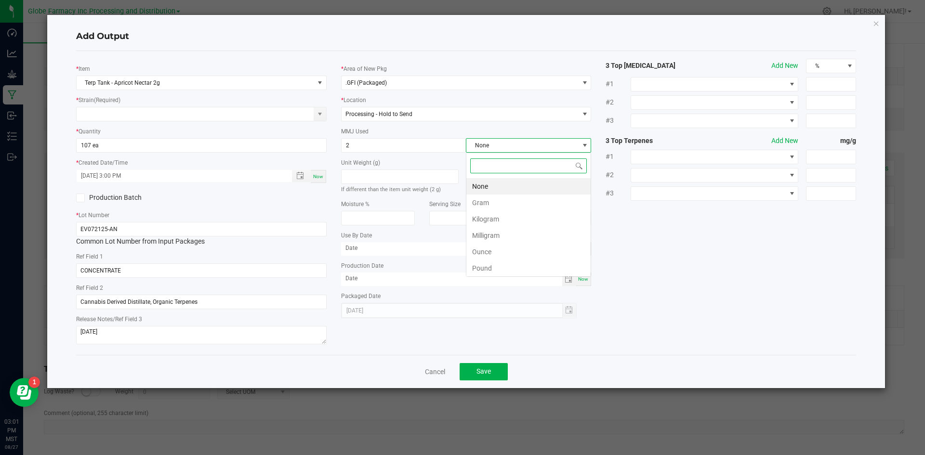
scroll to position [14, 125]
drag, startPoint x: 490, startPoint y: 202, endPoint x: 494, endPoint y: 198, distance: 5.8
click at [494, 196] on li "Gram" at bounding box center [528, 203] width 124 height 16
click at [485, 369] on span "Save" at bounding box center [483, 372] width 14 height 8
click at [109, 108] on input at bounding box center [195, 113] width 237 height 13
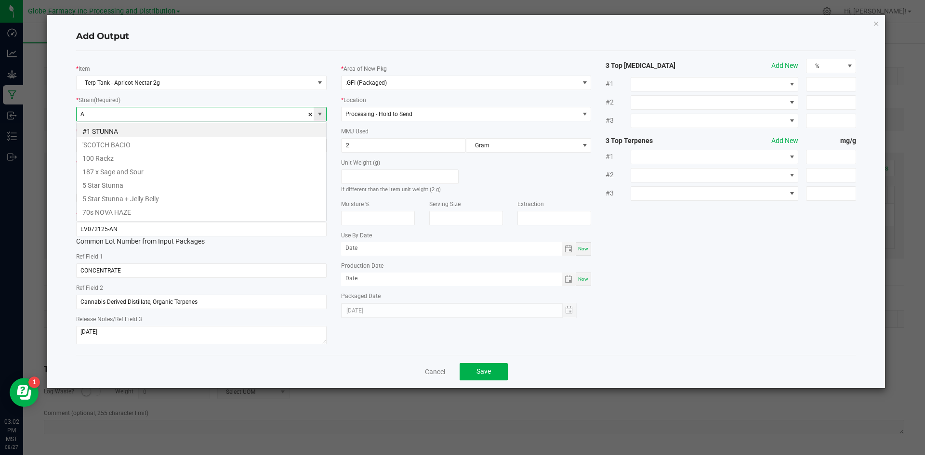
scroll to position [14, 250]
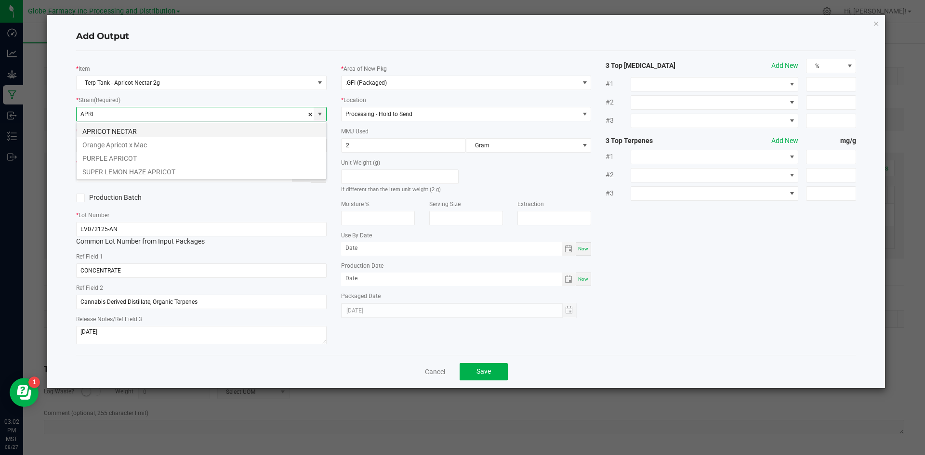
click at [159, 123] on li "APRICOT NECTAR" at bounding box center [202, 129] width 250 height 13
type input "APRICOT NECTAR"
click at [495, 375] on button "Save" at bounding box center [484, 371] width 48 height 17
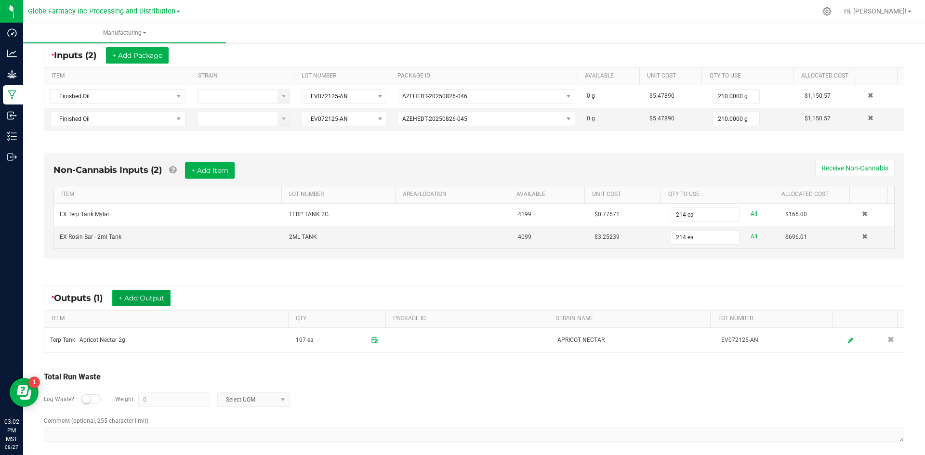
click at [134, 298] on button "+ Add Output" at bounding box center [141, 298] width 58 height 16
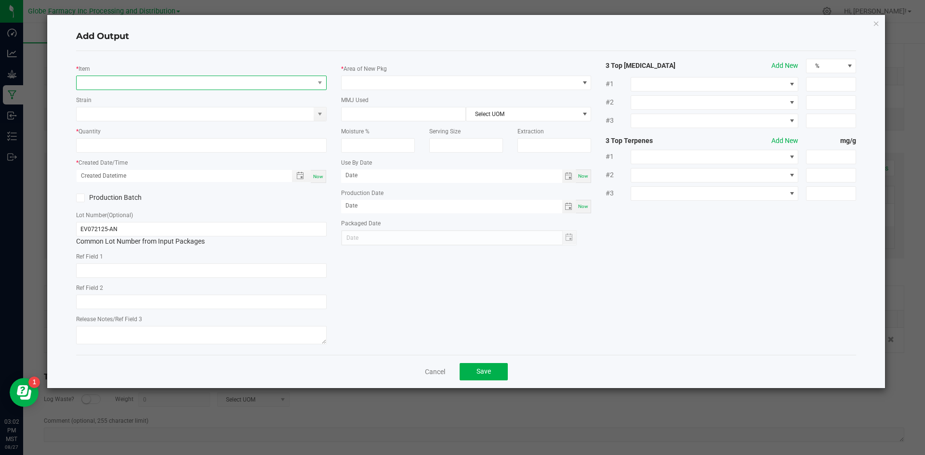
click at [142, 83] on span "NO DATA FOUND" at bounding box center [195, 82] width 237 height 13
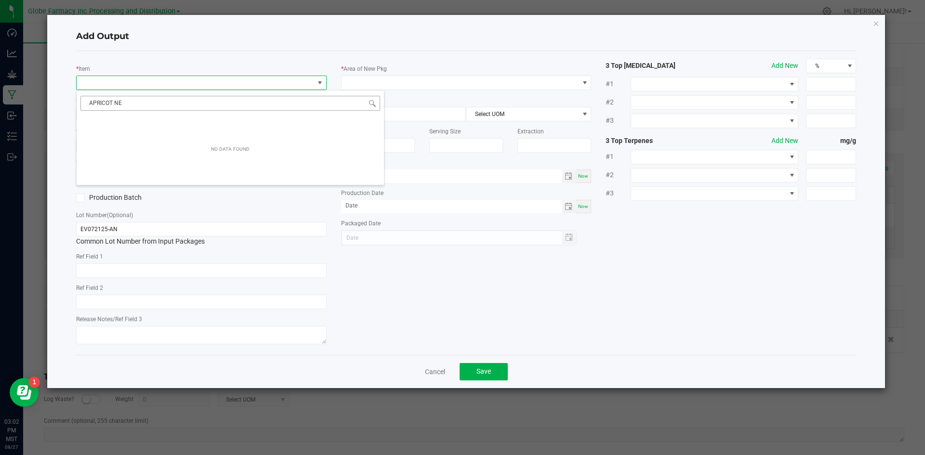
type input "APRICOT NEC"
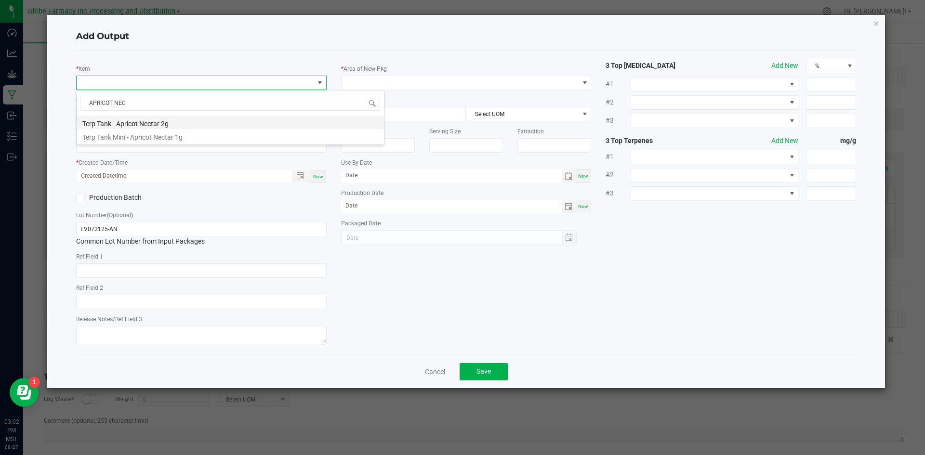
click at [138, 118] on li "Terp Tank - Apricot Nectar 2g" at bounding box center [230, 122] width 307 height 13
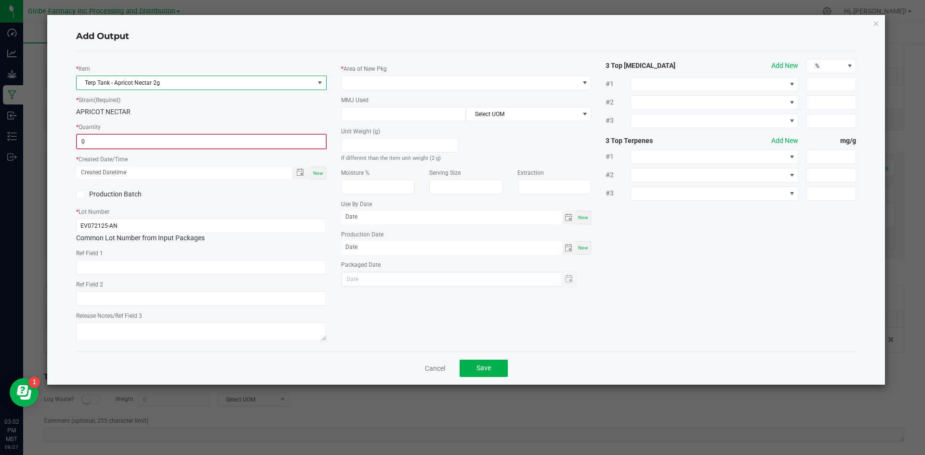
click at [118, 139] on input "0" at bounding box center [201, 141] width 249 height 13
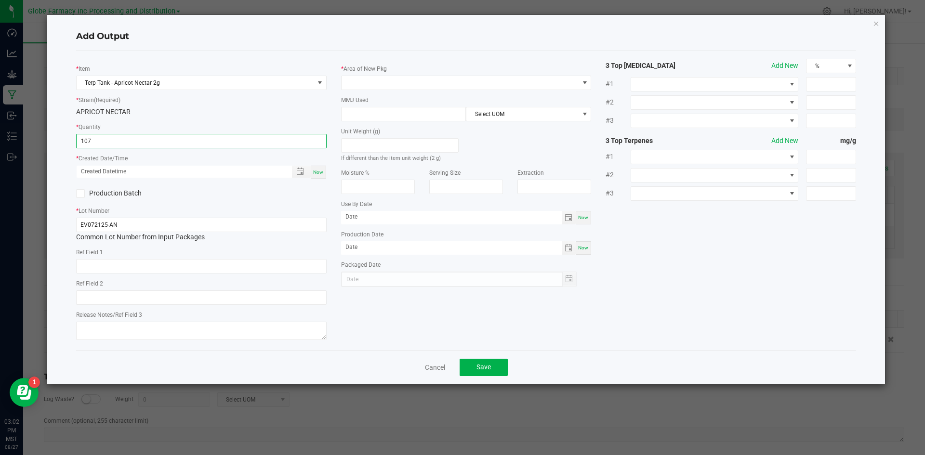
type input "107 ea"
click at [316, 171] on span "Now" at bounding box center [318, 172] width 10 height 5
type input "[DATE] 3:02 PM"
type input "[DATE]"
click at [152, 259] on input "text" at bounding box center [201, 266] width 250 height 14
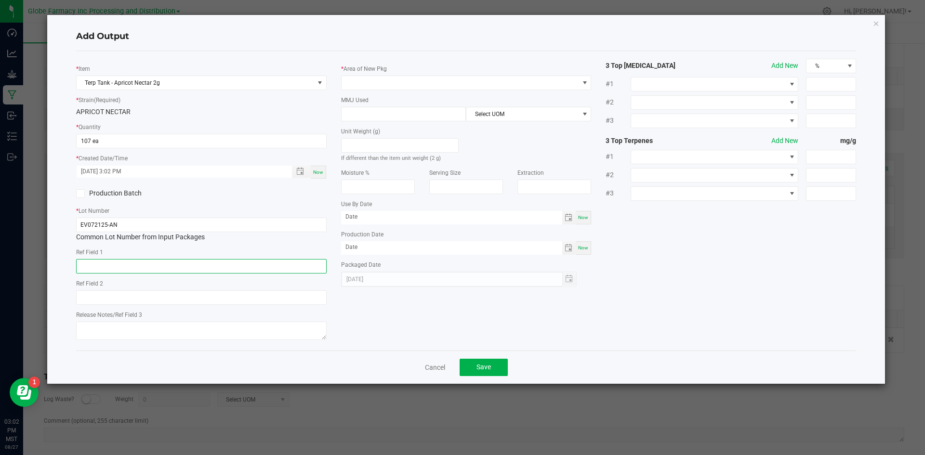
type input "O"
type input "CONCENTRATE"
paste input "Cannabis Derived Distillate, Organic Terpenes"
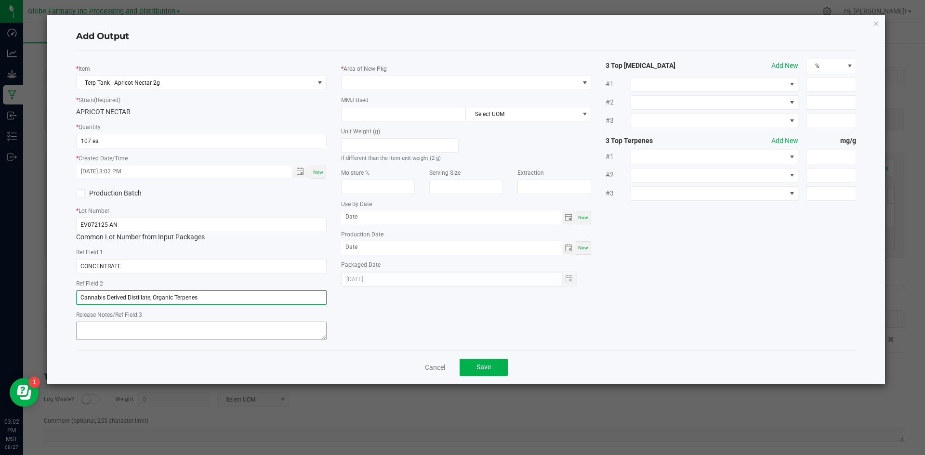
type input "Cannabis Derived Distillate, Organic Terpenes"
click at [80, 329] on textarea at bounding box center [201, 331] width 250 height 18
type textarea "[DATE]"
click at [382, 83] on span at bounding box center [460, 82] width 237 height 13
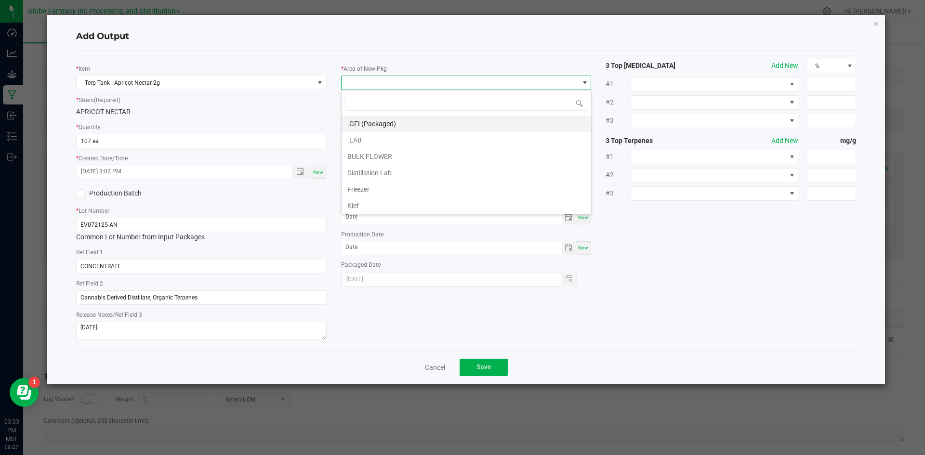
click at [375, 124] on li ".GFI (Packaged)" at bounding box center [467, 124] width 250 height 16
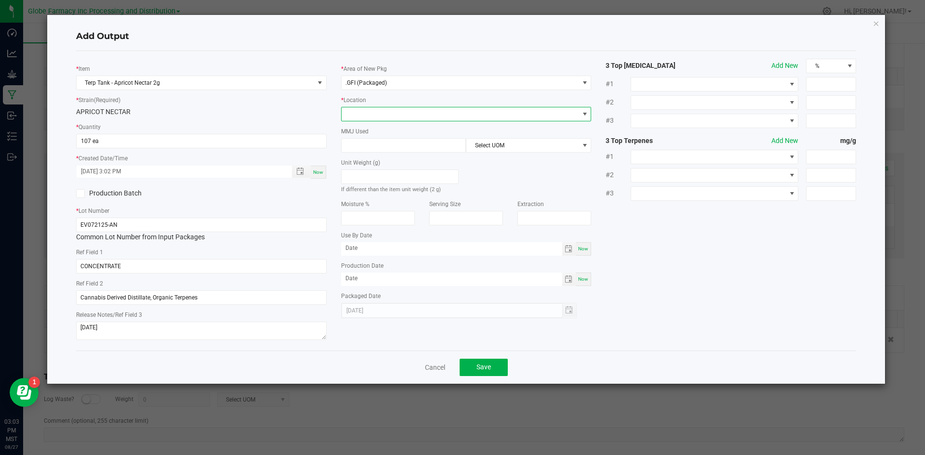
click at [370, 118] on span at bounding box center [460, 113] width 237 height 13
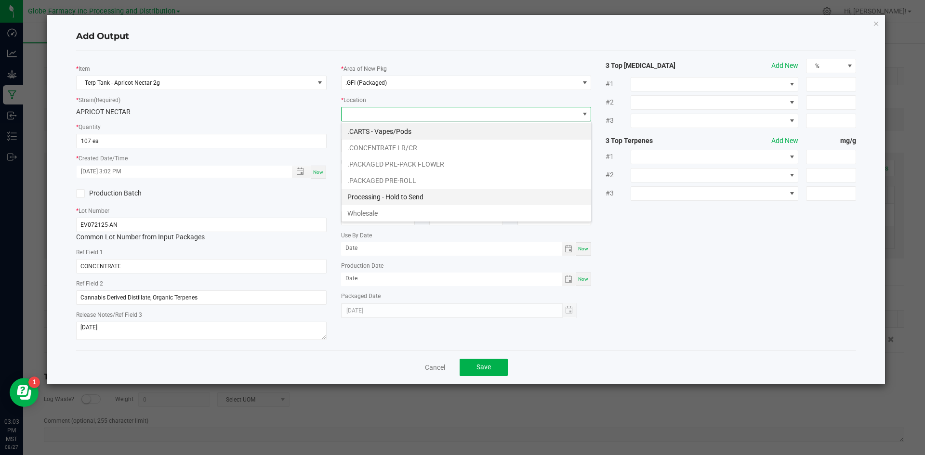
click at [372, 191] on li "Processing - Hold to Send" at bounding box center [467, 197] width 250 height 16
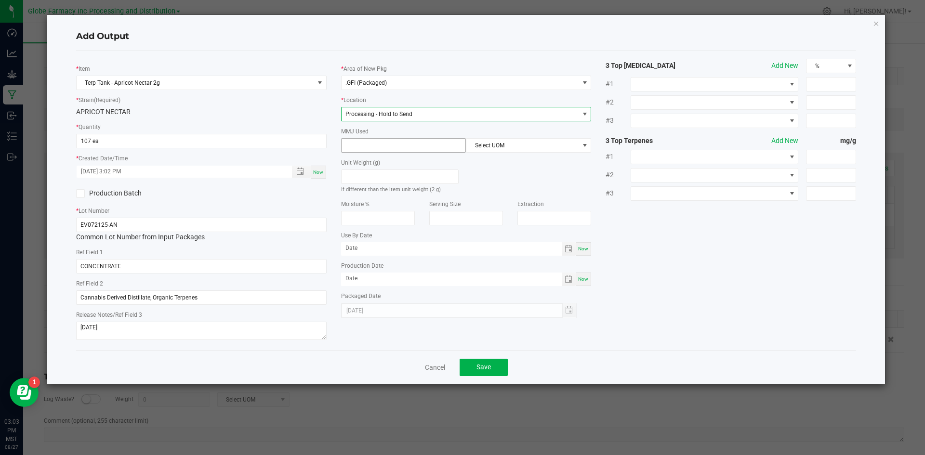
click at [383, 139] on input at bounding box center [404, 145] width 124 height 13
type input "2"
click at [497, 144] on span "Select UOM" at bounding box center [522, 145] width 112 height 13
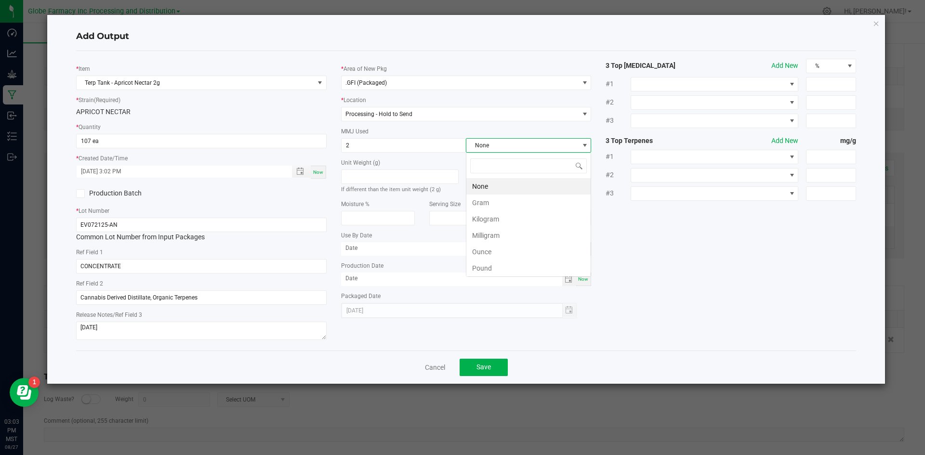
scroll to position [14, 125]
click at [486, 204] on li "Gram" at bounding box center [528, 203] width 124 height 16
click at [491, 366] on button "Save" at bounding box center [484, 367] width 48 height 17
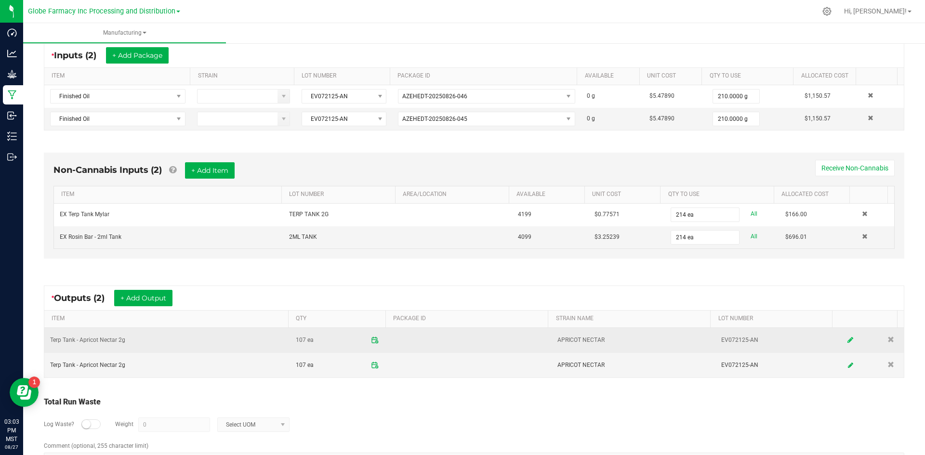
click at [847, 342] on icon at bounding box center [850, 340] width 6 height 7
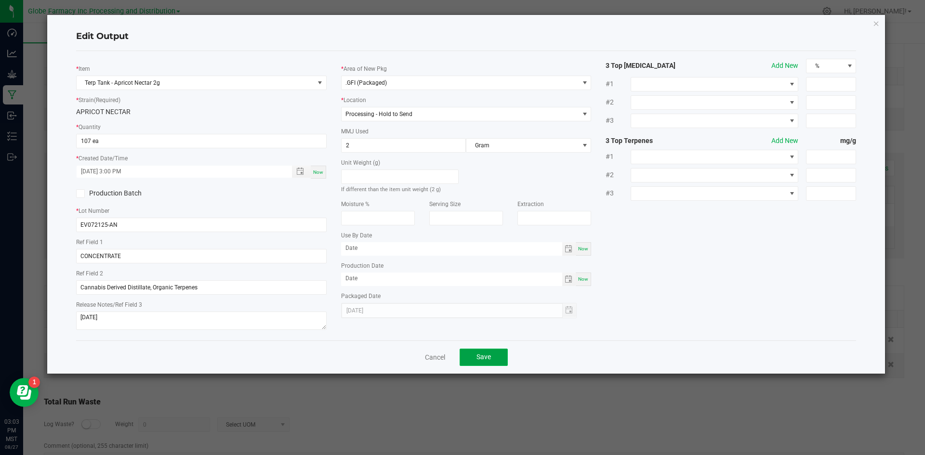
click at [484, 357] on span "Save" at bounding box center [483, 357] width 14 height 8
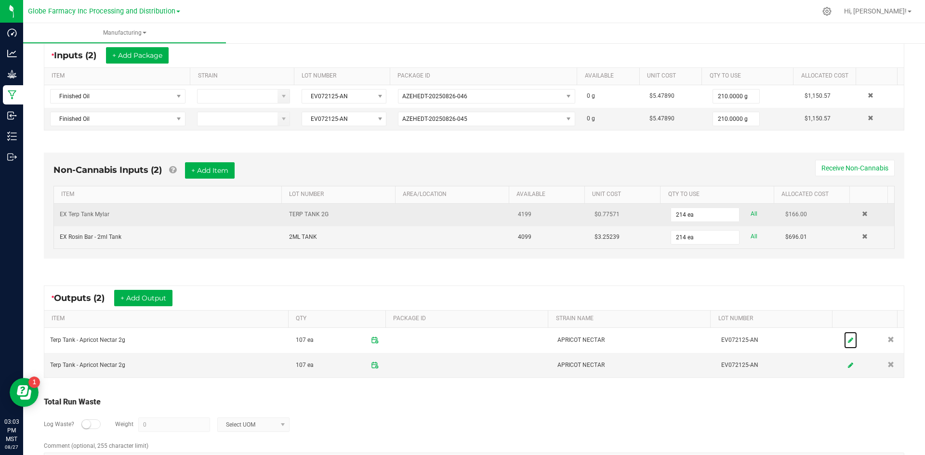
scroll to position [0, 0]
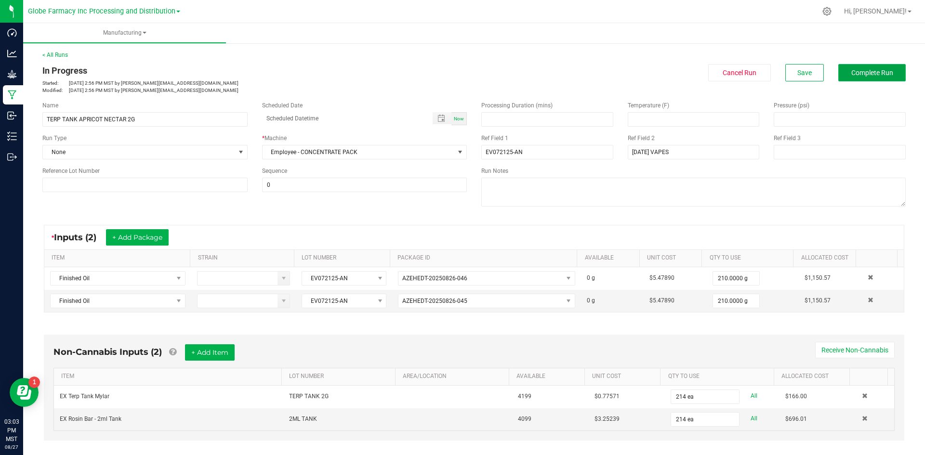
click at [872, 70] on span "Complete Run" at bounding box center [872, 73] width 42 height 8
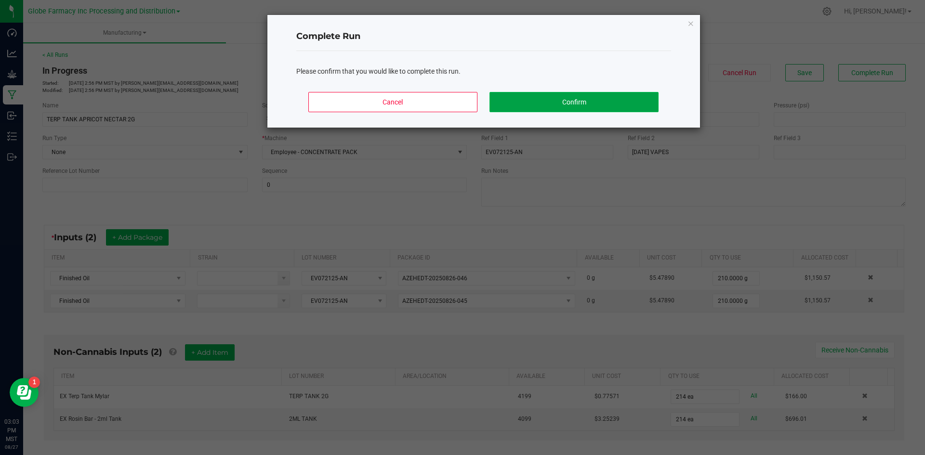
click at [562, 107] on button "Confirm" at bounding box center [573, 102] width 169 height 20
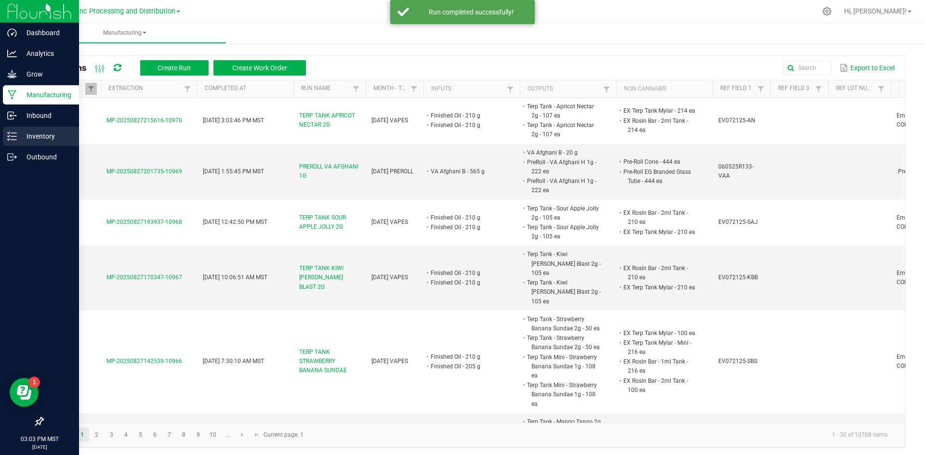
click at [16, 133] on line at bounding box center [13, 133] width 5 height 0
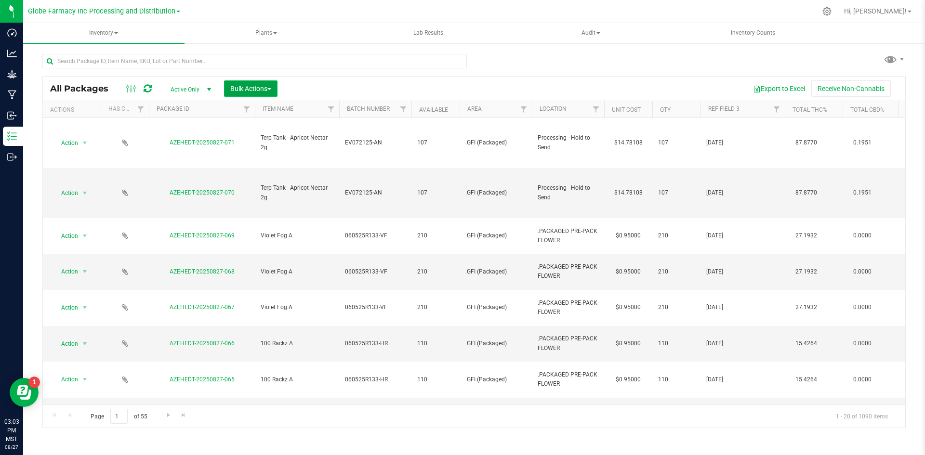
click at [266, 85] on span "Bulk Actions" at bounding box center [250, 89] width 41 height 8
click at [264, 203] on div "Print package labels" at bounding box center [265, 200] width 71 height 15
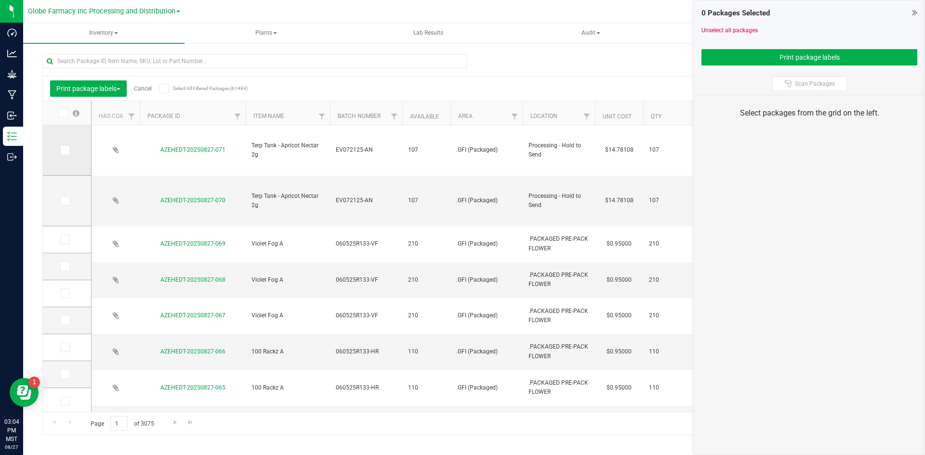
click at [65, 150] on icon at bounding box center [64, 150] width 6 height 0
click at [0, 0] on input "checkbox" at bounding box center [0, 0] width 0 height 0
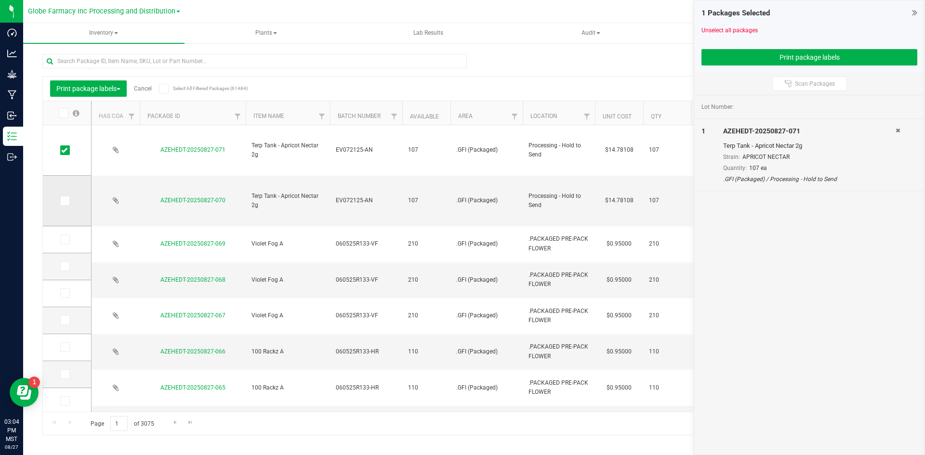
click at [69, 200] on span at bounding box center [65, 201] width 10 height 10
click at [0, 0] on input "checkbox" at bounding box center [0, 0] width 0 height 0
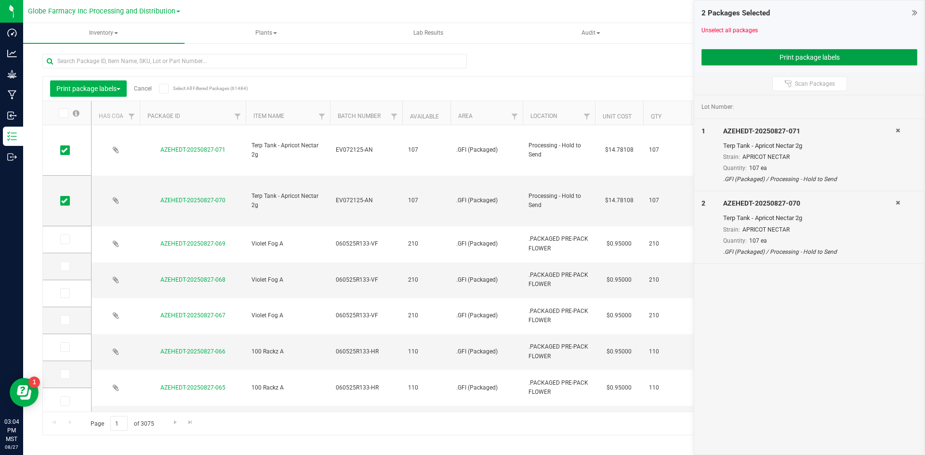
click at [804, 52] on button "Print package labels" at bounding box center [809, 57] width 216 height 16
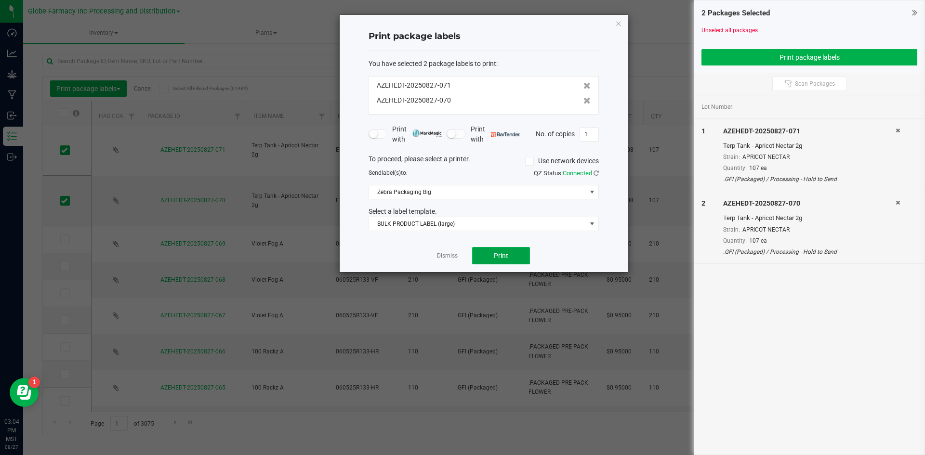
click at [502, 256] on span "Print" at bounding box center [501, 256] width 14 height 8
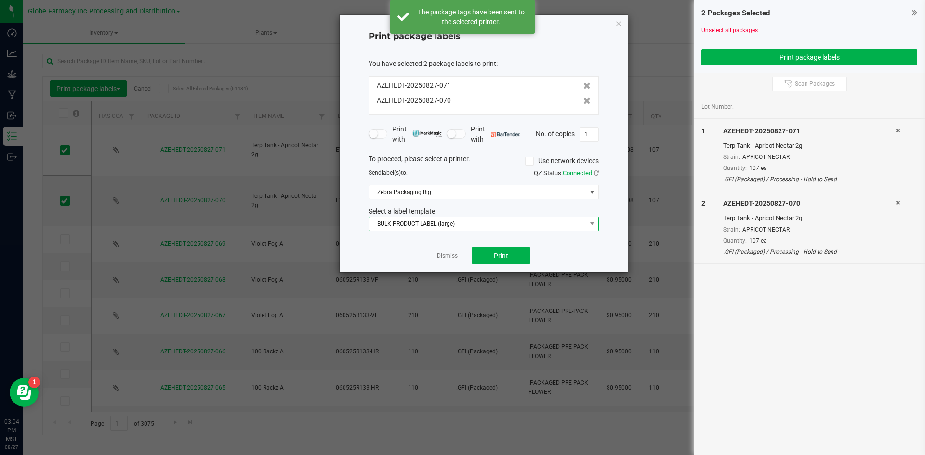
click at [437, 229] on span "BULK PRODUCT LABEL (large)" at bounding box center [477, 223] width 217 height 13
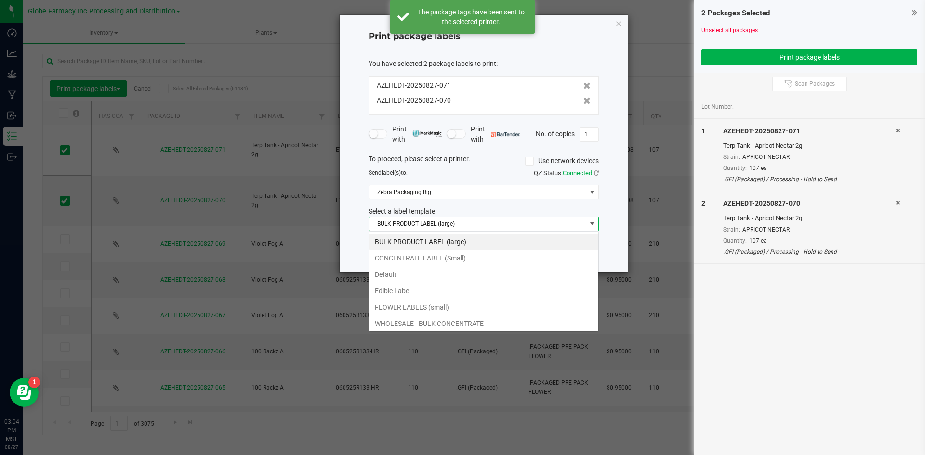
scroll to position [14, 230]
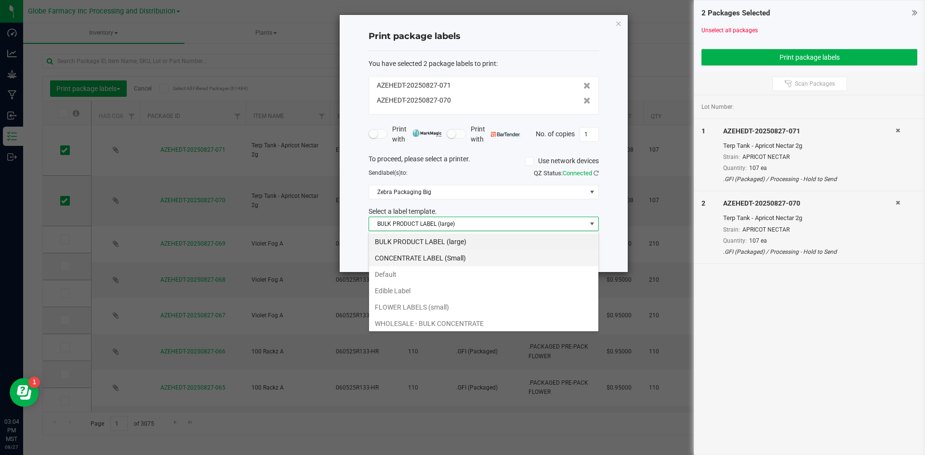
click at [434, 259] on li "CONCENTRATE LABEL (Small)" at bounding box center [483, 258] width 229 height 16
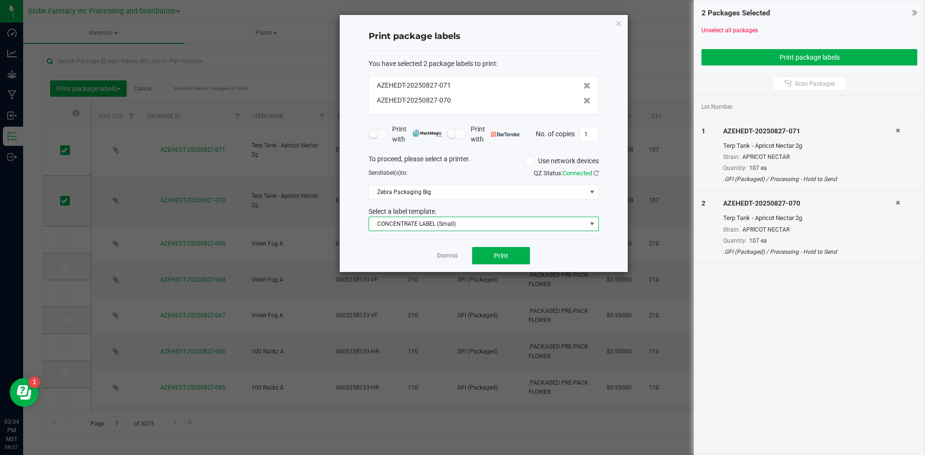
click at [416, 200] on div "To proceed, please select a printer. Use network devices Send label(s) to: QZ S…" at bounding box center [484, 193] width 230 height 78
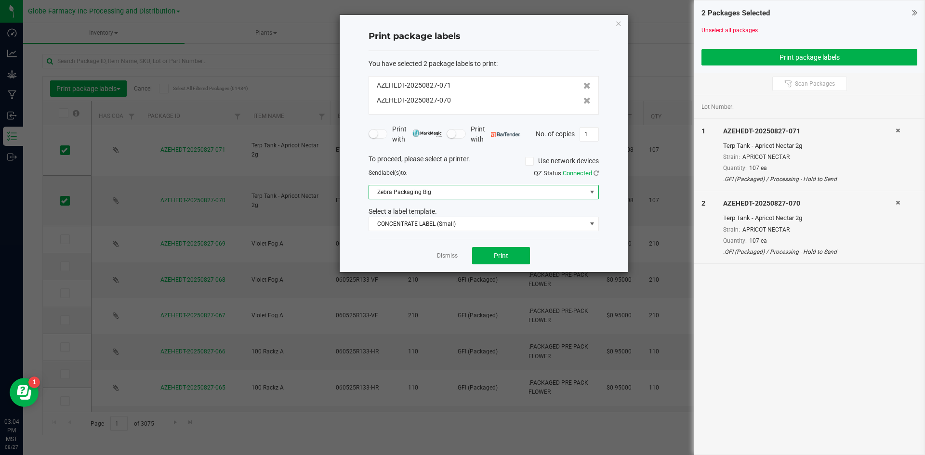
click at [416, 197] on span "Zebra Packaging Big" at bounding box center [477, 191] width 217 height 13
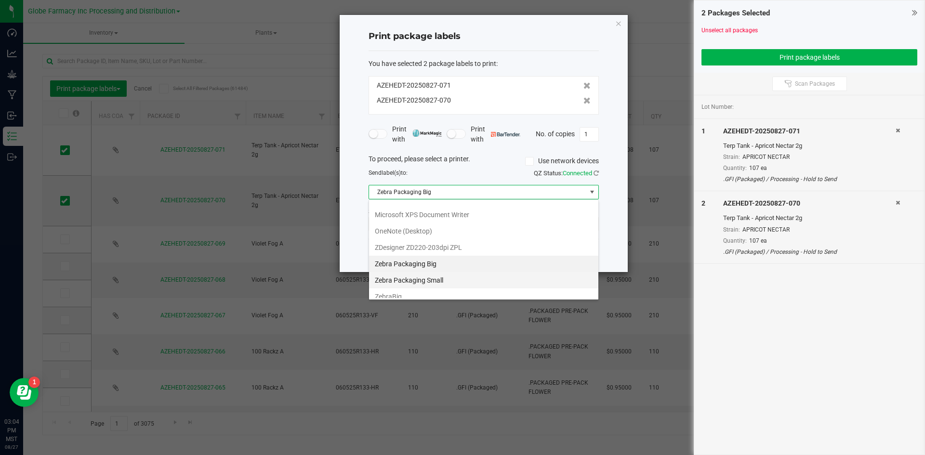
scroll to position [99, 0]
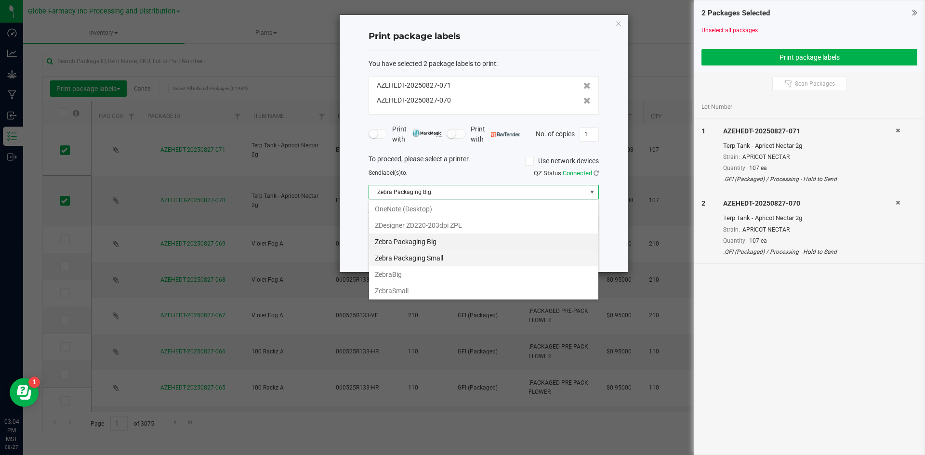
click at [427, 255] on Small "Zebra Packaging Small" at bounding box center [483, 258] width 229 height 16
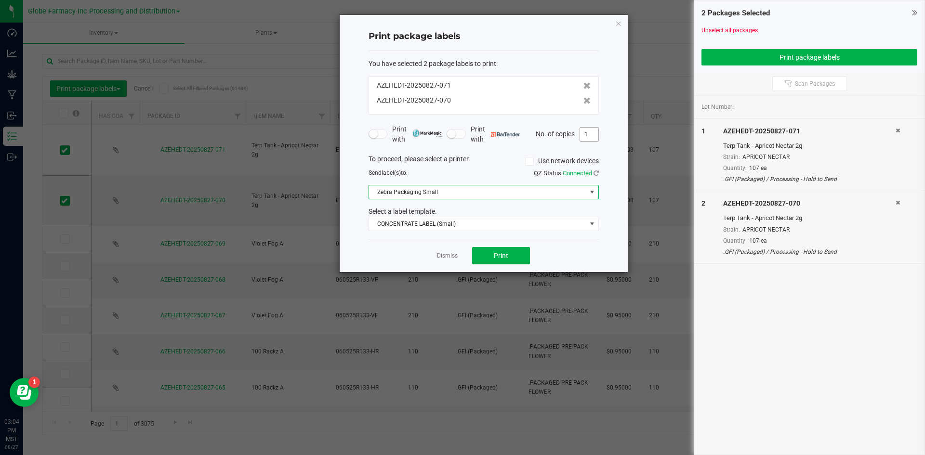
click at [588, 139] on input "1" at bounding box center [589, 134] width 18 height 13
type input "107"
click at [503, 253] on span "Print" at bounding box center [501, 256] width 14 height 8
click at [443, 254] on link "Dismiss" at bounding box center [447, 256] width 21 height 8
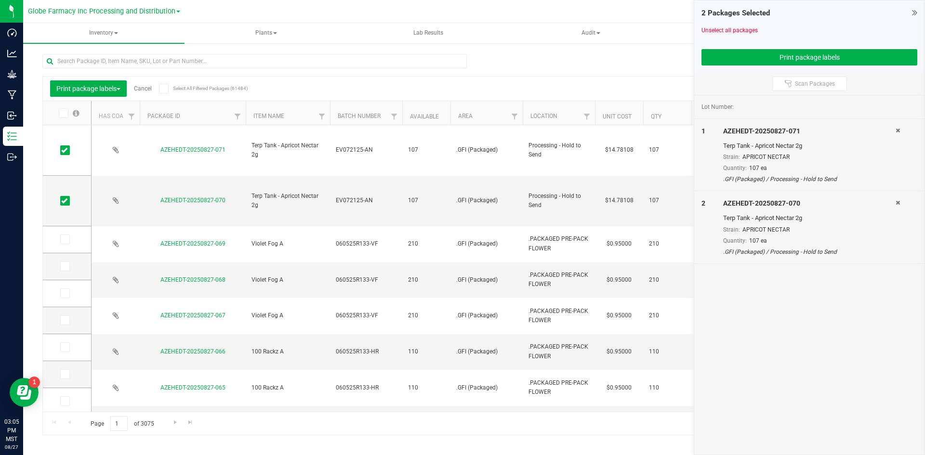
click at [141, 88] on link "Cancel" at bounding box center [143, 88] width 18 height 7
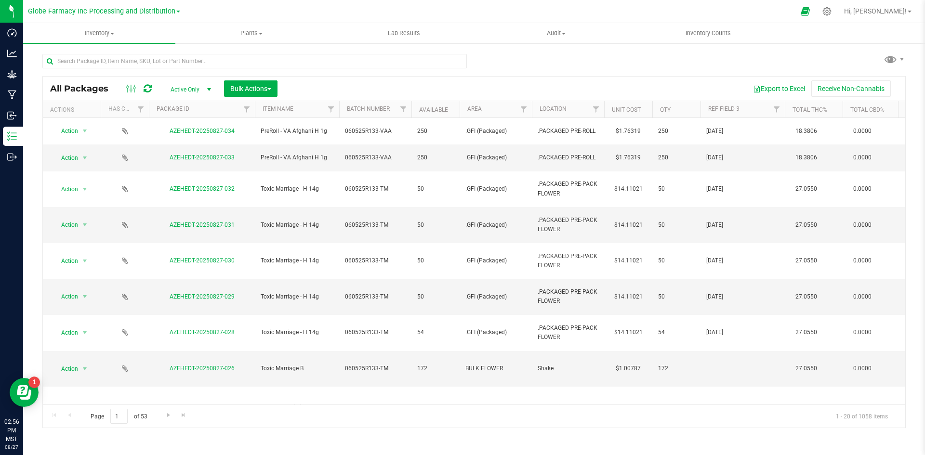
scroll to position [48, 788]
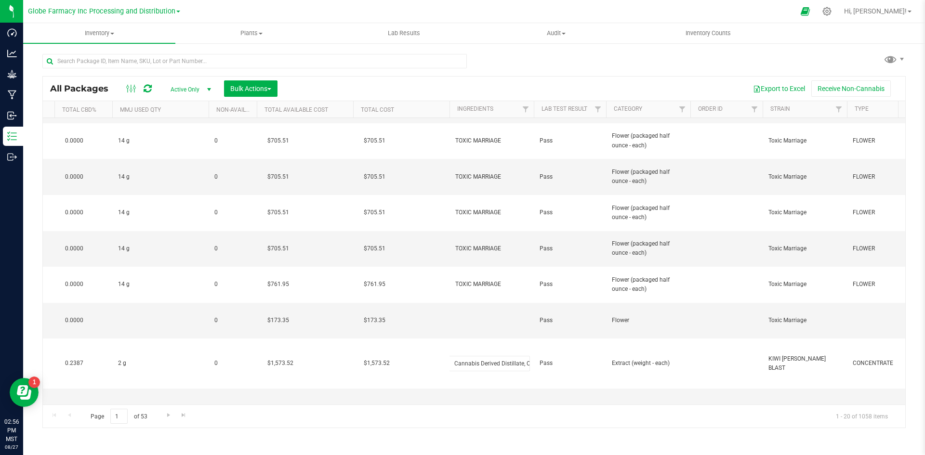
click at [589, 79] on div "All Packages Active Only Active Only Lab Samples Locked All Bulk Actions Add to…" at bounding box center [474, 89] width 862 height 24
click at [832, 14] on icon at bounding box center [827, 11] width 10 height 10
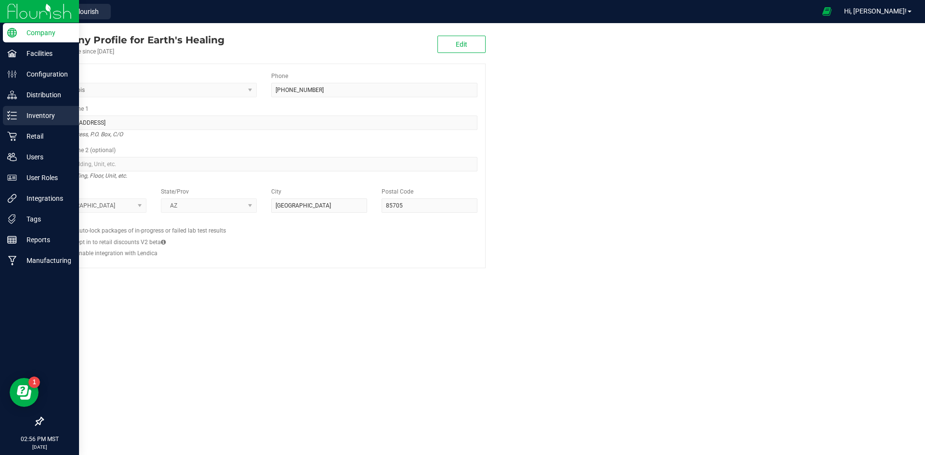
click at [15, 116] on line at bounding box center [13, 116] width 5 height 0
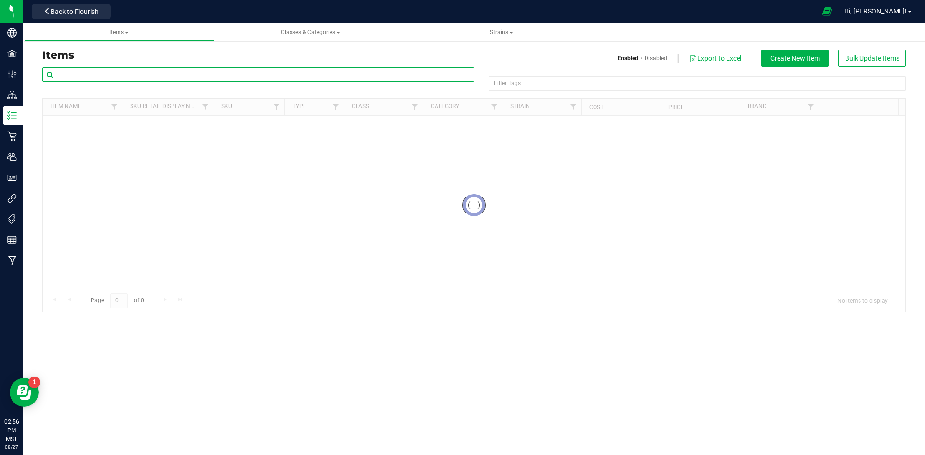
click at [182, 79] on input "text" at bounding box center [258, 74] width 432 height 14
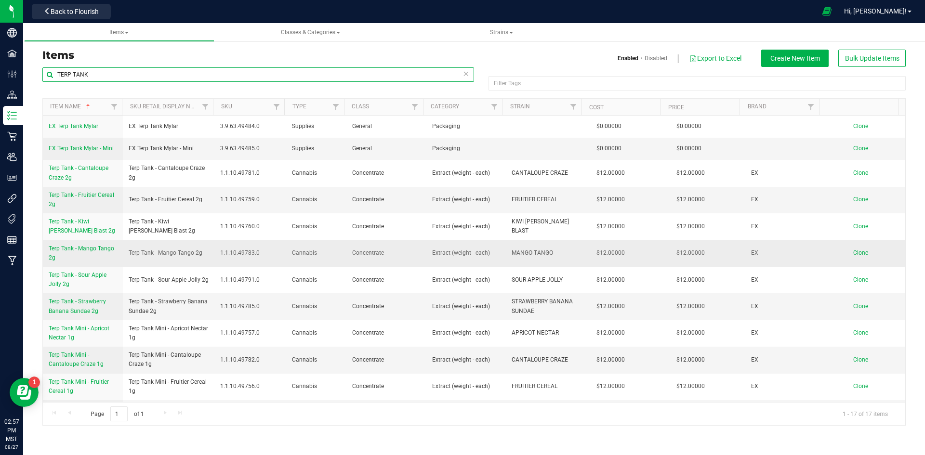
type input "TERP TANK"
drag, startPoint x: 127, startPoint y: 254, endPoint x: 185, endPoint y: 261, distance: 59.2
click at [185, 261] on td "Terp Tank - Mango Tango 2g" at bounding box center [169, 253] width 92 height 26
copy span "Terp Tank - Mango Tango 2g"
click at [853, 253] on span "Clone" at bounding box center [860, 253] width 15 height 7
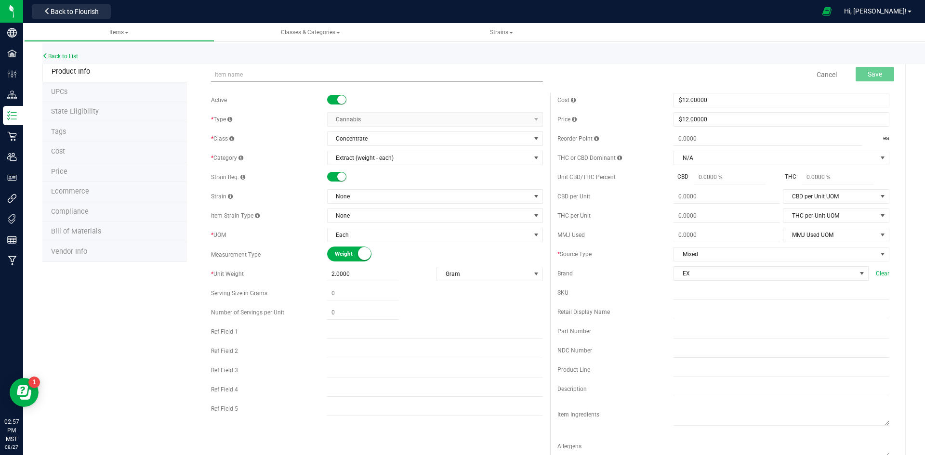
click at [227, 76] on input "text" at bounding box center [377, 74] width 332 height 14
drag, startPoint x: 277, startPoint y: 74, endPoint x: 244, endPoint y: 74, distance: 33.2
click at [244, 74] on input "Terp Tank - Mango Tango 2g" at bounding box center [377, 74] width 332 height 14
type input "Terp Tank - Apricot Nectar 2g"
click at [875, 73] on button "Save" at bounding box center [875, 74] width 39 height 14
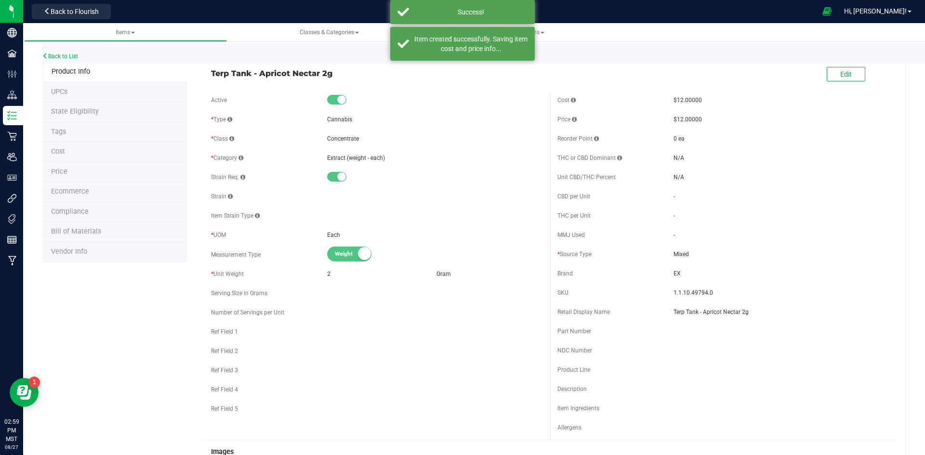
click at [72, 193] on span "Ecommerce" at bounding box center [70, 191] width 38 height 8
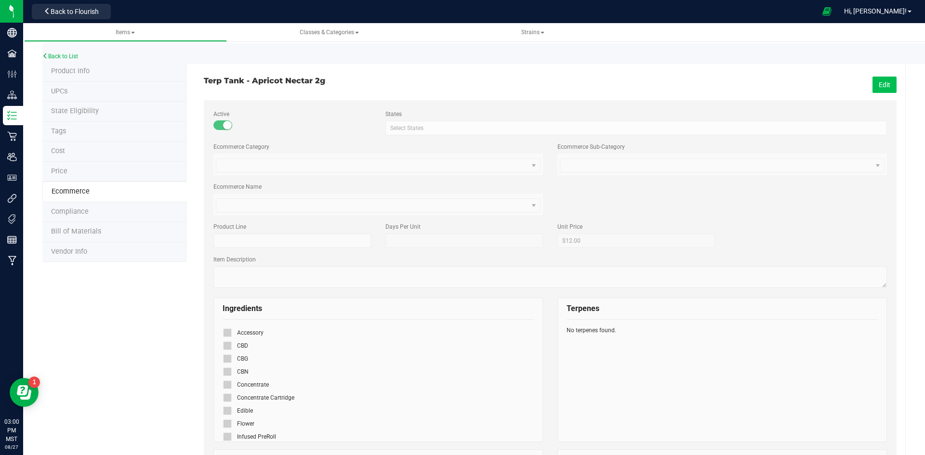
click at [880, 87] on button "Edit" at bounding box center [884, 85] width 24 height 16
click at [226, 398] on icon at bounding box center [227, 398] width 6 height 0
click at [0, 0] on input "checkbox" at bounding box center [0, 0] width 0 height 0
click at [870, 89] on button "Save" at bounding box center [883, 85] width 27 height 16
click at [89, 12] on span "Back to Flourish" at bounding box center [75, 12] width 48 height 8
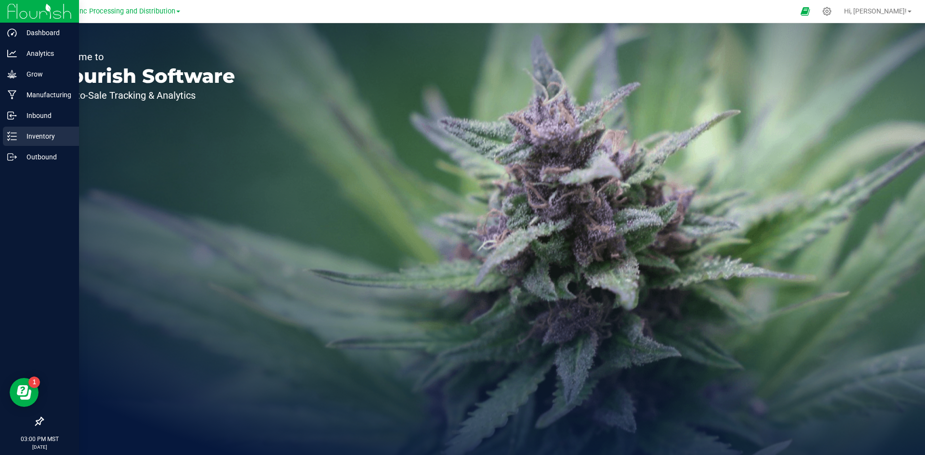
click at [13, 138] on icon at bounding box center [12, 137] width 10 height 10
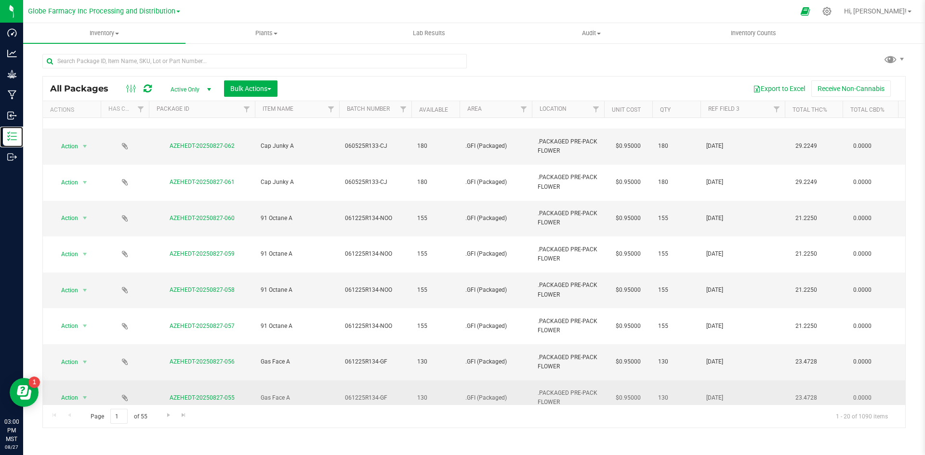
scroll to position [254, 0]
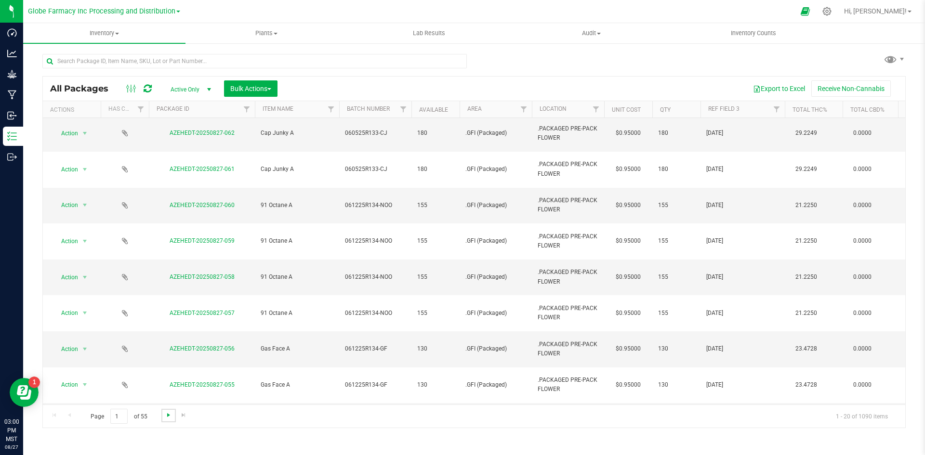
click at [165, 414] on span "Go to the next page" at bounding box center [169, 415] width 8 height 8
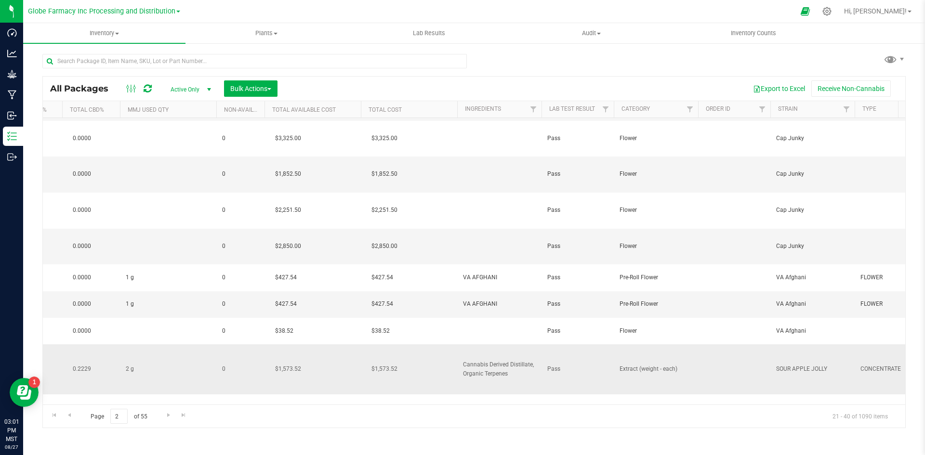
click at [511, 360] on span "Cannabis Derived Distillate, Organic Terpenes" at bounding box center [499, 369] width 73 height 18
drag, startPoint x: 536, startPoint y: 245, endPoint x: 422, endPoint y: 253, distance: 115.0
click at [422, 344] on tr "Action Action Adjust qty Create package Edit attributes Global inventory Locate…" at bounding box center [409, 369] width 2295 height 50
click at [506, 53] on div "All Packages Active Only Active Only Lab Samples Locked All Bulk Actions Add to…" at bounding box center [473, 236] width 863 height 383
click at [832, 10] on icon at bounding box center [827, 11] width 10 height 10
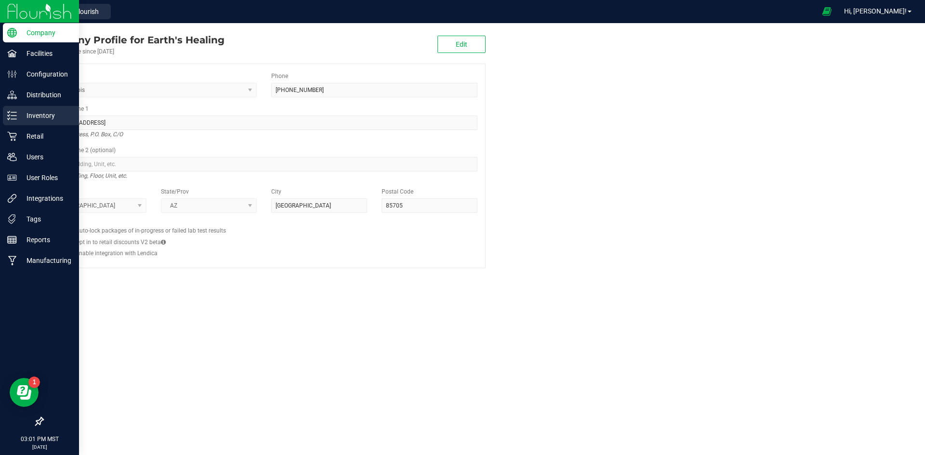
click at [19, 119] on p "Inventory" at bounding box center [46, 116] width 58 height 12
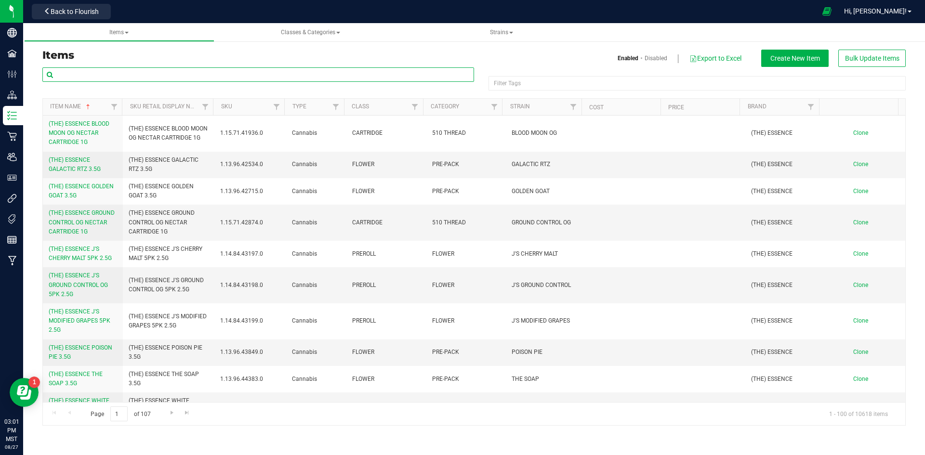
click at [163, 76] on input "text" at bounding box center [258, 74] width 432 height 14
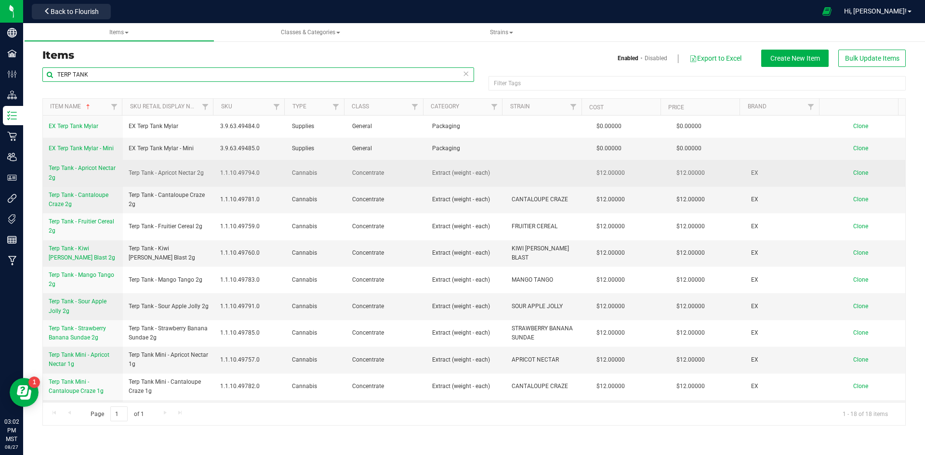
type input "TERP TANK"
click at [56, 167] on span "Terp Tank - Apricot Nectar 2g" at bounding box center [82, 173] width 67 height 16
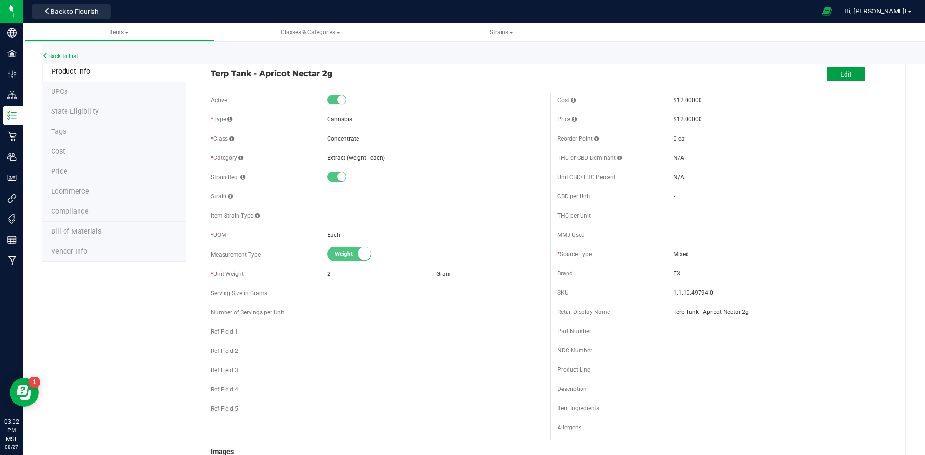
click at [853, 78] on button "Edit" at bounding box center [846, 74] width 39 height 14
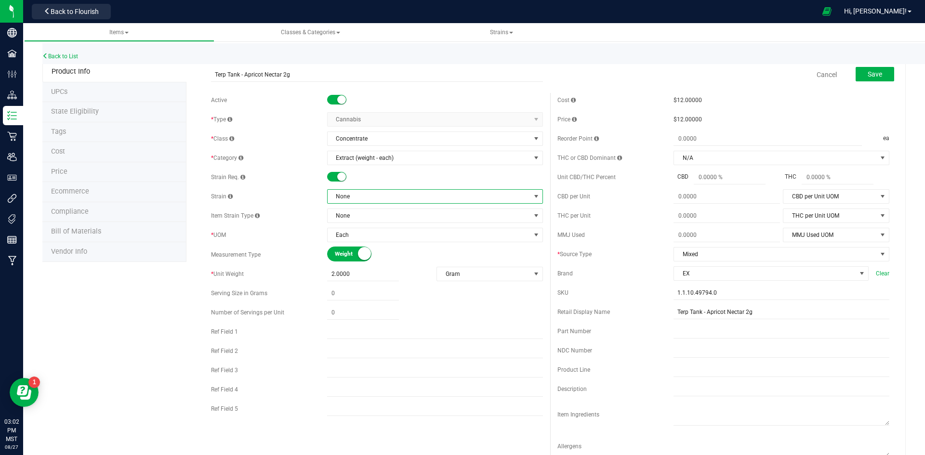
click at [359, 198] on span "None" at bounding box center [429, 196] width 203 height 13
type input "APRICOT NE"
click at [393, 235] on li "APRICOT NECTAR" at bounding box center [431, 236] width 213 height 13
click at [868, 77] on span "Save" at bounding box center [875, 74] width 14 height 8
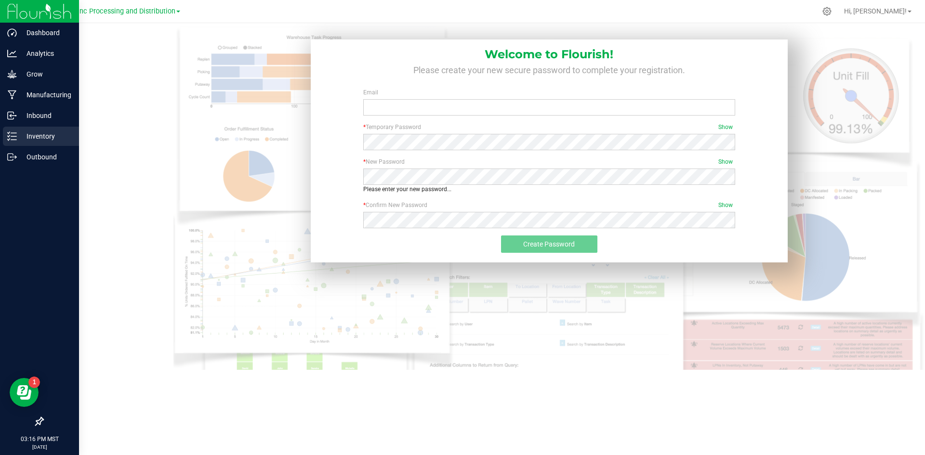
click at [21, 133] on p "Inventory" at bounding box center [46, 137] width 58 height 12
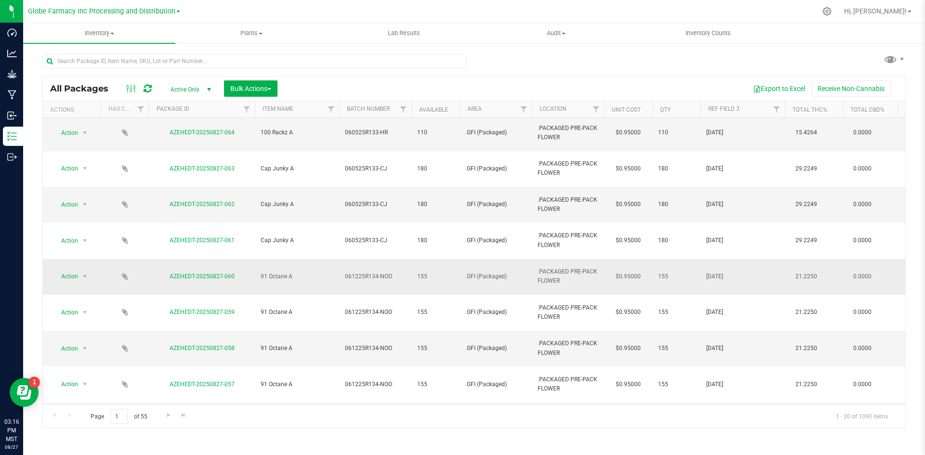
scroll to position [301, 0]
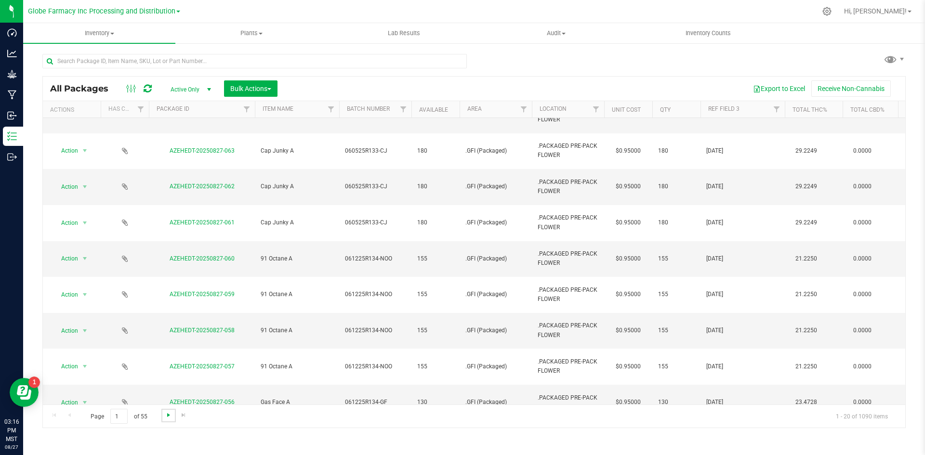
click at [169, 414] on span "Go to the next page" at bounding box center [169, 415] width 8 height 8
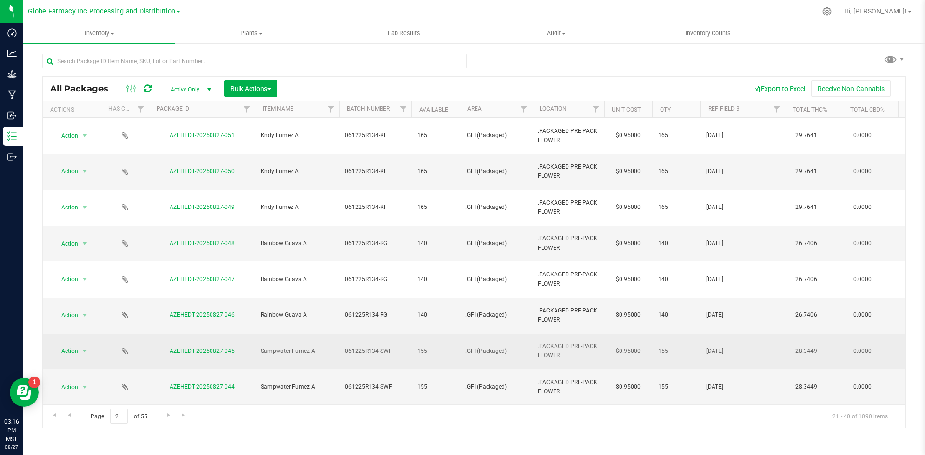
click at [202, 348] on link "AZEHEDT-20250827-045" at bounding box center [202, 351] width 65 height 7
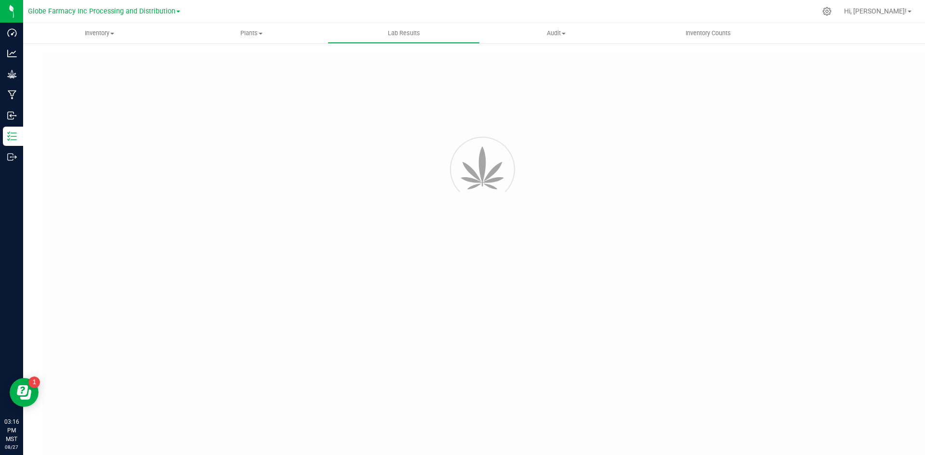
type input "AZEHEDT-20250826-008"
type input "2507APO3314.16694"
type input "AZEHEDT-20250826-008"
type input "08/26/2025 7:54 AM"
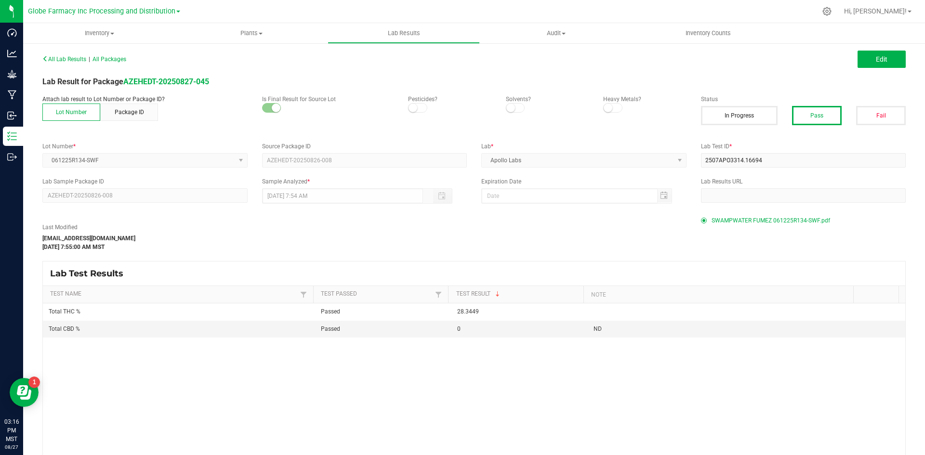
click at [754, 220] on span "SWAMPWATER FUMEZ 061225R134-SWF.pdf" at bounding box center [770, 220] width 119 height 14
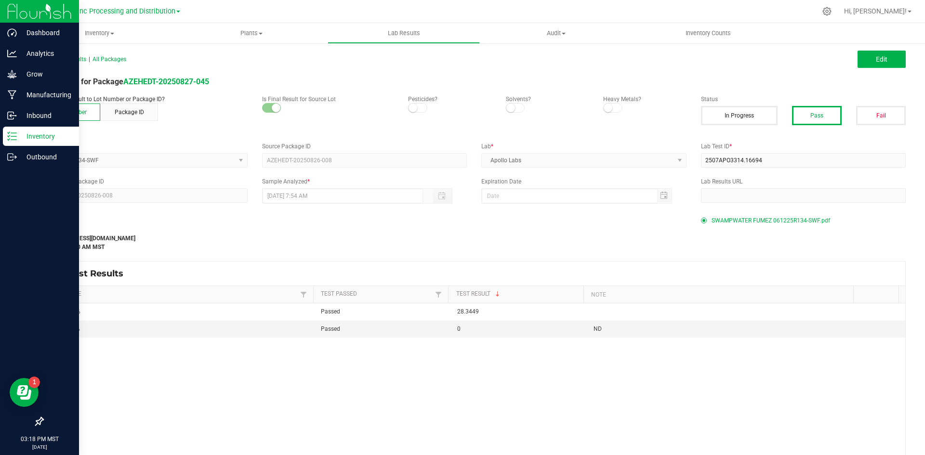
click at [14, 133] on line at bounding box center [13, 133] width 5 height 0
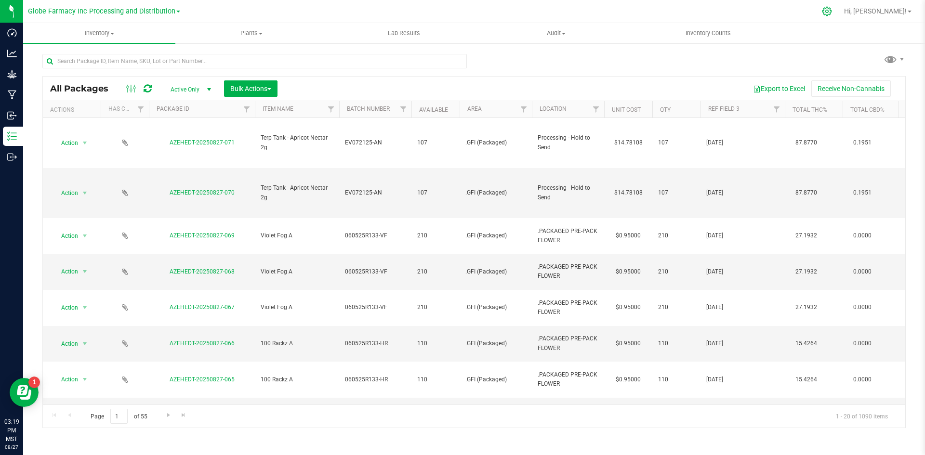
click at [832, 10] on icon at bounding box center [827, 11] width 10 height 10
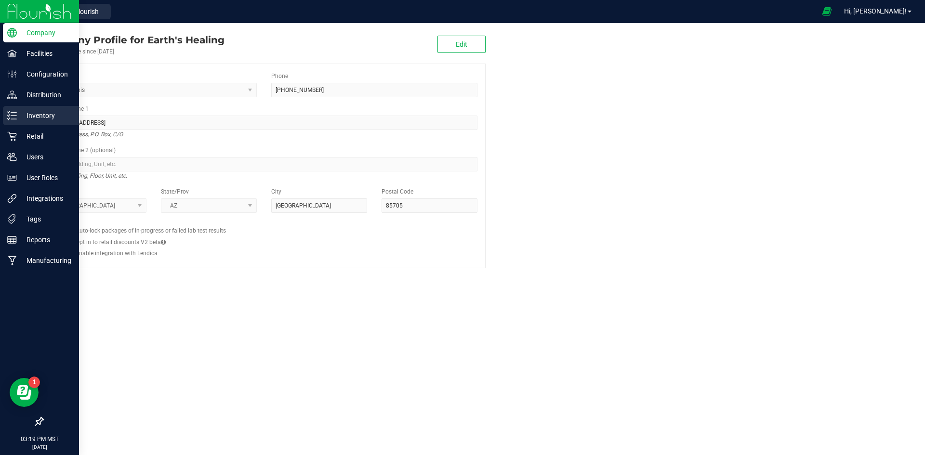
click at [47, 115] on p "Inventory" at bounding box center [46, 116] width 58 height 12
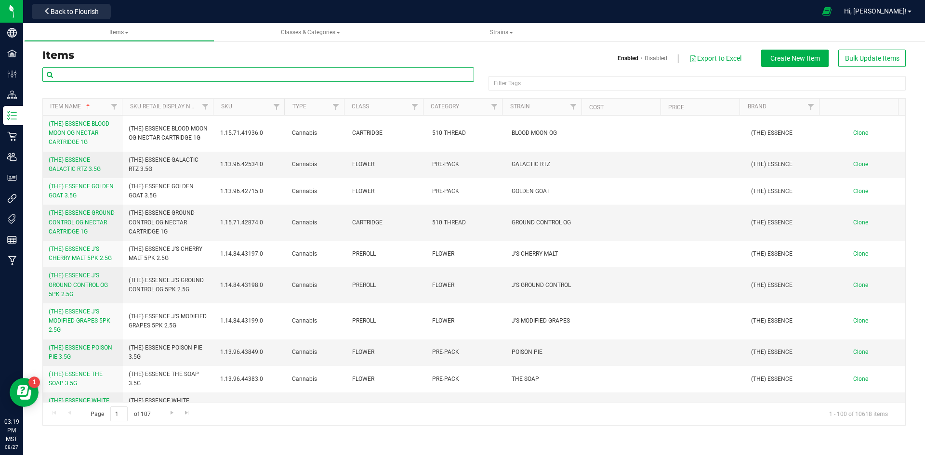
click at [250, 74] on input "text" at bounding box center [258, 74] width 432 height 14
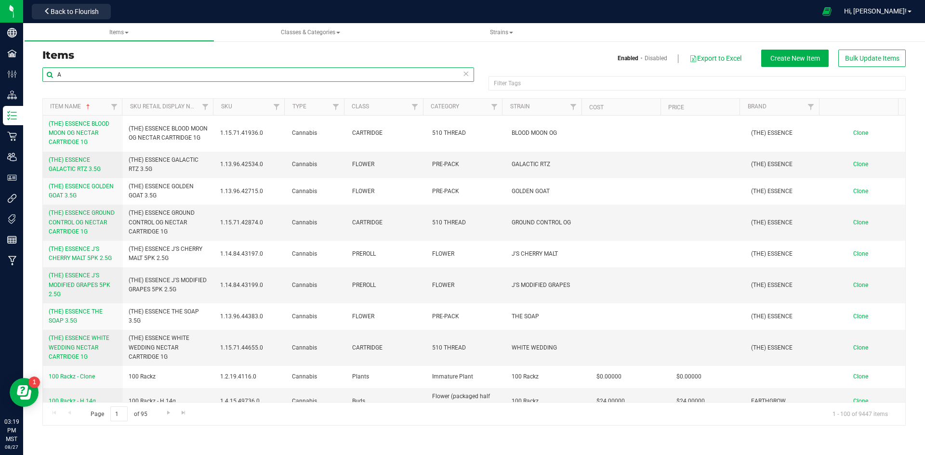
click at [251, 77] on input "A" at bounding box center [258, 74] width 432 height 14
click at [251, 76] on input "A" at bounding box center [258, 74] width 432 height 14
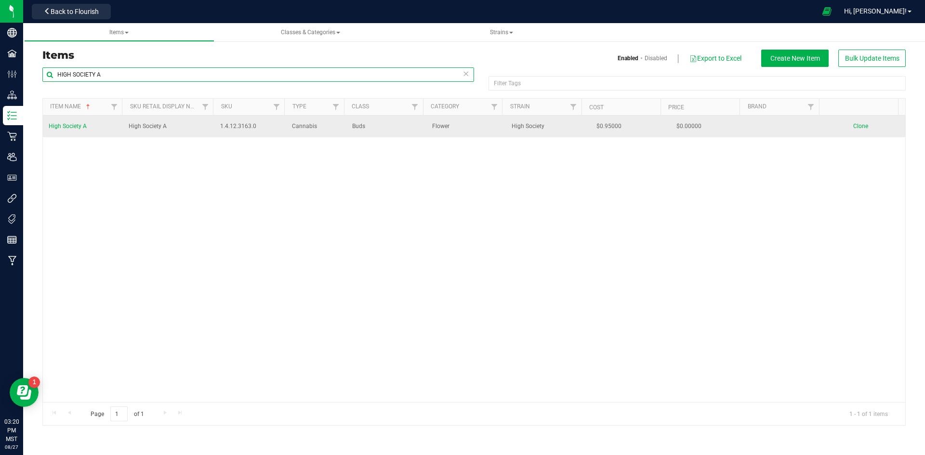
type input "HIGH SOCIETY A"
drag, startPoint x: 127, startPoint y: 122, endPoint x: 168, endPoint y: 126, distance: 41.1
click at [168, 126] on td "High Society A" at bounding box center [169, 127] width 92 height 22
copy span "High Society A"
click at [195, 132] on td "High Society A" at bounding box center [169, 127] width 92 height 22
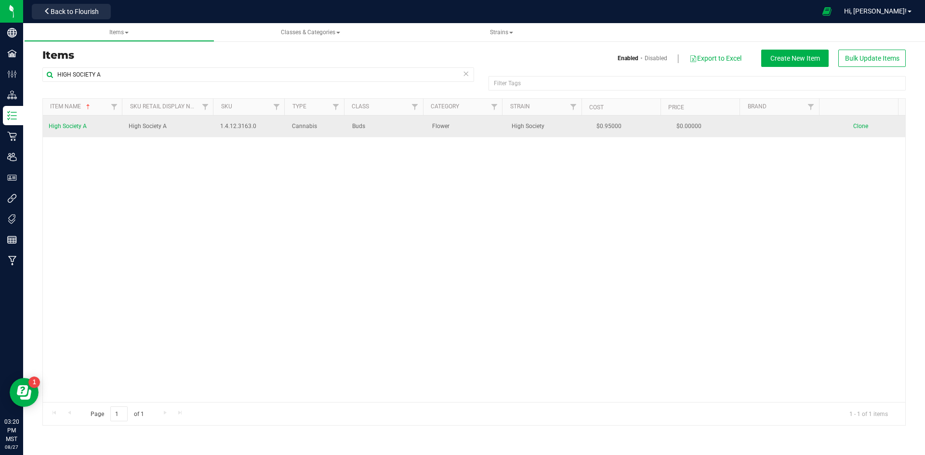
click at [856, 124] on span "Clone" at bounding box center [860, 126] width 15 height 7
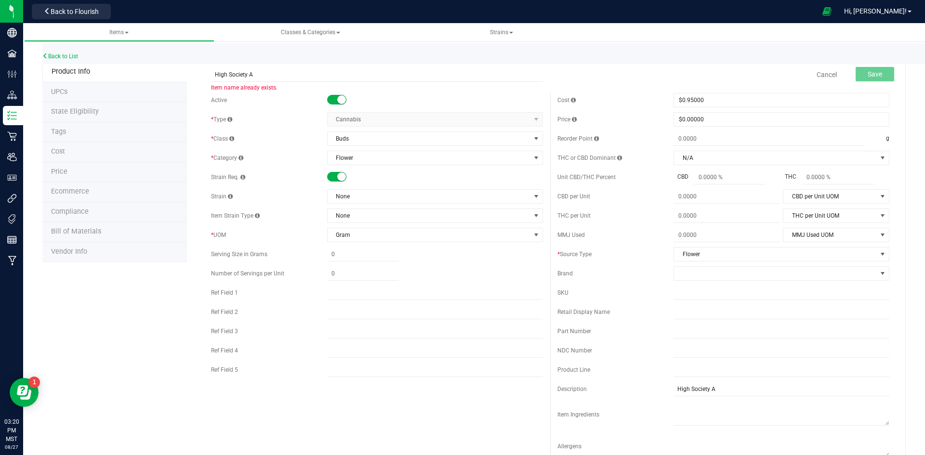
drag, startPoint x: 244, startPoint y: 74, endPoint x: 207, endPoint y: 76, distance: 37.2
click at [207, 76] on div "High Society A Item name already exists. Cancel Save" at bounding box center [550, 75] width 693 height 24
type input "Swampwater Fumez A"
click at [344, 195] on span "None" at bounding box center [429, 196] width 203 height 13
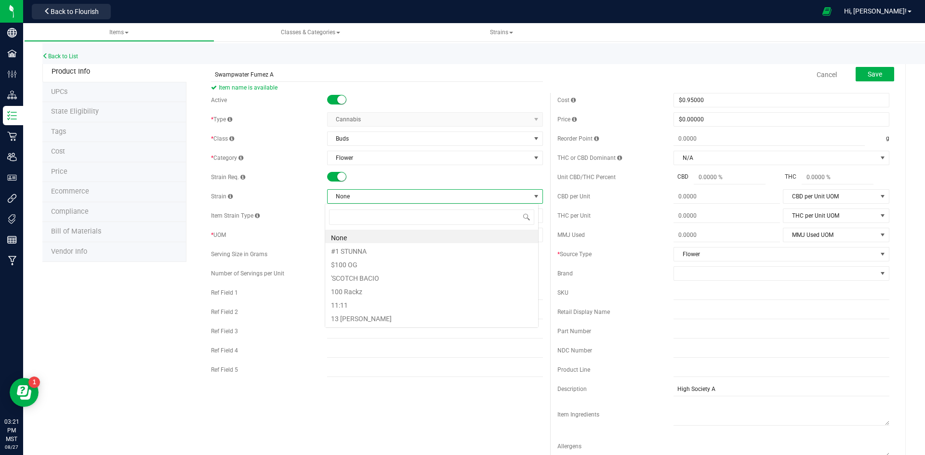
scroll to position [14, 214]
type input "swa"
click at [368, 238] on li "Swampwater Fumez" at bounding box center [431, 236] width 213 height 13
click at [869, 74] on span "Save" at bounding box center [875, 74] width 14 height 8
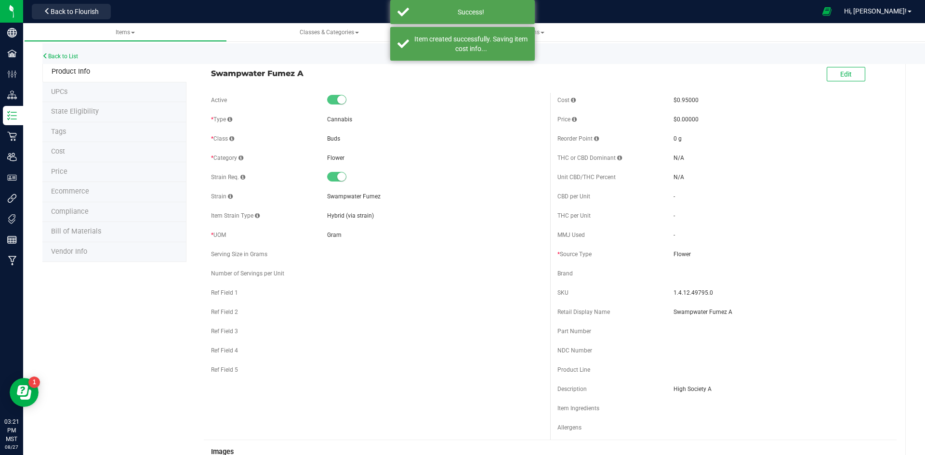
click at [78, 193] on span "Ecommerce" at bounding box center [70, 191] width 38 height 8
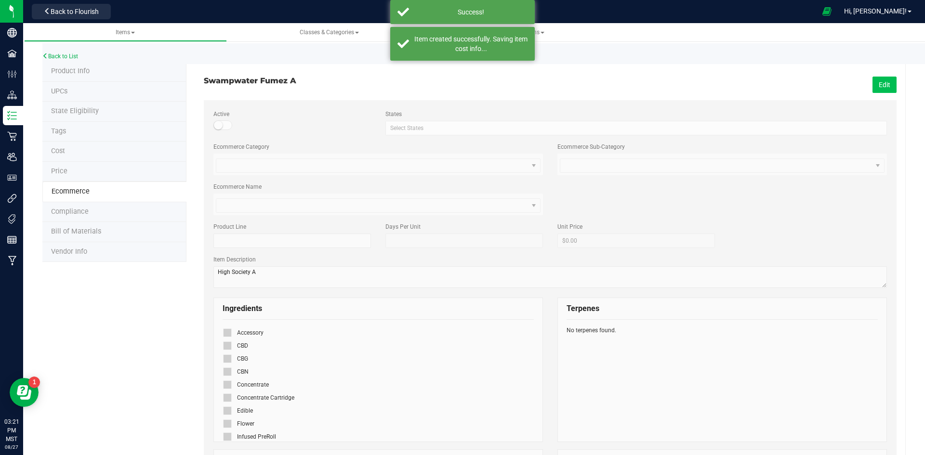
click at [884, 80] on button "Edit" at bounding box center [884, 85] width 24 height 16
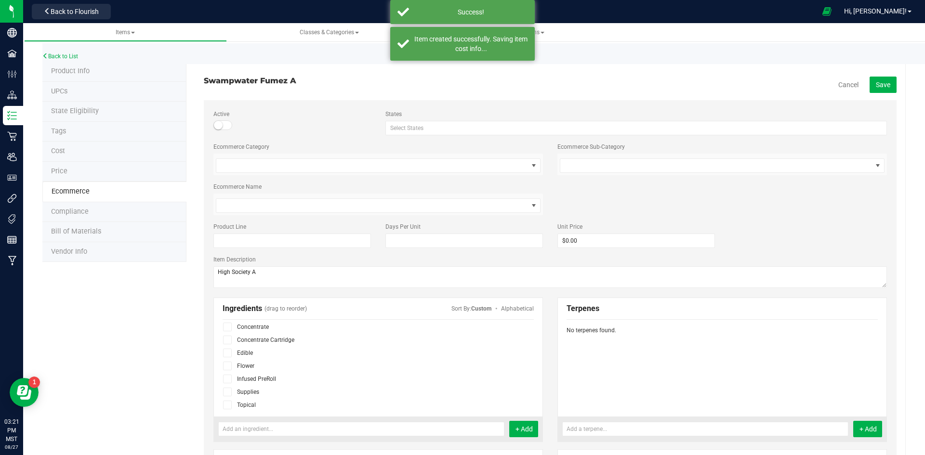
scroll to position [59, 0]
click at [227, 365] on icon at bounding box center [227, 365] width 6 height 0
click at [0, 0] on input "checkbox" at bounding box center [0, 0] width 0 height 0
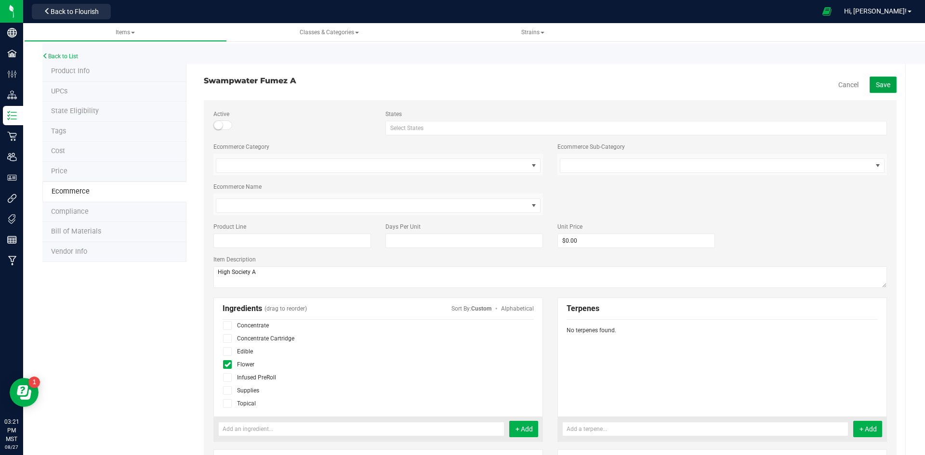
click at [876, 81] on span "Save" at bounding box center [883, 85] width 14 height 8
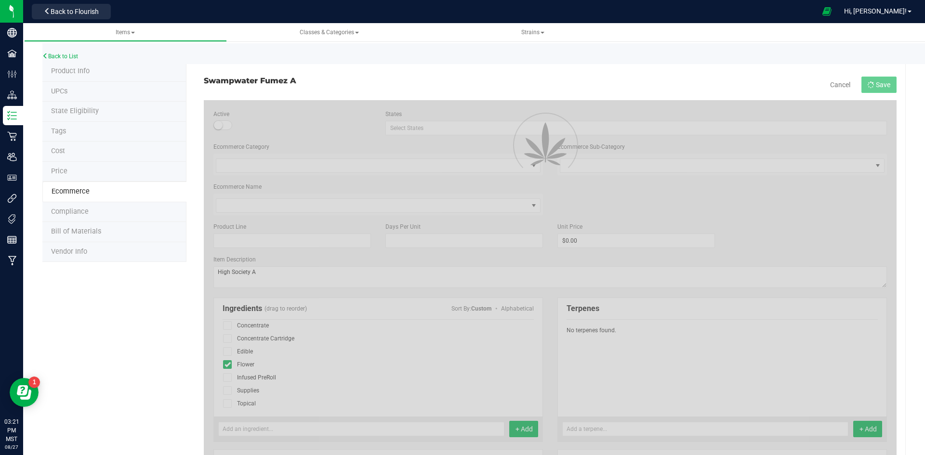
scroll to position [33, 0]
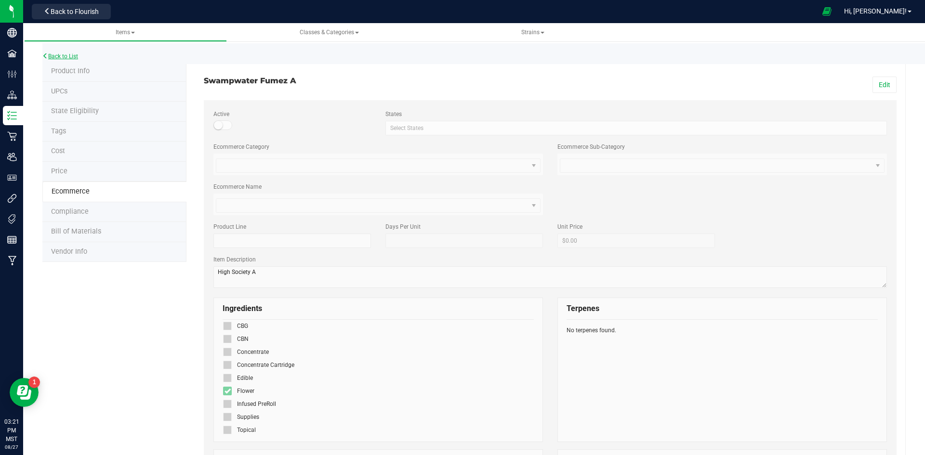
click at [50, 57] on link "Back to List" at bounding box center [60, 56] width 36 height 7
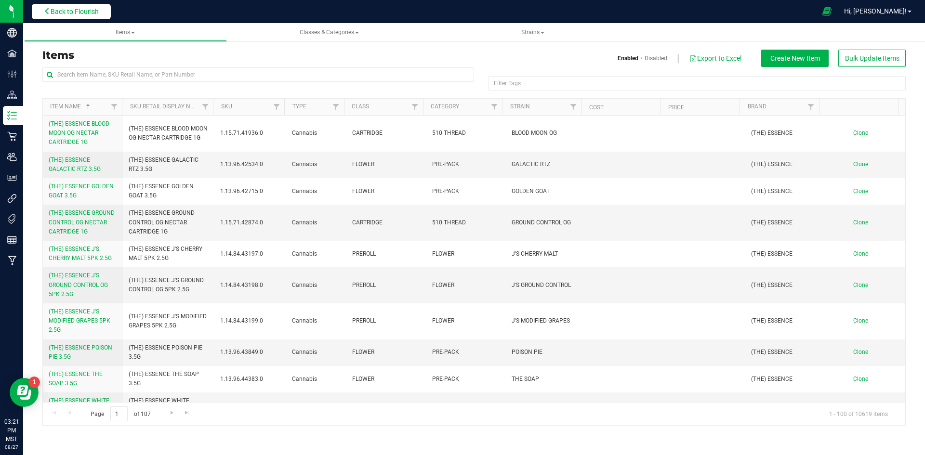
click at [57, 8] on span "Back to Flourish" at bounding box center [75, 12] width 48 height 8
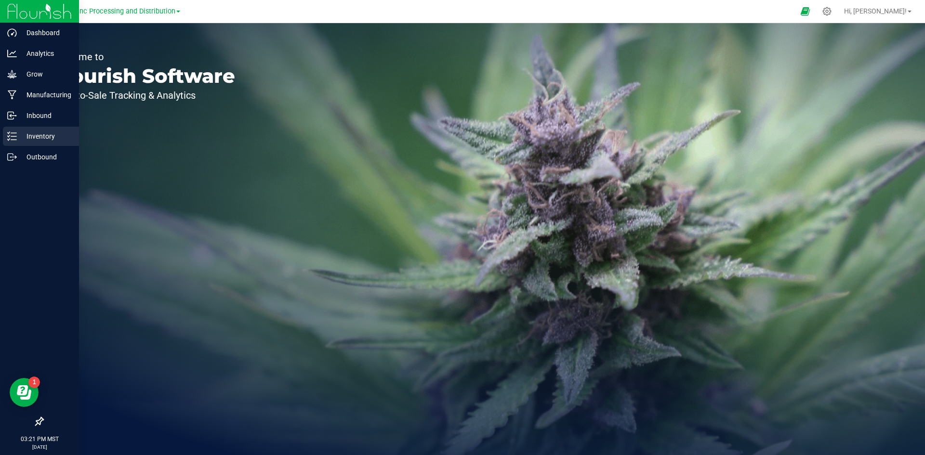
click at [42, 134] on p "Inventory" at bounding box center [46, 137] width 58 height 12
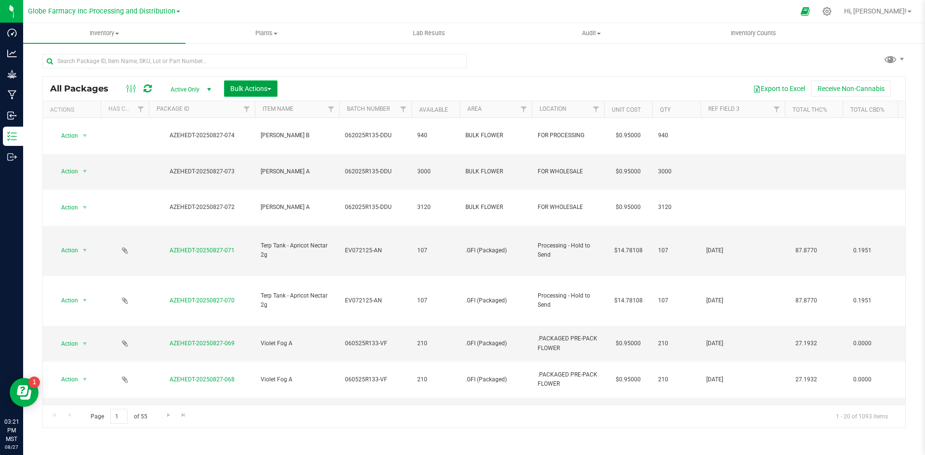
click at [243, 90] on span "Bulk Actions" at bounding box center [250, 89] width 41 height 8
click at [262, 112] on span "Add to manufacturing run" at bounding box center [266, 110] width 73 height 8
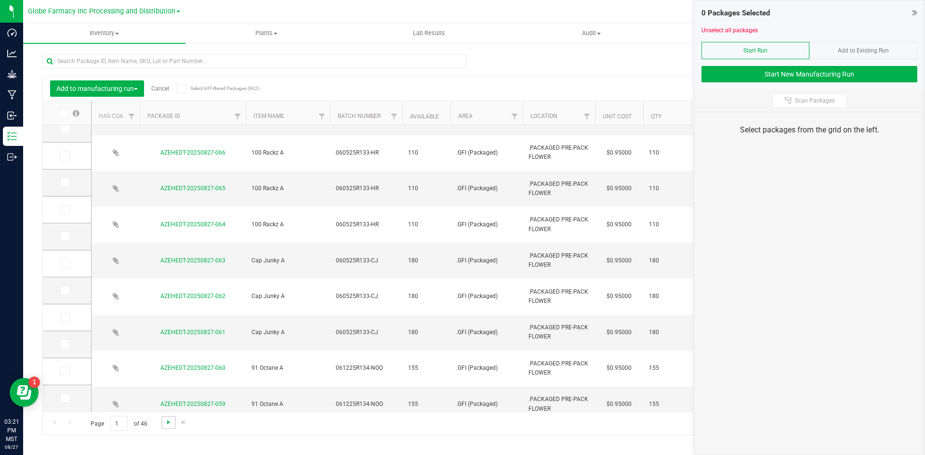
click at [165, 423] on span "Go to the next page" at bounding box center [169, 423] width 8 height 8
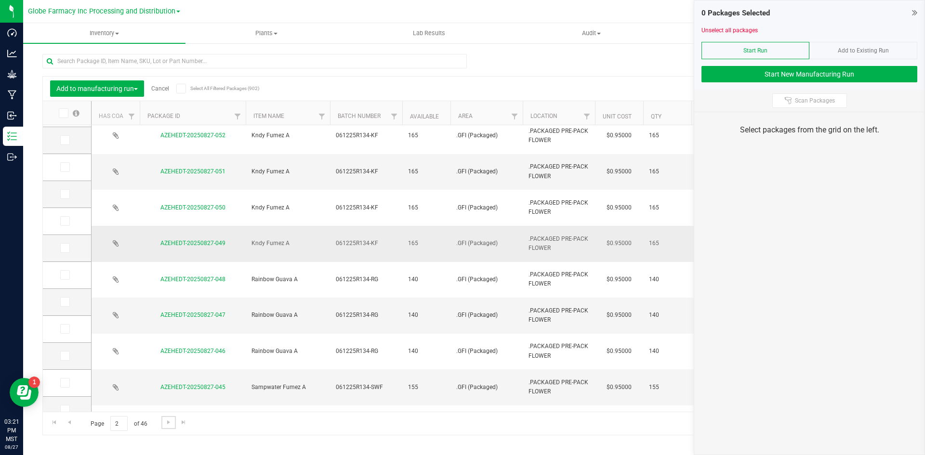
scroll to position [96, 0]
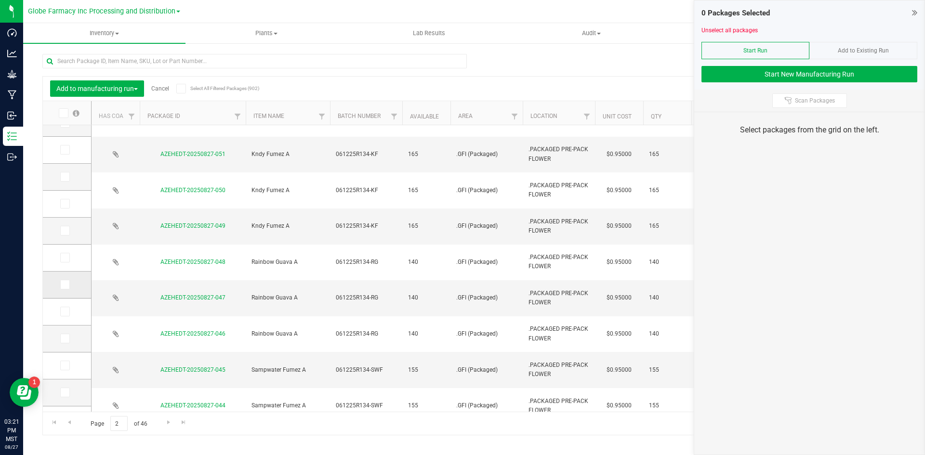
click at [65, 285] on icon at bounding box center [64, 285] width 6 height 0
click at [0, 0] on input "checkbox" at bounding box center [0, 0] width 0 height 0
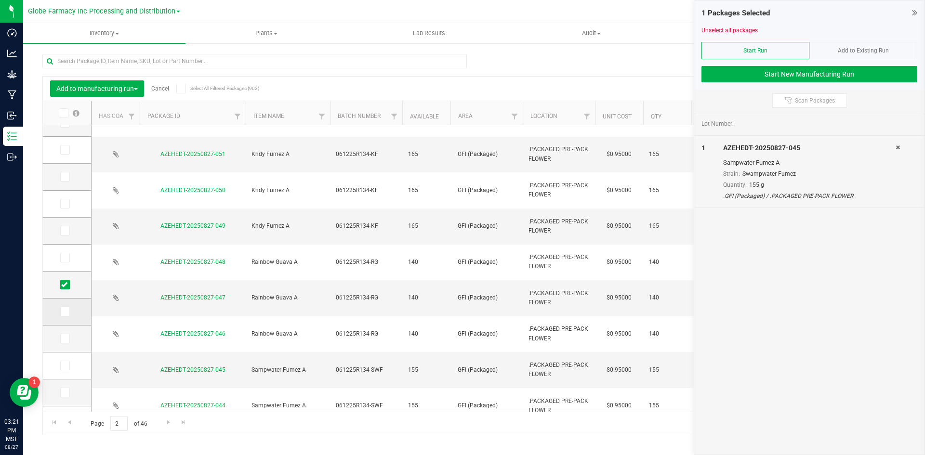
click at [65, 312] on icon at bounding box center [64, 312] width 6 height 0
click at [0, 0] on input "checkbox" at bounding box center [0, 0] width 0 height 0
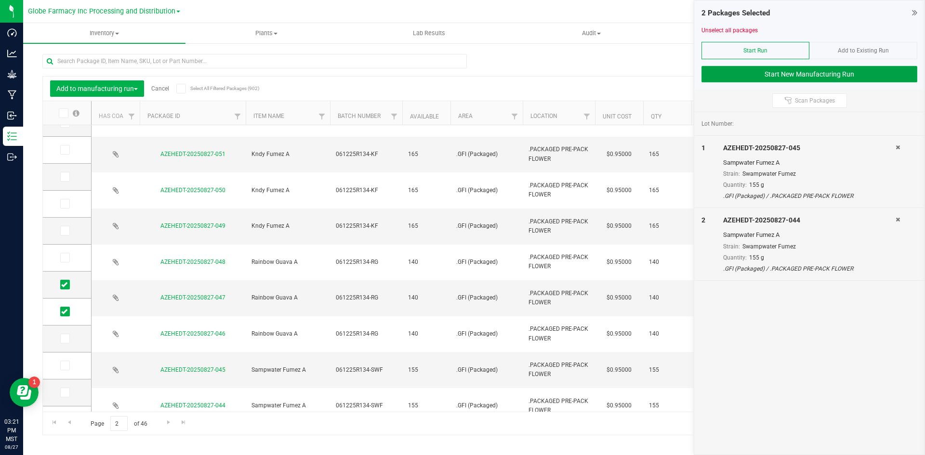
click at [791, 78] on button "Start New Manufacturing Run" at bounding box center [809, 74] width 216 height 16
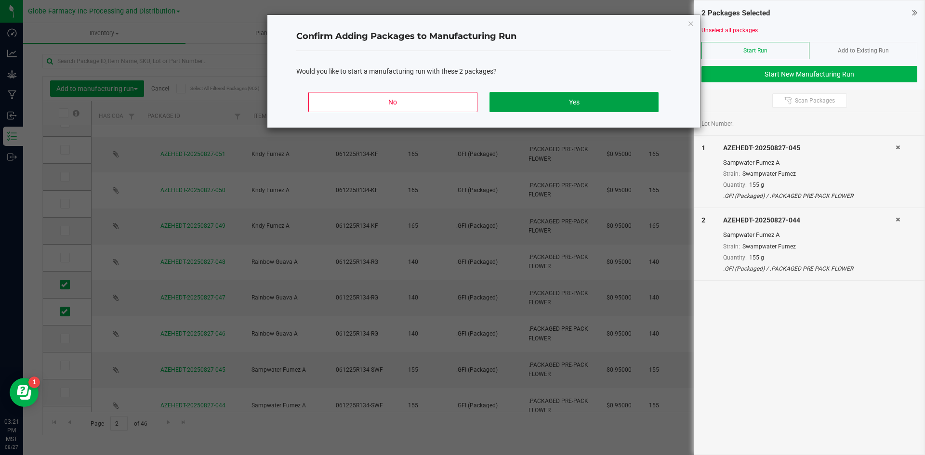
click at [600, 103] on button "Yes" at bounding box center [573, 102] width 169 height 20
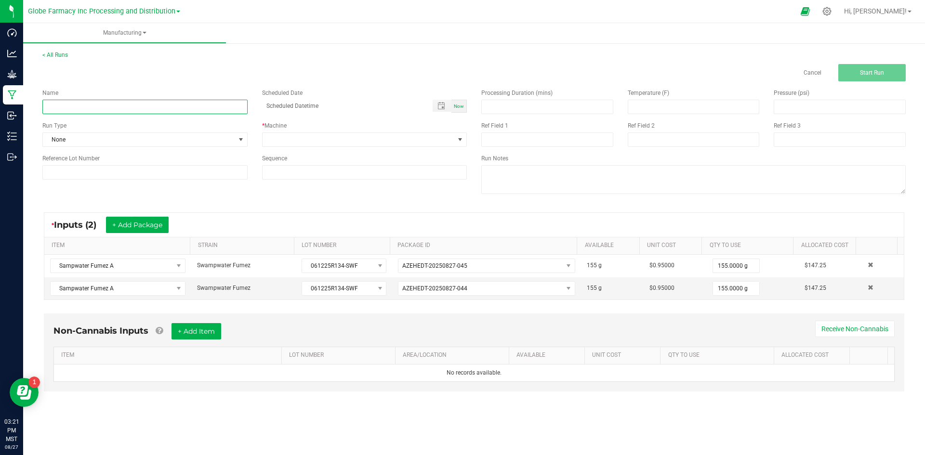
click at [155, 109] on input at bounding box center [144, 107] width 205 height 14
type input "n"
type input "NAME CHANGE"
click at [303, 134] on span at bounding box center [359, 139] width 192 height 13
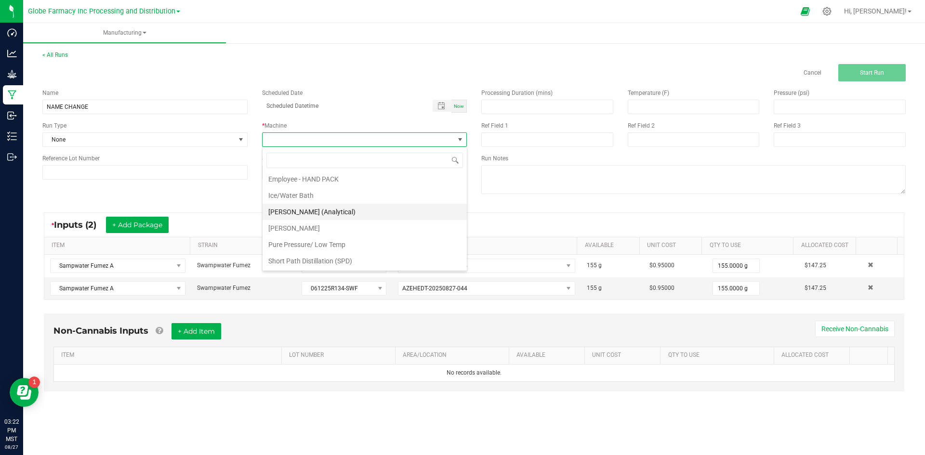
scroll to position [3, 0]
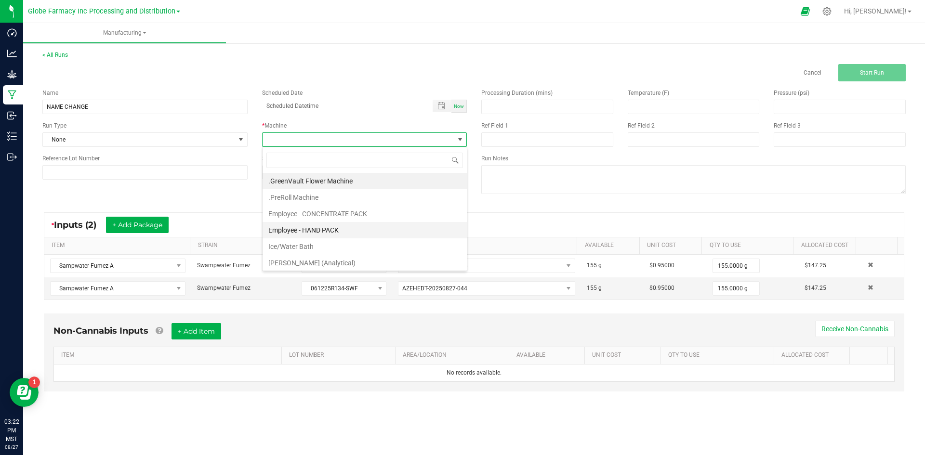
click at [335, 224] on li "Employee - HAND PACK" at bounding box center [365, 230] width 204 height 16
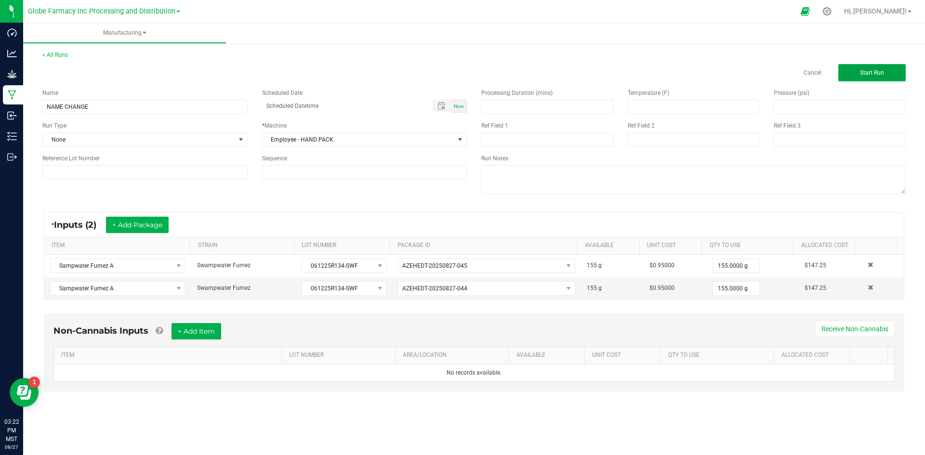
click at [870, 70] on span "Start Run" at bounding box center [872, 72] width 24 height 7
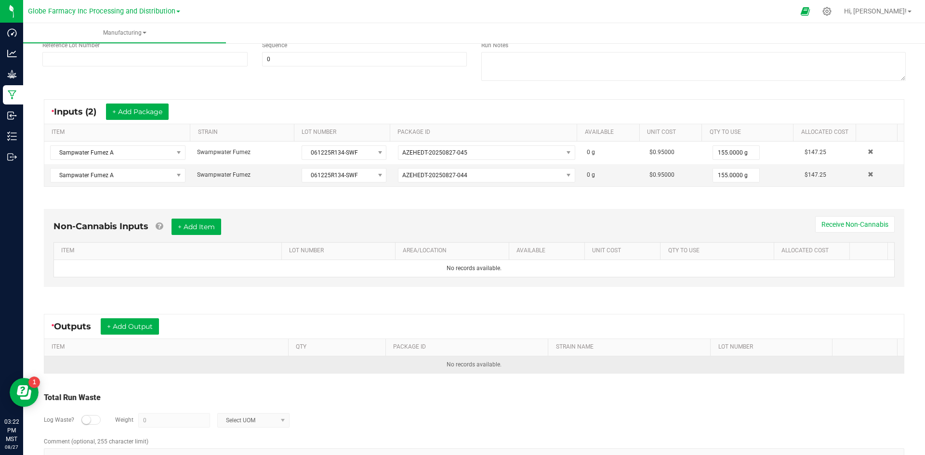
scroll to position [154, 0]
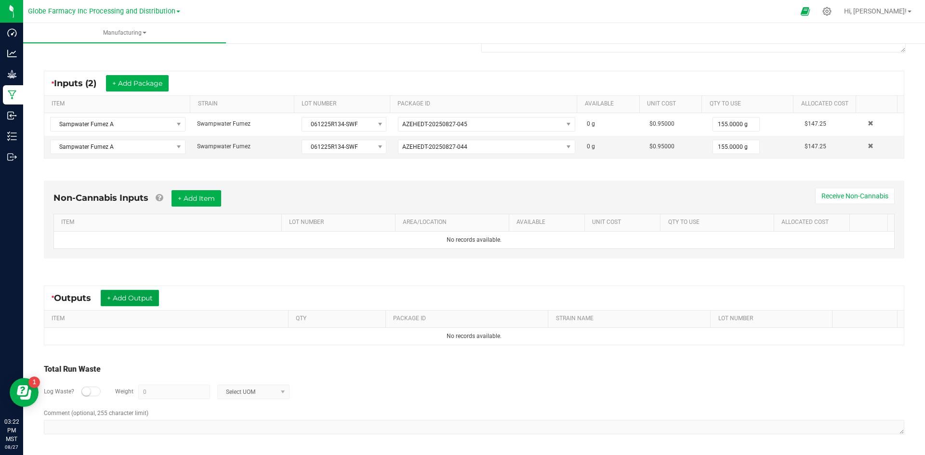
click at [140, 295] on button "+ Add Output" at bounding box center [130, 298] width 58 height 16
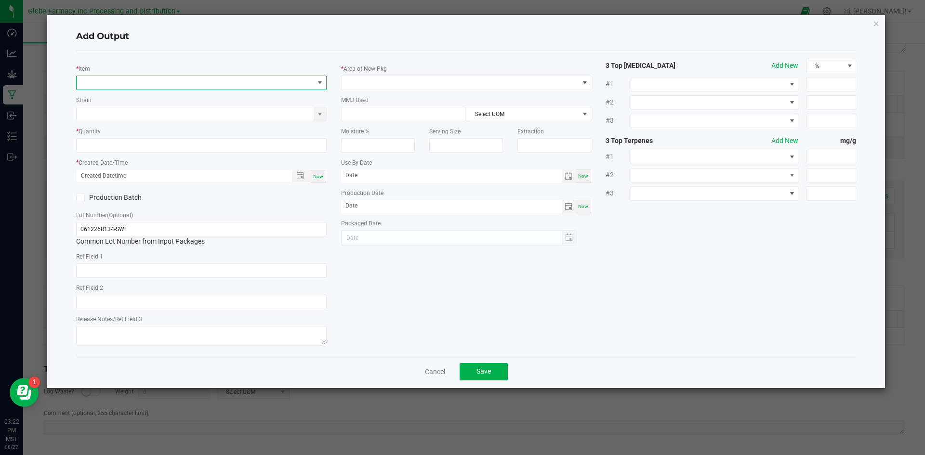
click at [199, 83] on span "NO DATA FOUND" at bounding box center [195, 82] width 237 height 13
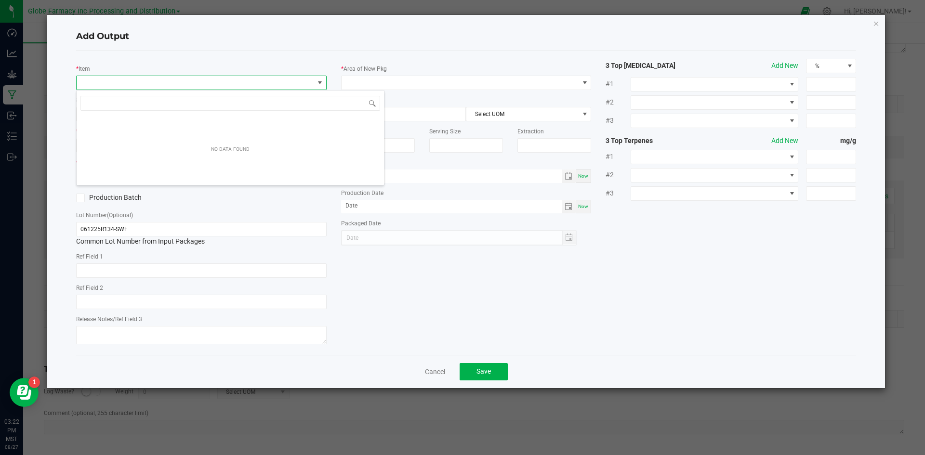
scroll to position [14, 250]
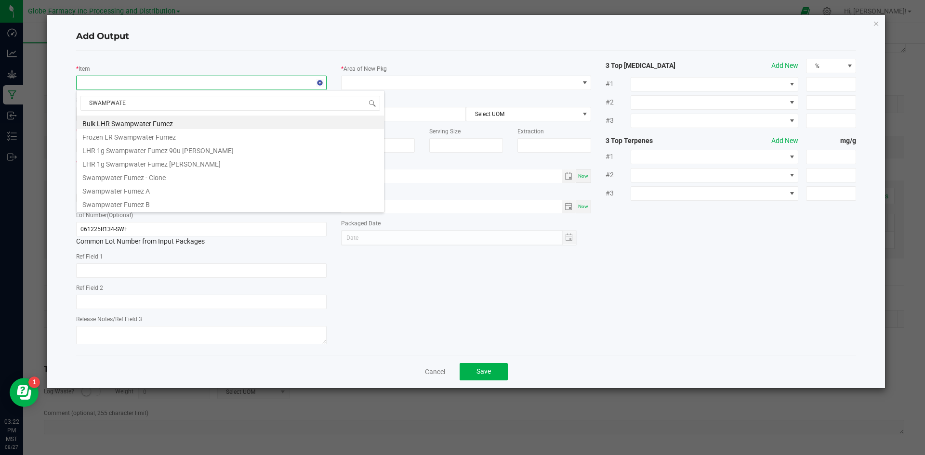
type input "SWAMPWATER"
click at [166, 190] on li "Swampwater Fumez A" at bounding box center [230, 189] width 307 height 13
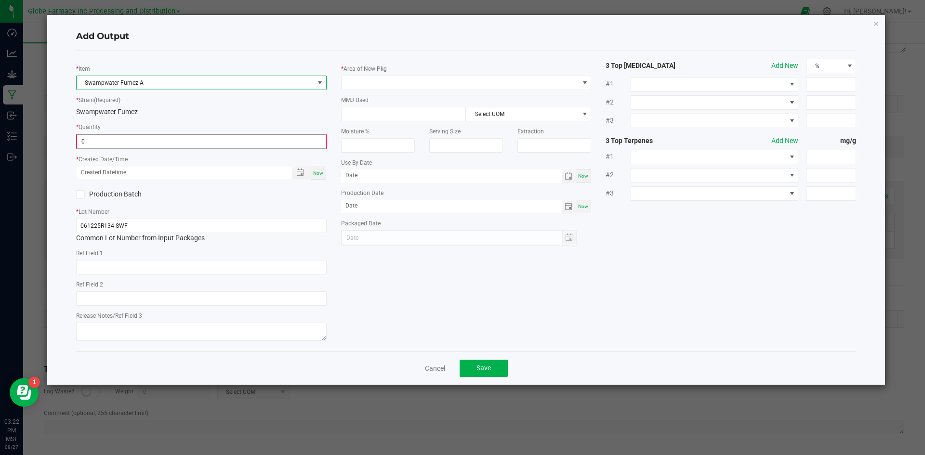
click at [135, 142] on input "0" at bounding box center [201, 141] width 249 height 13
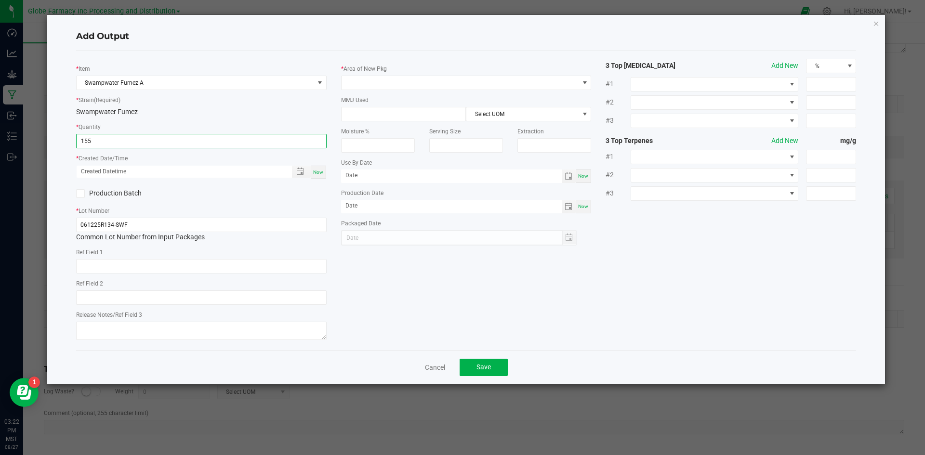
type input "155.0000 g"
click at [321, 173] on span "Now" at bounding box center [318, 172] width 10 height 5
type input "08/27/2025 3:22 PM"
type input "[DATE]"
click at [171, 333] on textarea at bounding box center [201, 331] width 250 height 18
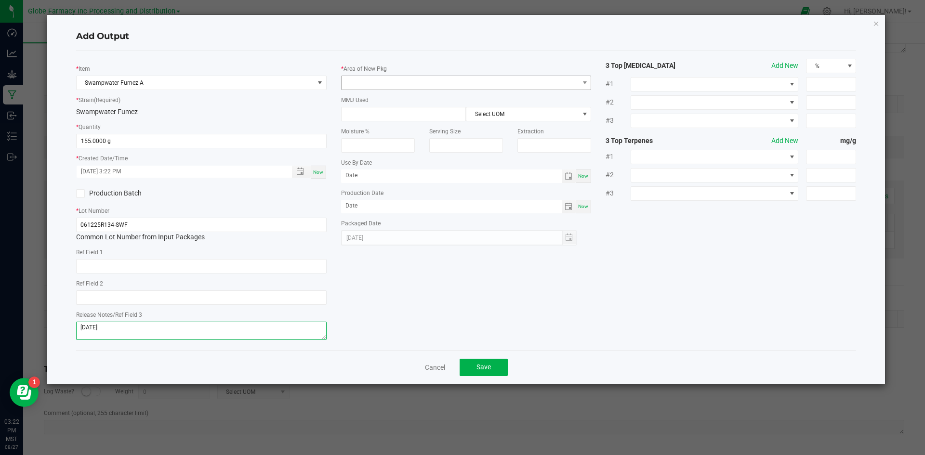
type textarea "[DATE]"
click at [344, 85] on span at bounding box center [460, 82] width 237 height 13
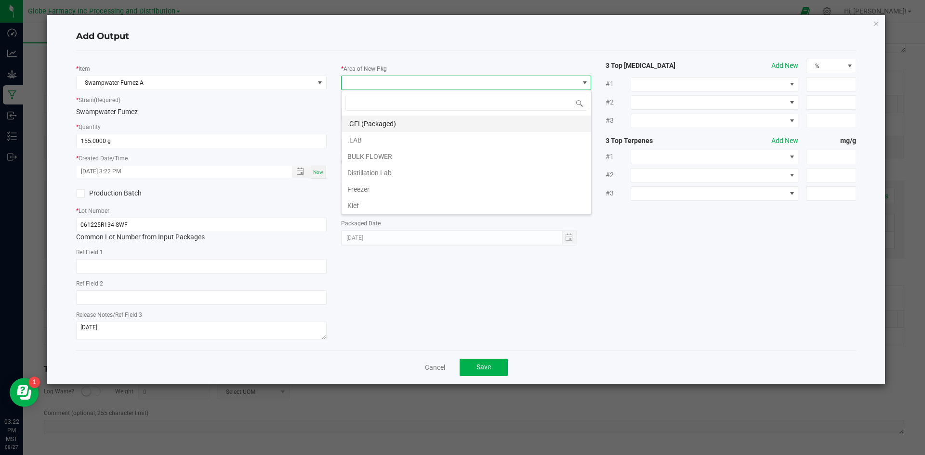
click at [356, 124] on li ".GFI (Packaged)" at bounding box center [467, 124] width 250 height 16
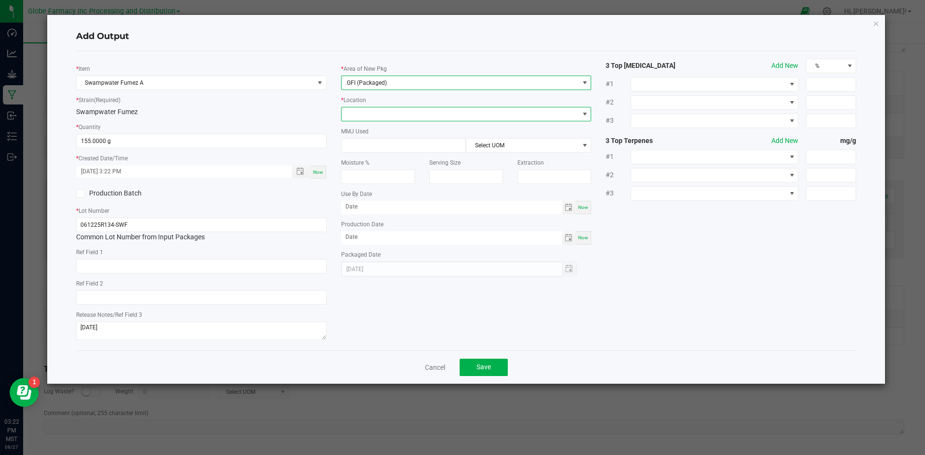
click at [362, 116] on span at bounding box center [460, 113] width 237 height 13
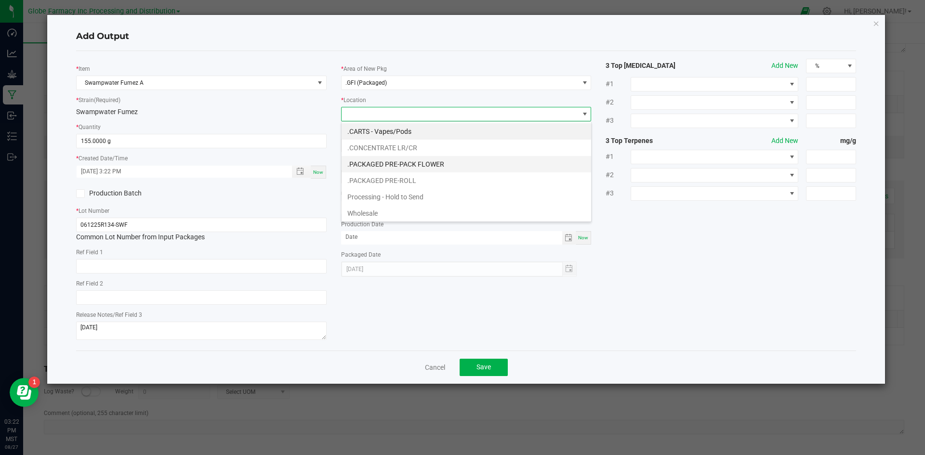
click at [435, 164] on li ".PACKAGED PRE-PACK FLOWER" at bounding box center [467, 164] width 250 height 16
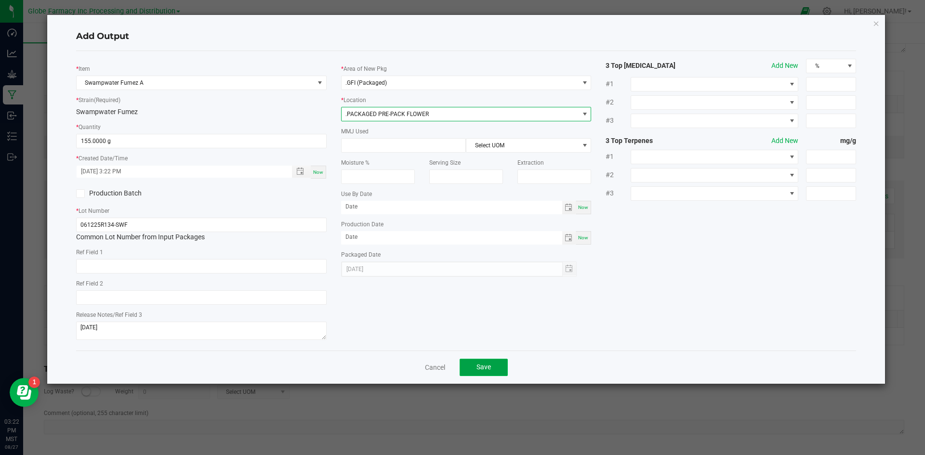
click at [488, 364] on span "Save" at bounding box center [483, 367] width 14 height 8
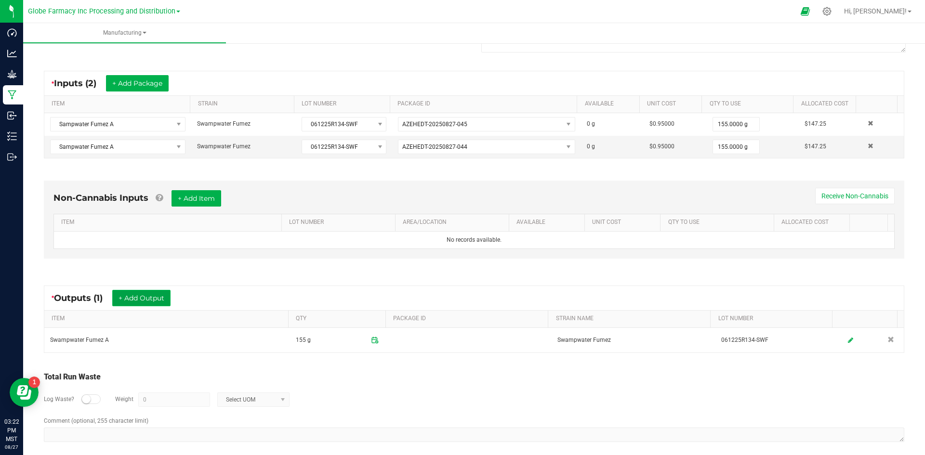
click at [148, 292] on button "+ Add Output" at bounding box center [141, 298] width 58 height 16
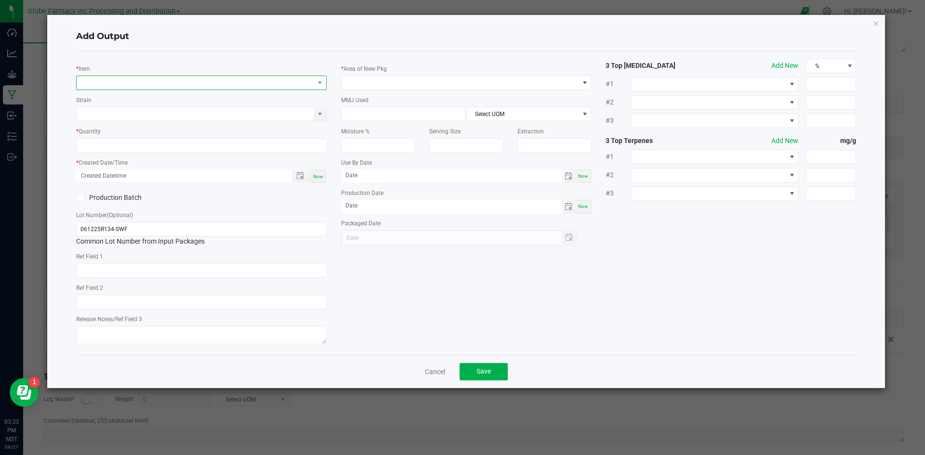
click at [195, 85] on span "NO DATA FOUND" at bounding box center [195, 82] width 237 height 13
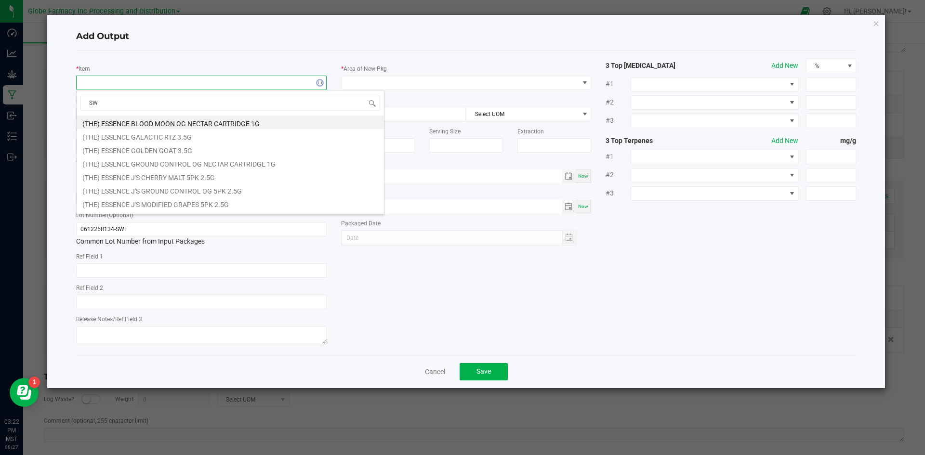
type input "SWA"
click at [172, 188] on li "Swampwater Fumez A" at bounding box center [230, 189] width 307 height 13
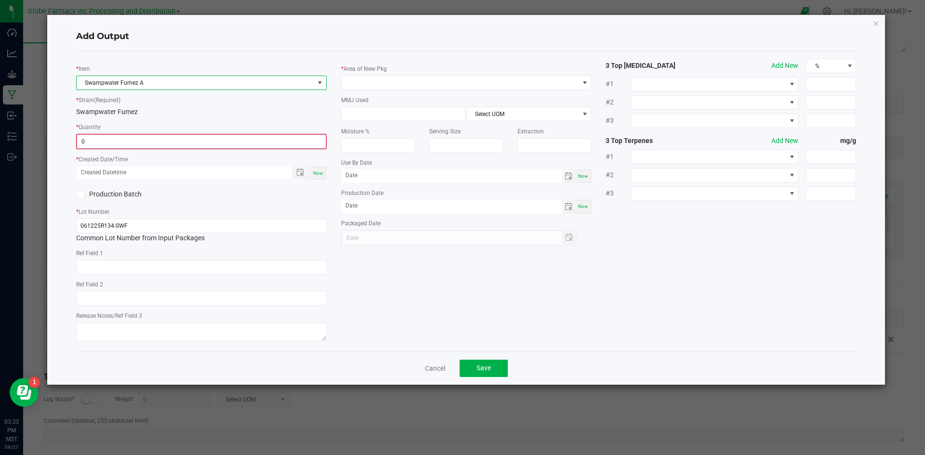
click at [145, 142] on input "0" at bounding box center [201, 141] width 249 height 13
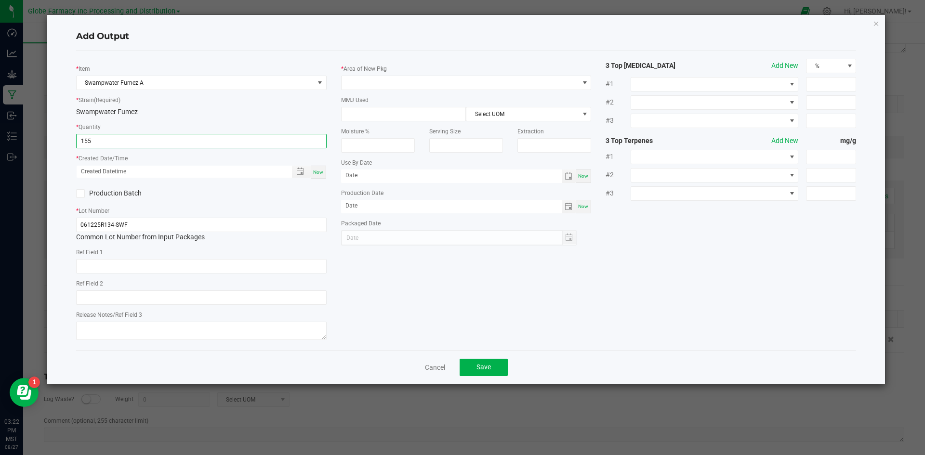
type input "155.0000 g"
click at [316, 173] on span "Now" at bounding box center [318, 172] width 10 height 5
type input "08/27/2025 3:22 PM"
type input "[DATE]"
click at [172, 301] on input "text" at bounding box center [201, 297] width 250 height 14
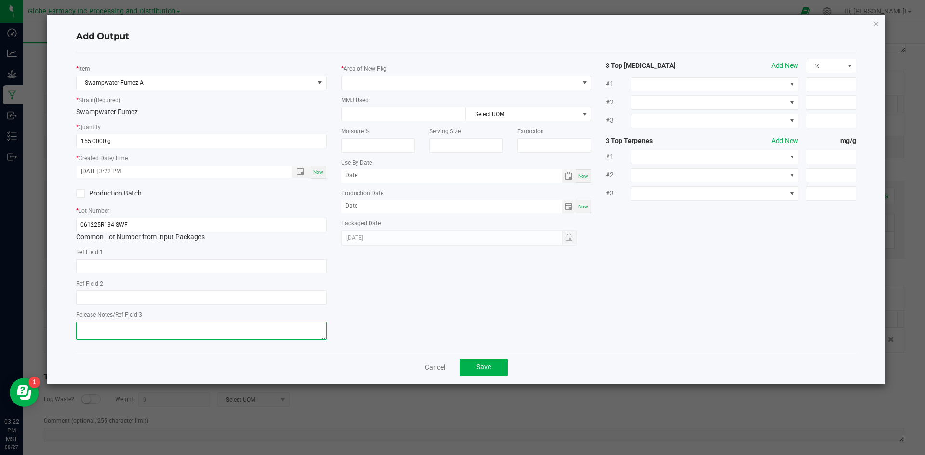
click at [149, 327] on textarea at bounding box center [201, 331] width 250 height 18
type textarea "[DATE]"
click at [439, 85] on span at bounding box center [460, 82] width 237 height 13
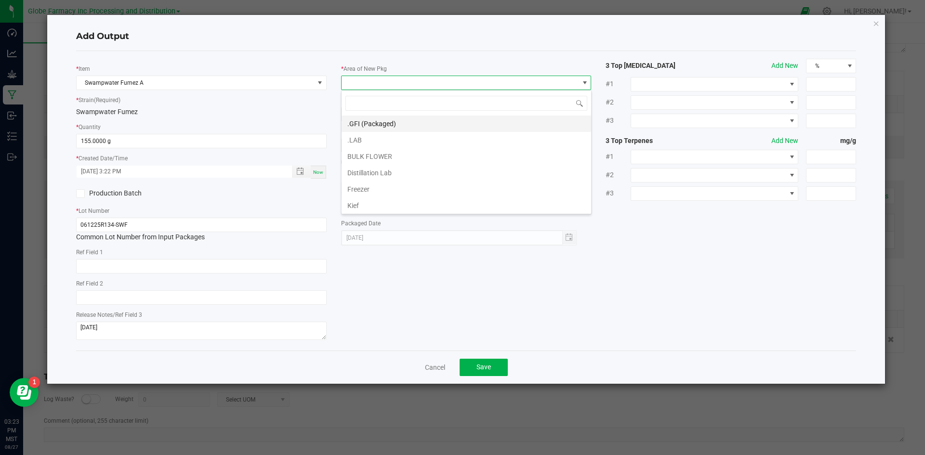
click at [403, 118] on li ".GFI (Packaged)" at bounding box center [467, 124] width 250 height 16
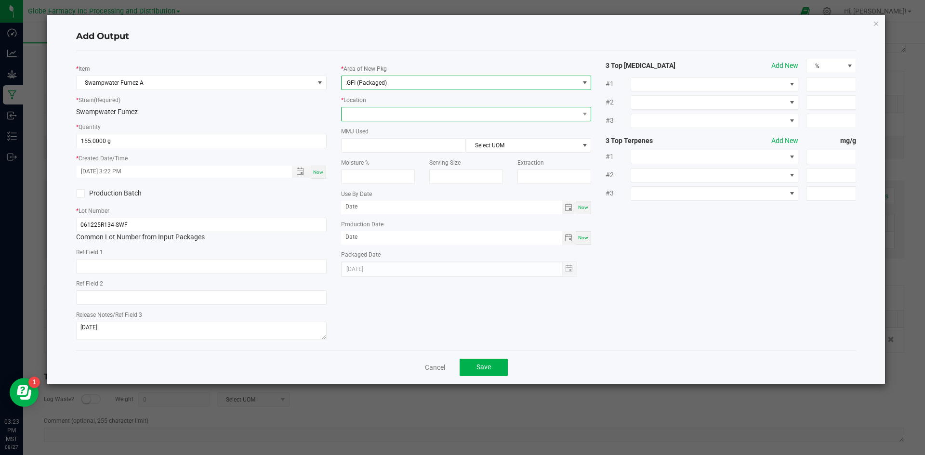
click at [388, 108] on span at bounding box center [460, 113] width 237 height 13
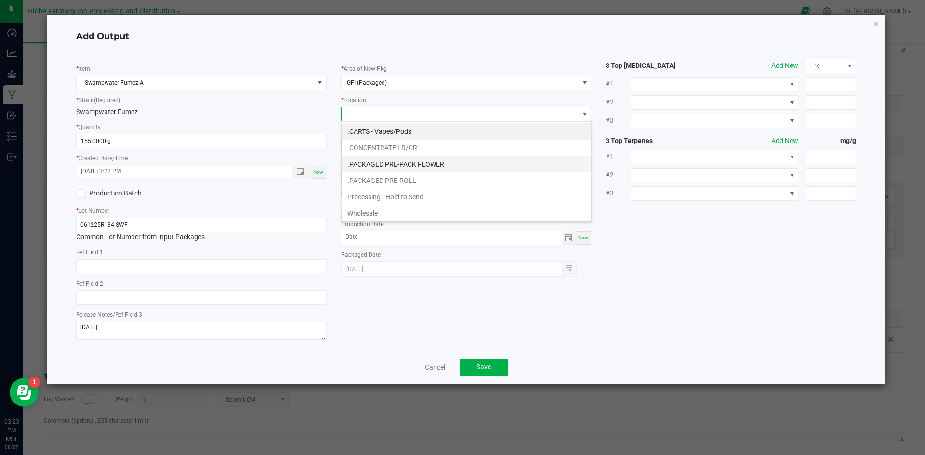
click at [403, 160] on li ".PACKAGED PRE-PACK FLOWER" at bounding box center [467, 164] width 250 height 16
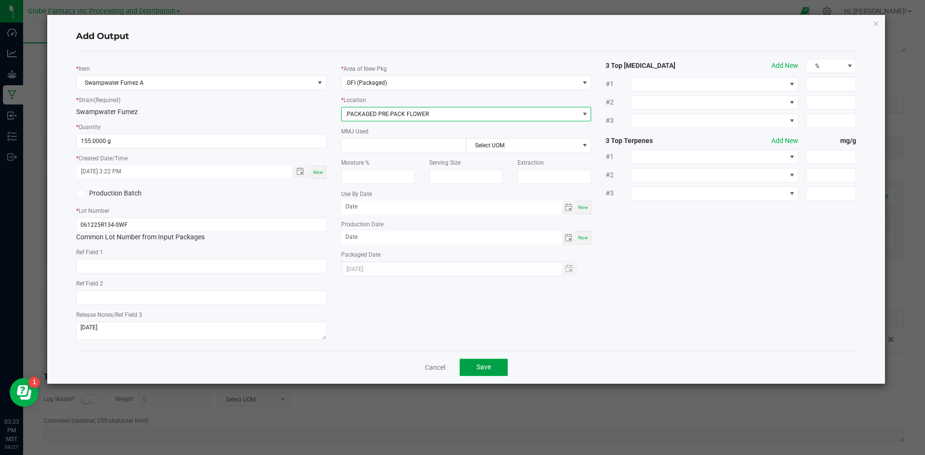
click at [484, 362] on button "Save" at bounding box center [484, 367] width 48 height 17
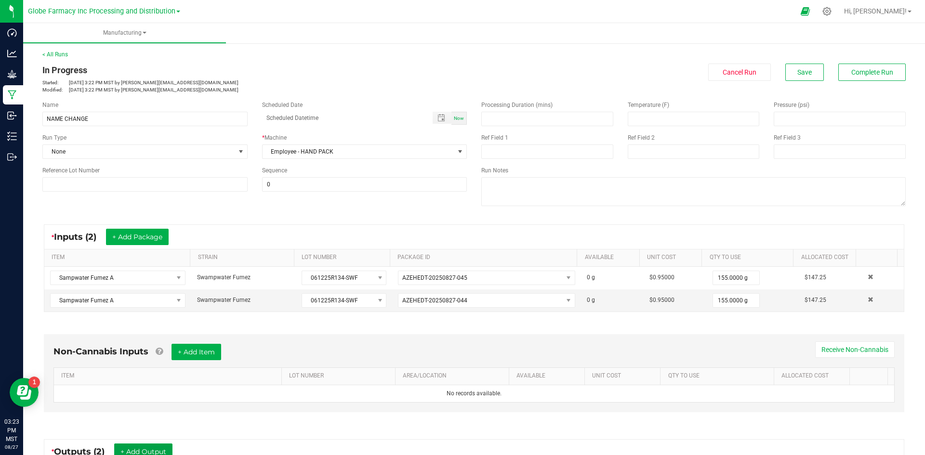
scroll to position [0, 0]
click at [868, 76] on span "Complete Run" at bounding box center [872, 73] width 42 height 8
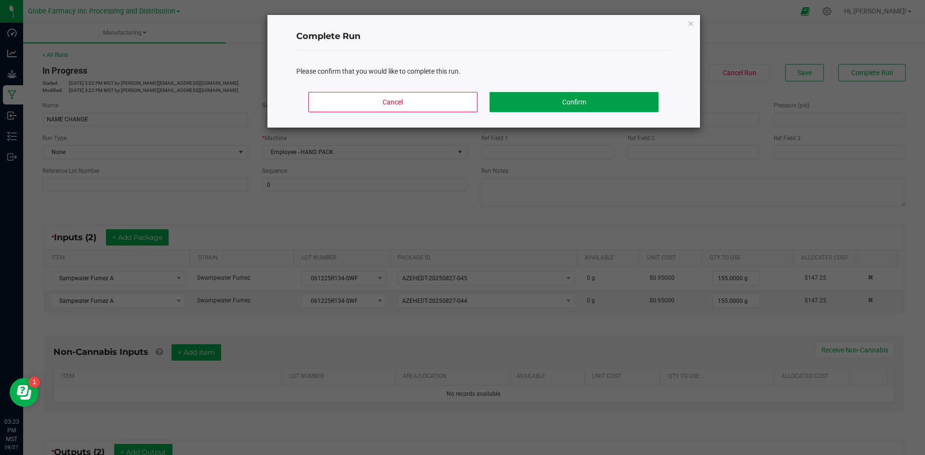
click at [529, 96] on button "Confirm" at bounding box center [573, 102] width 169 height 20
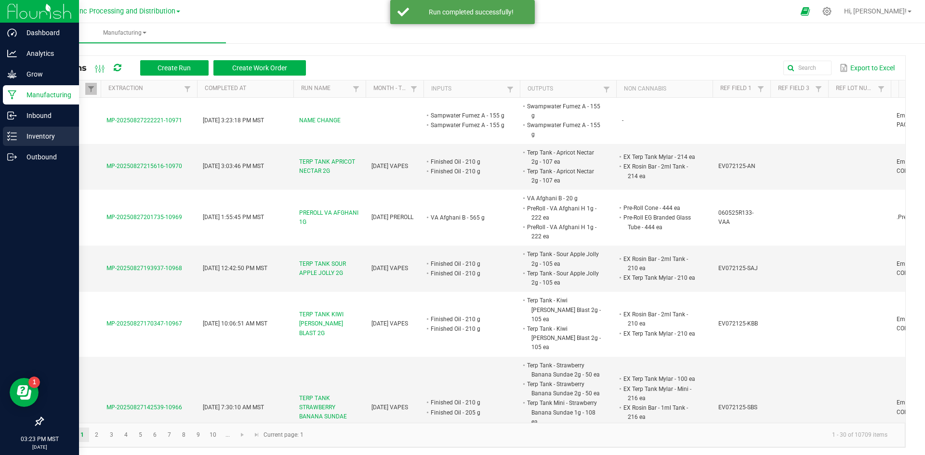
click at [23, 137] on p "Inventory" at bounding box center [46, 137] width 58 height 12
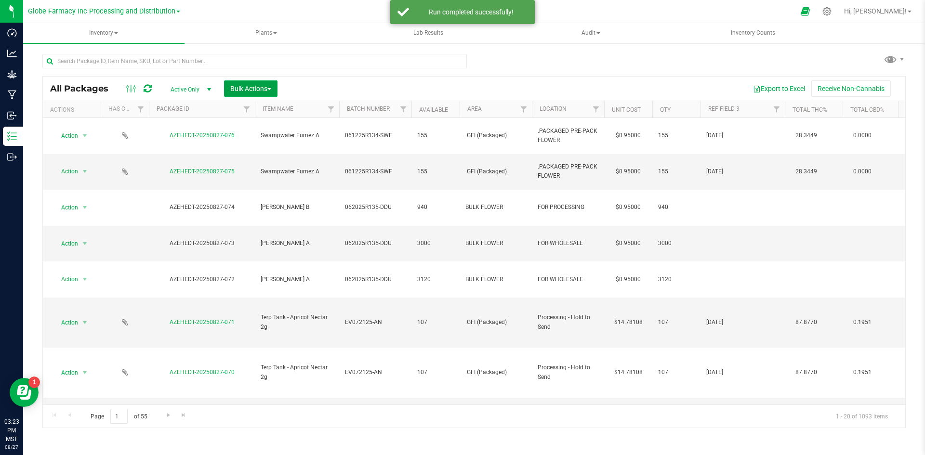
click at [254, 91] on span "Bulk Actions" at bounding box center [250, 89] width 41 height 8
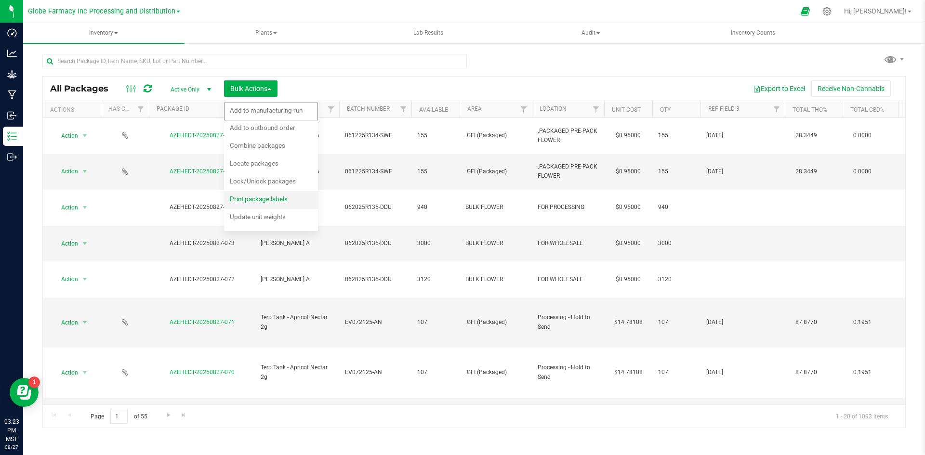
click at [248, 198] on span "Print package labels" at bounding box center [259, 199] width 58 height 8
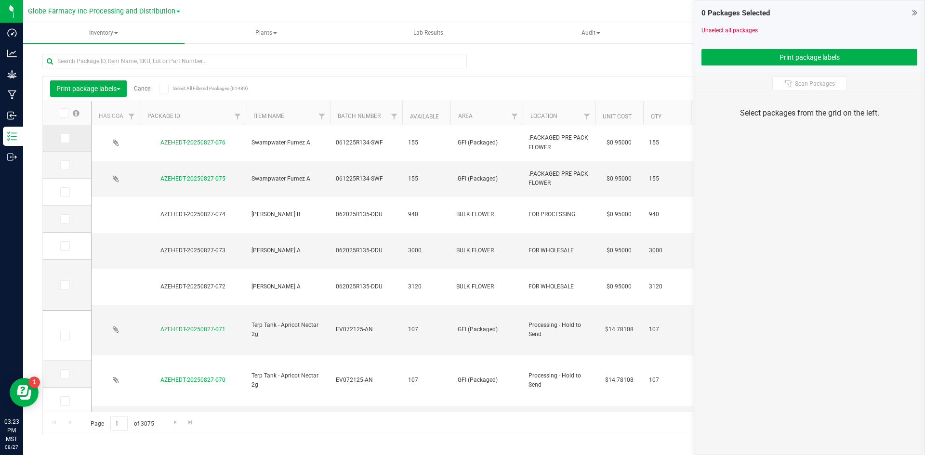
click at [64, 138] on icon at bounding box center [64, 138] width 6 height 0
click at [0, 0] on input "checkbox" at bounding box center [0, 0] width 0 height 0
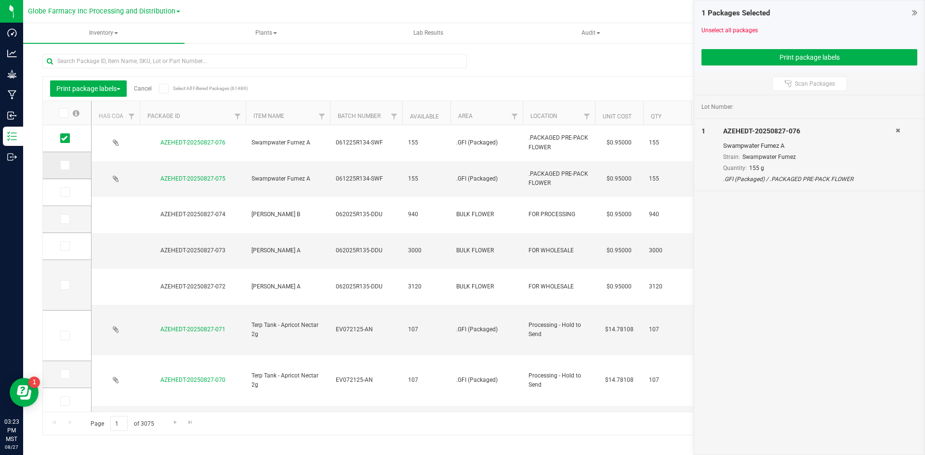
click at [66, 165] on icon at bounding box center [64, 165] width 6 height 0
click at [0, 0] on input "checkbox" at bounding box center [0, 0] width 0 height 0
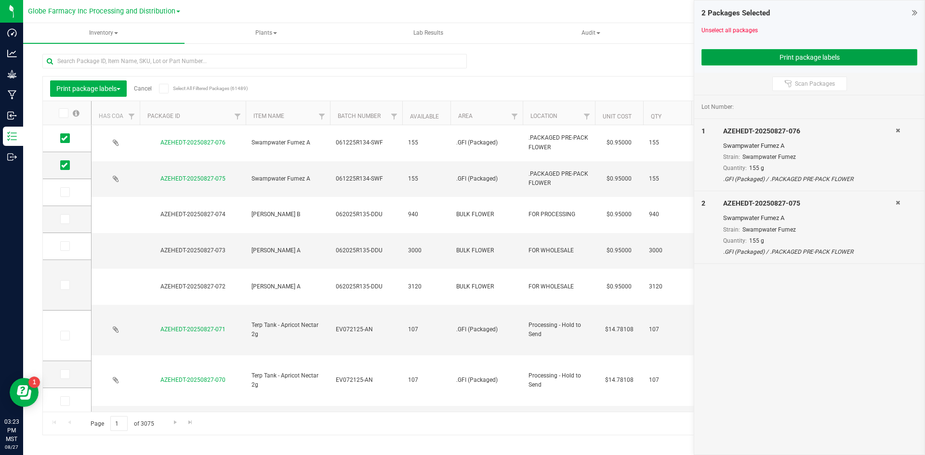
click at [743, 60] on button "Print package labels" at bounding box center [809, 57] width 216 height 16
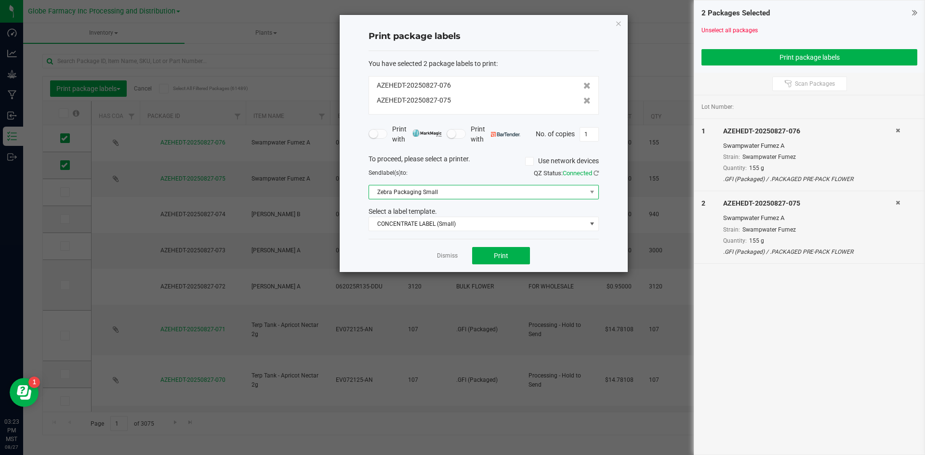
click at [425, 197] on span "Zebra Packaging Small" at bounding box center [477, 191] width 217 height 13
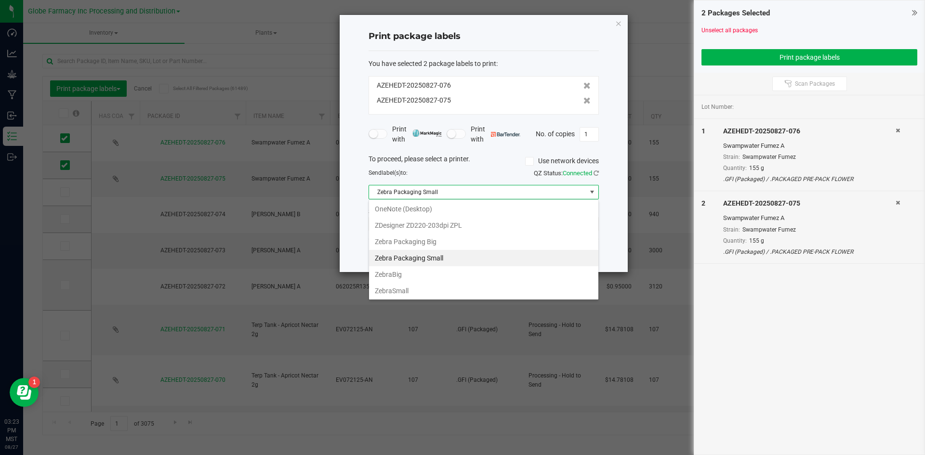
scroll to position [100, 0]
click at [429, 241] on Big "Zebra Packaging Big" at bounding box center [483, 241] width 229 height 16
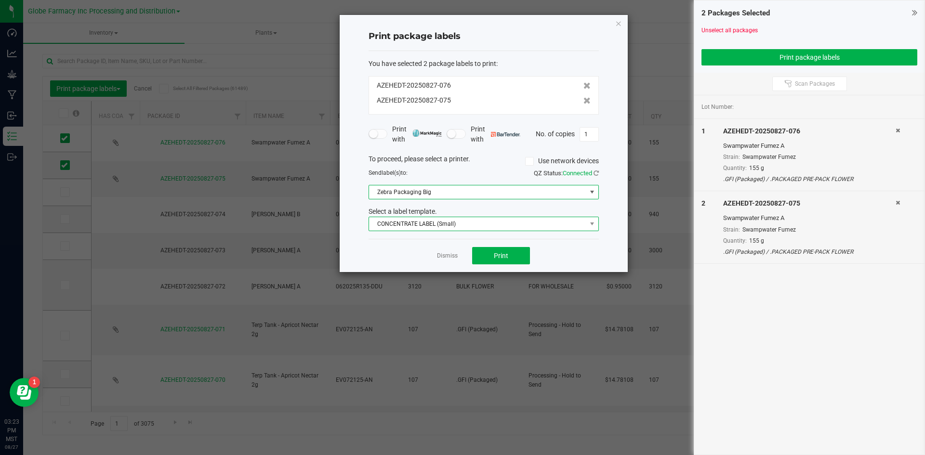
click at [424, 228] on span "CONCENTRATE LABEL (Small)" at bounding box center [477, 223] width 217 height 13
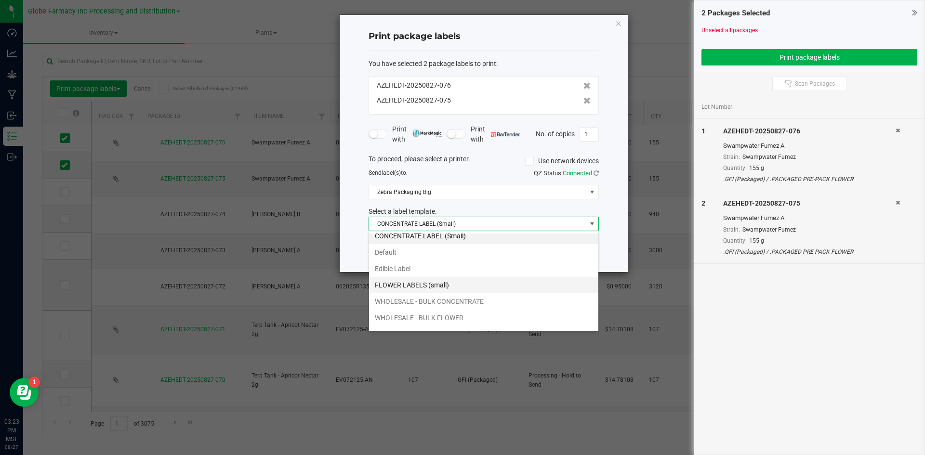
scroll to position [35, 0]
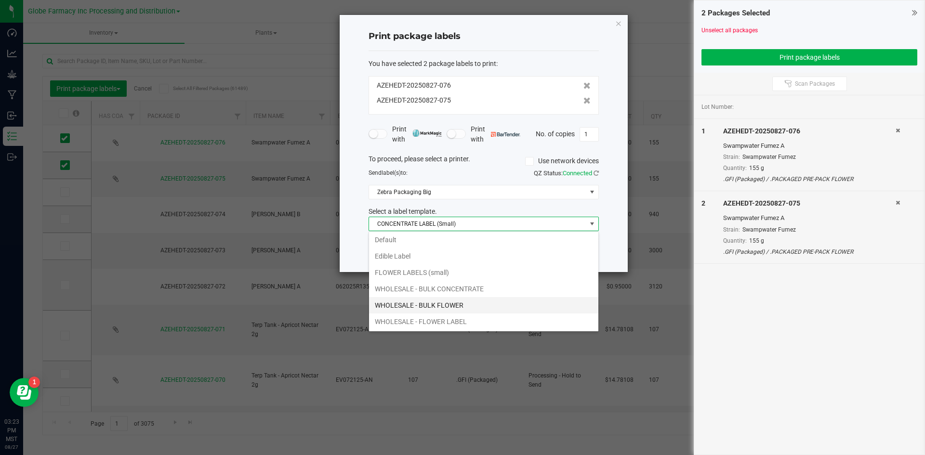
click at [457, 301] on li "WHOLESALE - BULK FLOWER" at bounding box center [483, 305] width 229 height 16
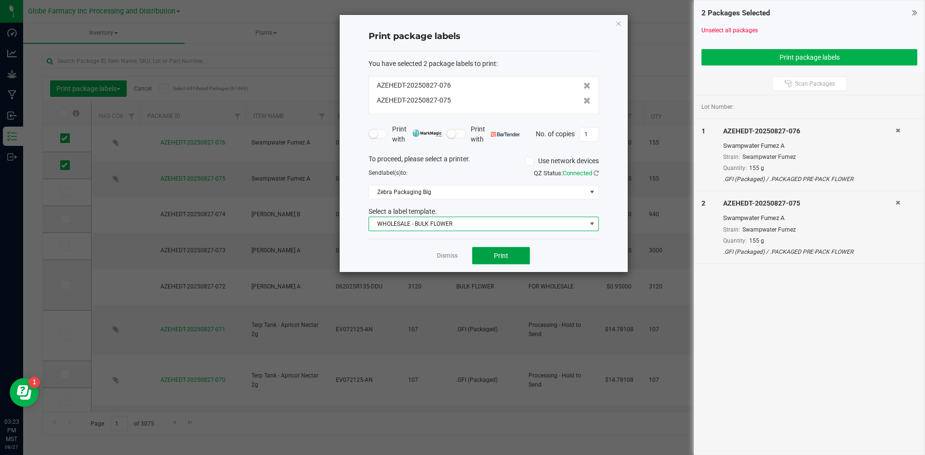
click at [499, 250] on button "Print" at bounding box center [501, 255] width 58 height 17
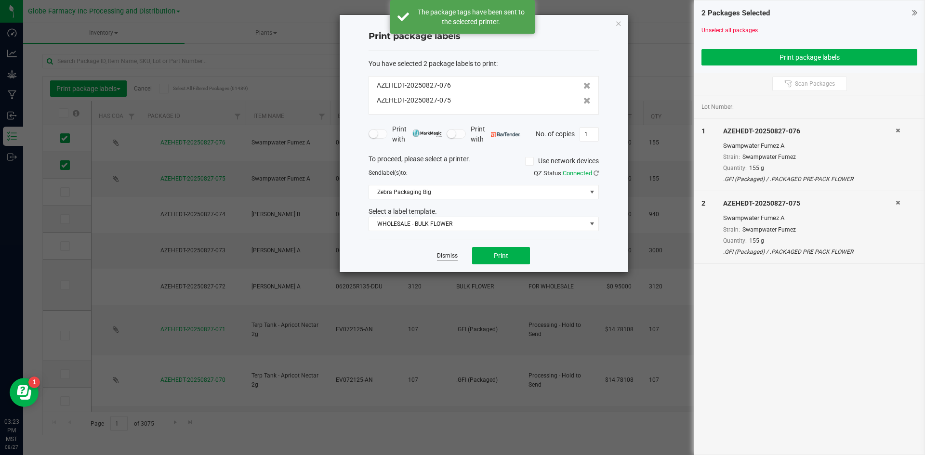
click at [453, 256] on link "Dismiss" at bounding box center [447, 256] width 21 height 8
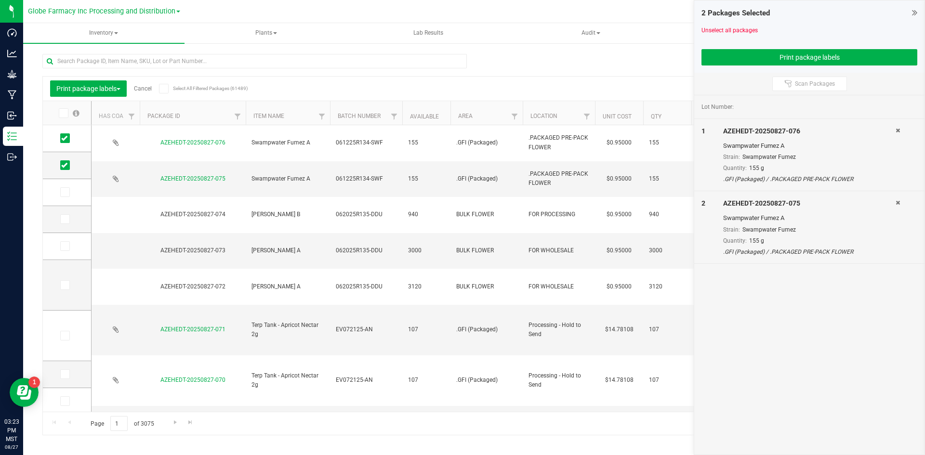
click at [145, 90] on link "Cancel" at bounding box center [143, 88] width 18 height 7
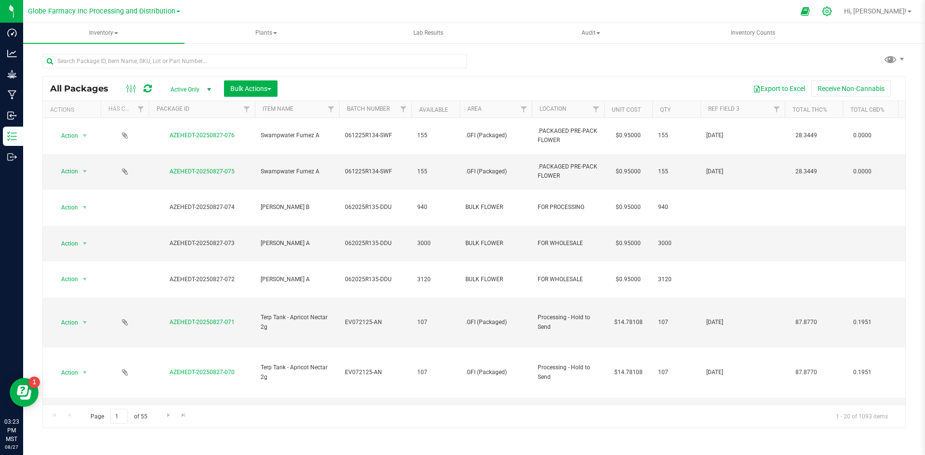
click at [831, 10] on icon at bounding box center [826, 11] width 9 height 9
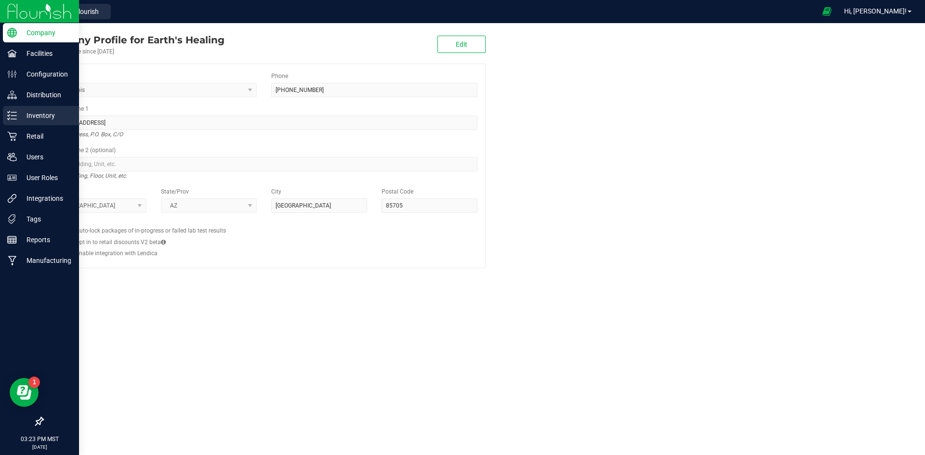
click at [39, 117] on p "Inventory" at bounding box center [46, 116] width 58 height 12
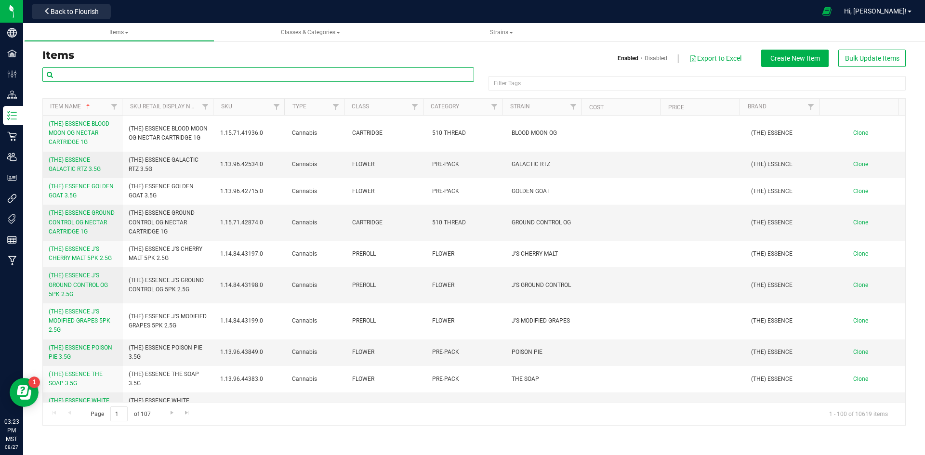
click at [211, 71] on input "text" at bounding box center [258, 74] width 432 height 14
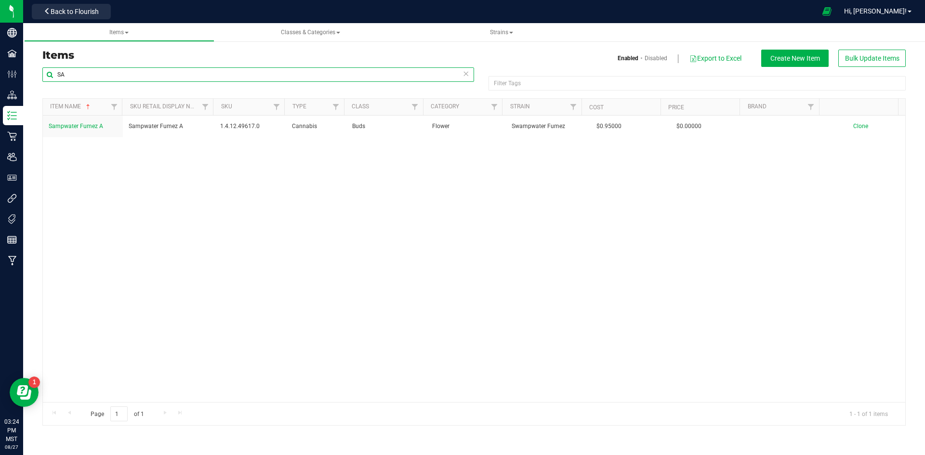
type input "S"
type input "W"
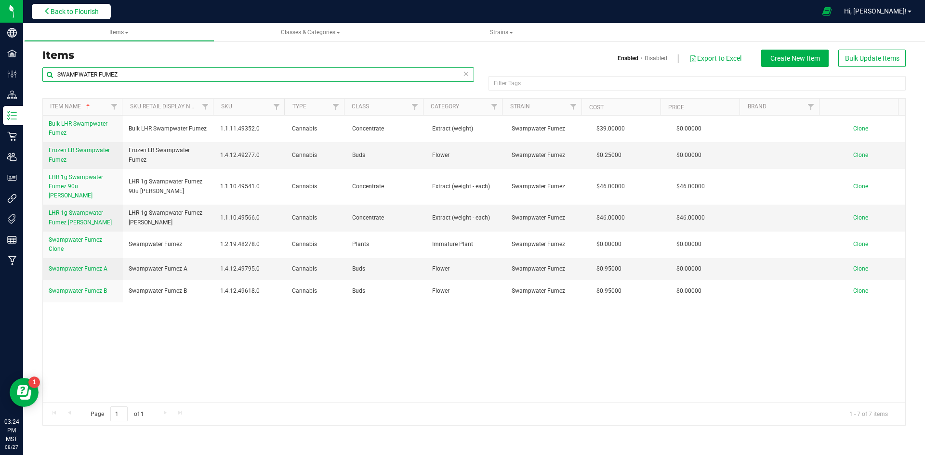
type input "SWAMPWATER FUMEZ"
click at [74, 11] on span "Back to Flourish" at bounding box center [75, 12] width 48 height 8
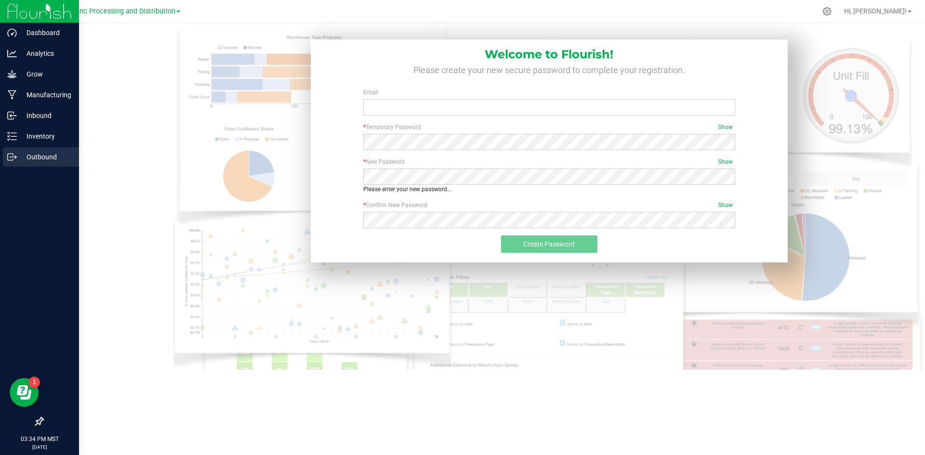
click at [26, 154] on p "Outbound" at bounding box center [46, 157] width 58 height 12
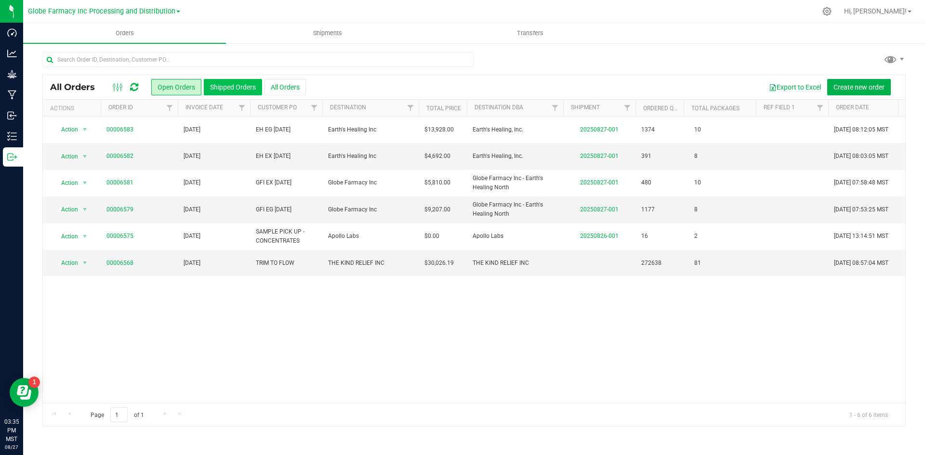
click at [233, 87] on button "Shipped Orders" at bounding box center [233, 87] width 58 height 16
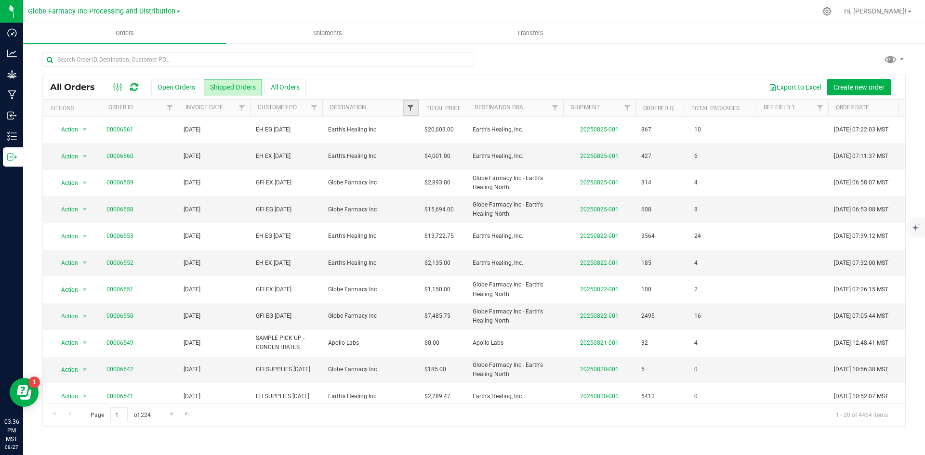
click at [411, 106] on span "Filter" at bounding box center [411, 108] width 8 height 8
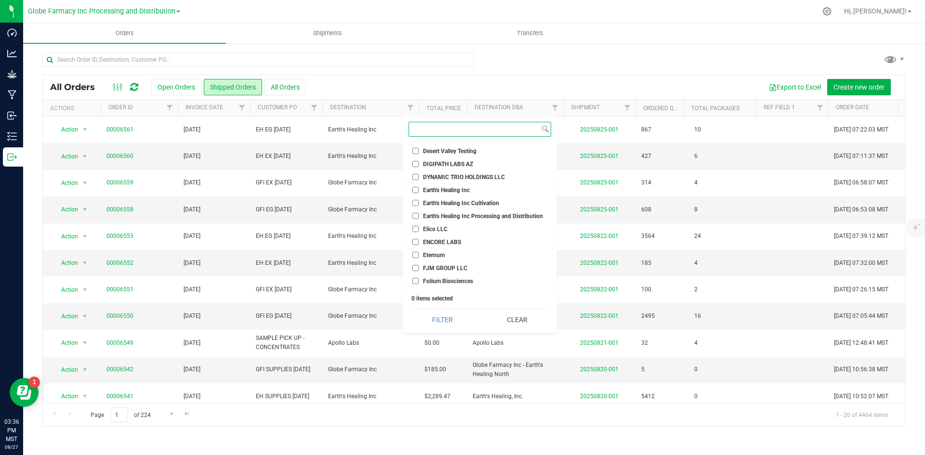
scroll to position [337, 0]
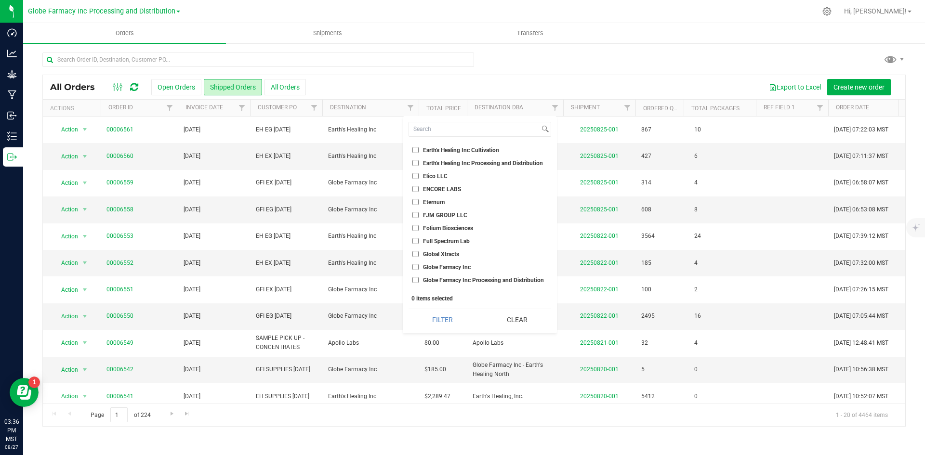
click at [414, 267] on input "Globe Farmacy Inc" at bounding box center [415, 267] width 6 height 6
click at [441, 321] on button "Filter" at bounding box center [442, 319] width 68 height 21
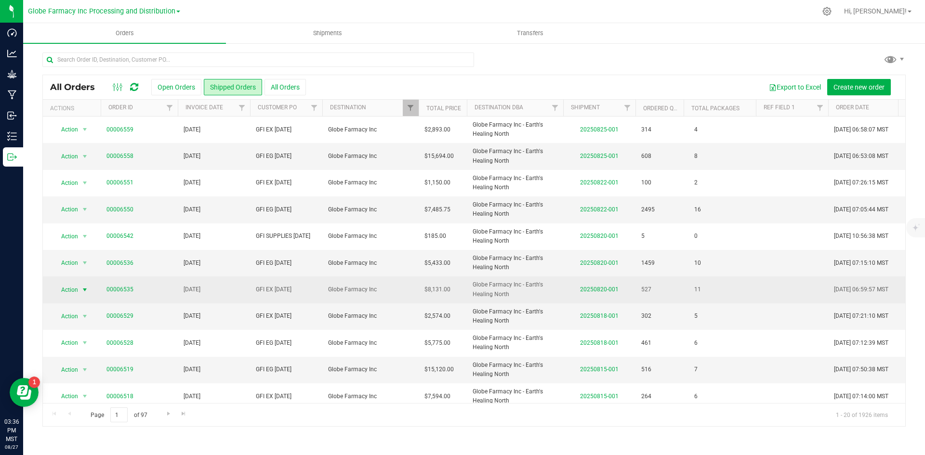
click at [71, 290] on span "Action" at bounding box center [66, 289] width 26 height 13
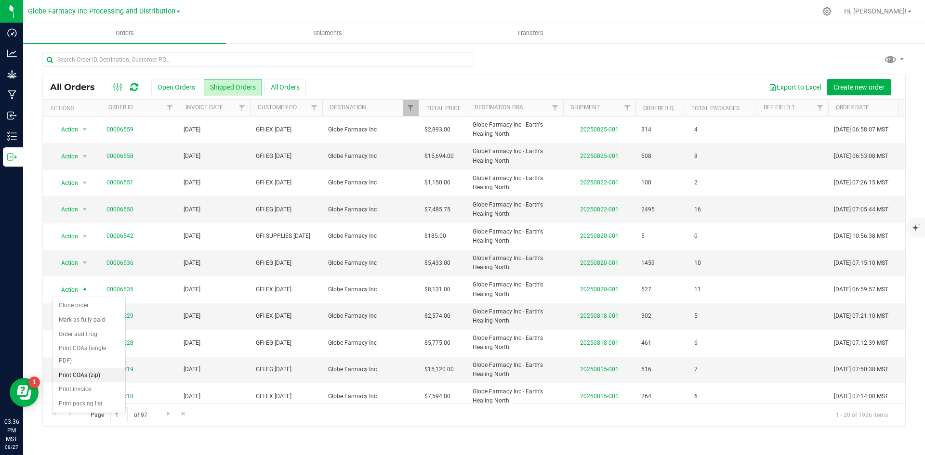
click at [77, 373] on li "Print COAs (zip)" at bounding box center [89, 376] width 72 height 14
click at [82, 264] on span "select" at bounding box center [85, 263] width 8 height 8
click at [83, 352] on li "Print COAs (zip)" at bounding box center [89, 349] width 72 height 14
click at [72, 209] on span "Action" at bounding box center [66, 209] width 26 height 13
click at [75, 294] on li "Print COAs (zip)" at bounding box center [89, 295] width 72 height 14
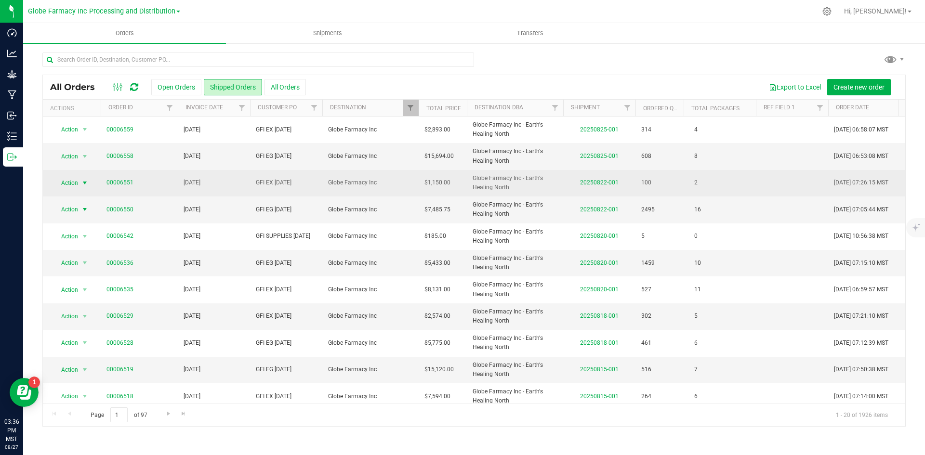
click at [75, 182] on span "Action" at bounding box center [66, 182] width 26 height 13
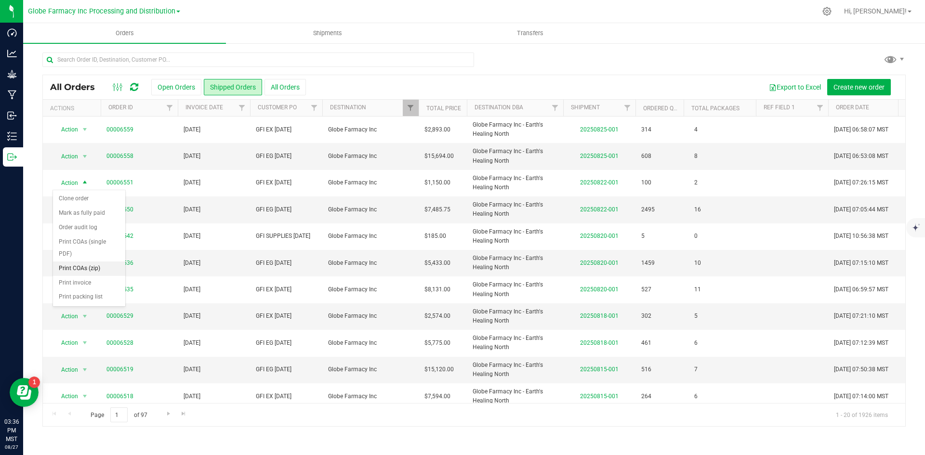
click at [78, 265] on li "Print COAs (zip)" at bounding box center [89, 269] width 72 height 14
click at [74, 154] on span "Action" at bounding box center [66, 156] width 26 height 13
click at [73, 238] on li "Print COAs (zip)" at bounding box center [89, 242] width 72 height 14
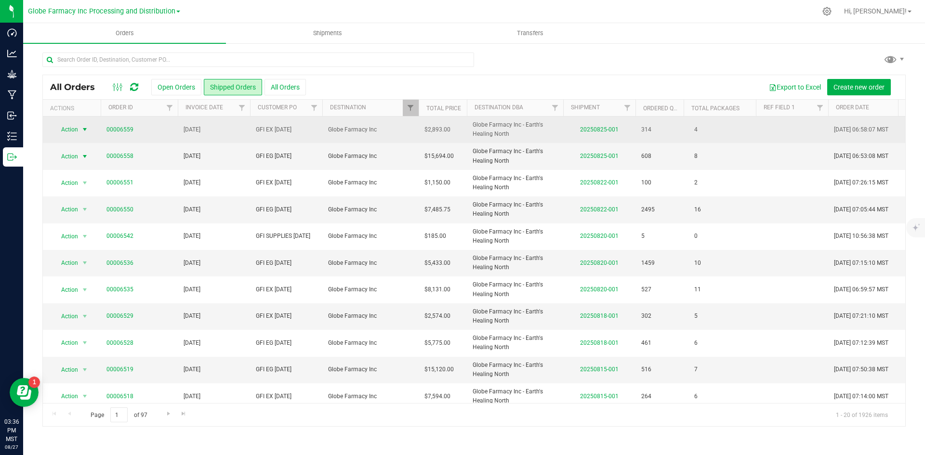
click at [72, 126] on span "Action" at bounding box center [66, 129] width 26 height 13
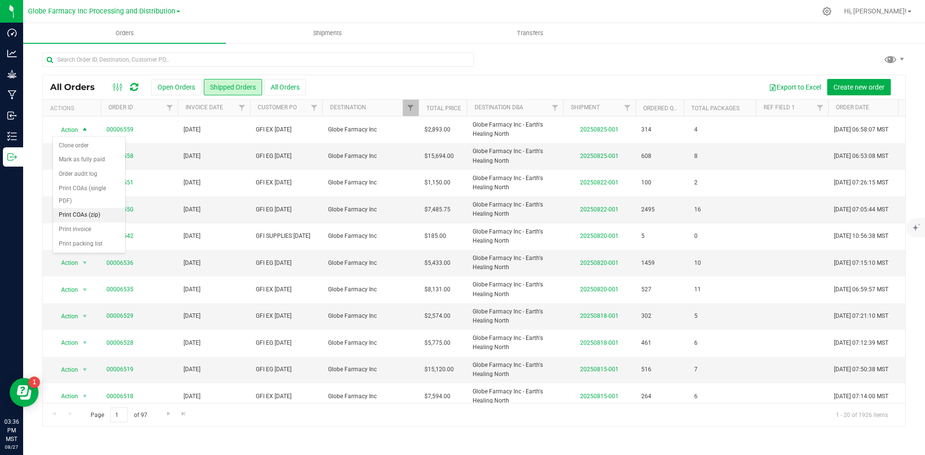
click at [72, 212] on li "Print COAs (zip)" at bounding box center [89, 215] width 72 height 14
click at [414, 103] on link "Filter" at bounding box center [411, 108] width 16 height 16
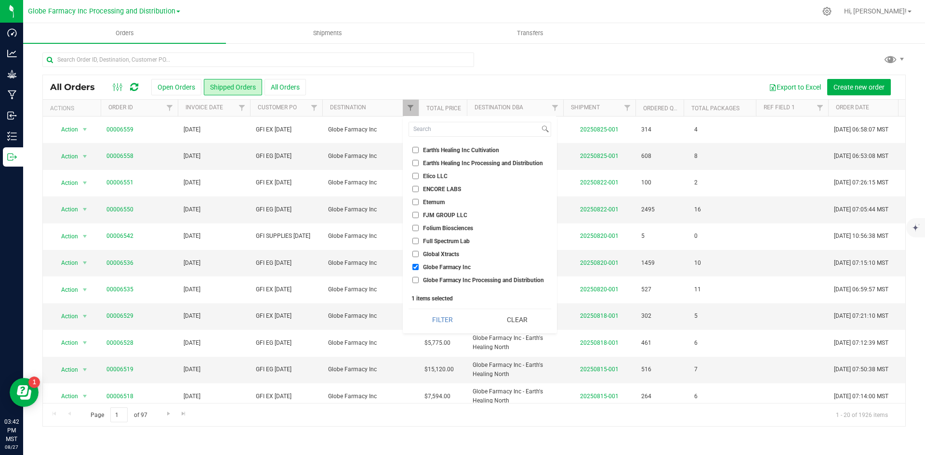
click at [415, 266] on input "Globe Farmacy Inc" at bounding box center [415, 267] width 6 height 6
checkbox input "false"
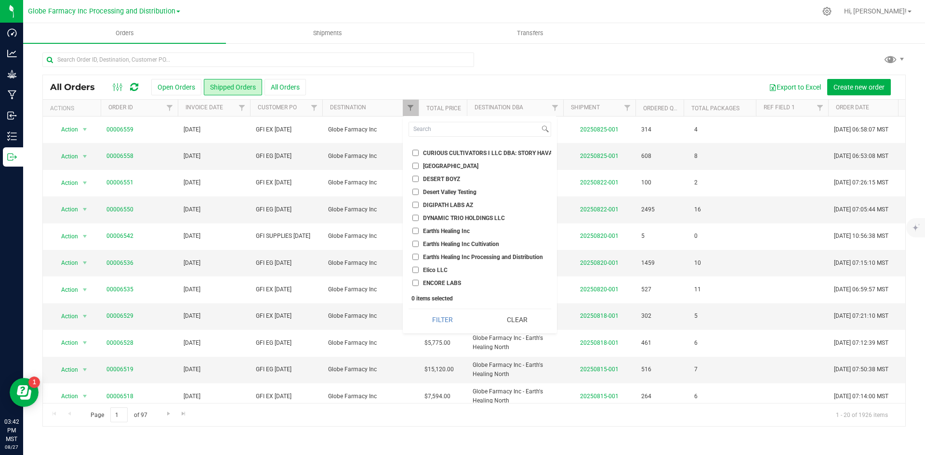
scroll to position [241, 0]
click at [416, 233] on input "Earth's Healing Inc" at bounding box center [415, 233] width 6 height 6
checkbox input "true"
click at [445, 317] on button "Filter" at bounding box center [442, 319] width 68 height 21
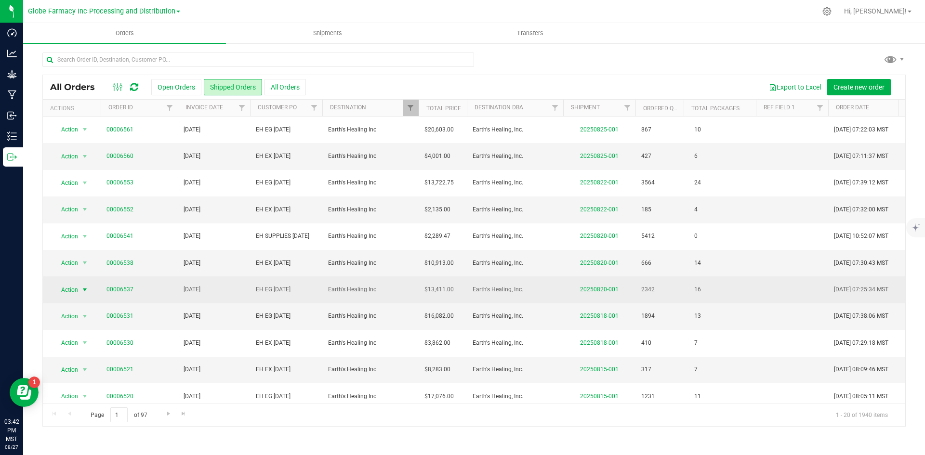
click at [76, 288] on span "Action" at bounding box center [66, 289] width 26 height 13
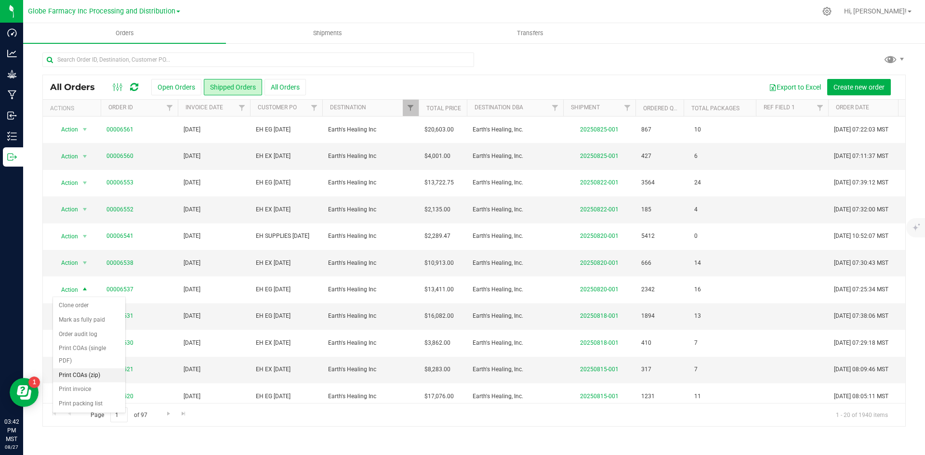
click at [80, 374] on li "Print COAs (zip)" at bounding box center [89, 376] width 72 height 14
click at [76, 261] on span "Action" at bounding box center [66, 262] width 26 height 13
click at [79, 347] on li "Print COAs (zip)" at bounding box center [89, 349] width 72 height 14
click at [71, 207] on span "Action" at bounding box center [66, 209] width 26 height 13
click at [73, 293] on li "Print COAs (zip)" at bounding box center [89, 295] width 72 height 14
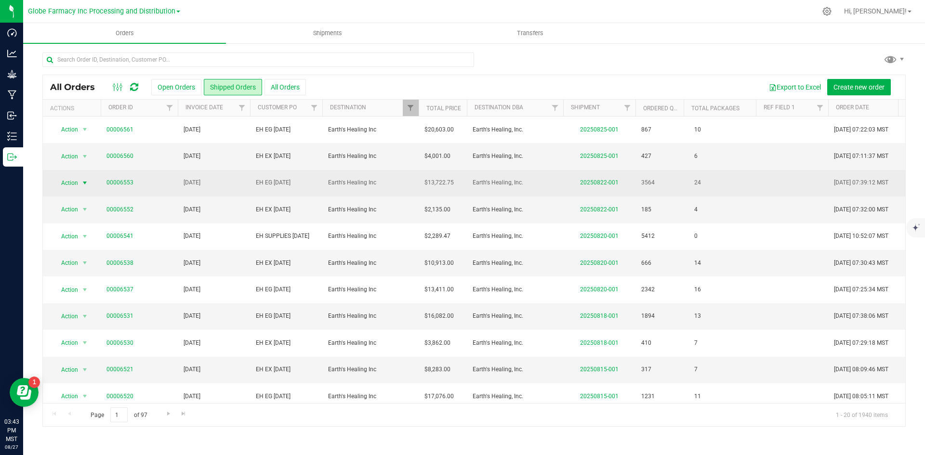
click at [75, 185] on span "Action" at bounding box center [66, 182] width 26 height 13
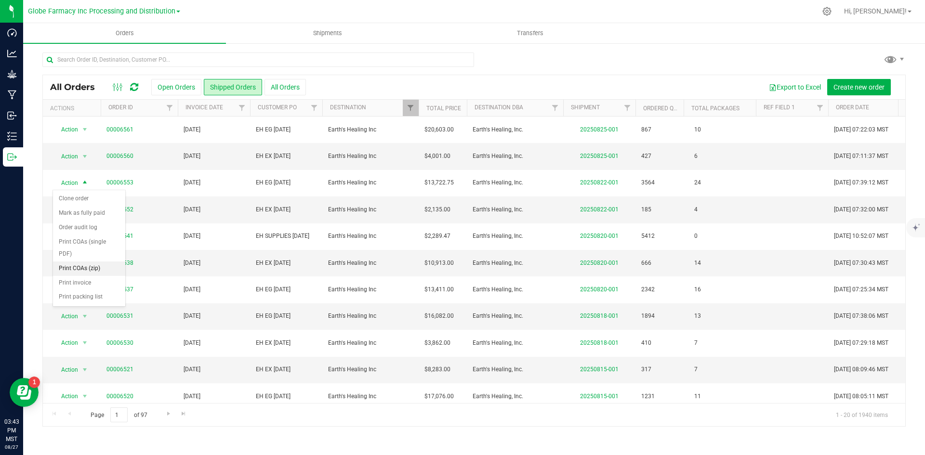
click at [79, 264] on li "Print COAs (zip)" at bounding box center [89, 269] width 72 height 14
click at [75, 158] on span "Action" at bounding box center [66, 156] width 26 height 13
click at [75, 241] on li "Print COAs (zip)" at bounding box center [89, 242] width 72 height 14
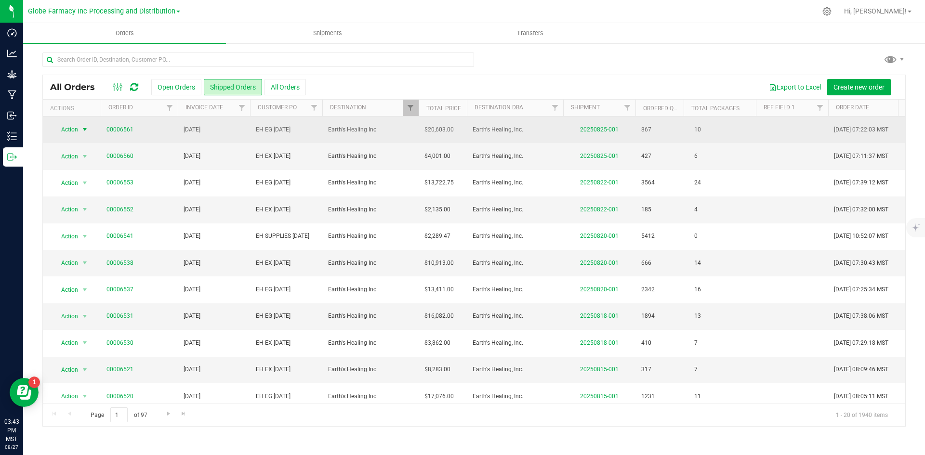
click at [70, 128] on span "Action" at bounding box center [66, 129] width 26 height 13
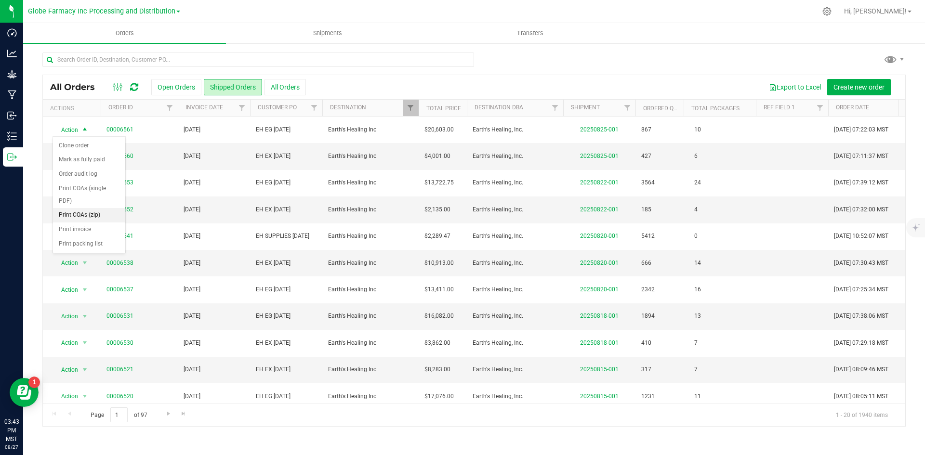
click at [76, 210] on li "Print COAs (zip)" at bounding box center [89, 215] width 72 height 14
click at [408, 106] on span "Filter" at bounding box center [411, 108] width 8 height 8
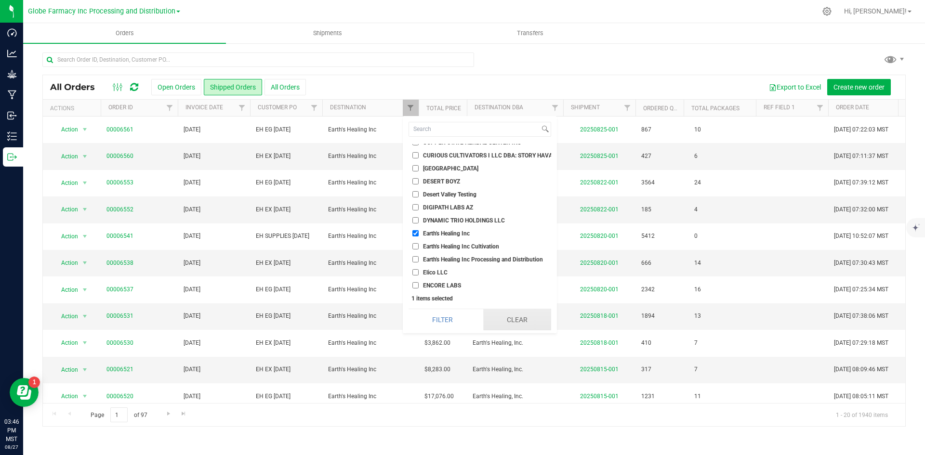
click at [522, 315] on button "Clear" at bounding box center [517, 319] width 68 height 21
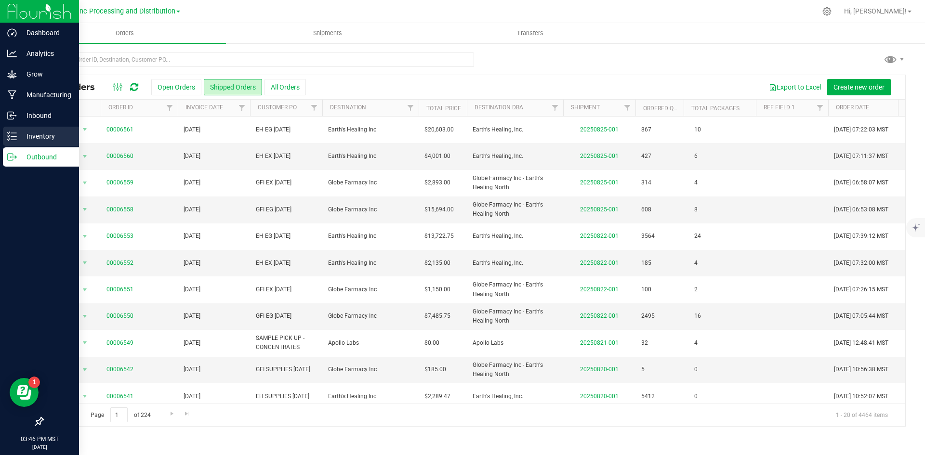
click at [12, 132] on icon at bounding box center [12, 137] width 10 height 10
